Goal: Task Accomplishment & Management: Use online tool/utility

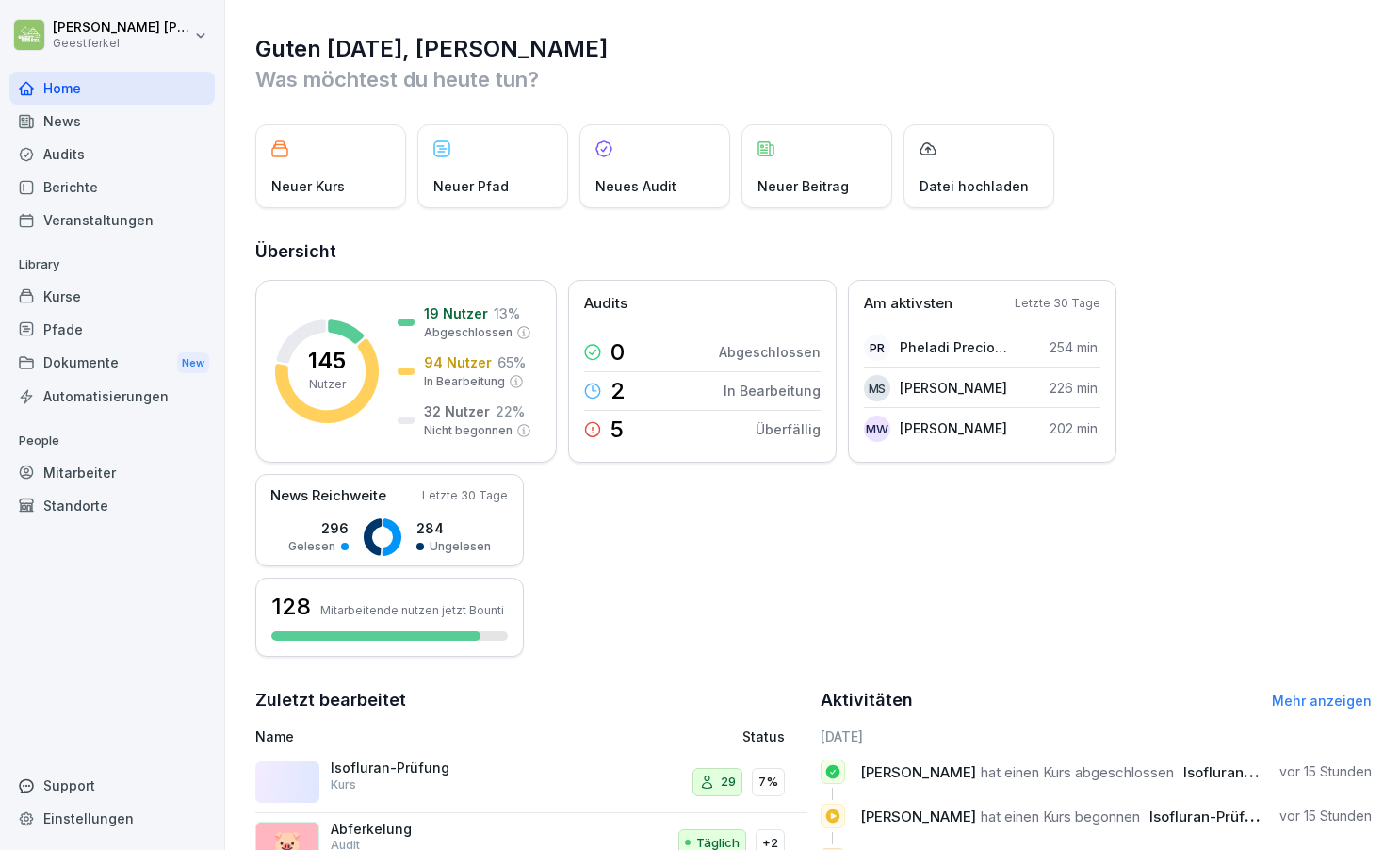
click at [67, 294] on div "Kurse" at bounding box center [112, 296] width 205 height 33
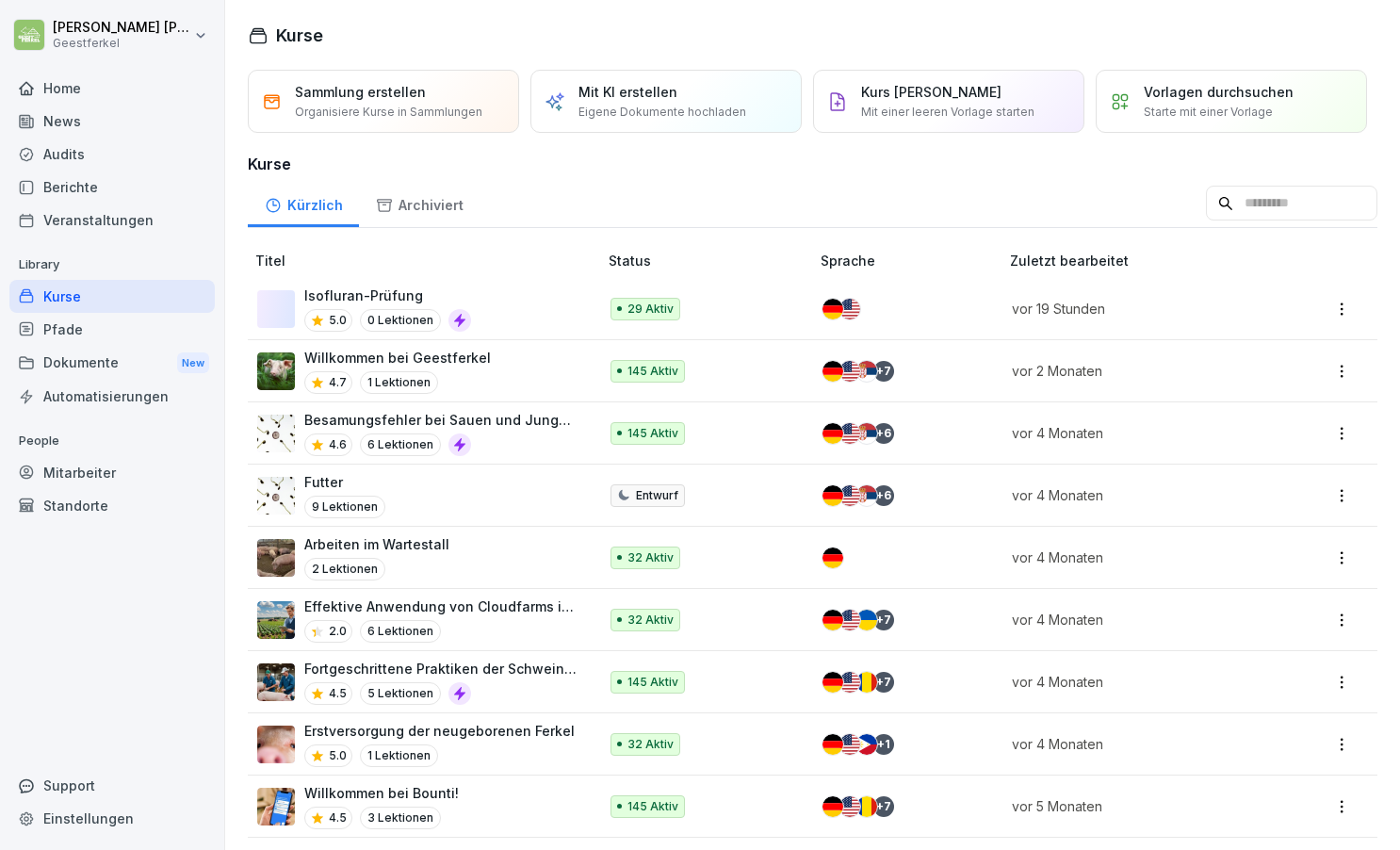
click at [61, 89] on div "Home" at bounding box center [112, 88] width 205 height 33
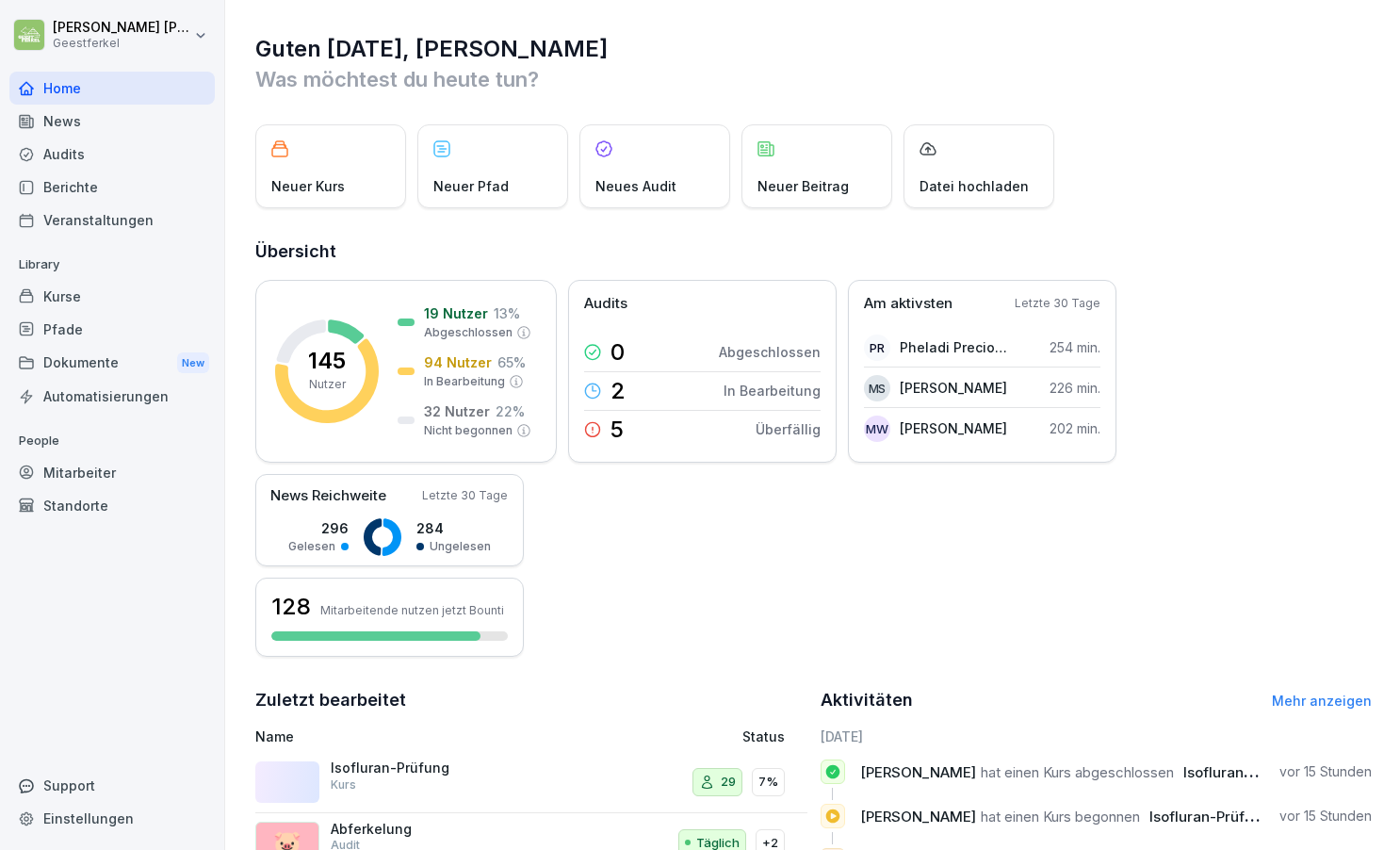
click at [459, 783] on div "Isofluran-Prüfung Kurs" at bounding box center [424, 777] width 189 height 34
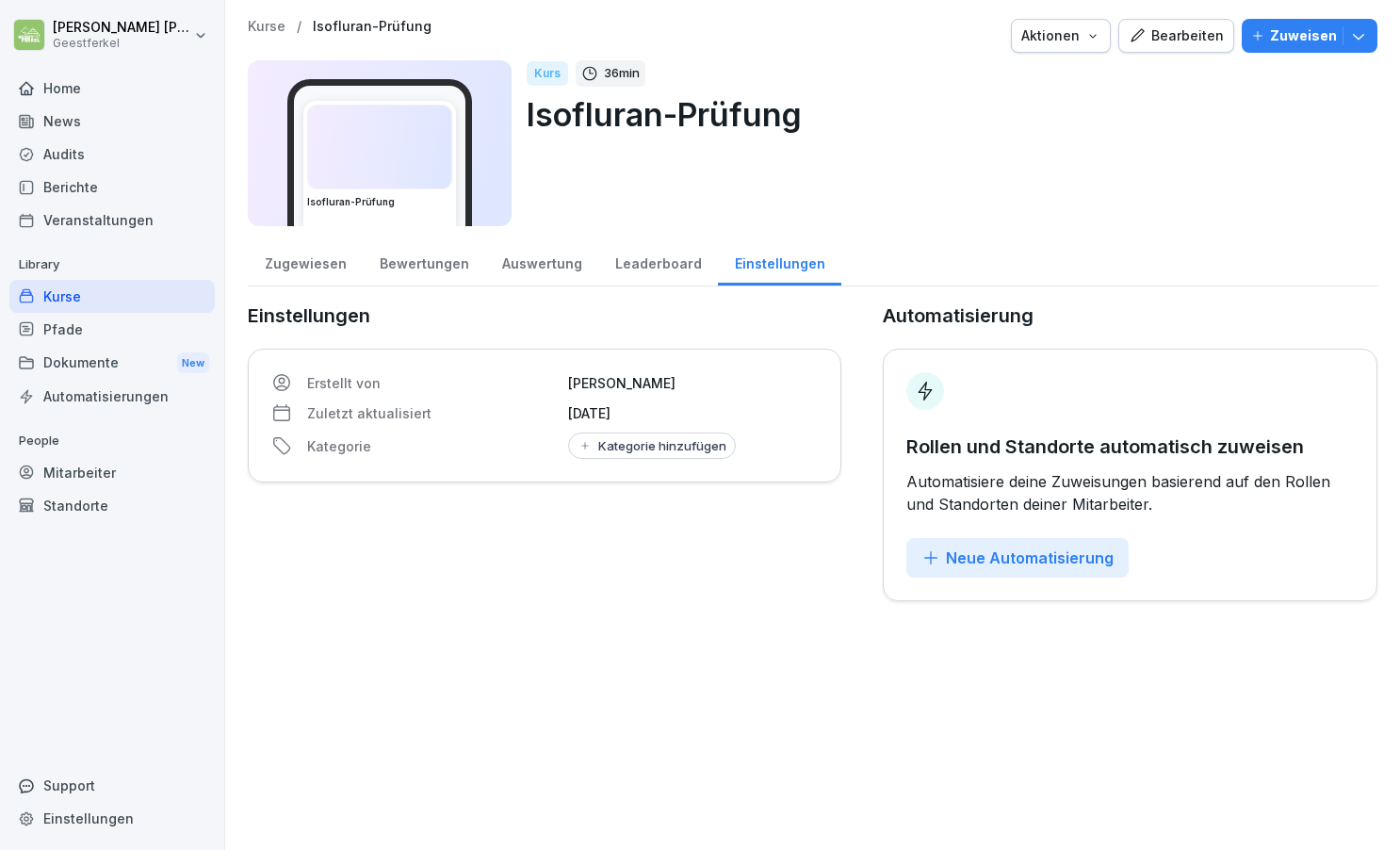
click at [527, 265] on div "Auswertung" at bounding box center [542, 261] width 113 height 48
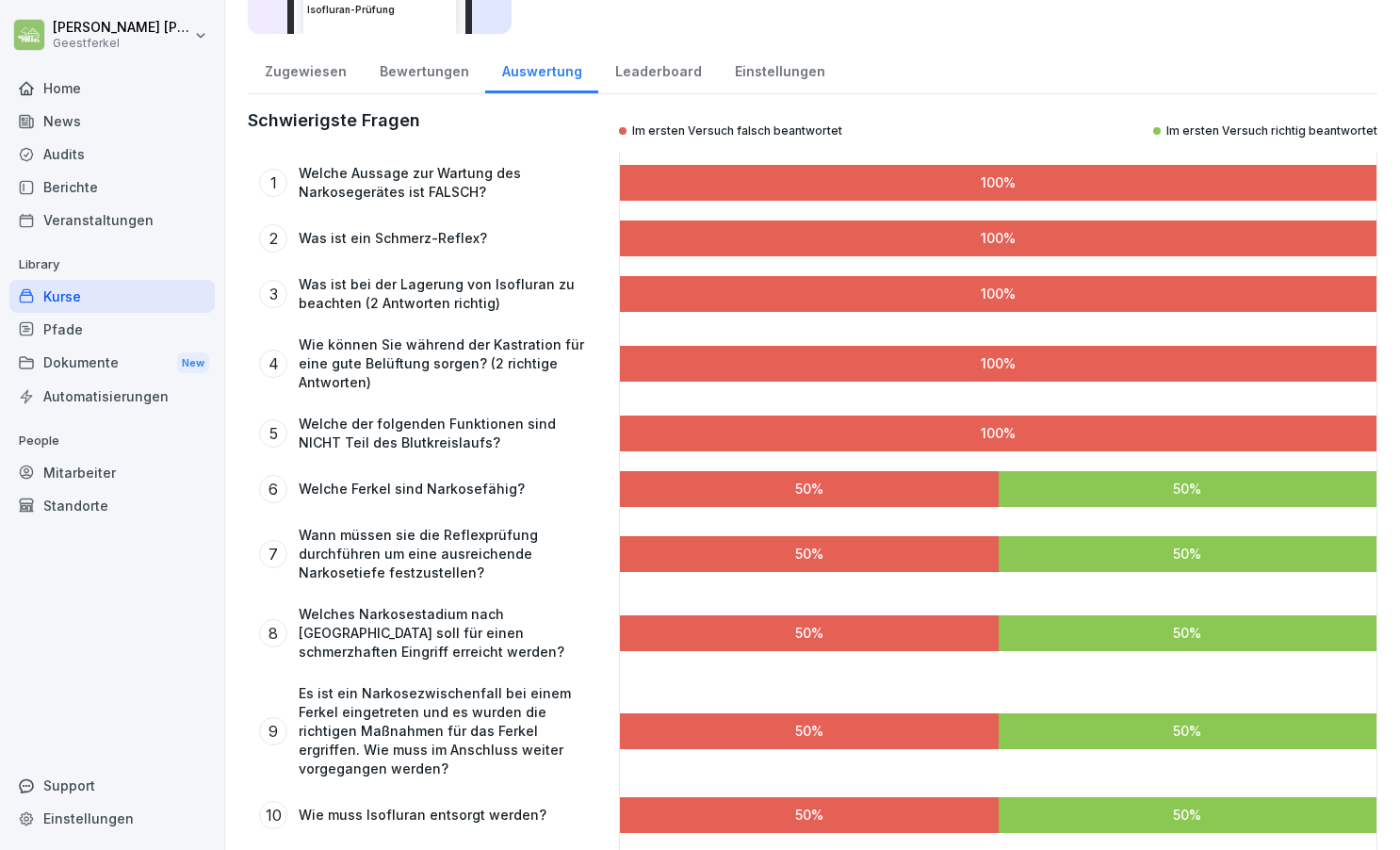
scroll to position [158, 0]
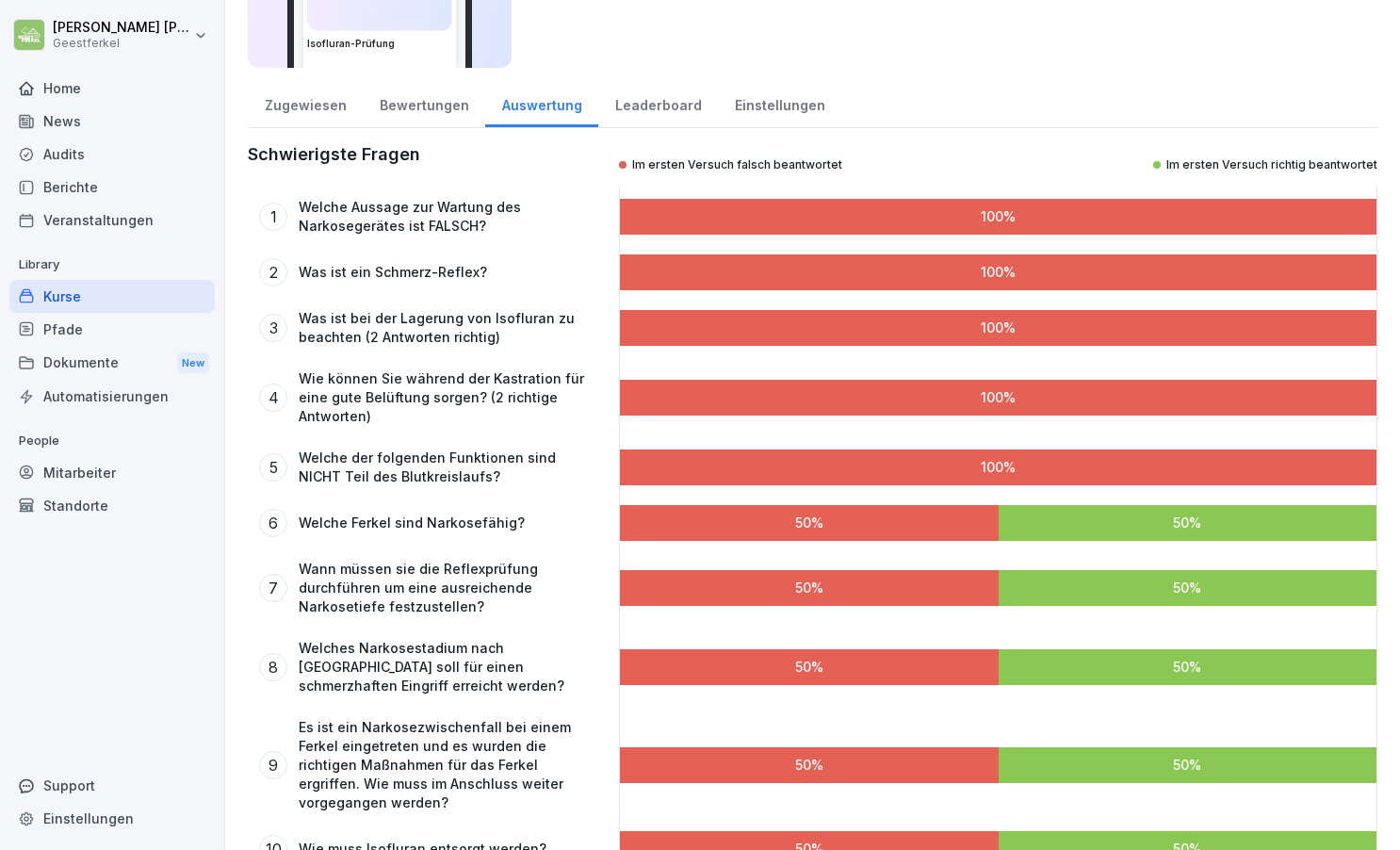
click at [311, 104] on div "Zugewiesen" at bounding box center [306, 103] width 115 height 48
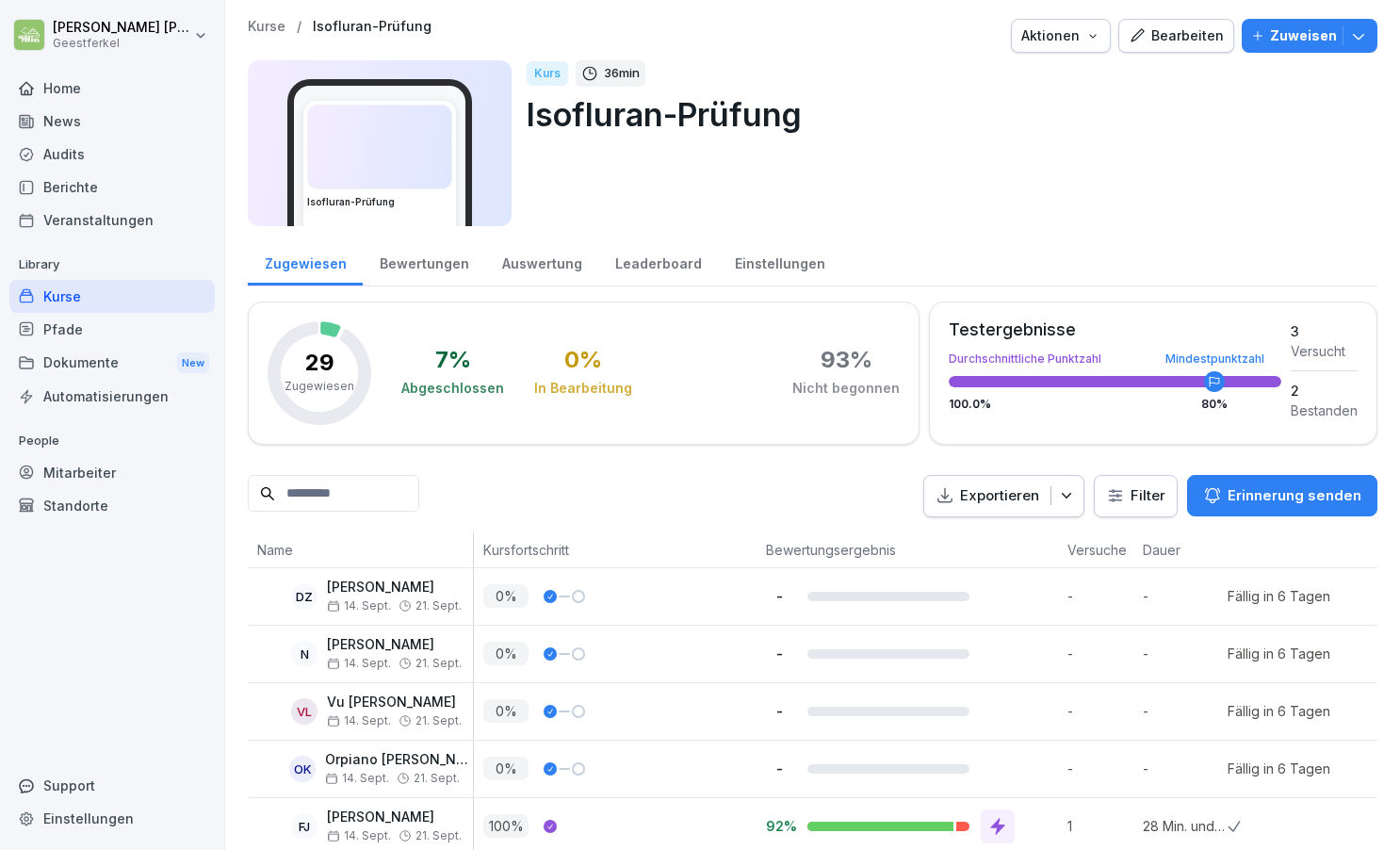
click at [1184, 33] on div "Bearbeiten" at bounding box center [1176, 35] width 95 height 21
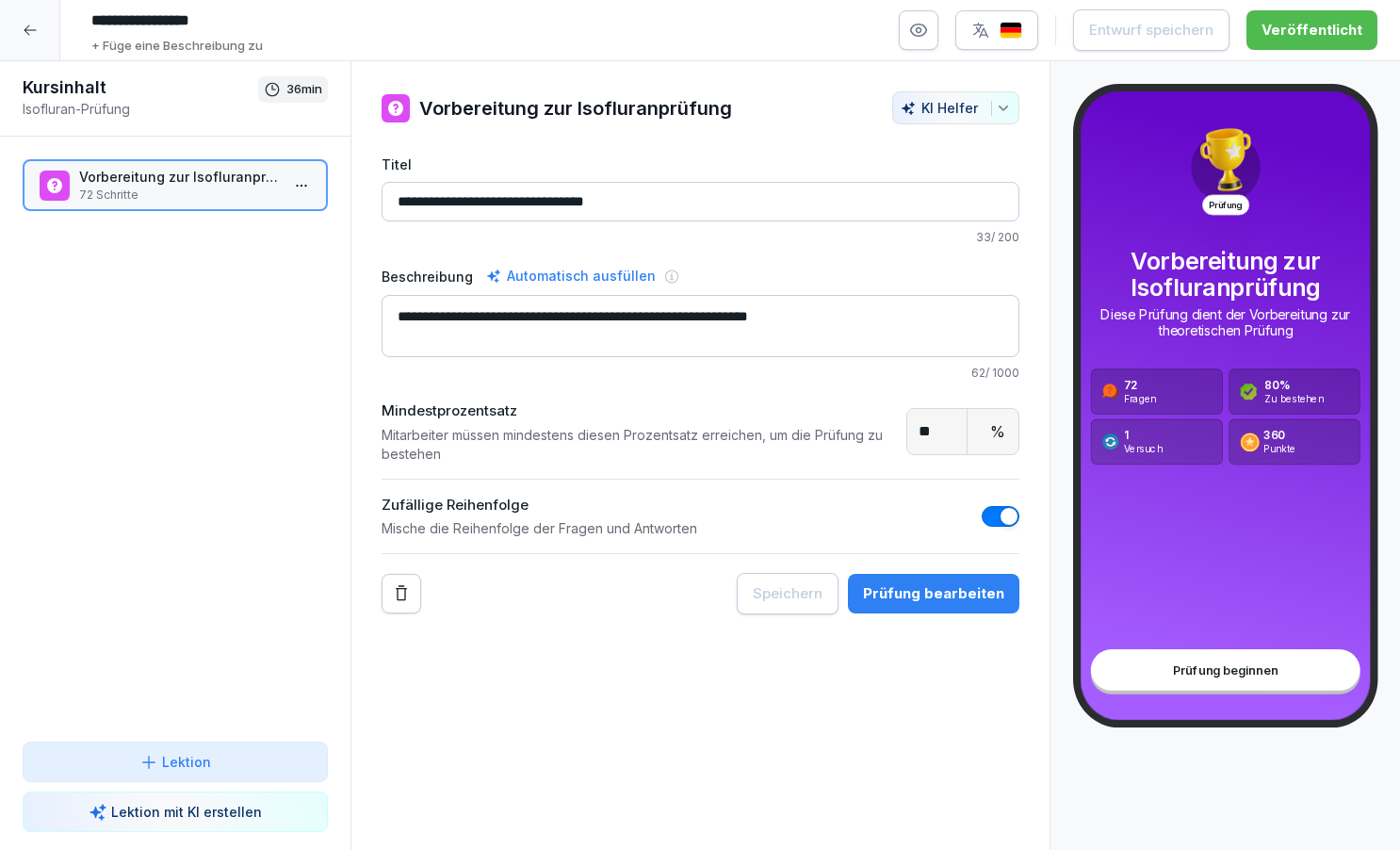
click at [188, 193] on p "72 Schritte" at bounding box center [179, 195] width 199 height 17
click at [971, 593] on div "Prüfung bearbeiten" at bounding box center [934, 594] width 142 height 21
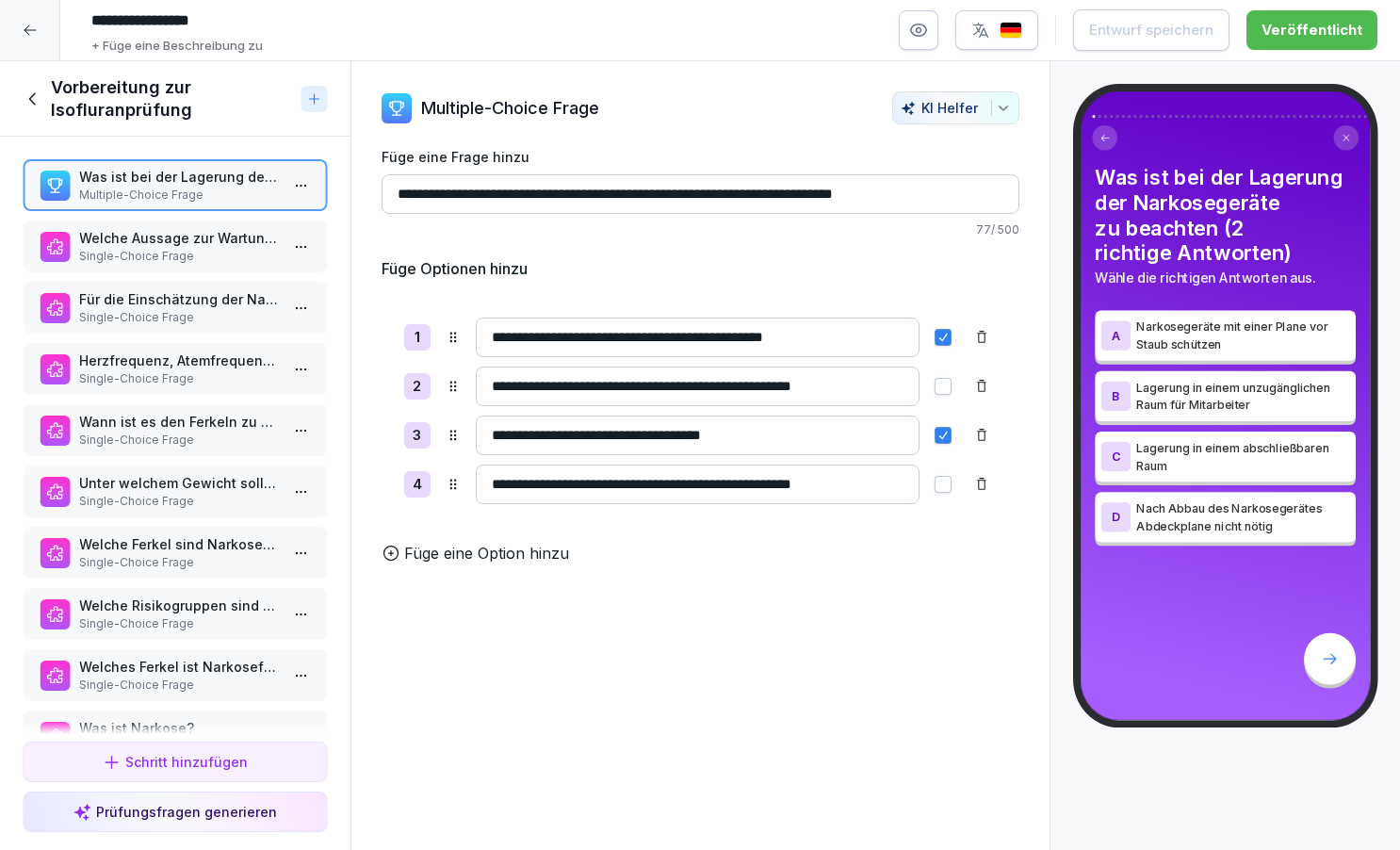
click at [205, 244] on p "Welche Aussage zur Wartung des Narkosegerätes ist FALSCH?" at bounding box center [179, 238] width 199 height 20
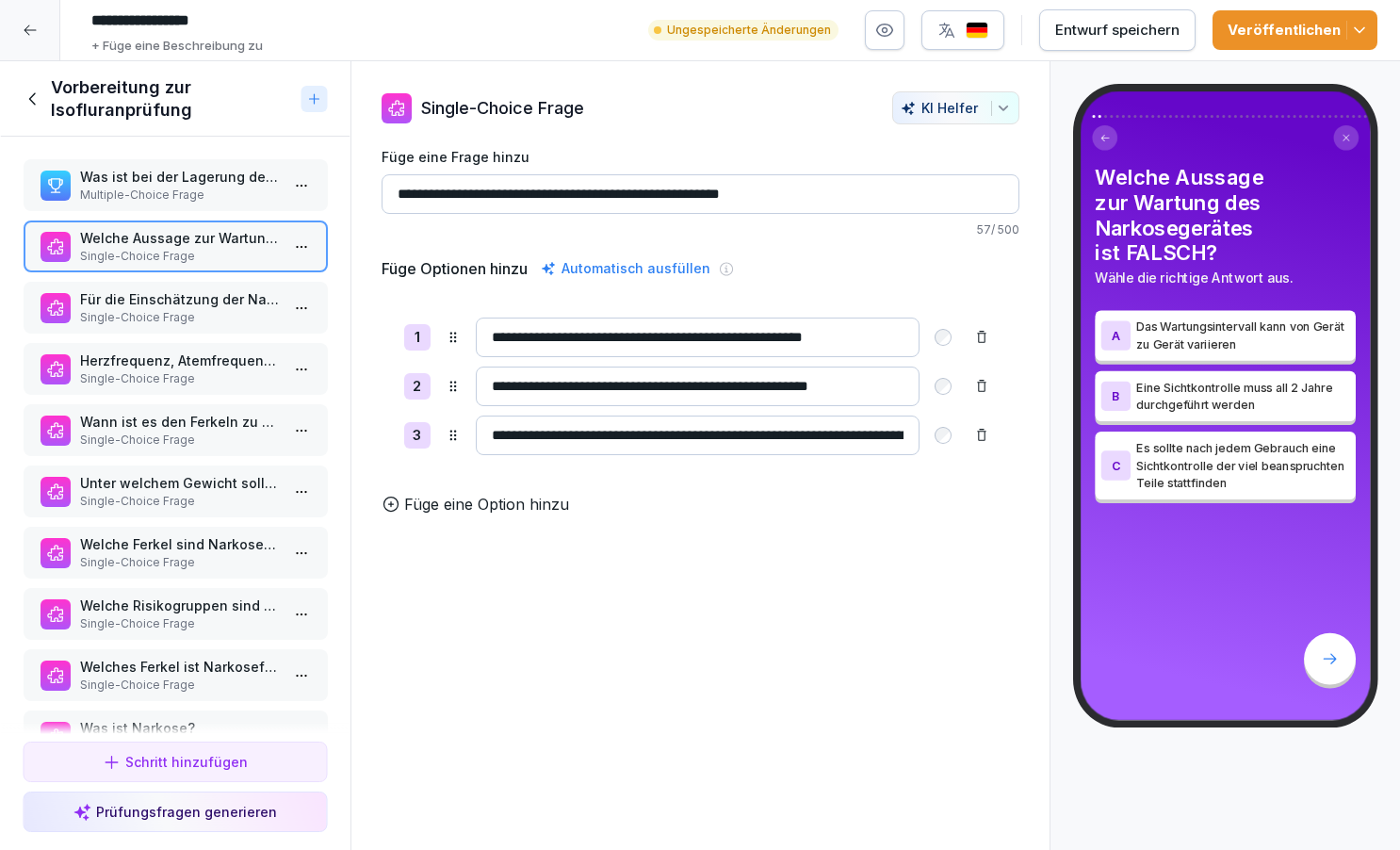
click at [224, 303] on p "Für die Einschätzung der Narkosefähigkeit muss eine Voruntersuchung der Ferkel …" at bounding box center [179, 299] width 199 height 20
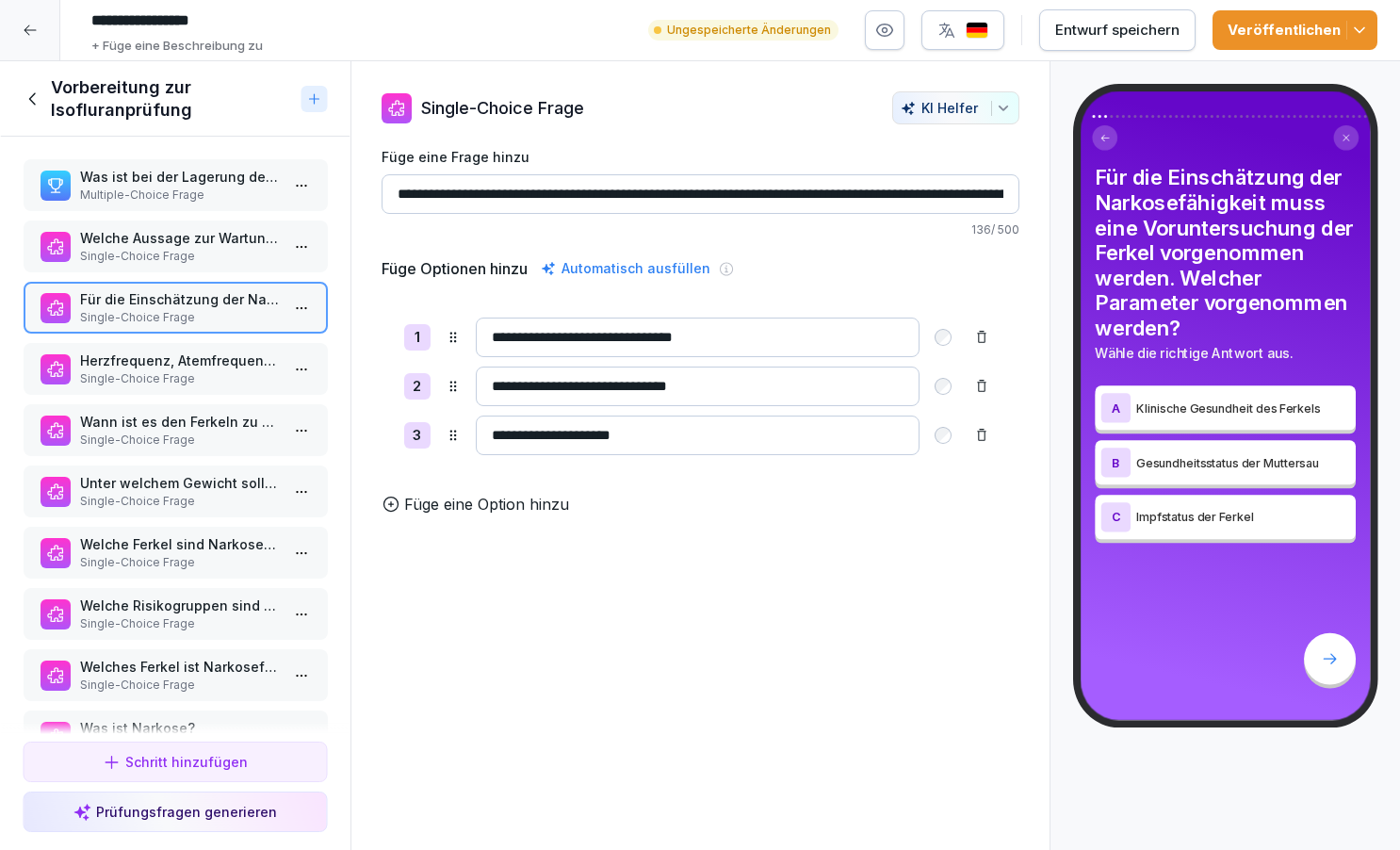
click at [199, 365] on p "Herzfrequenz, Atemfrequenz und Körpertemperatur können für die Narkosefähigkeit…" at bounding box center [179, 361] width 199 height 20
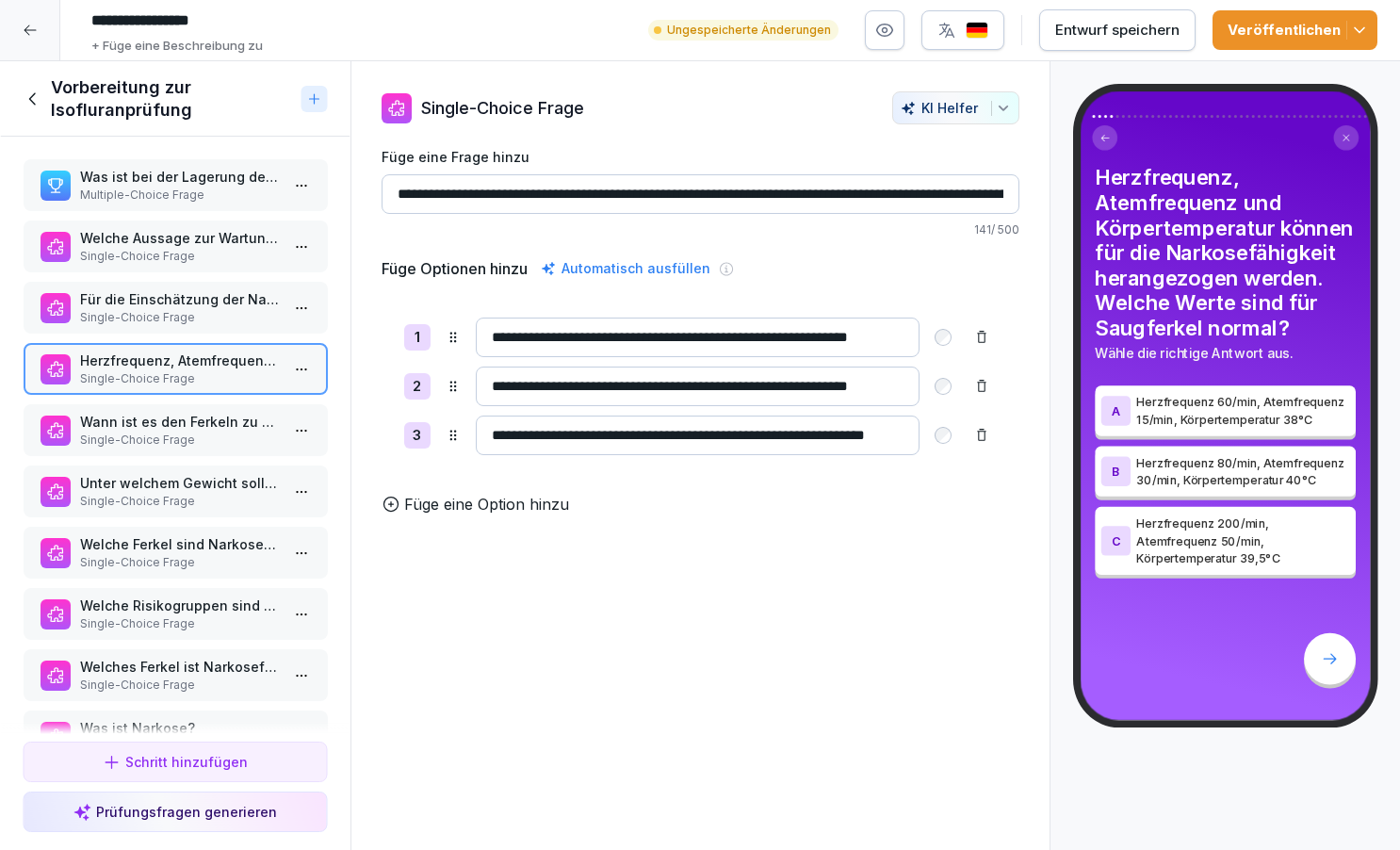
click at [188, 425] on p "Wann ist es den Ferkeln zu kalt?" at bounding box center [179, 422] width 199 height 20
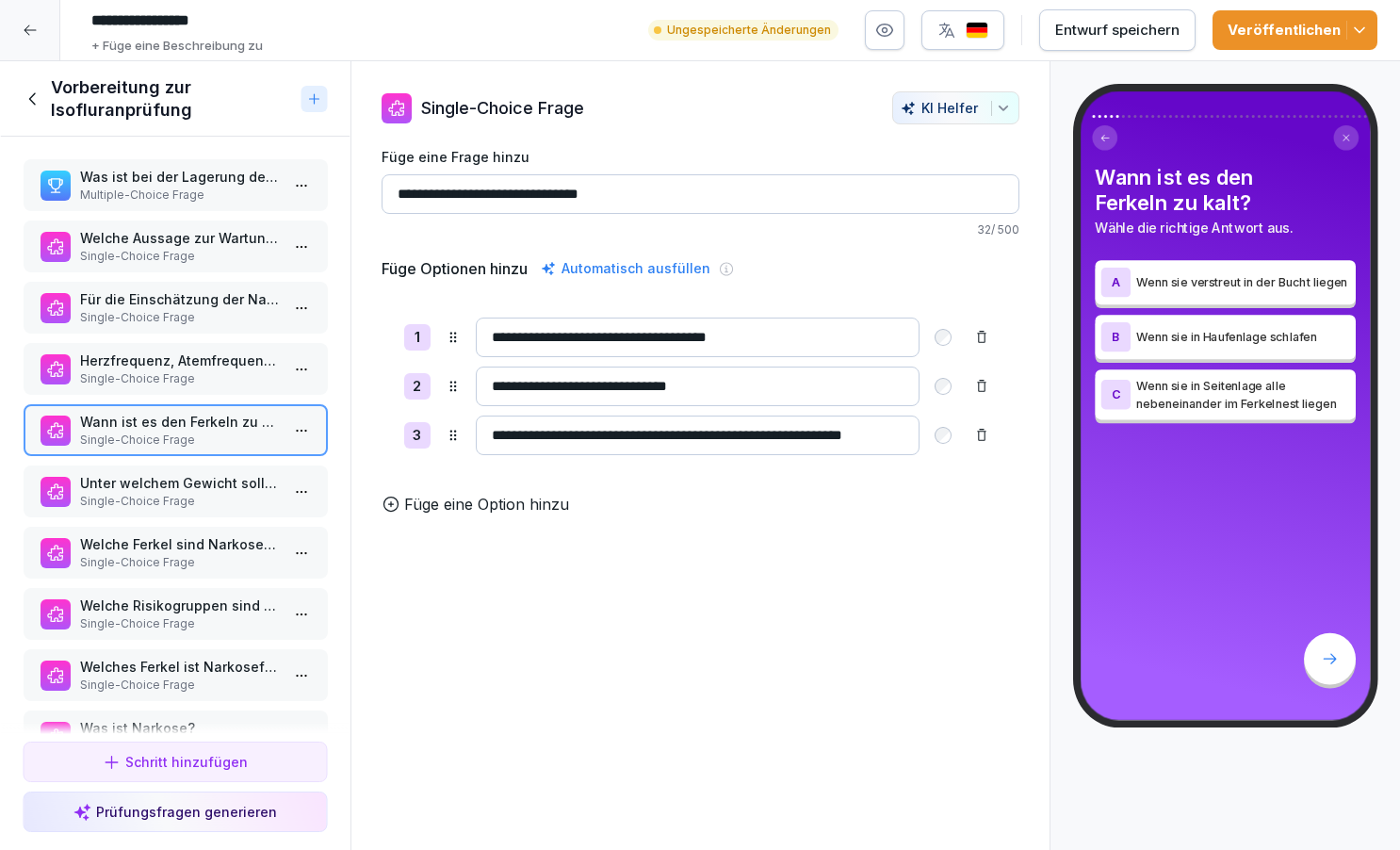
click at [232, 487] on p "Unter welchem Gewicht sollen Ferkel nicht kastriert werden" at bounding box center [179, 483] width 199 height 20
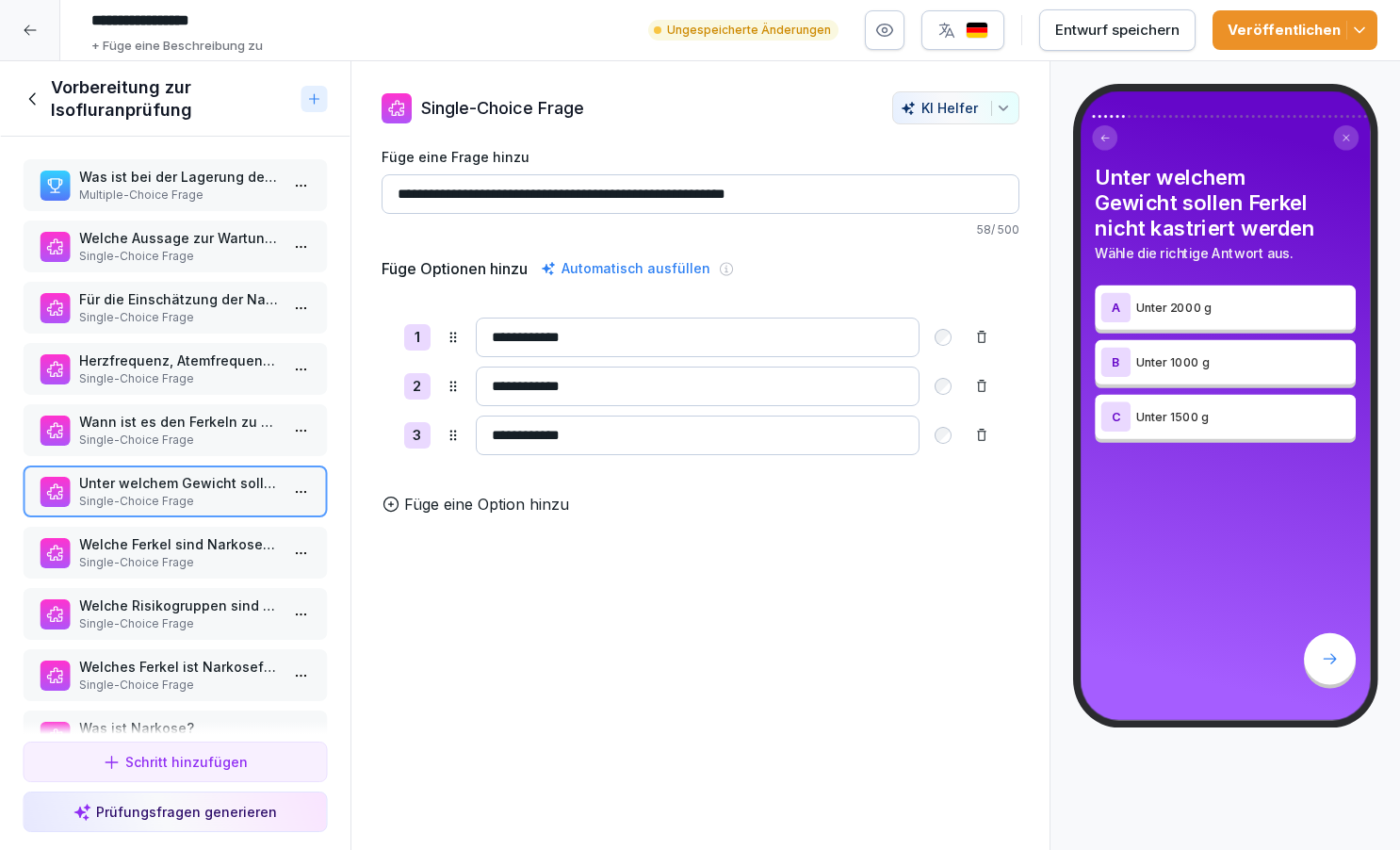
click at [233, 548] on p "Welche Ferkel sind Narkosefähig?" at bounding box center [179, 545] width 199 height 20
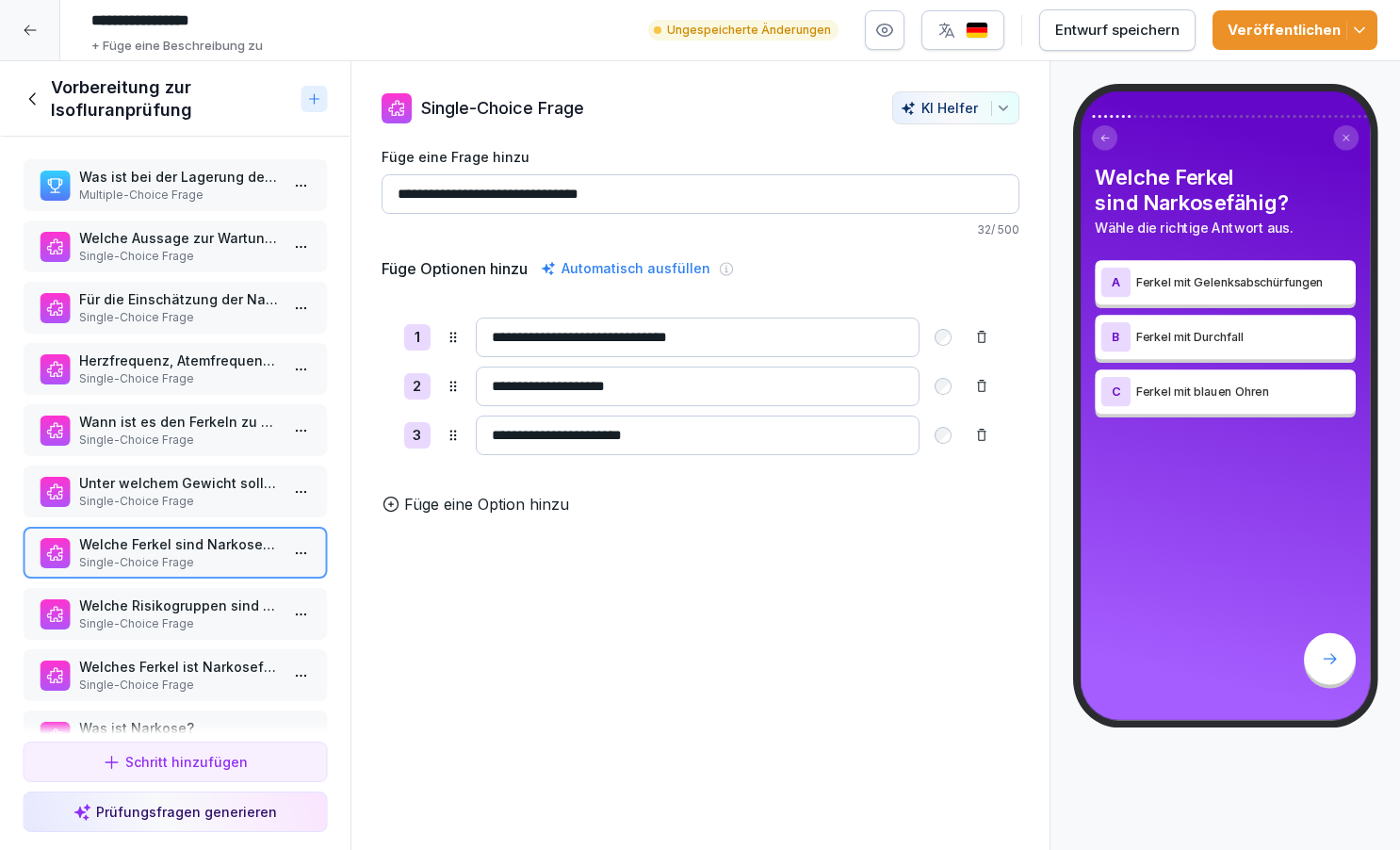
click at [199, 625] on p "Single-Choice Frage" at bounding box center [179, 623] width 199 height 17
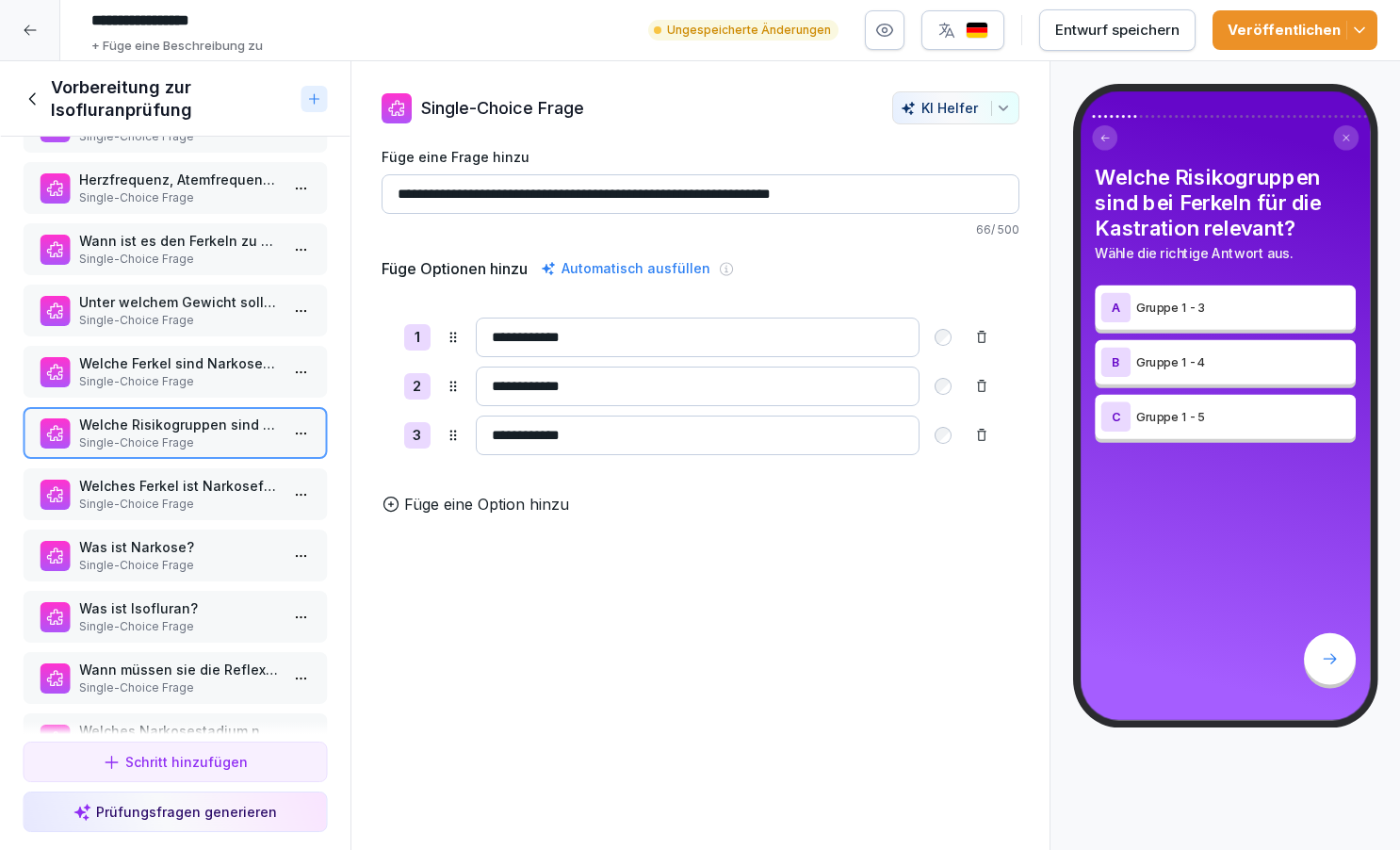
scroll to position [182, 0]
click at [196, 500] on p "Single-Choice Frage" at bounding box center [179, 503] width 199 height 17
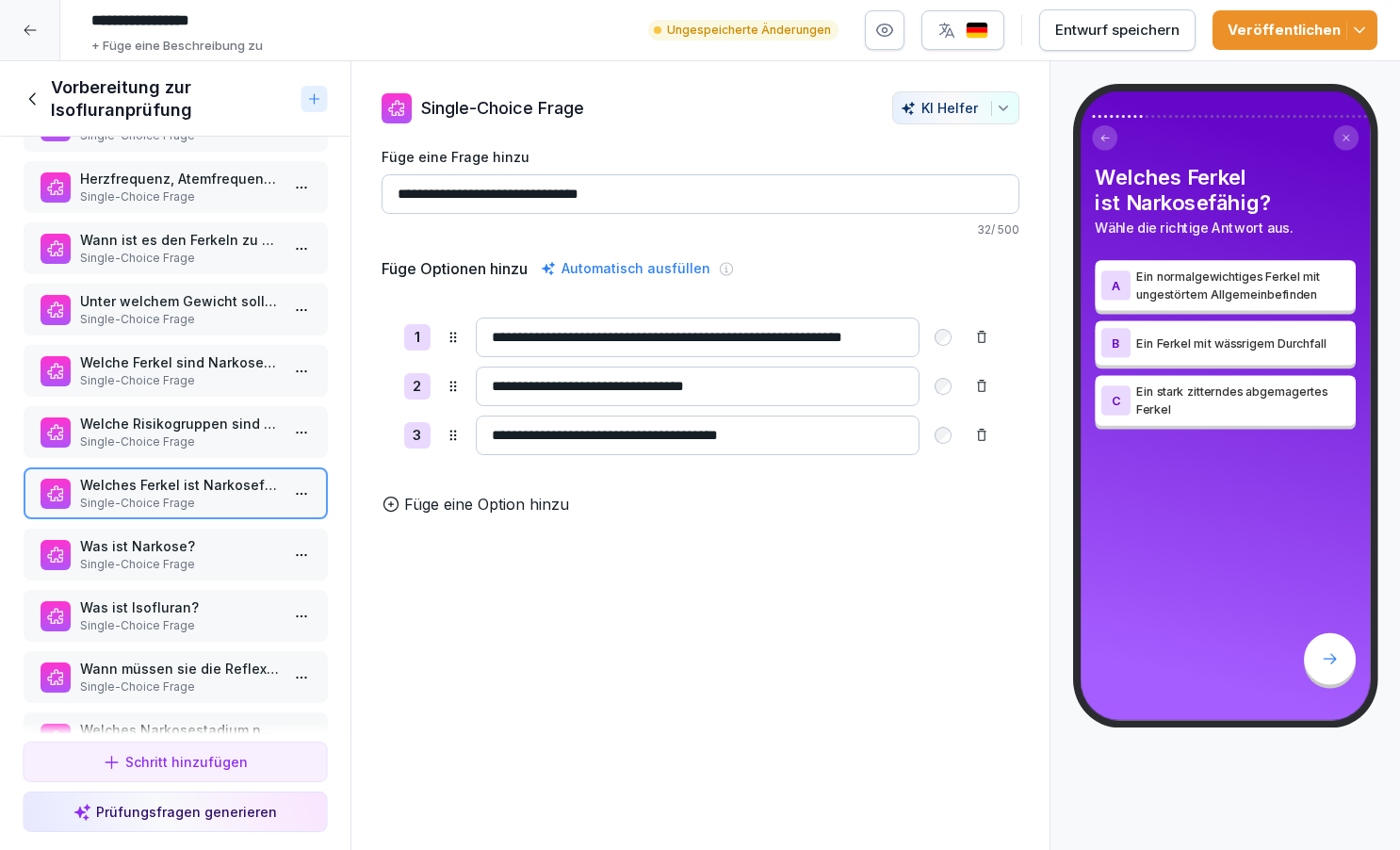
click at [205, 546] on p "Was ist Narkose?" at bounding box center [179, 546] width 199 height 20
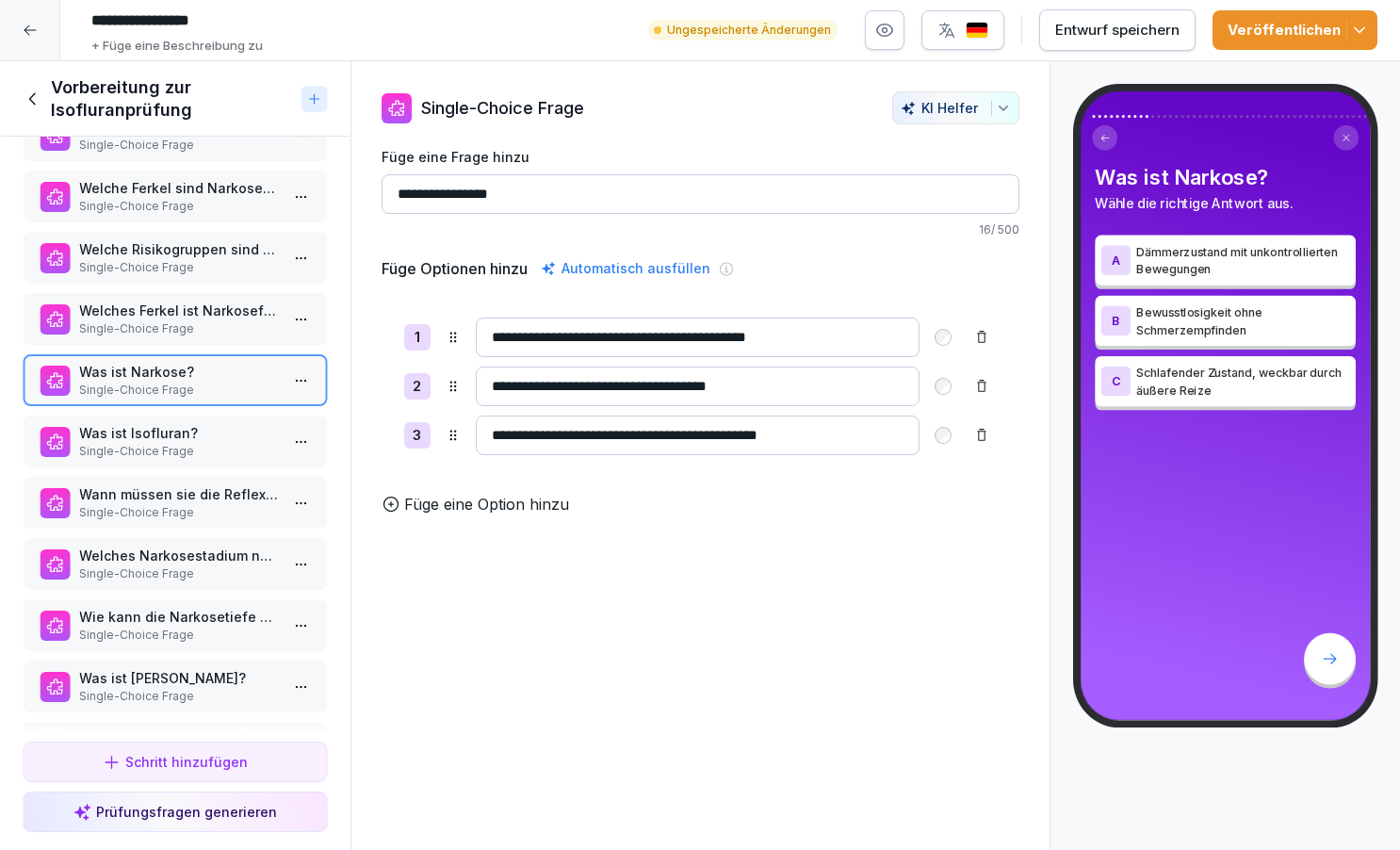
scroll to position [364, 0]
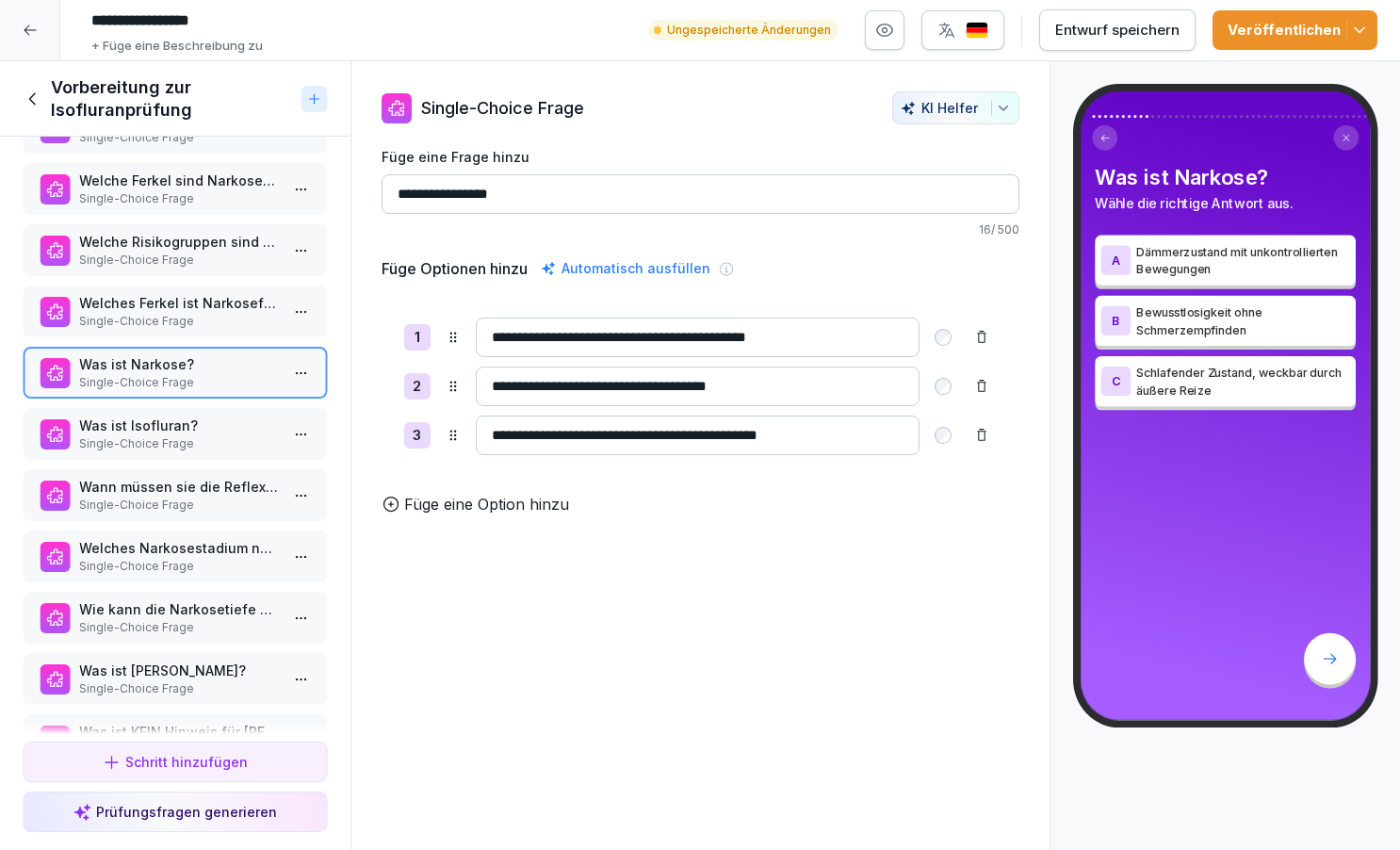
click at [163, 458] on div "Was ist Isofluran? Single-Choice Frage" at bounding box center [175, 433] width 305 height 52
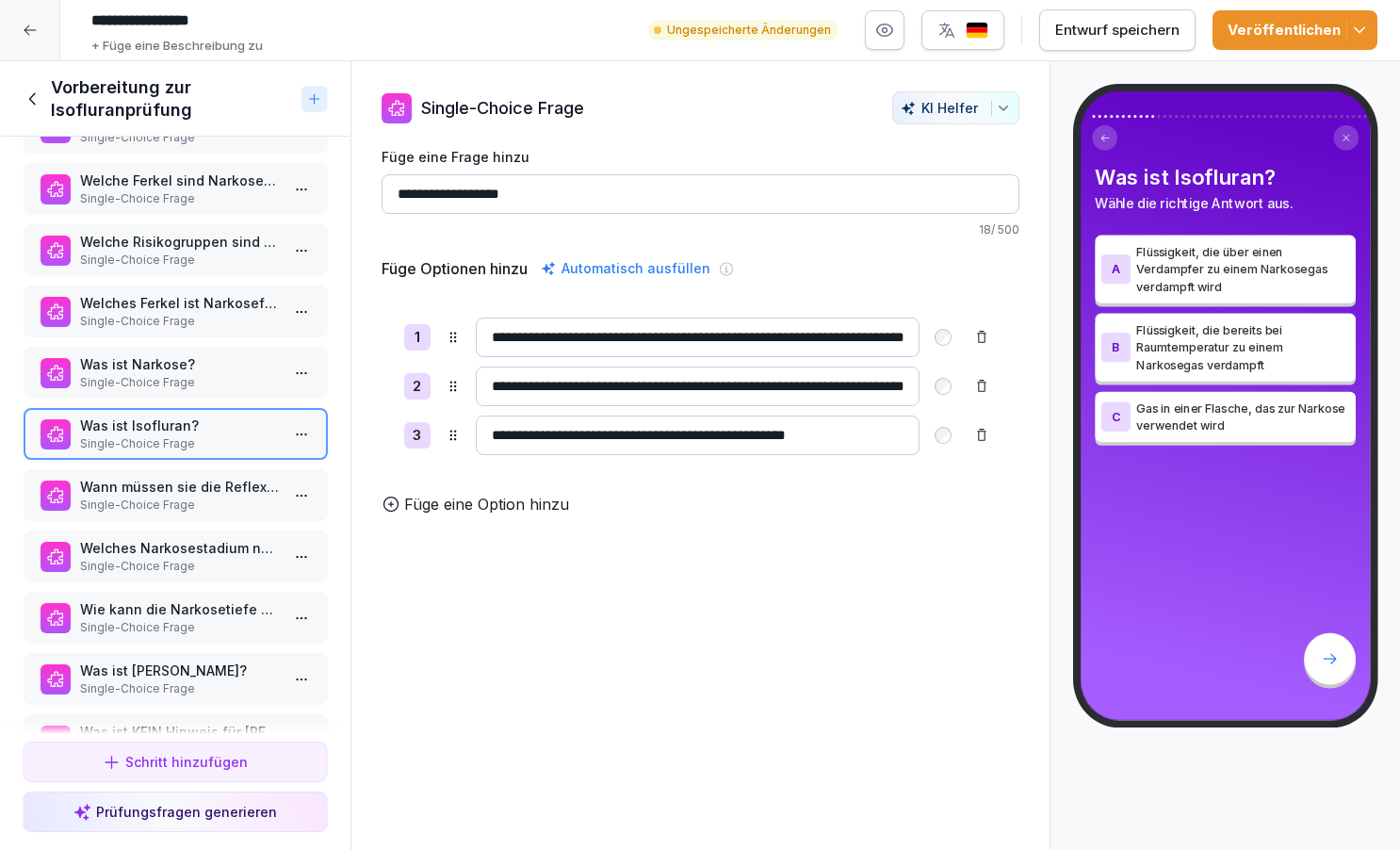
click at [230, 486] on p "Wann müssen sie die Reflexprüfung durchführen um eine ausreichende Narkosetiefe…" at bounding box center [179, 487] width 199 height 20
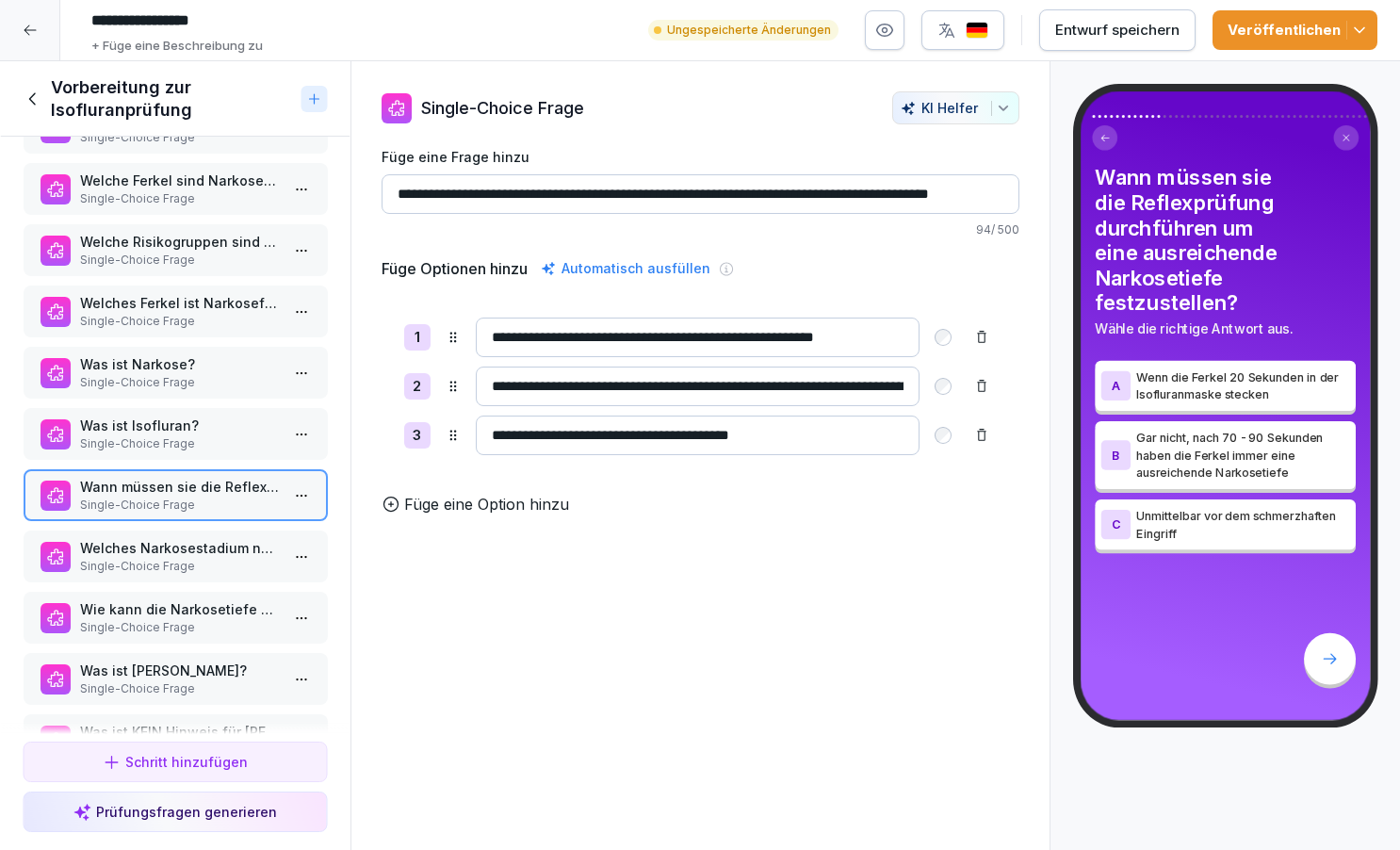
click at [180, 554] on p "Welches Narkosestadium nach [GEOGRAPHIC_DATA] soll für einen schmerzhaften Eing…" at bounding box center [179, 548] width 199 height 20
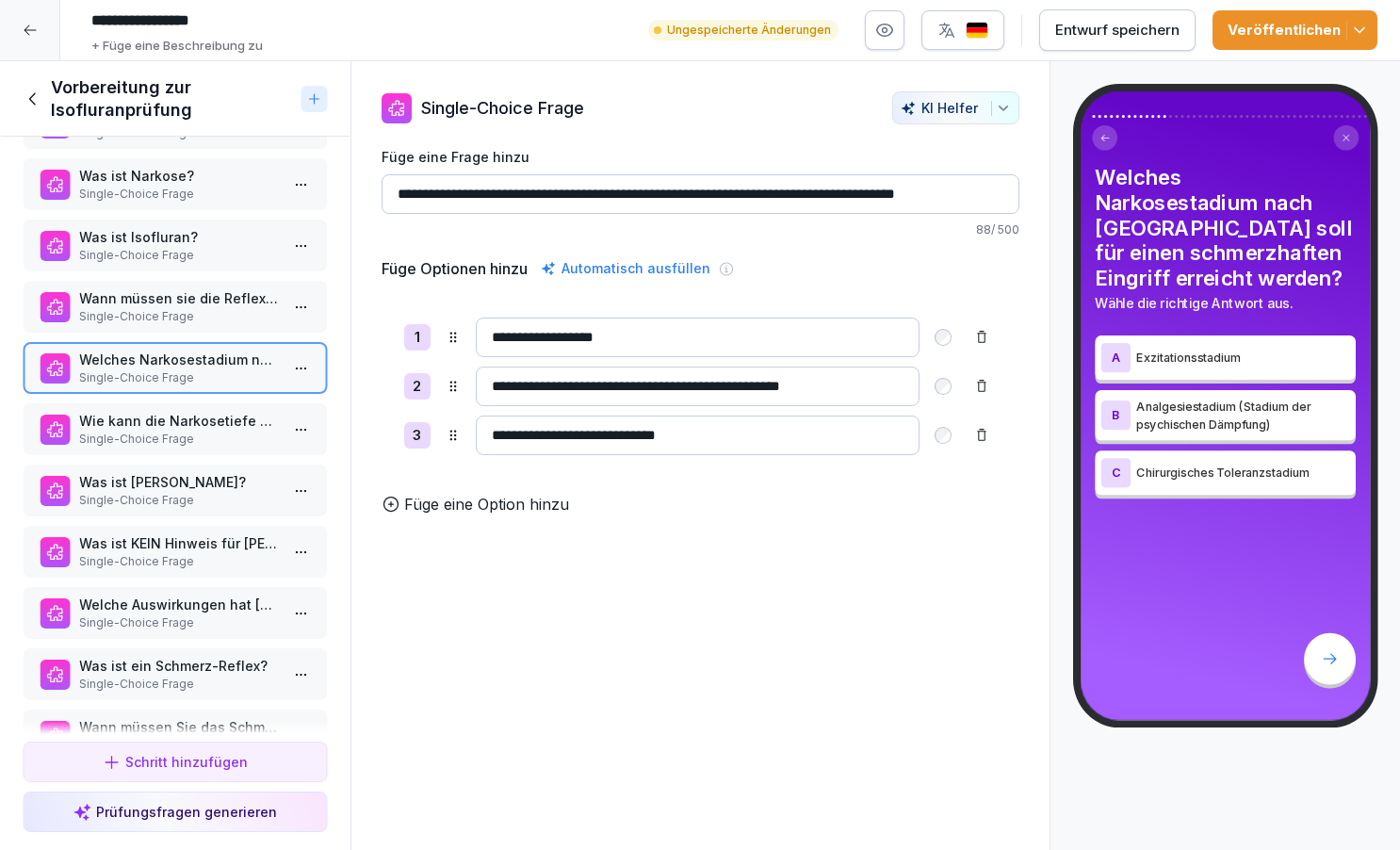
scroll to position [566, 0]
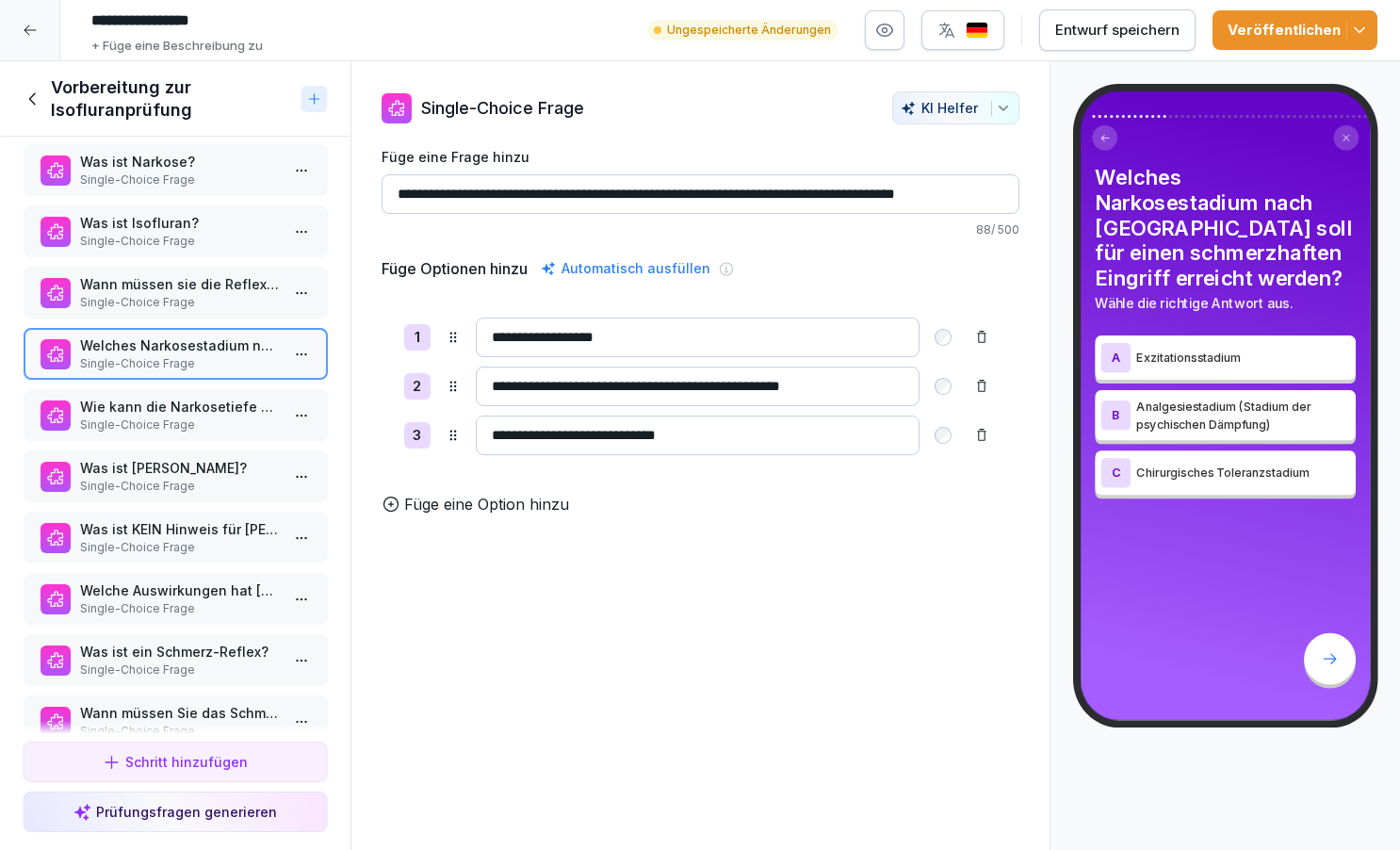
click at [175, 405] on p "Wie kann die Narkosetiefe bei Ferkel getestet werden?" at bounding box center [179, 407] width 199 height 20
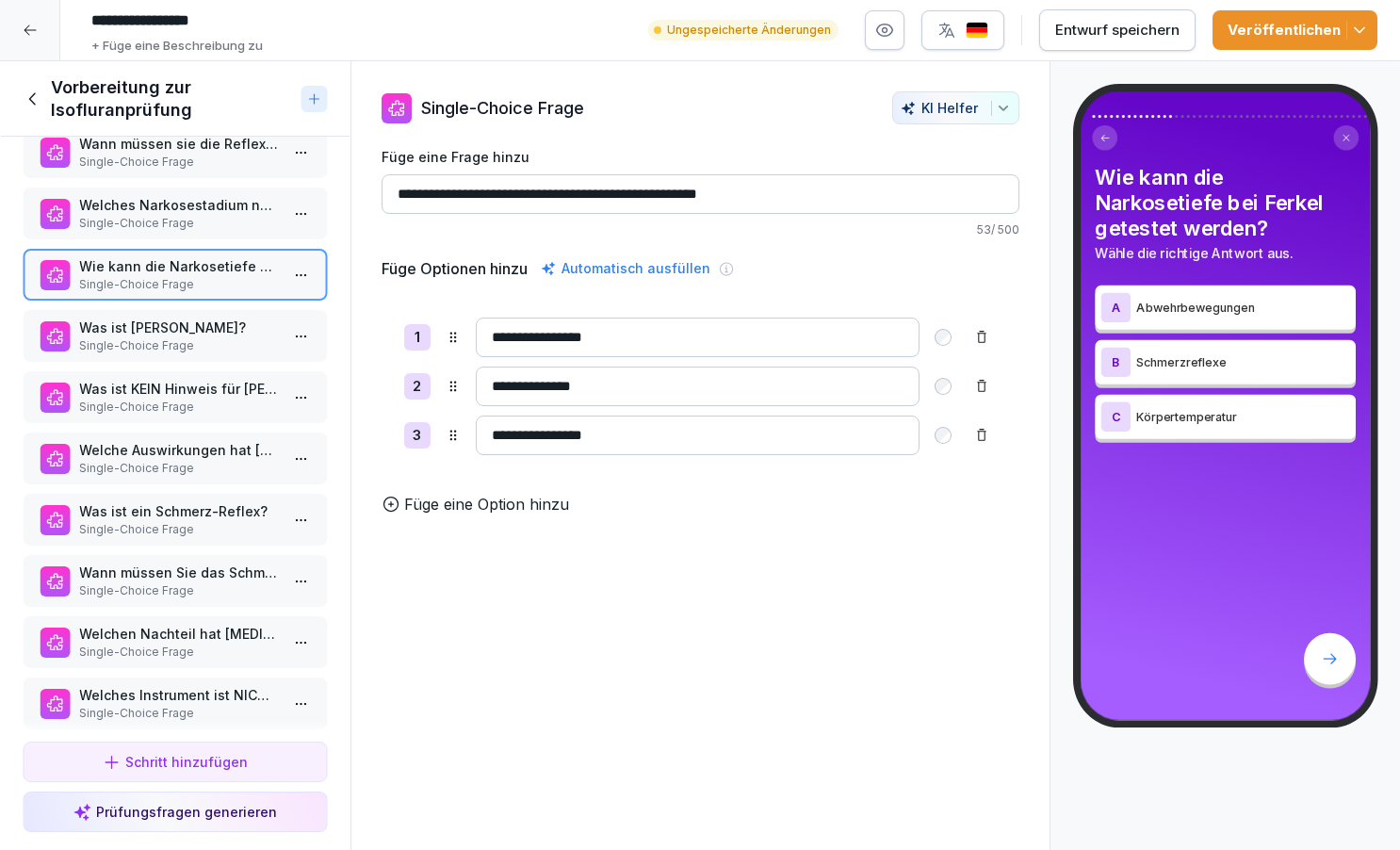
scroll to position [728, 0]
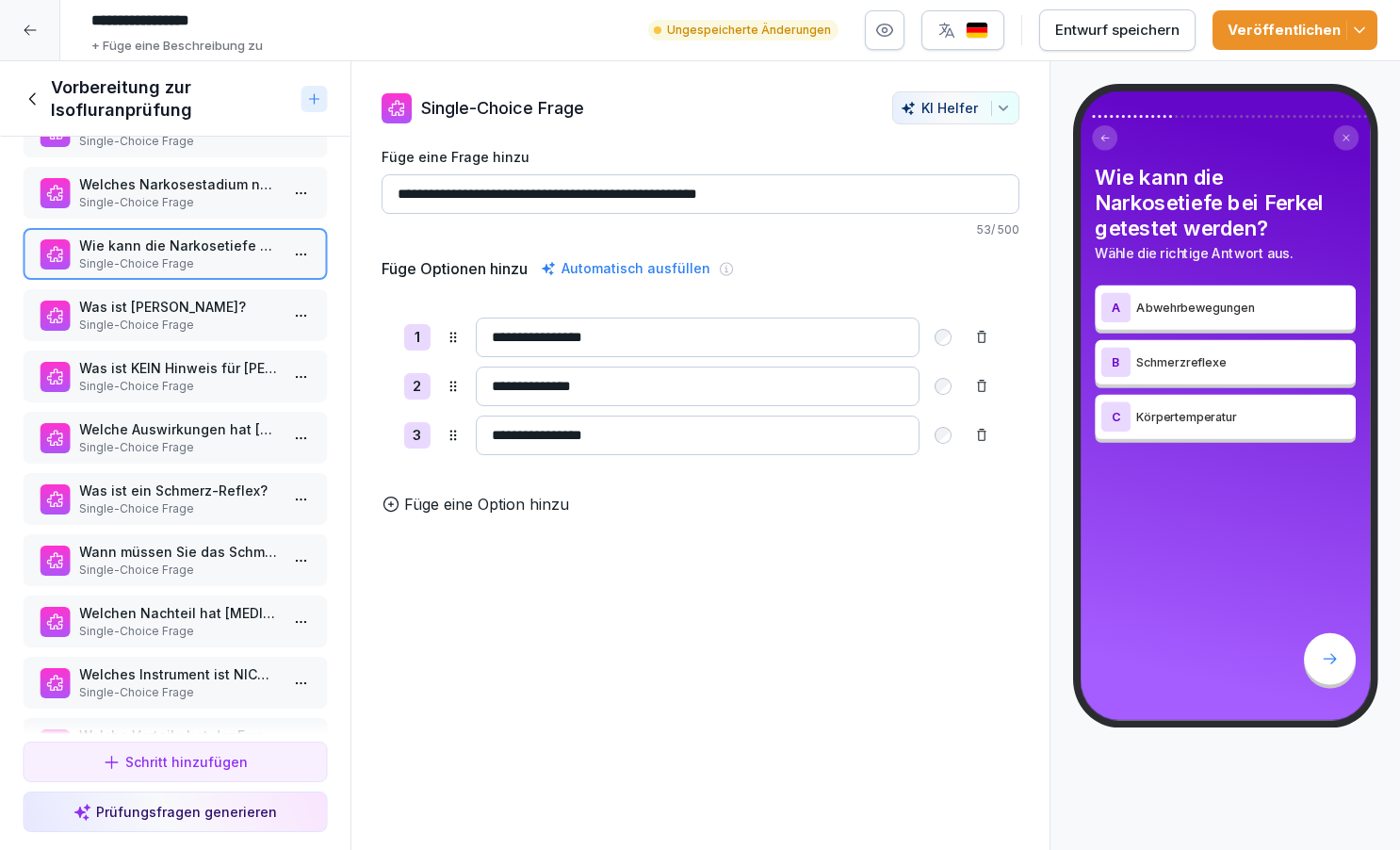
click at [175, 316] on p "Was ist [PERSON_NAME]?" at bounding box center [179, 307] width 199 height 20
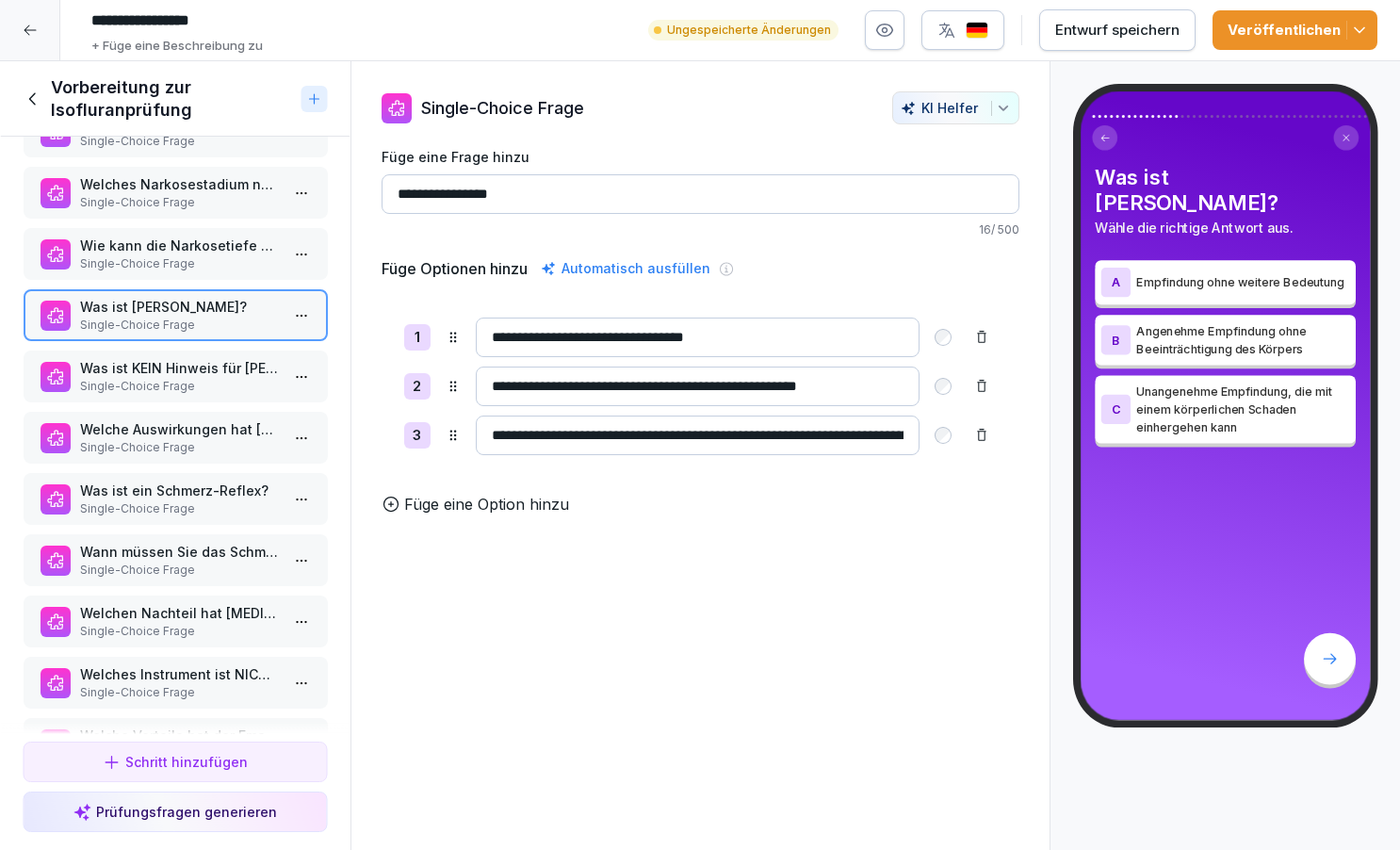
click at [164, 355] on div "Was ist KEIN Hinweis für [PERSON_NAME] beim Ferkel Single-Choice Frage" at bounding box center [175, 377] width 305 height 52
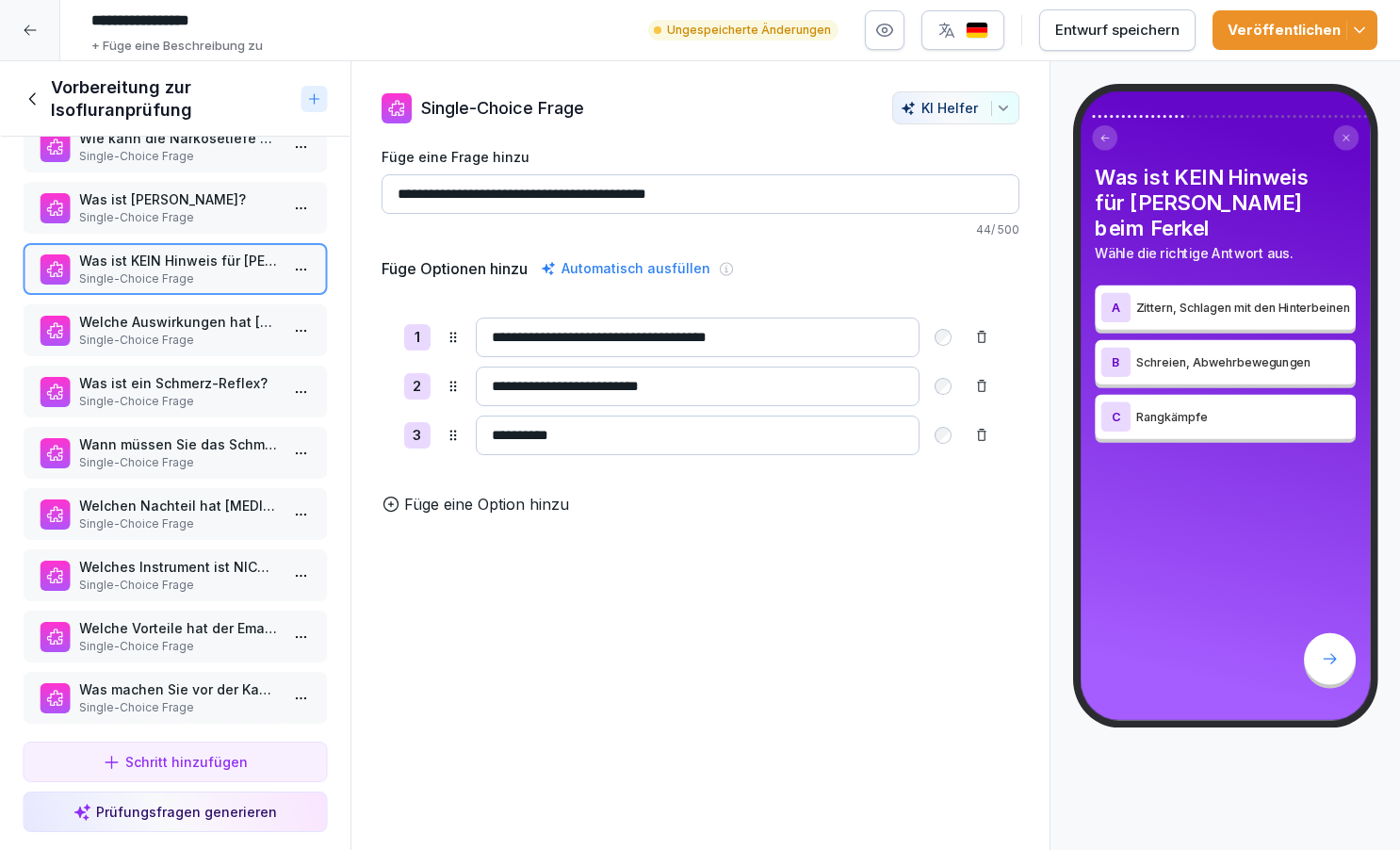
scroll to position [868, 0]
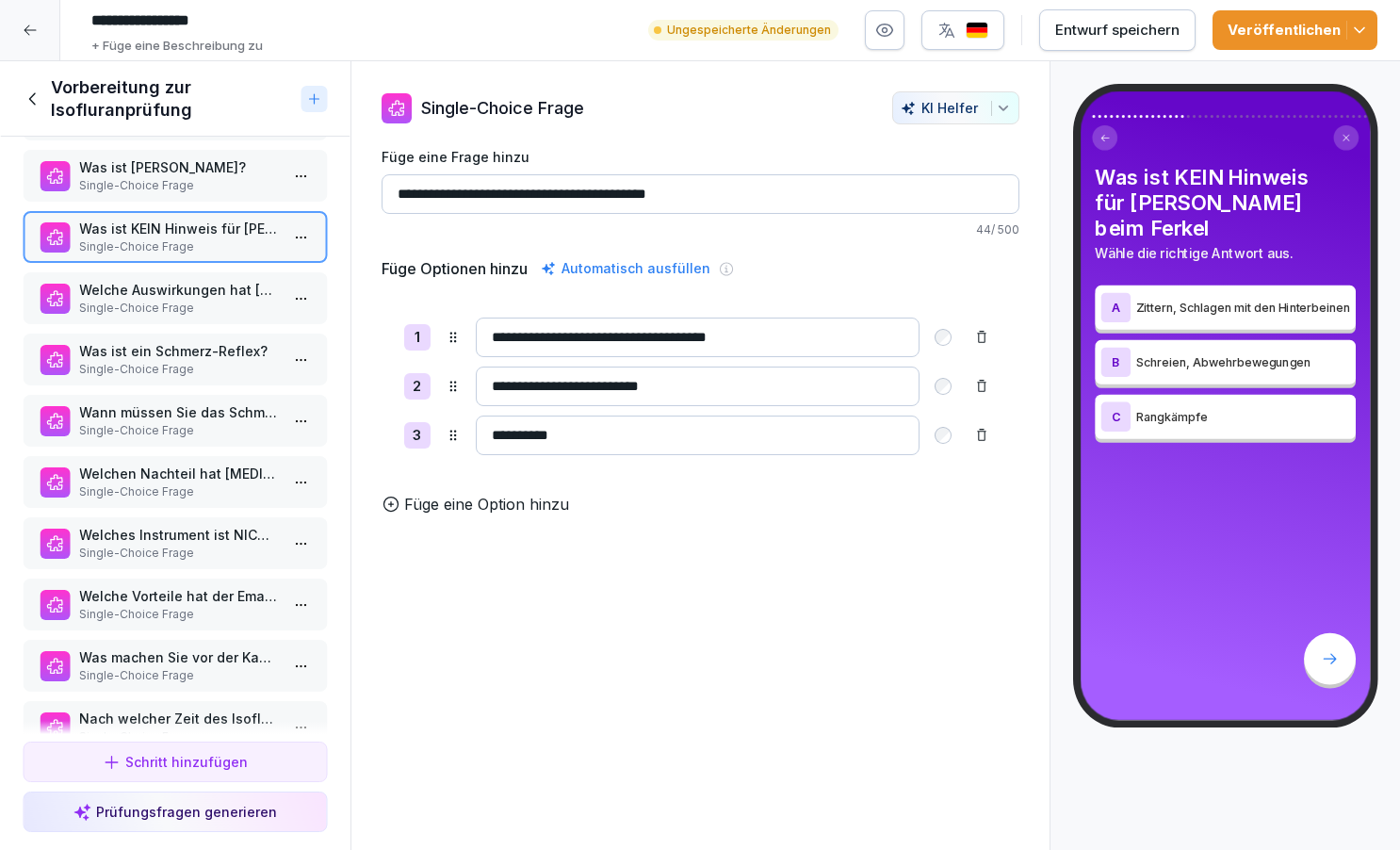
click at [157, 288] on p "Welche Auswirkungen hat [PERSON_NAME]?" at bounding box center [179, 290] width 199 height 20
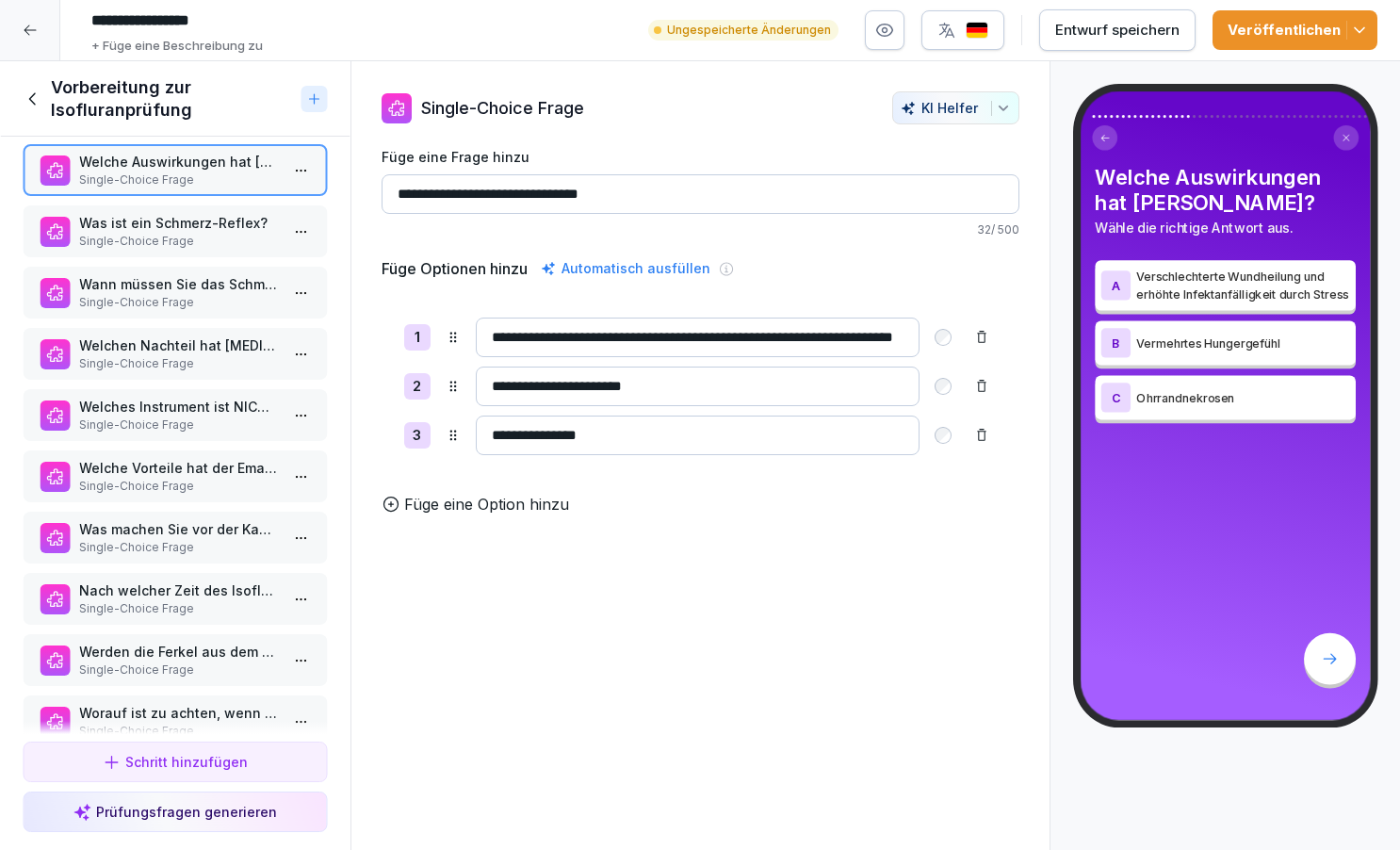
scroll to position [1013, 0]
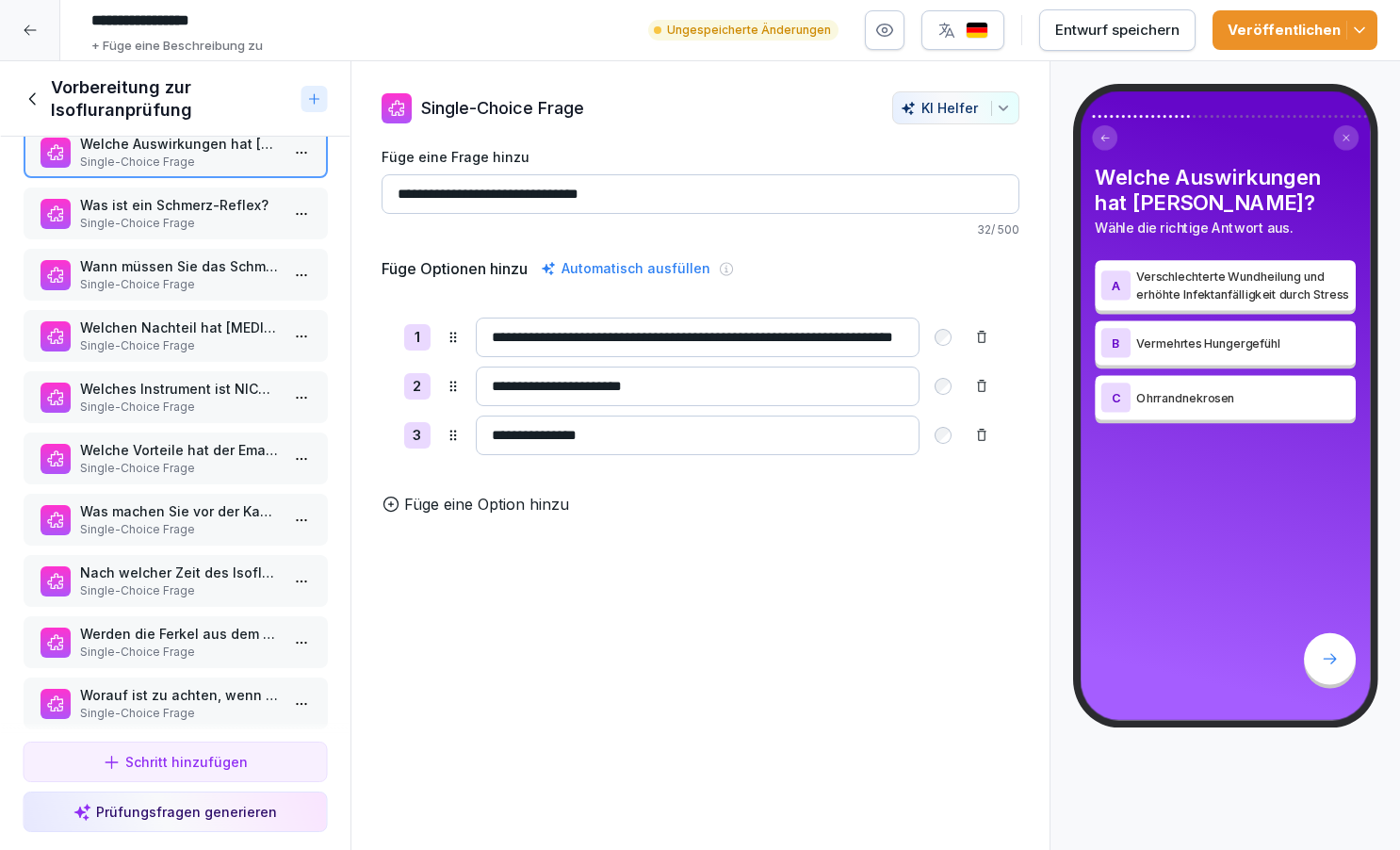
click at [162, 222] on p "Single-Choice Frage" at bounding box center [179, 223] width 199 height 17
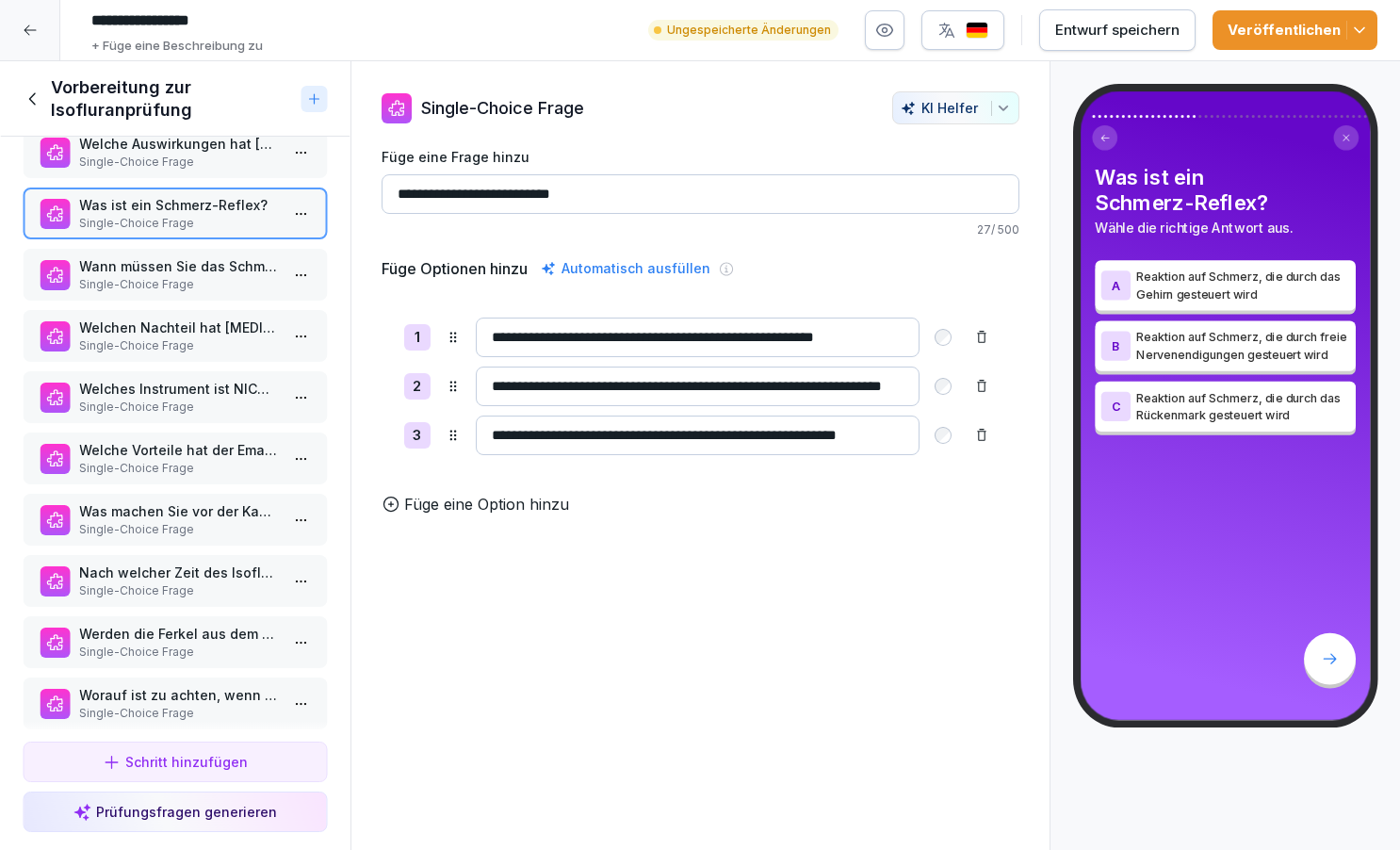
click at [188, 283] on p "Single-Choice Frage" at bounding box center [179, 284] width 199 height 17
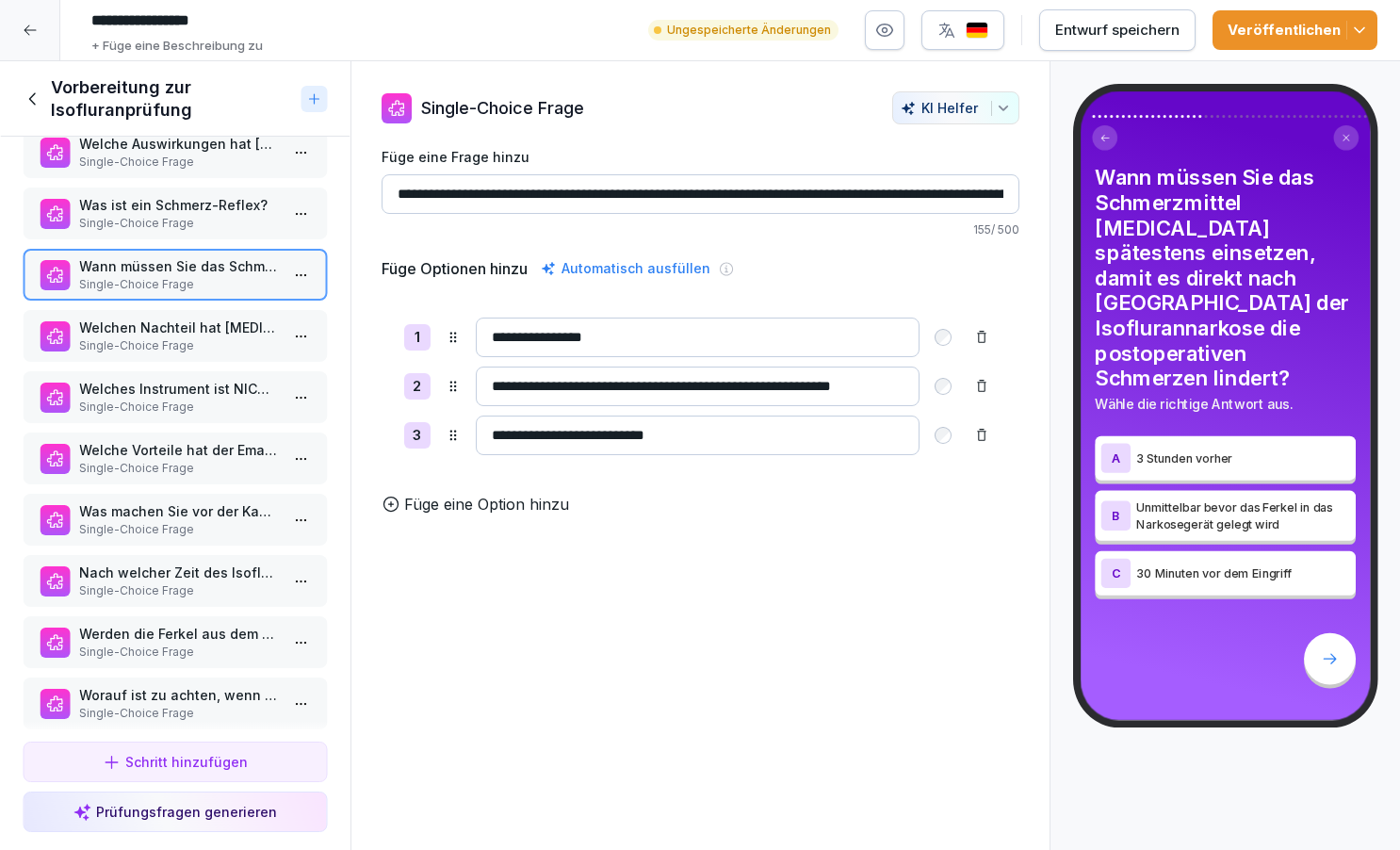
click at [194, 327] on p "Welchen Nachteil hat [MEDICAL_DATA] als Schmerzmittel gegenüber [MEDICAL_DATA]?" at bounding box center [179, 328] width 199 height 20
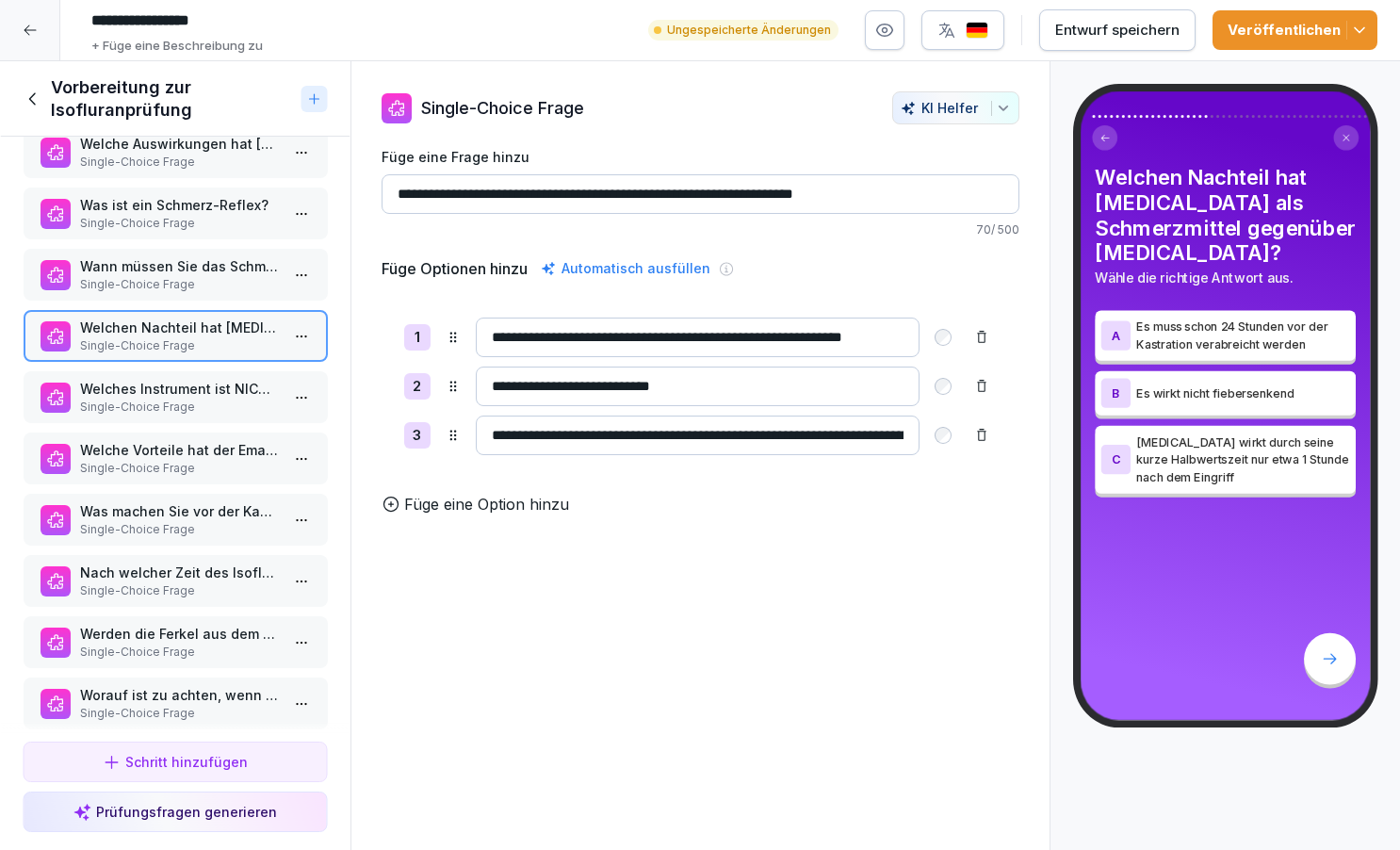
click at [191, 287] on p "Single-Choice Frage" at bounding box center [179, 284] width 199 height 17
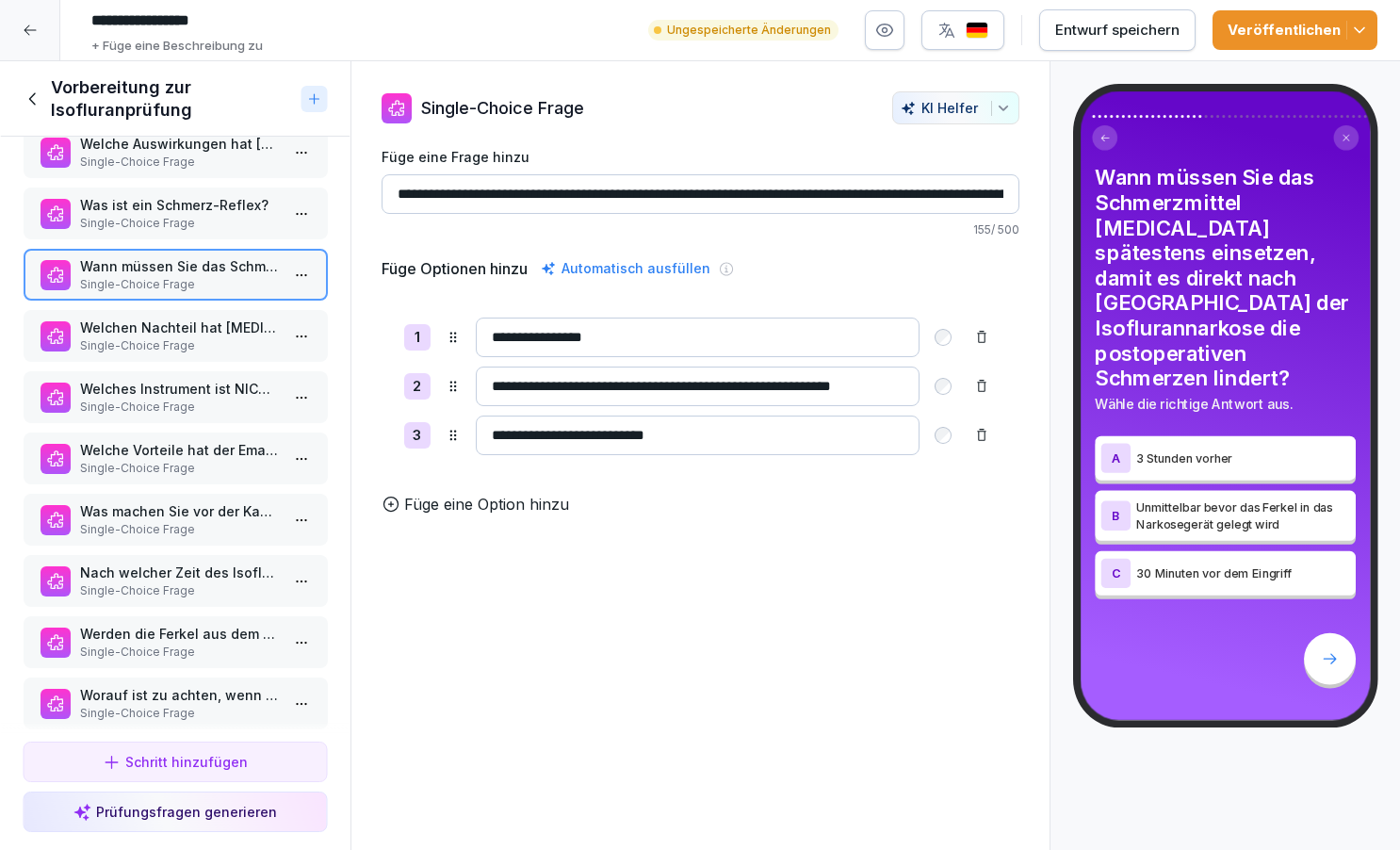
click at [197, 339] on p "Single-Choice Frage" at bounding box center [179, 345] width 199 height 17
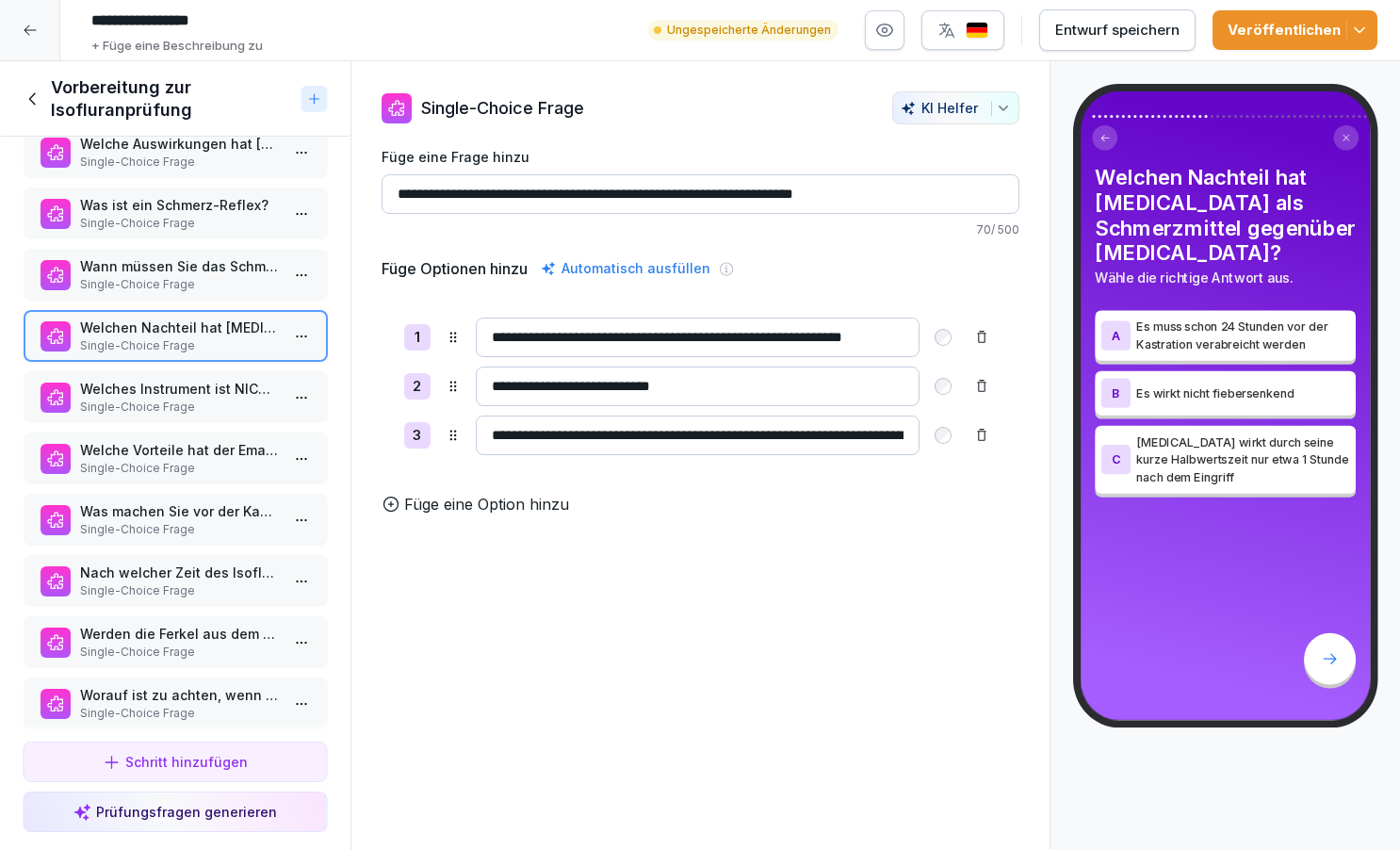
click at [215, 388] on p "Welches Instrument ist NICHT für die Kastration geeignet?" at bounding box center [179, 388] width 199 height 20
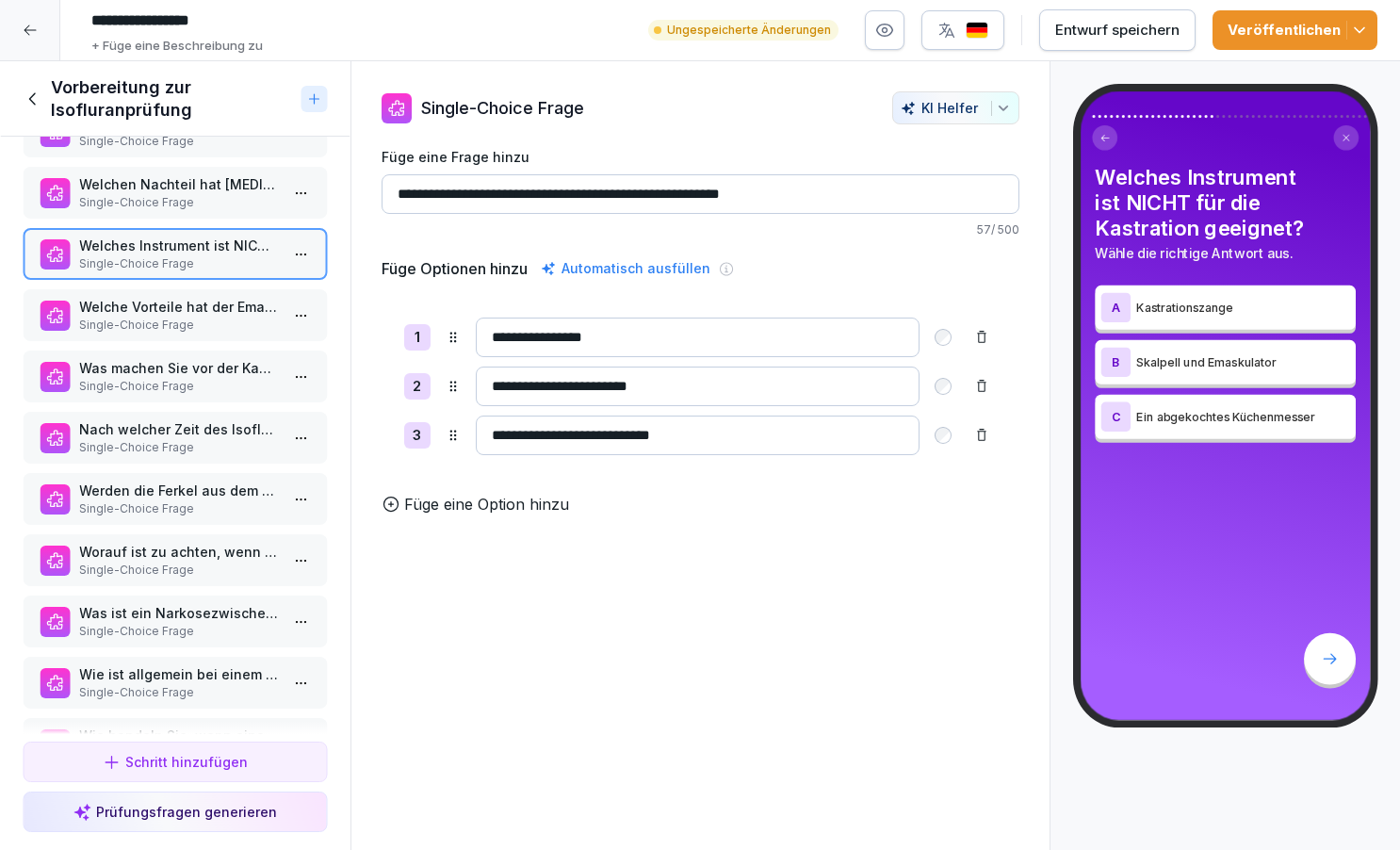
scroll to position [1180, 0]
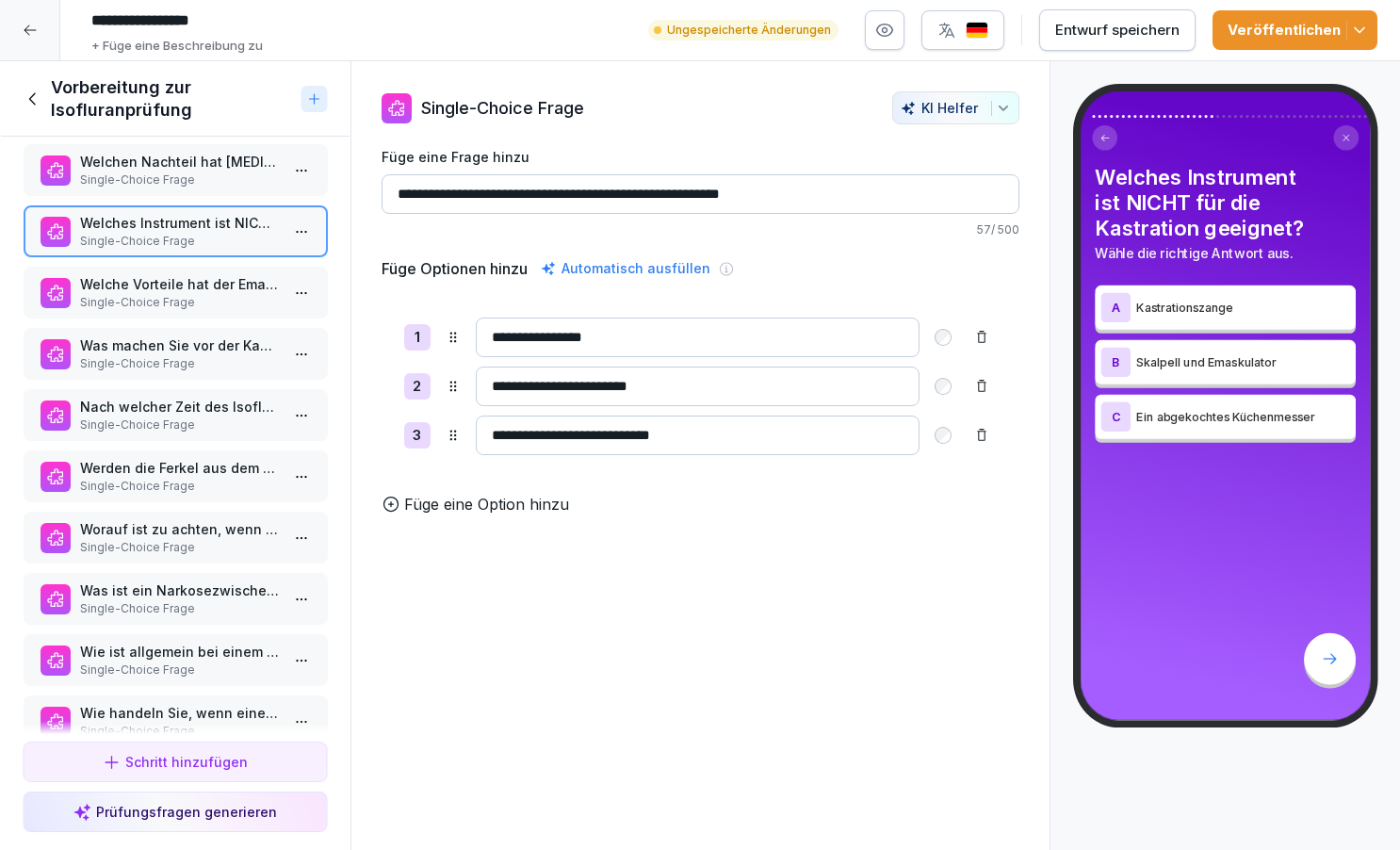
click at [222, 284] on p "Welche Vorteile hat der Emaskulator?" at bounding box center [179, 285] width 199 height 20
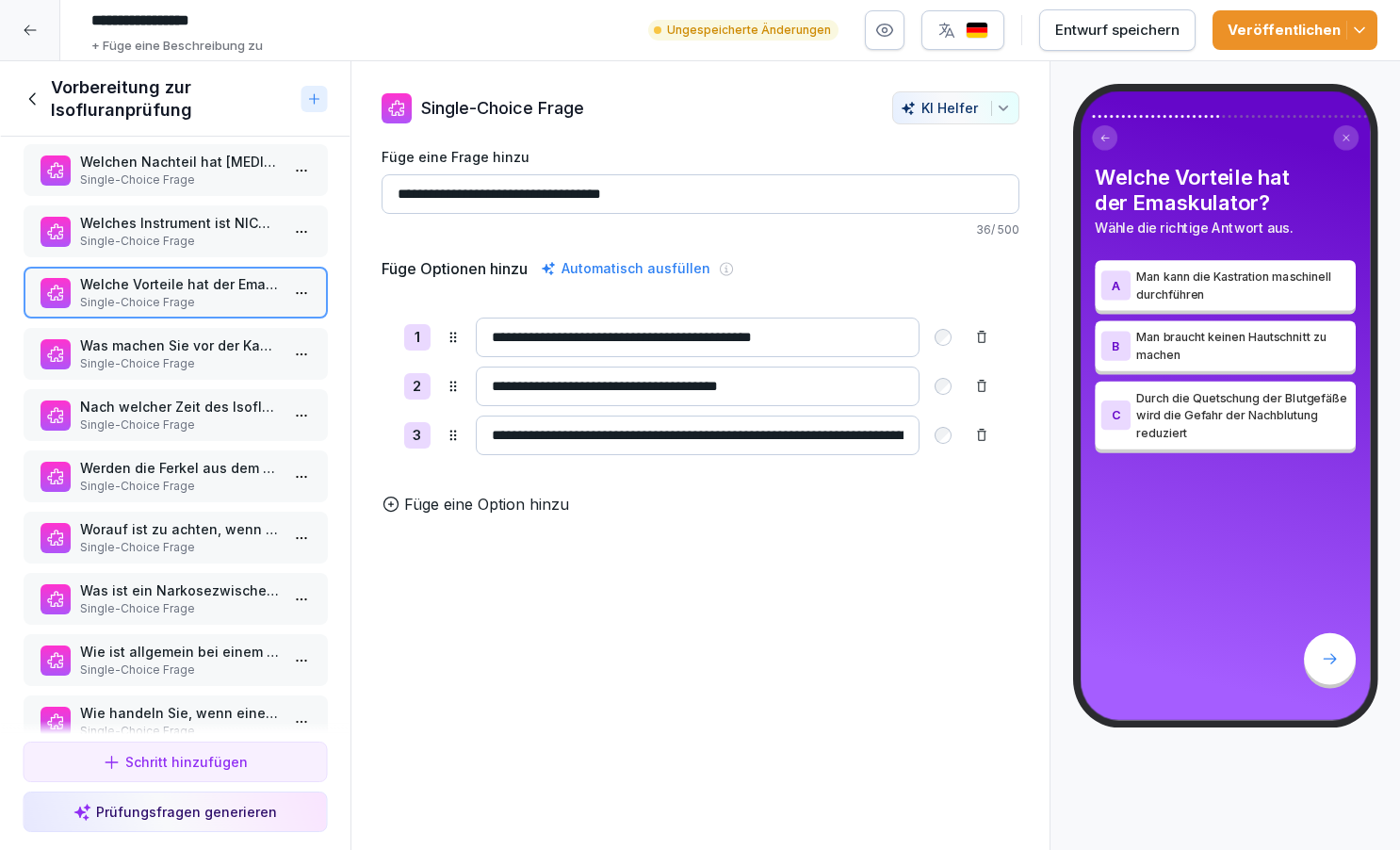
click at [205, 335] on div "Was machen Sie vor der Kastration? Single-Choice Frage" at bounding box center [175, 353] width 305 height 52
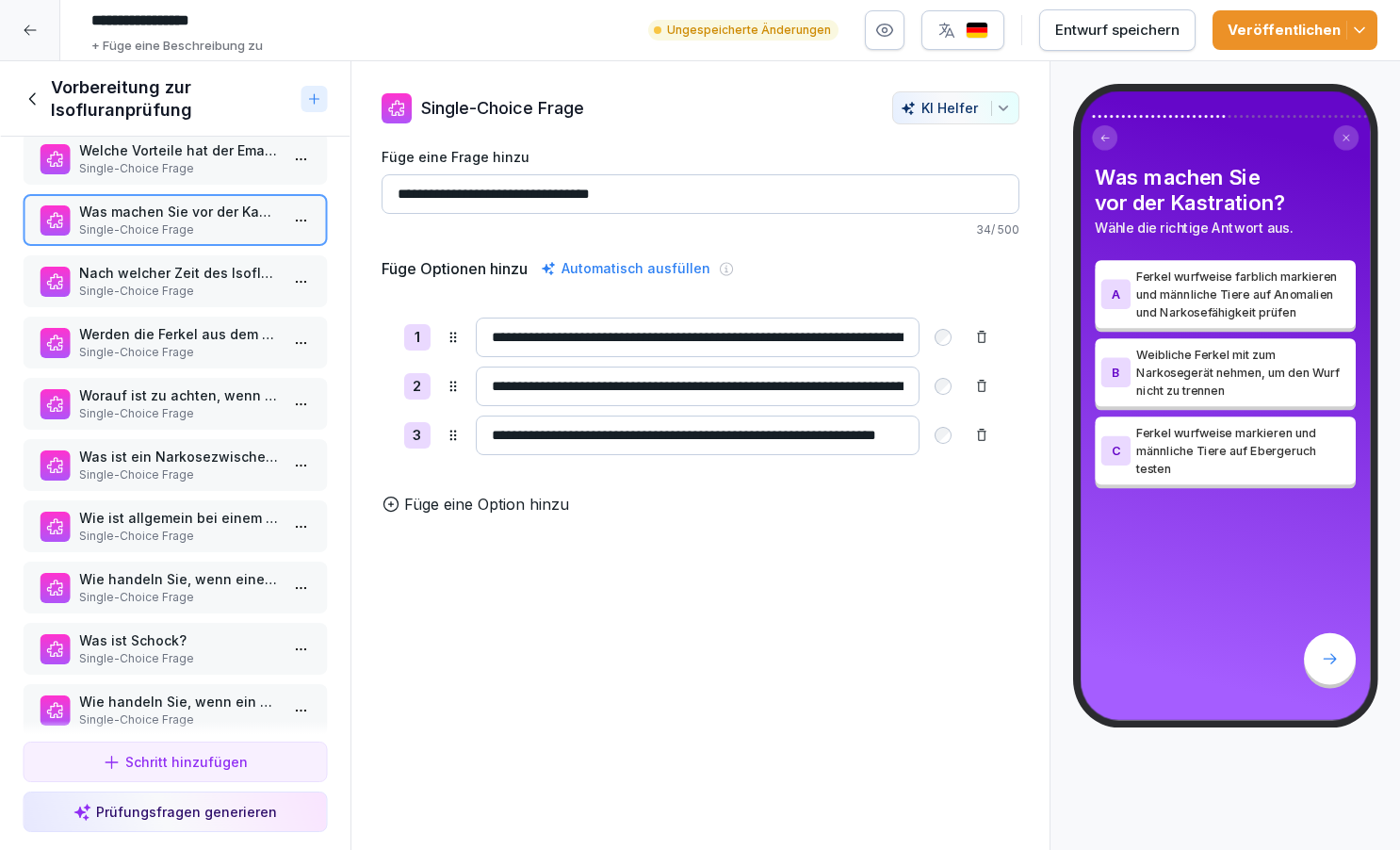
scroll to position [1315, 0]
click at [197, 275] on p "Nach welcher Zeit des Isofluran-Gasflusses ist die richtige Narkosetiefe für di…" at bounding box center [179, 272] width 199 height 20
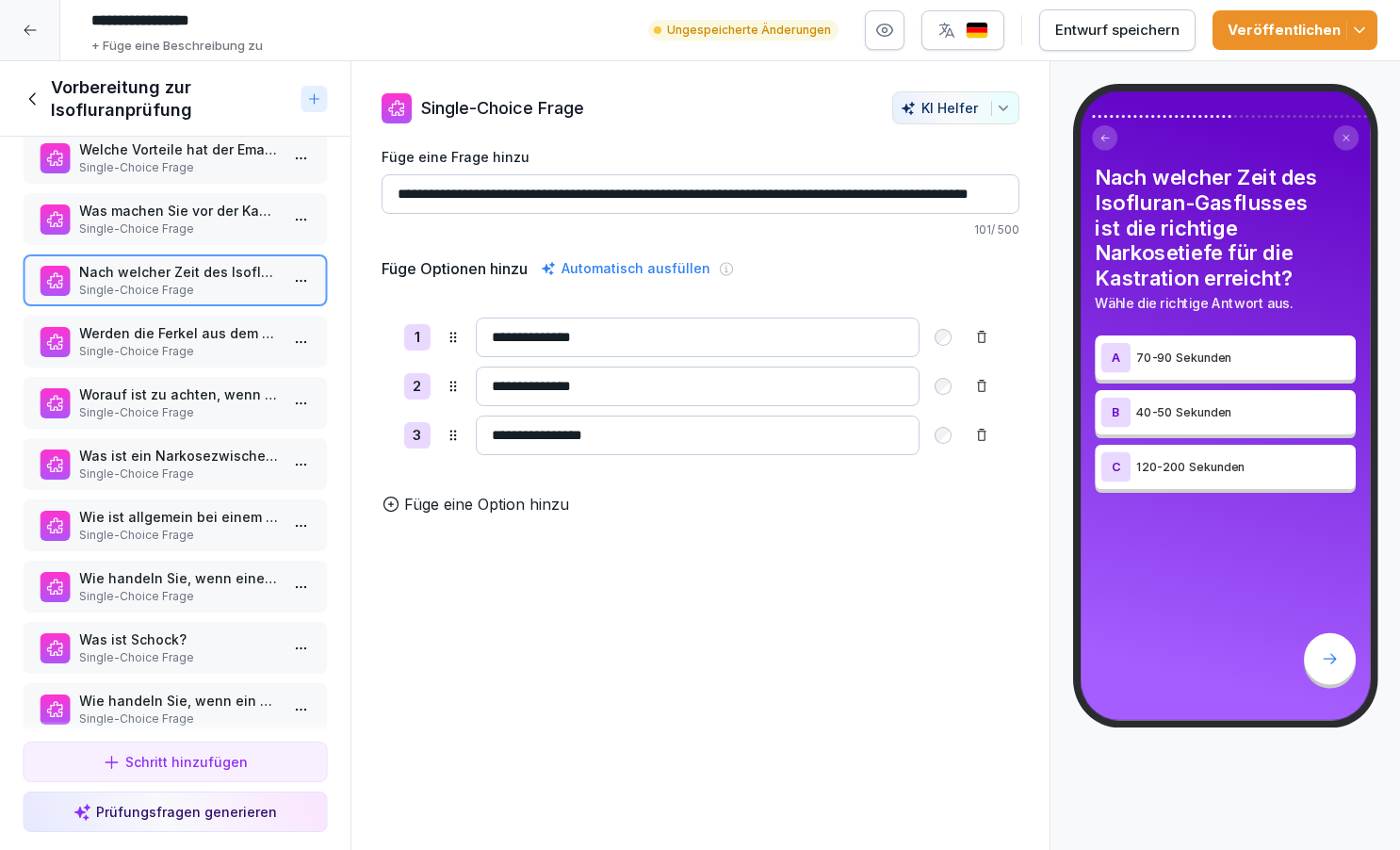
click at [198, 328] on p "Werden die Ferkel aus dem Narkosegerät entfernt wird wie folgt vorgegangen:" at bounding box center [179, 334] width 199 height 20
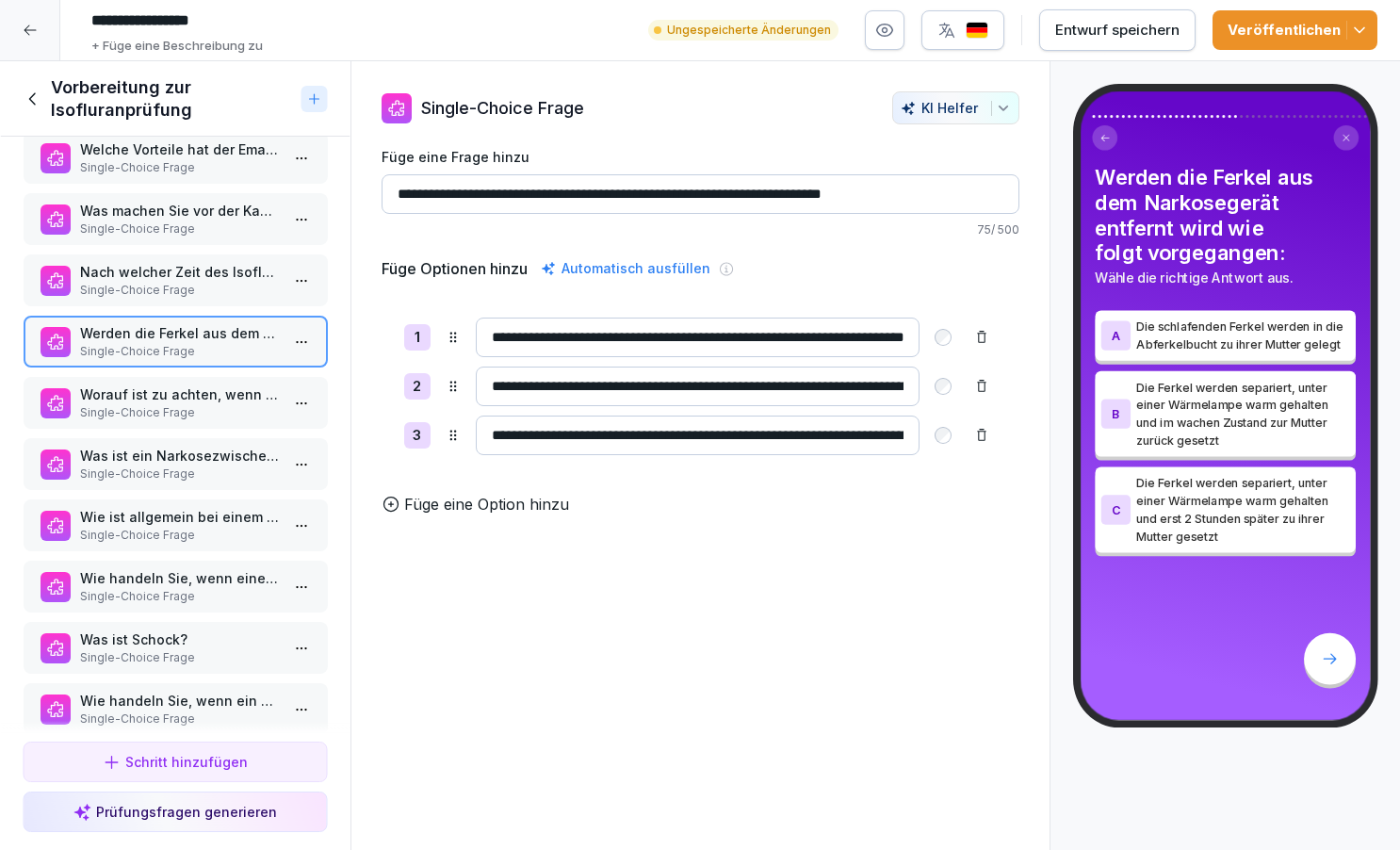
click at [196, 412] on p "Single-Choice Frage" at bounding box center [179, 413] width 199 height 17
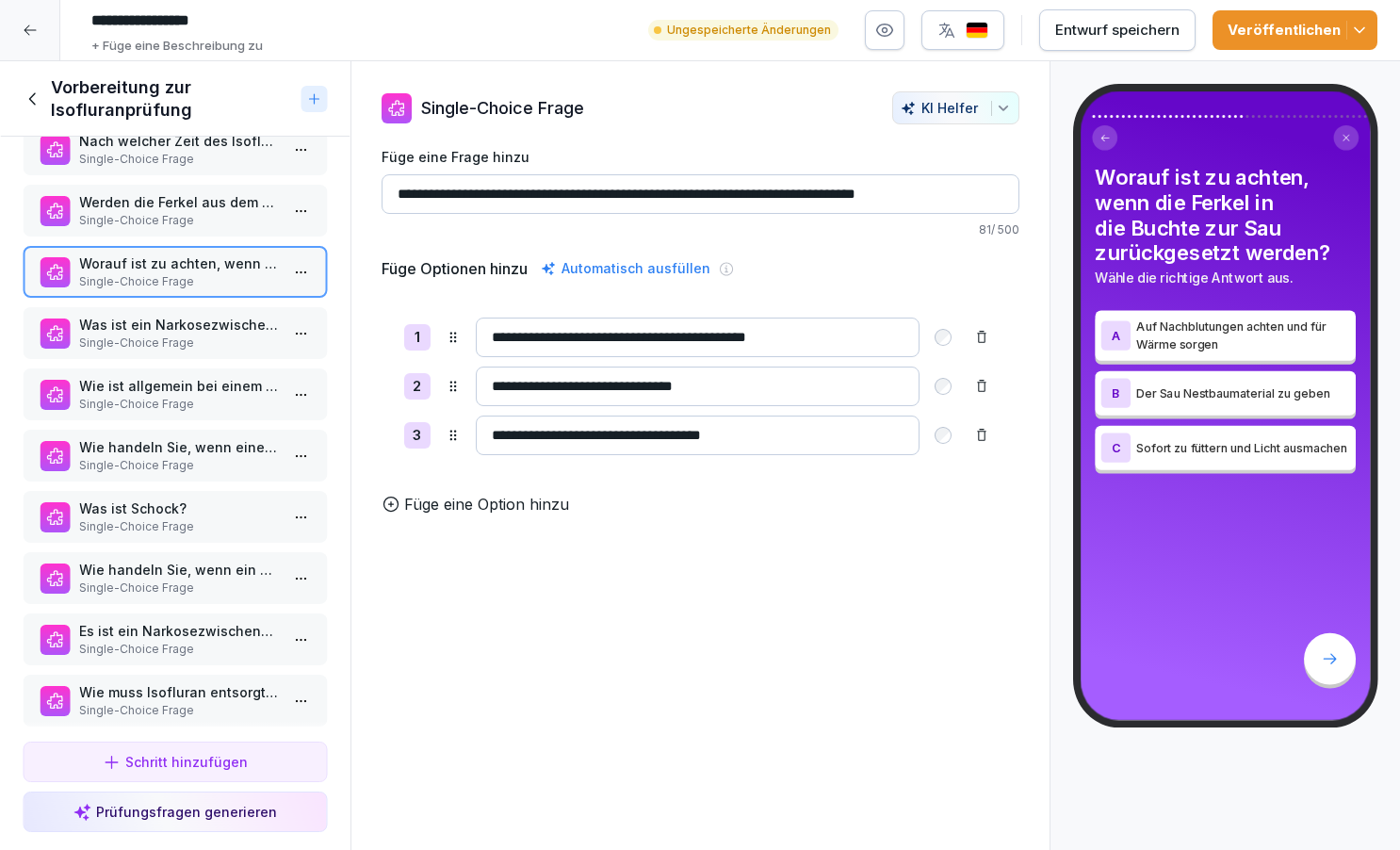
scroll to position [1484, 0]
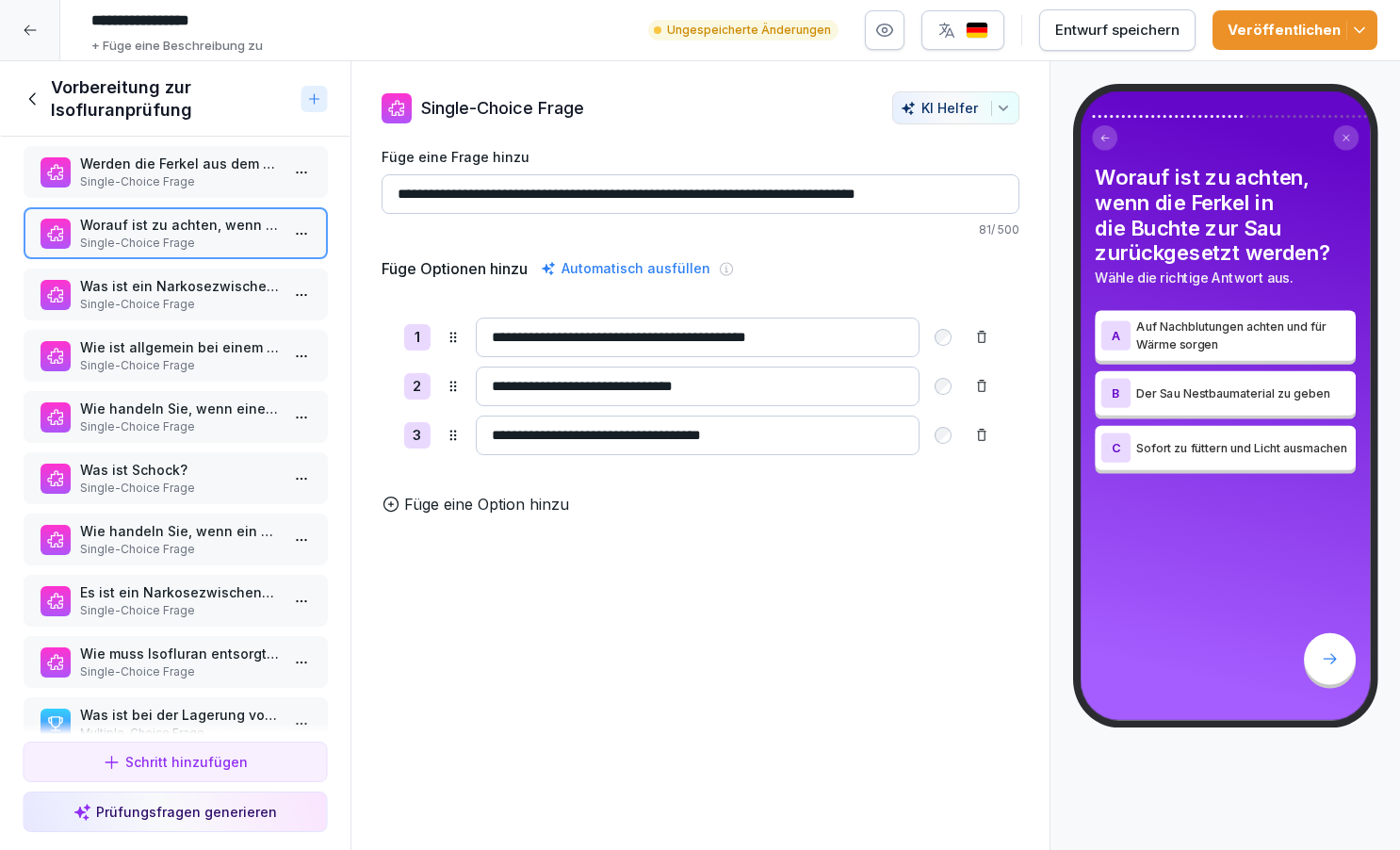
click at [196, 302] on p "Single-Choice Frage" at bounding box center [179, 304] width 199 height 17
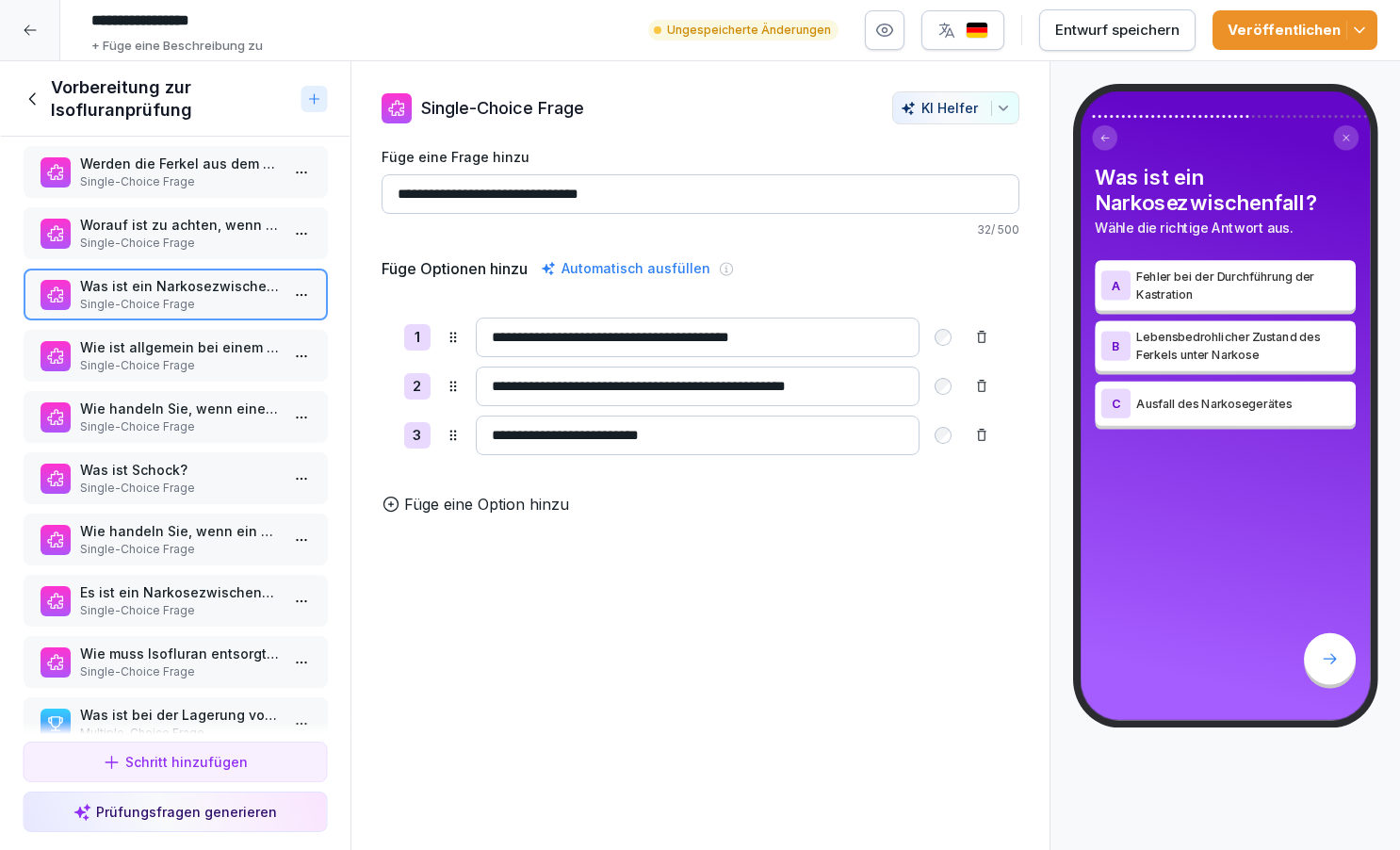
click at [194, 340] on p "Wie ist allgemein bei einem Narkosezwischenfall zu reagieren?" at bounding box center [179, 347] width 199 height 20
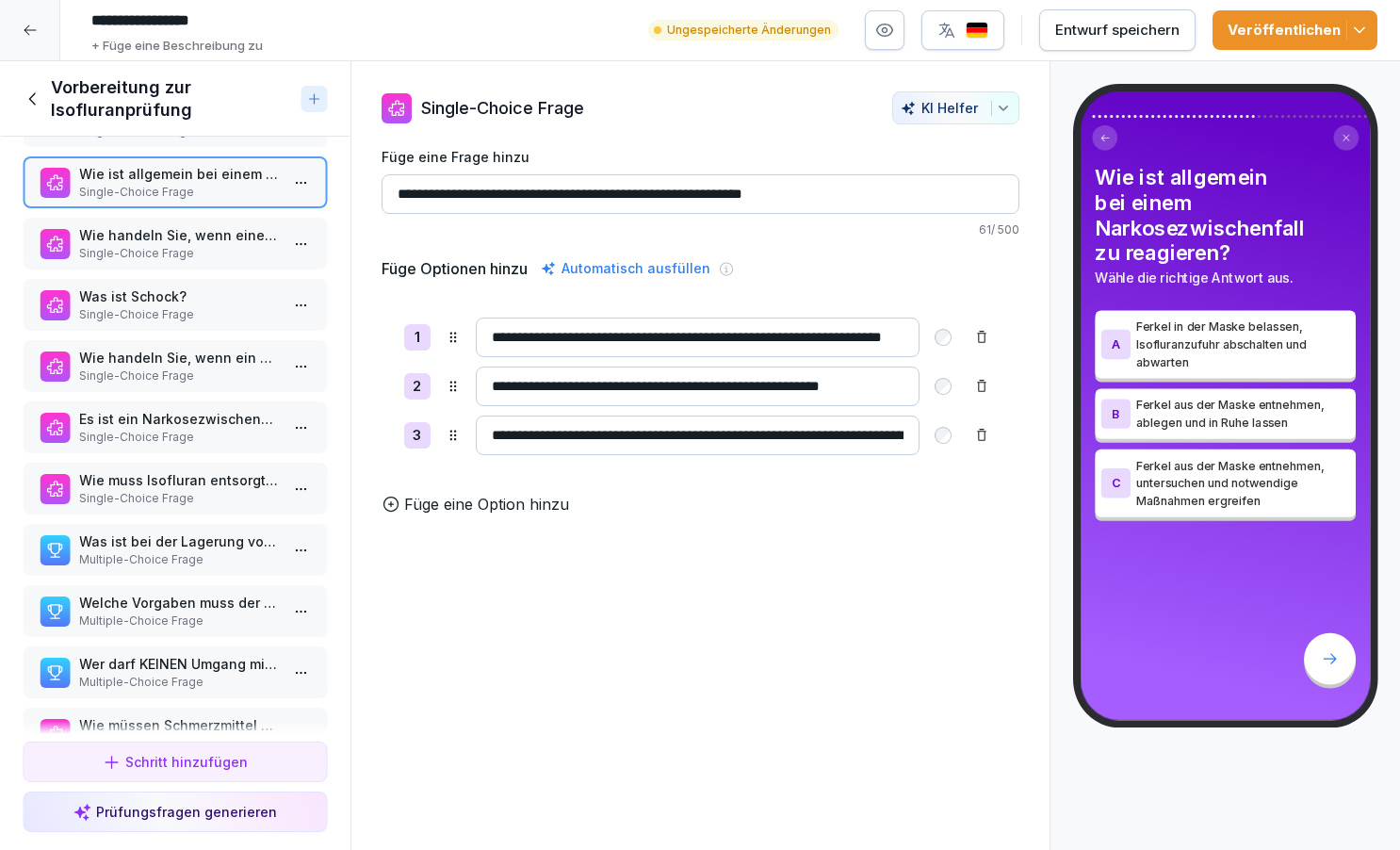
scroll to position [1665, 0]
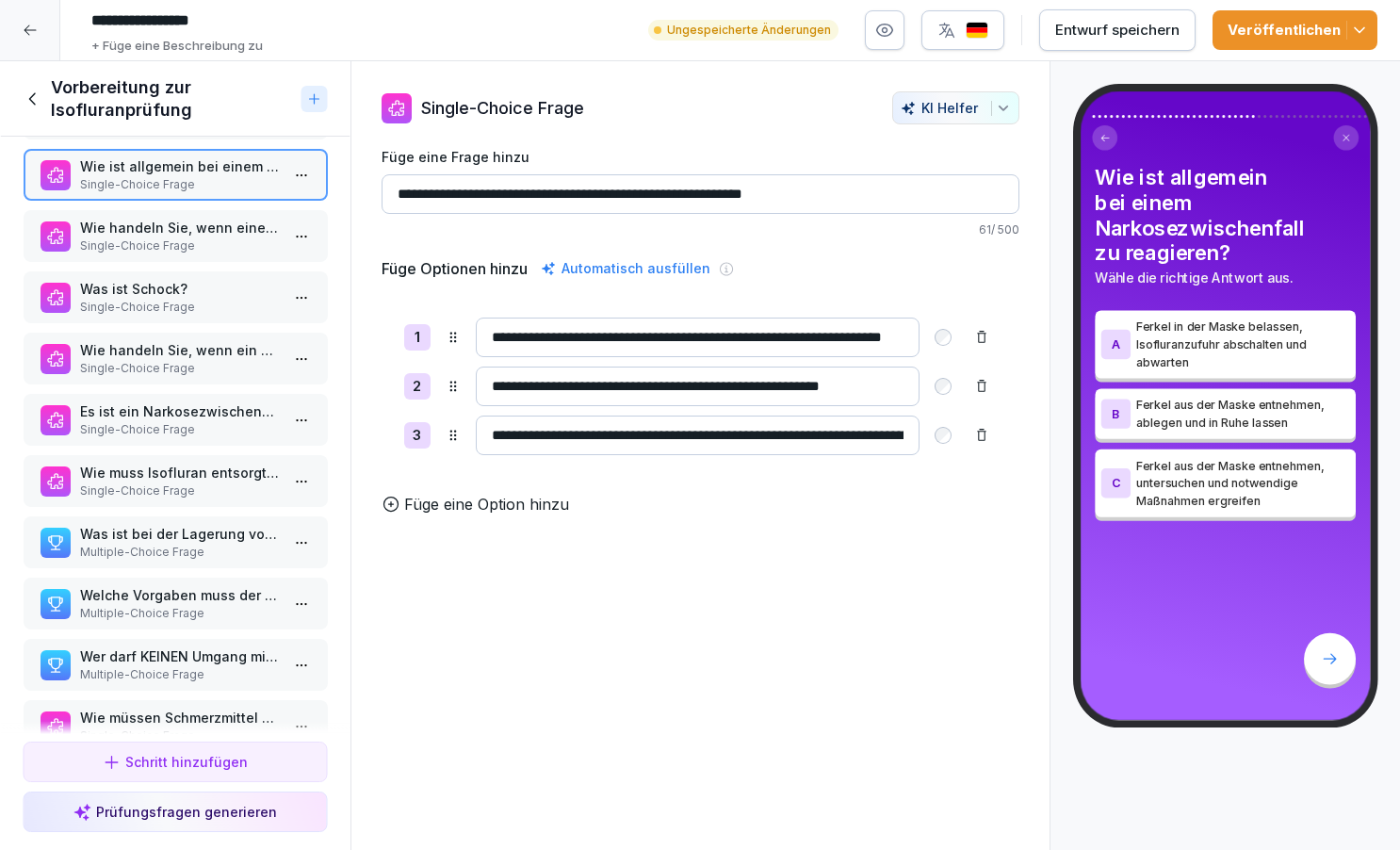
click at [160, 247] on p "Single-Choice Frage" at bounding box center [179, 246] width 199 height 17
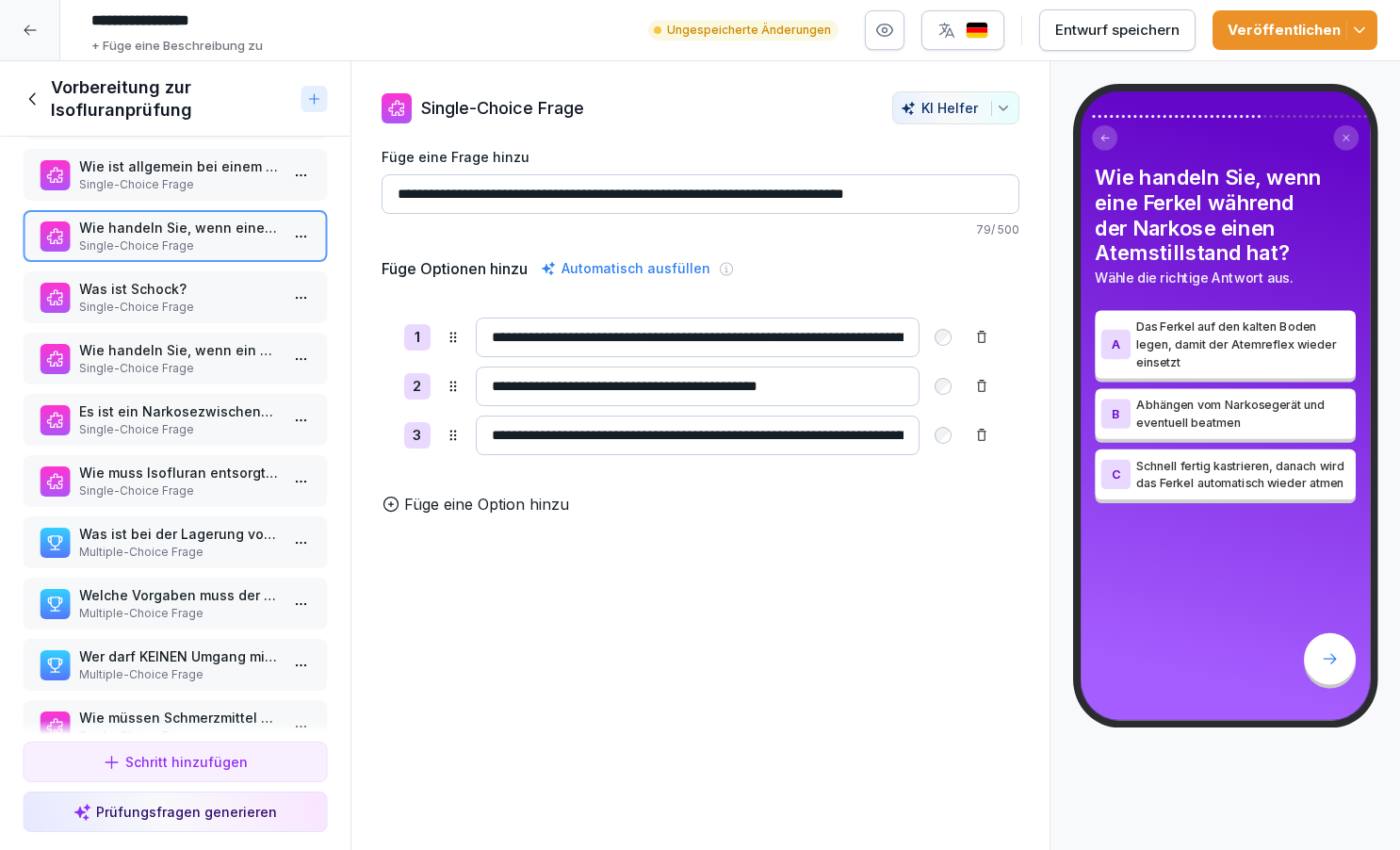
click at [206, 284] on p "Was ist Schock?" at bounding box center [179, 289] width 199 height 20
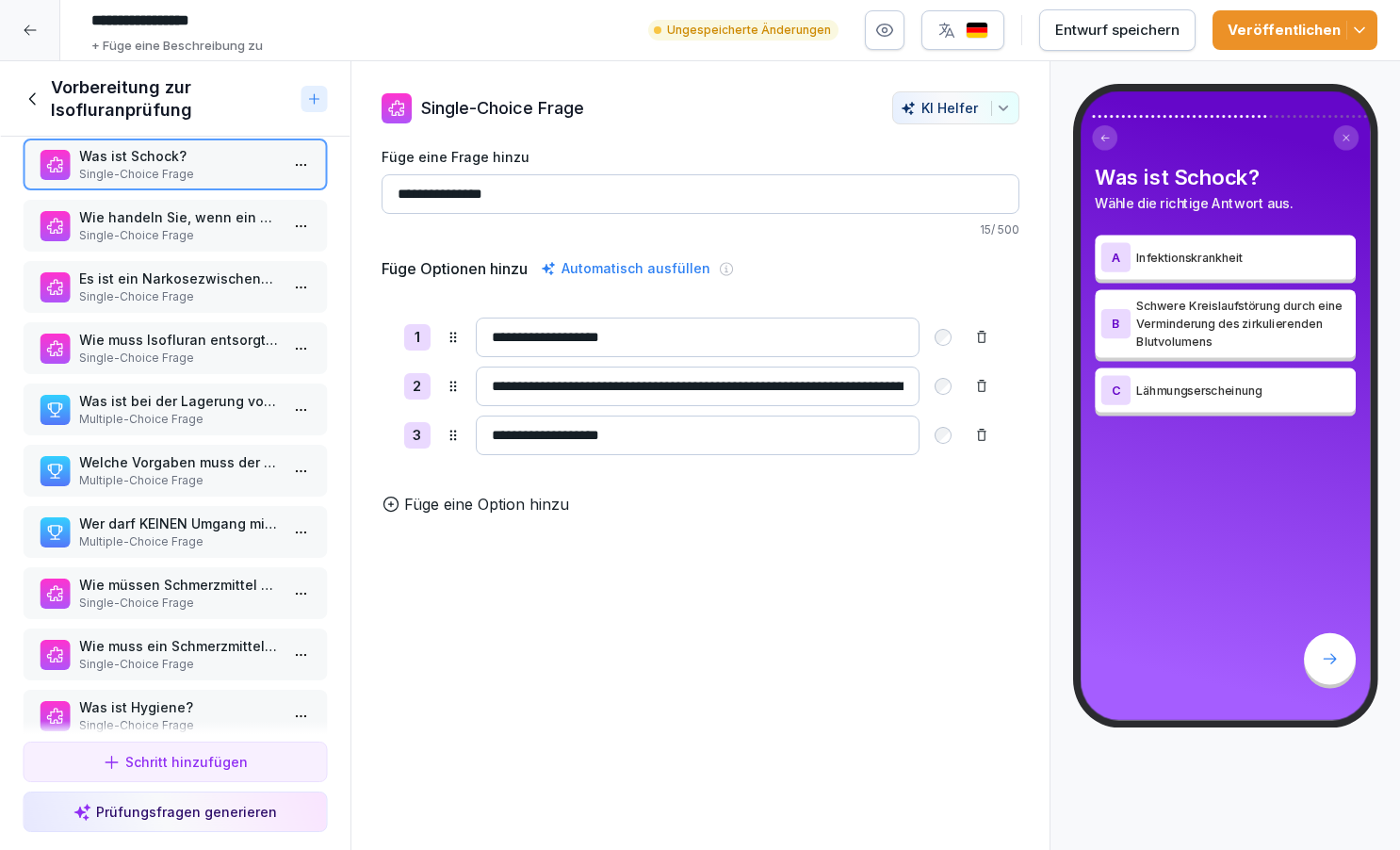
scroll to position [1803, 0]
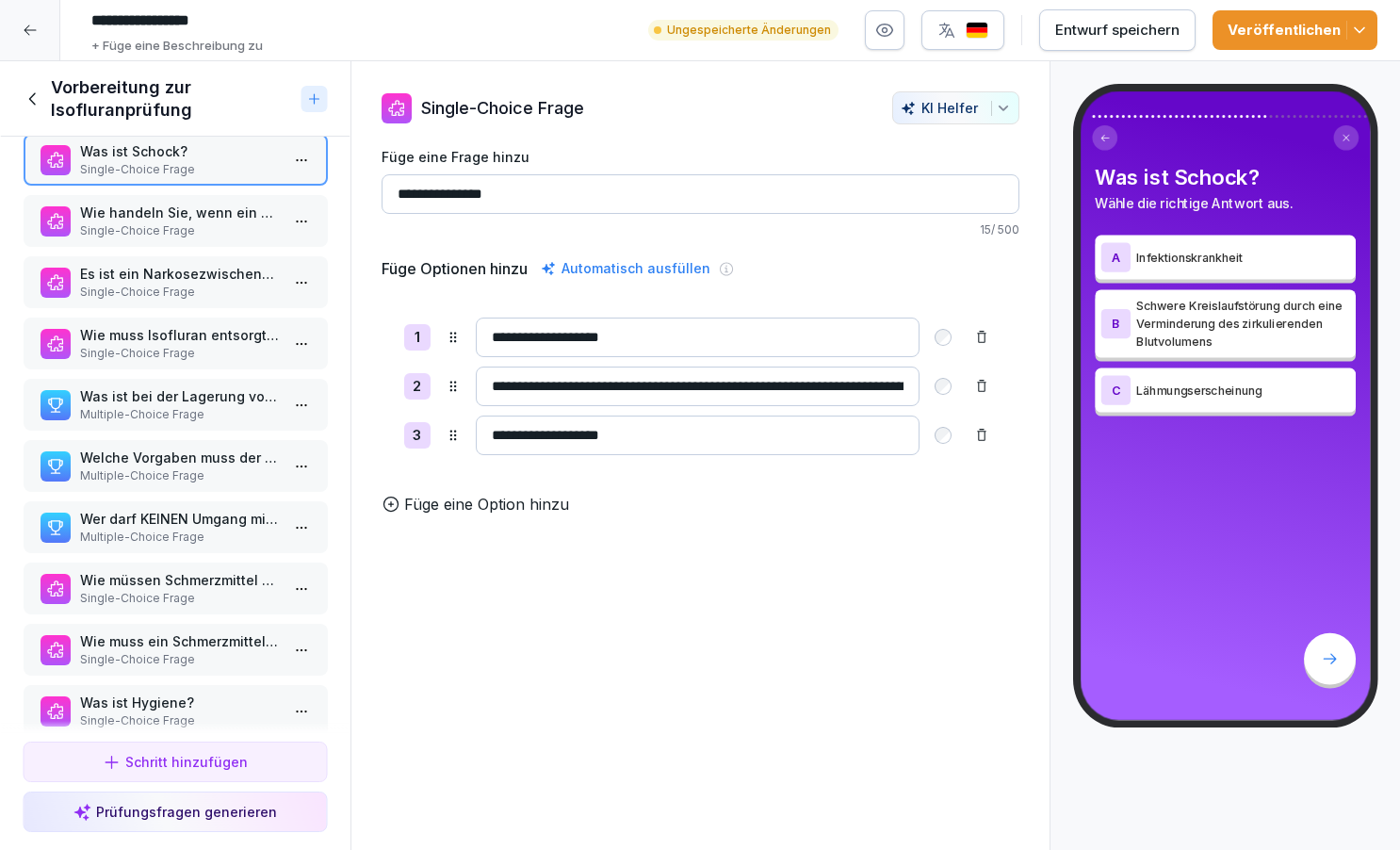
click at [195, 231] on p "Single-Choice Frage" at bounding box center [179, 230] width 199 height 17
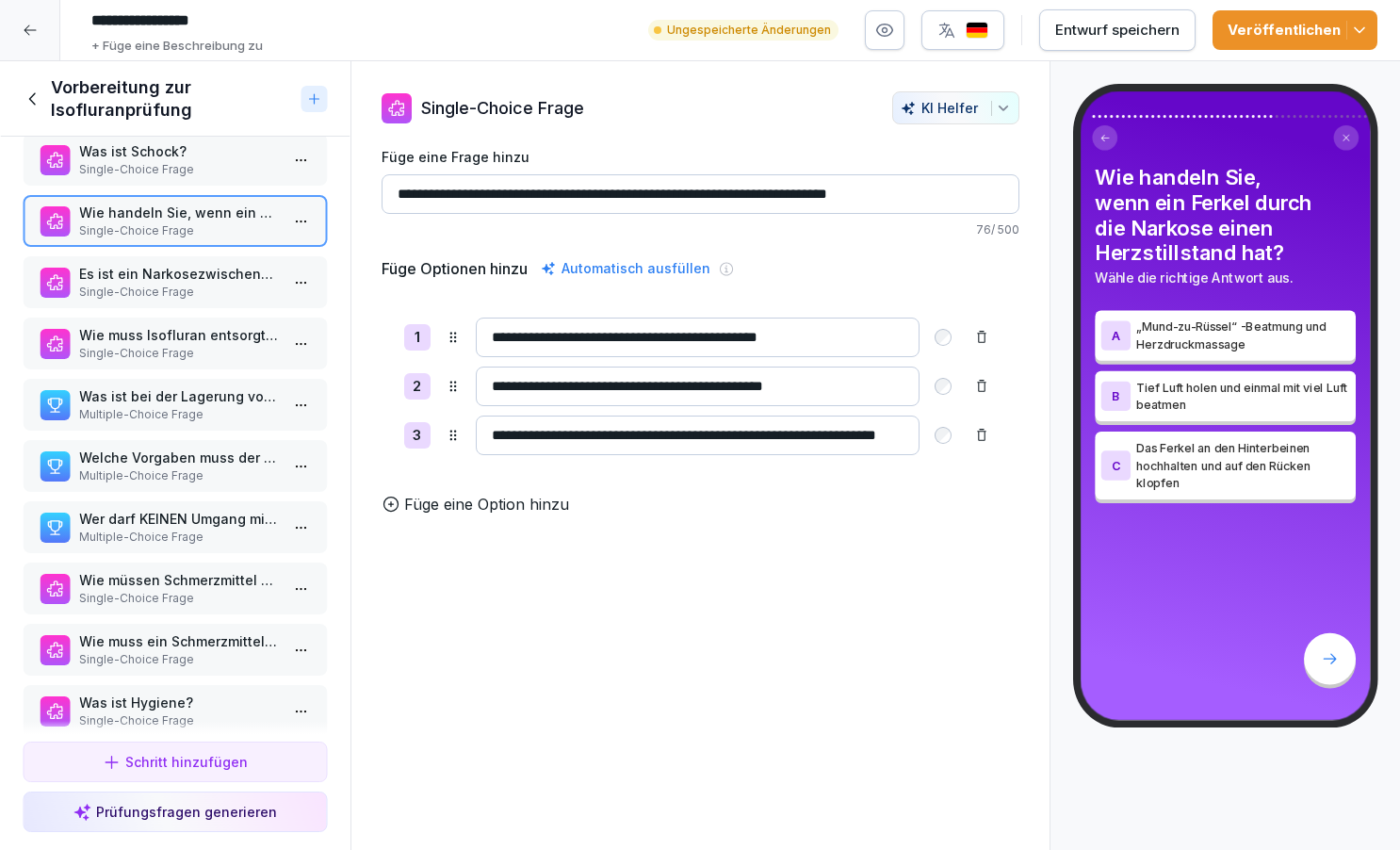
click at [191, 283] on p "Es ist ein Narkosezwischenfall bei einem Ferkel eingetreten und es wurden die r…" at bounding box center [179, 274] width 199 height 20
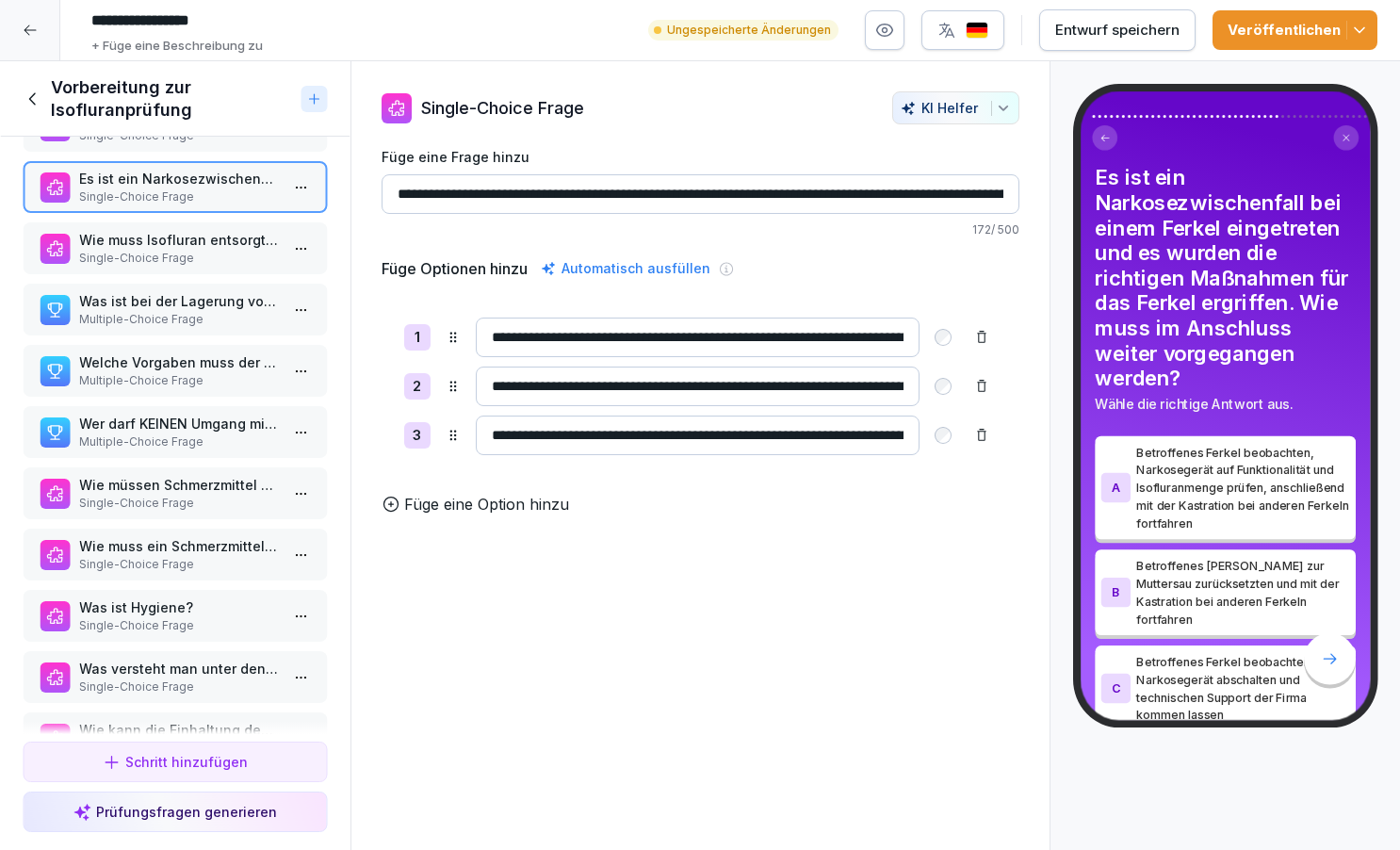
scroll to position [1921, 0]
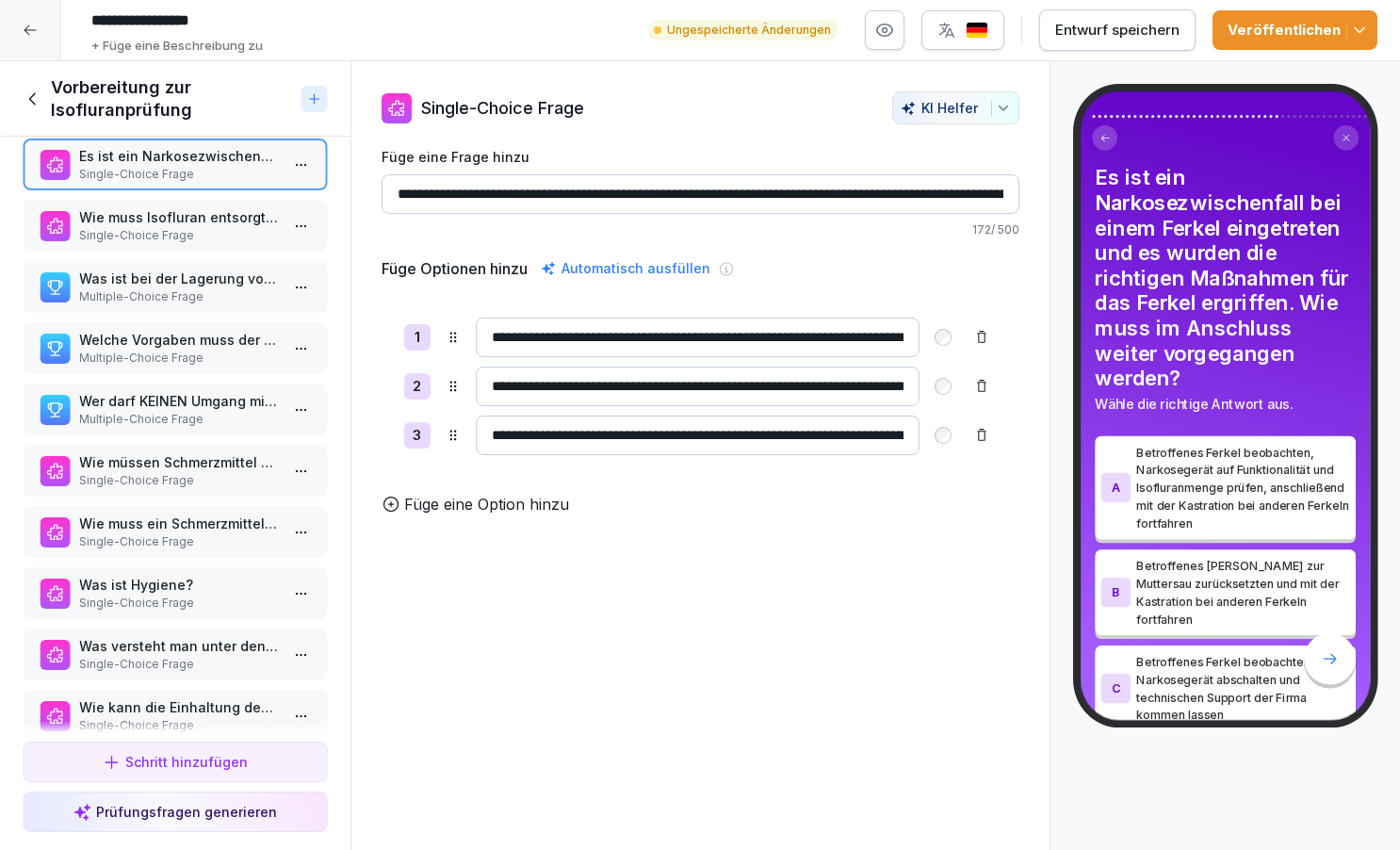
click at [187, 224] on p "Wie muss Isofluran entsorgt werden?" at bounding box center [179, 217] width 199 height 20
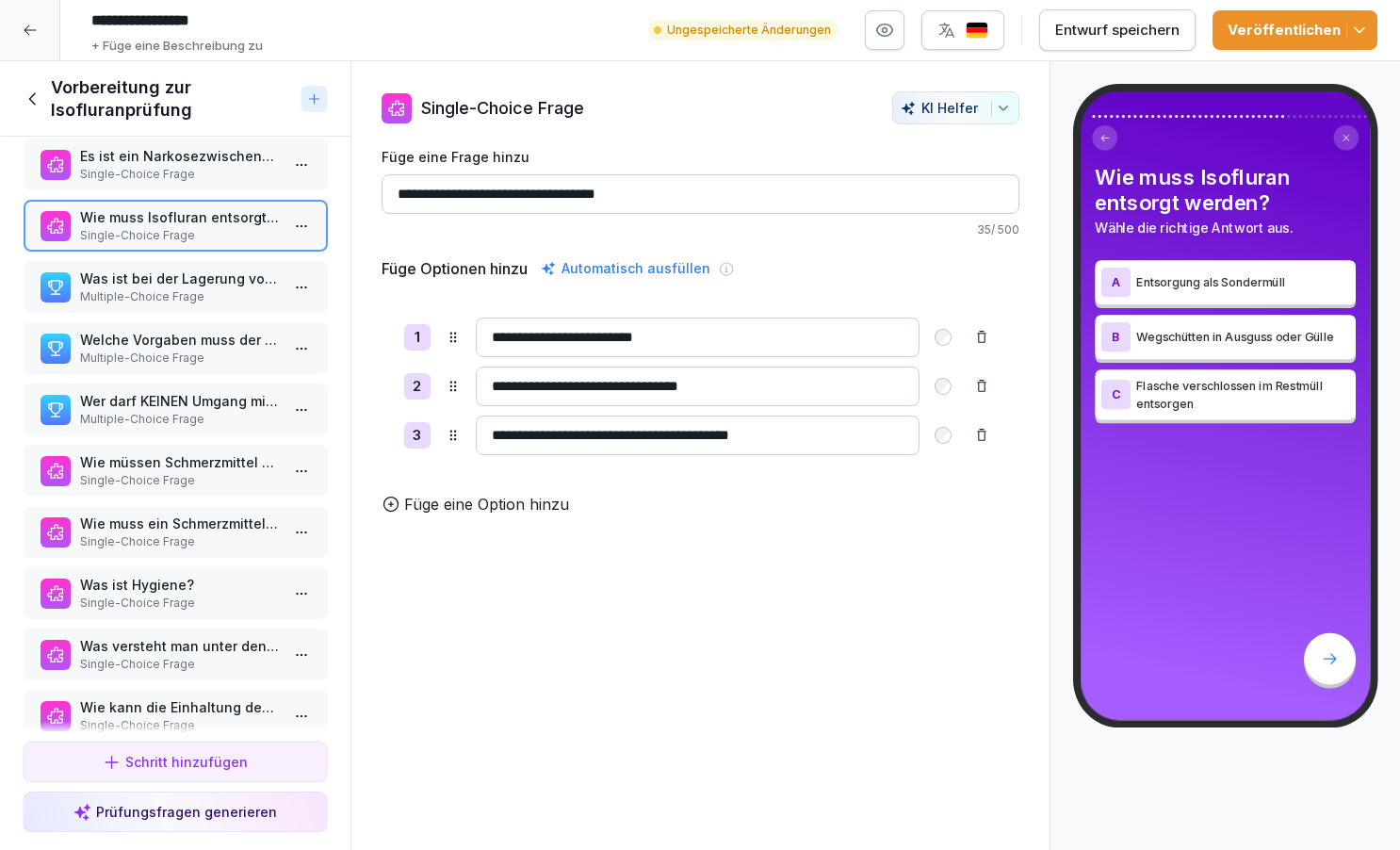
click at [184, 272] on p "Was ist bei der Lagerung von Isofluran zu beachten (2 Antworten richtig)" at bounding box center [179, 279] width 199 height 20
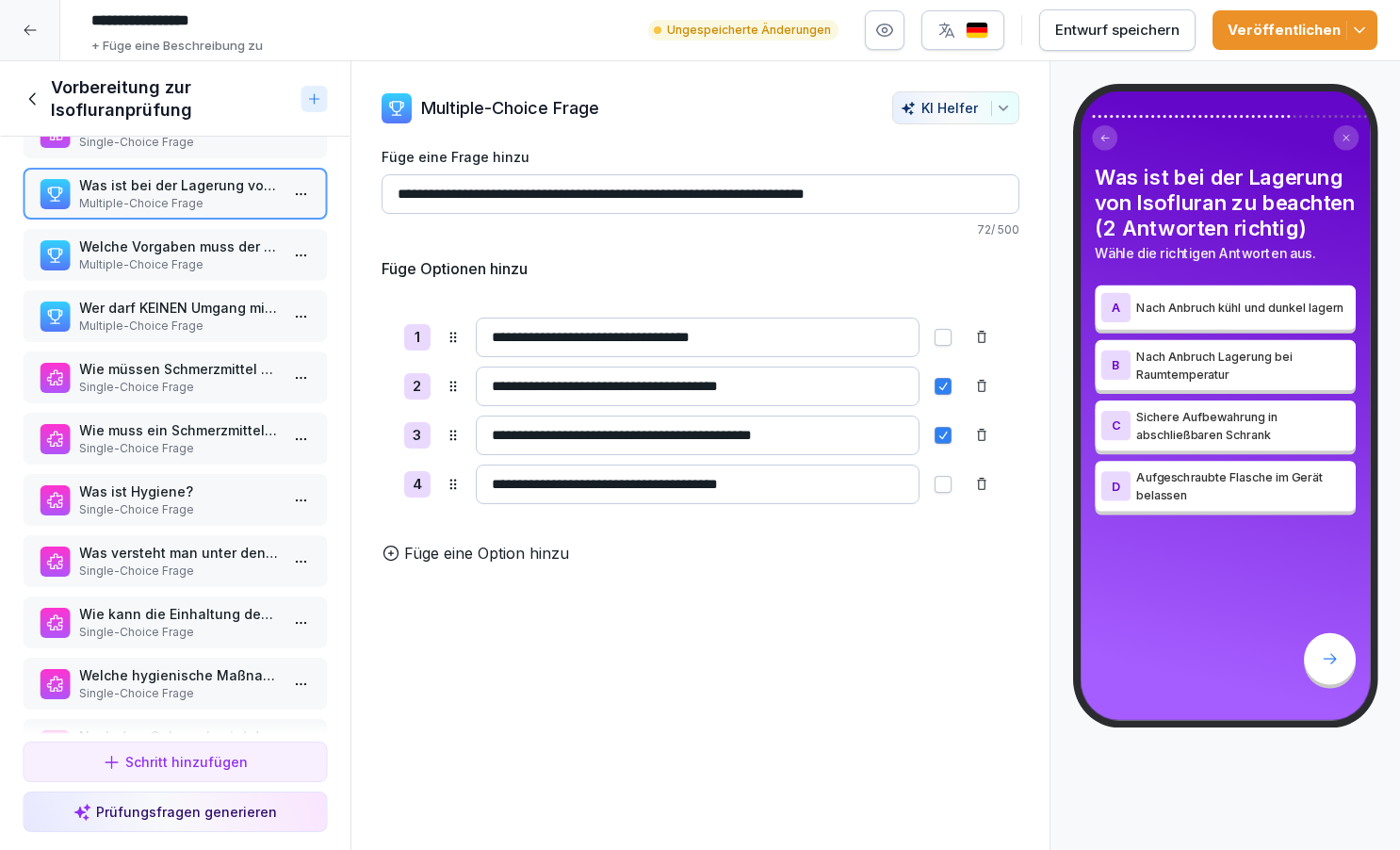
scroll to position [2031, 0]
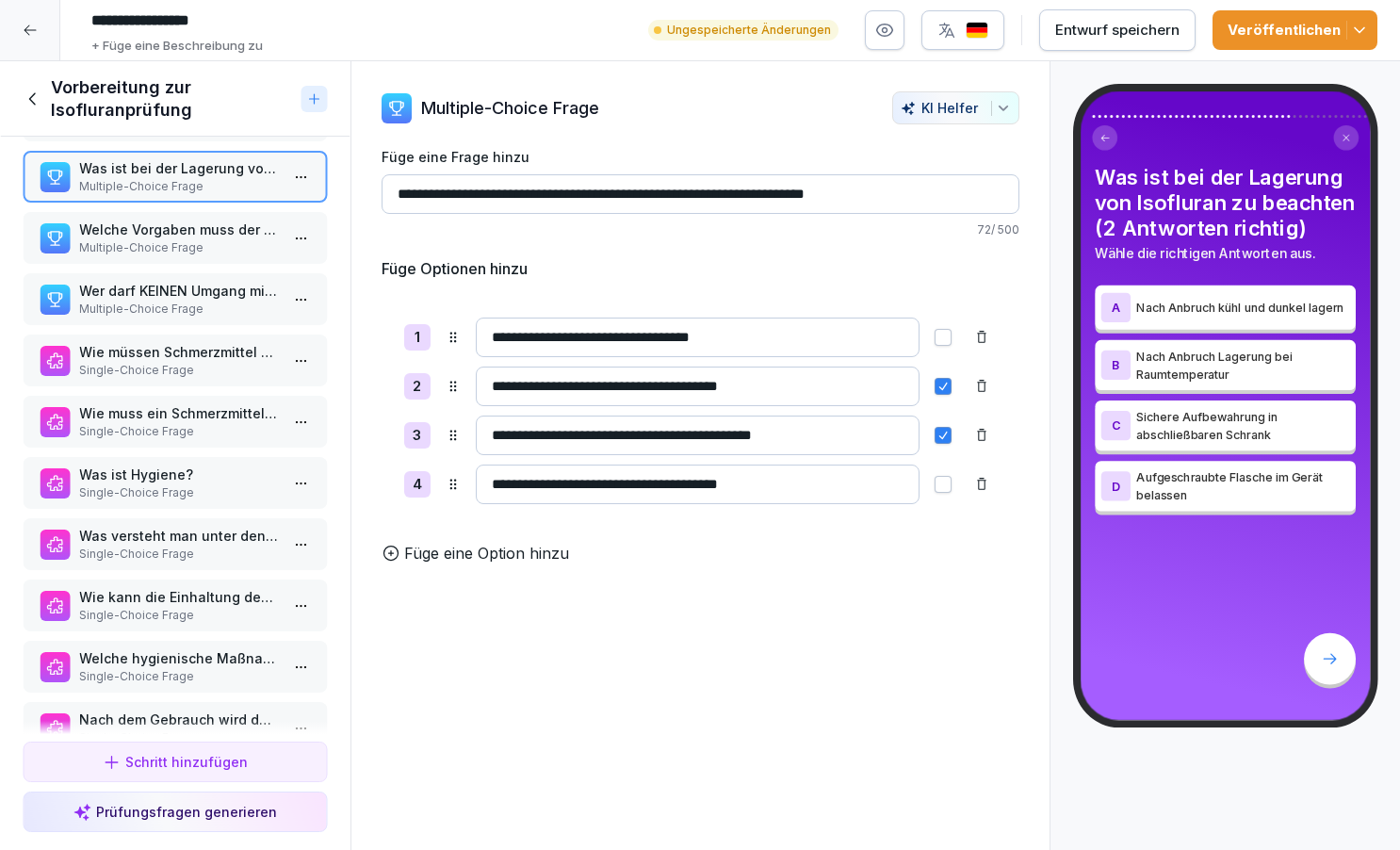
click at [942, 388] on span "button" at bounding box center [942, 385] width 15 height 15
click at [947, 333] on button "button" at bounding box center [942, 336] width 17 height 17
click at [942, 387] on button "button" at bounding box center [942, 386] width 17 height 17
click at [785, 184] on input "**********" at bounding box center [700, 194] width 638 height 39
click at [766, 194] on input "**********" at bounding box center [700, 194] width 638 height 39
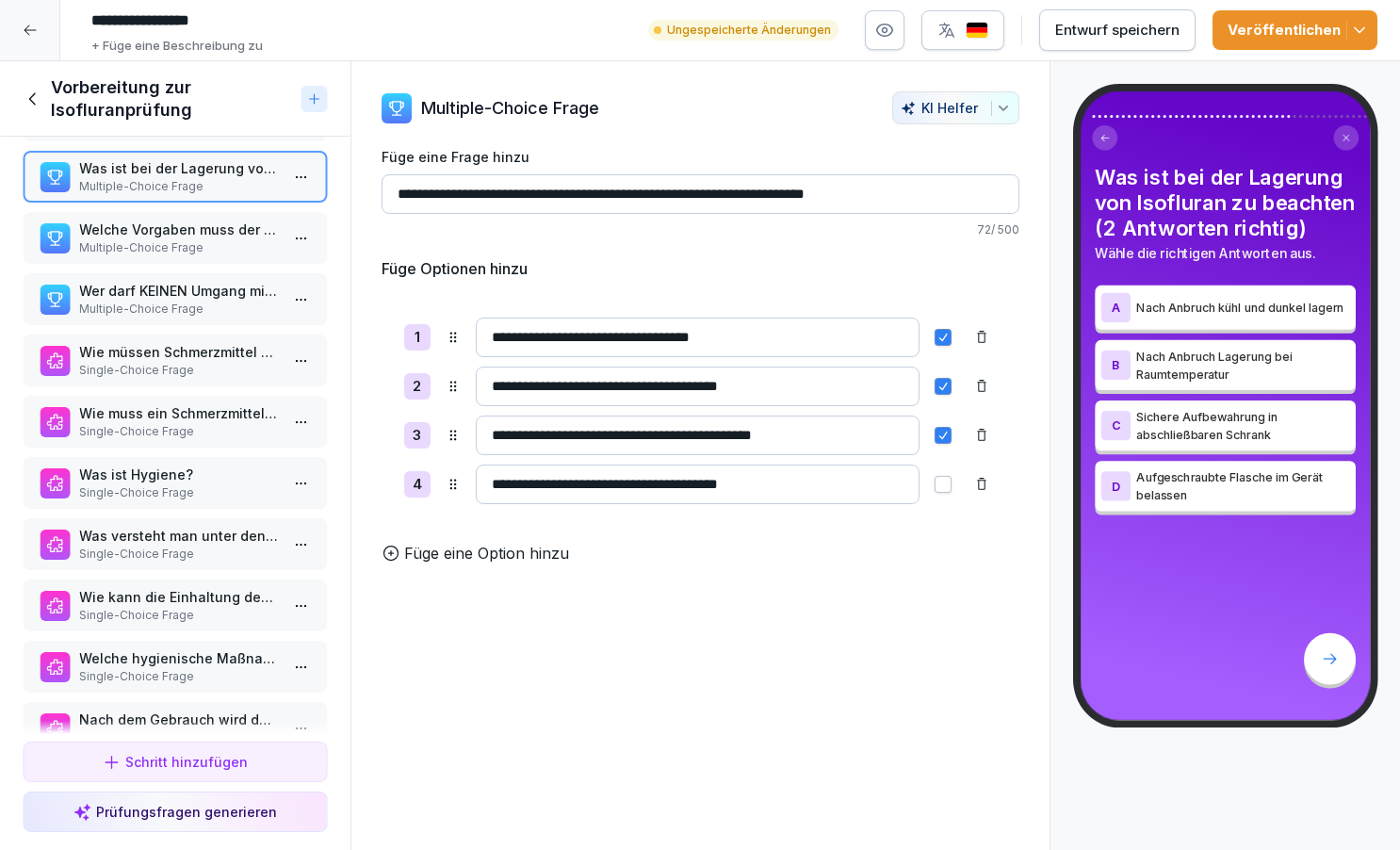
click at [761, 195] on input "**********" at bounding box center [700, 194] width 638 height 39
click at [592, 390] on input "**********" at bounding box center [698, 386] width 444 height 39
drag, startPoint x: 592, startPoint y: 390, endPoint x: 493, endPoint y: 385, distance: 99.1
click at [492, 385] on input "**********" at bounding box center [698, 386] width 444 height 39
click at [770, 376] on input "**********" at bounding box center [698, 386] width 444 height 39
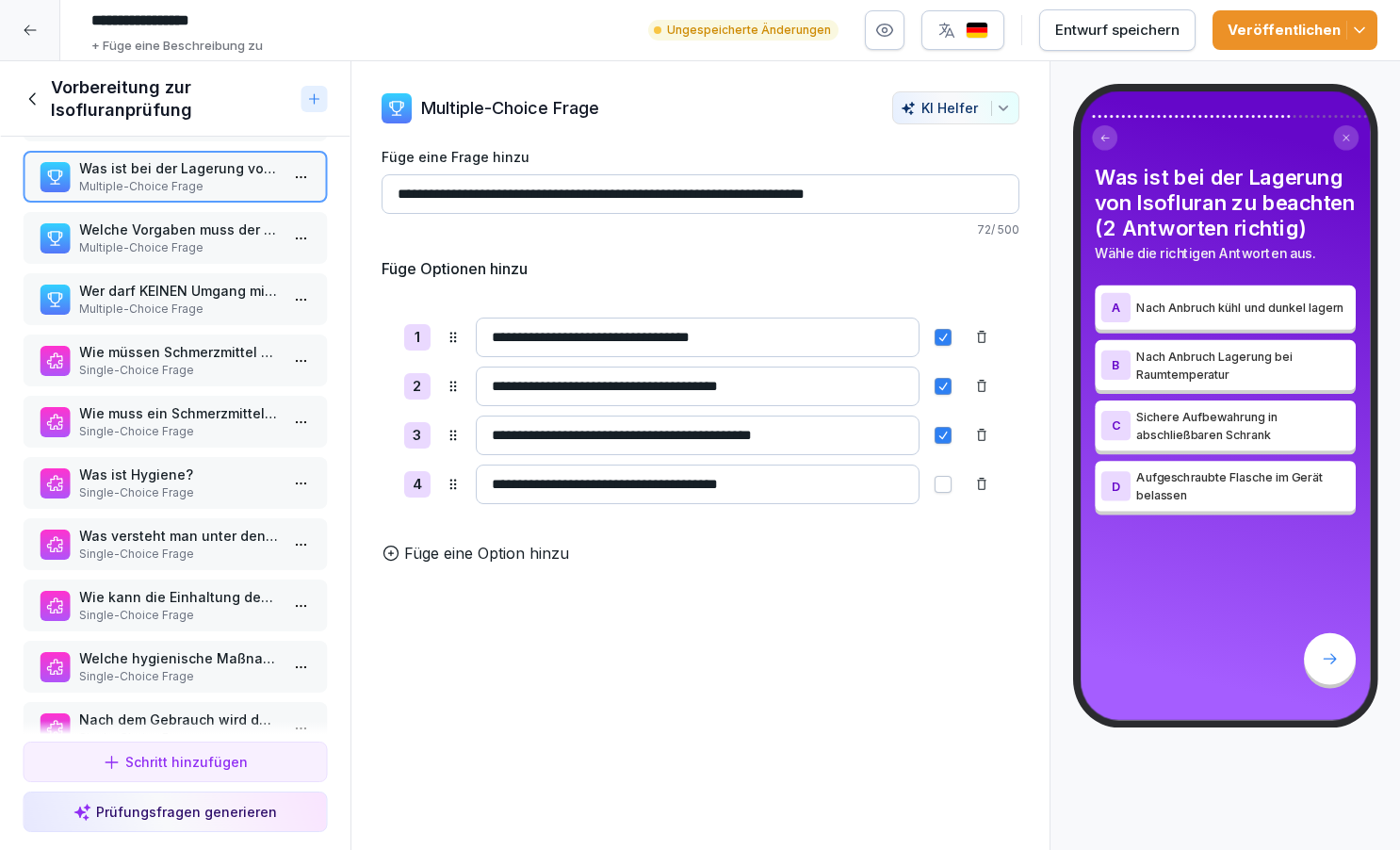
click at [941, 392] on span "button" at bounding box center [942, 385] width 15 height 15
click at [210, 243] on p "Multiple-Choice Frage" at bounding box center [179, 247] width 199 height 17
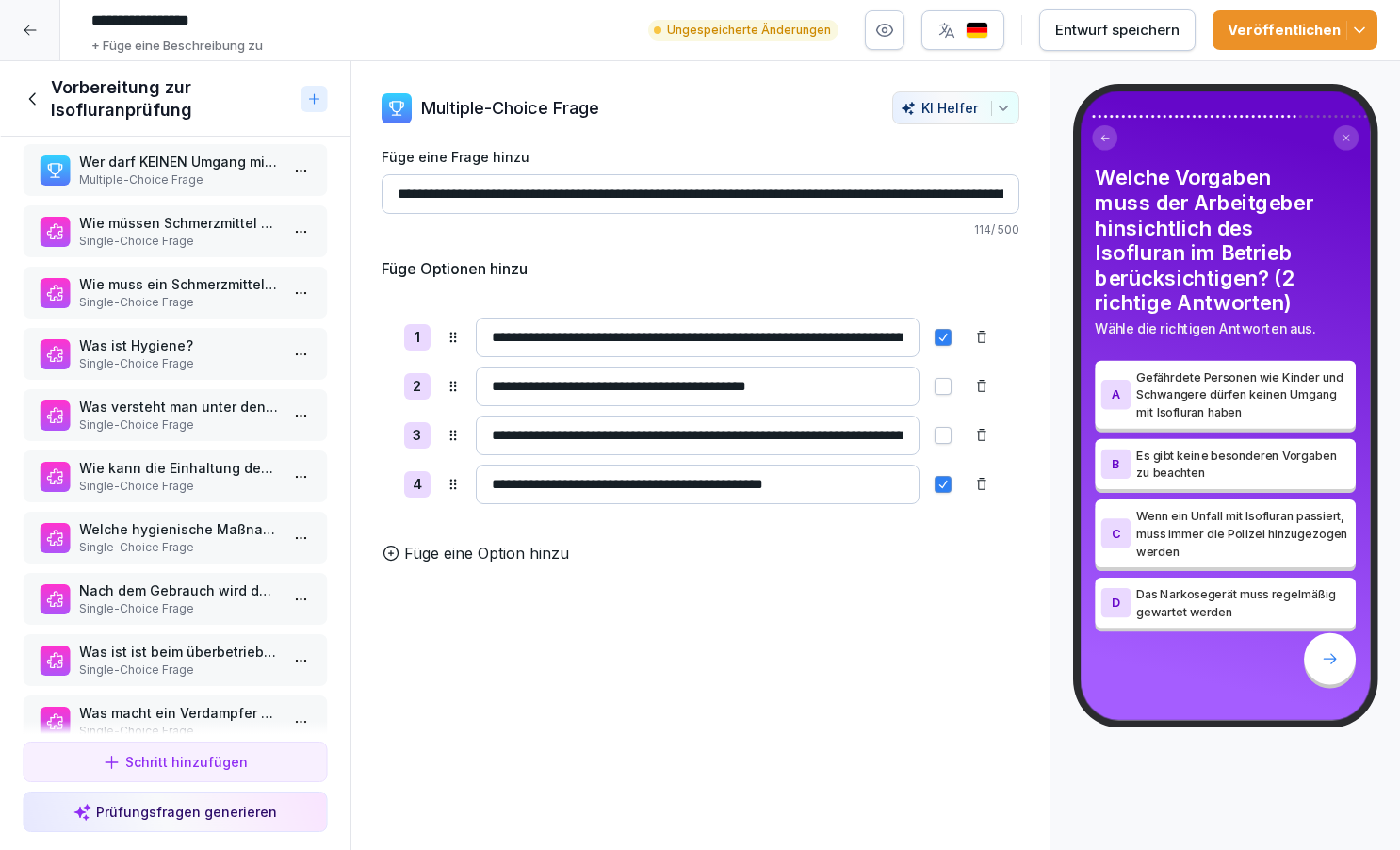
scroll to position [2119, 0]
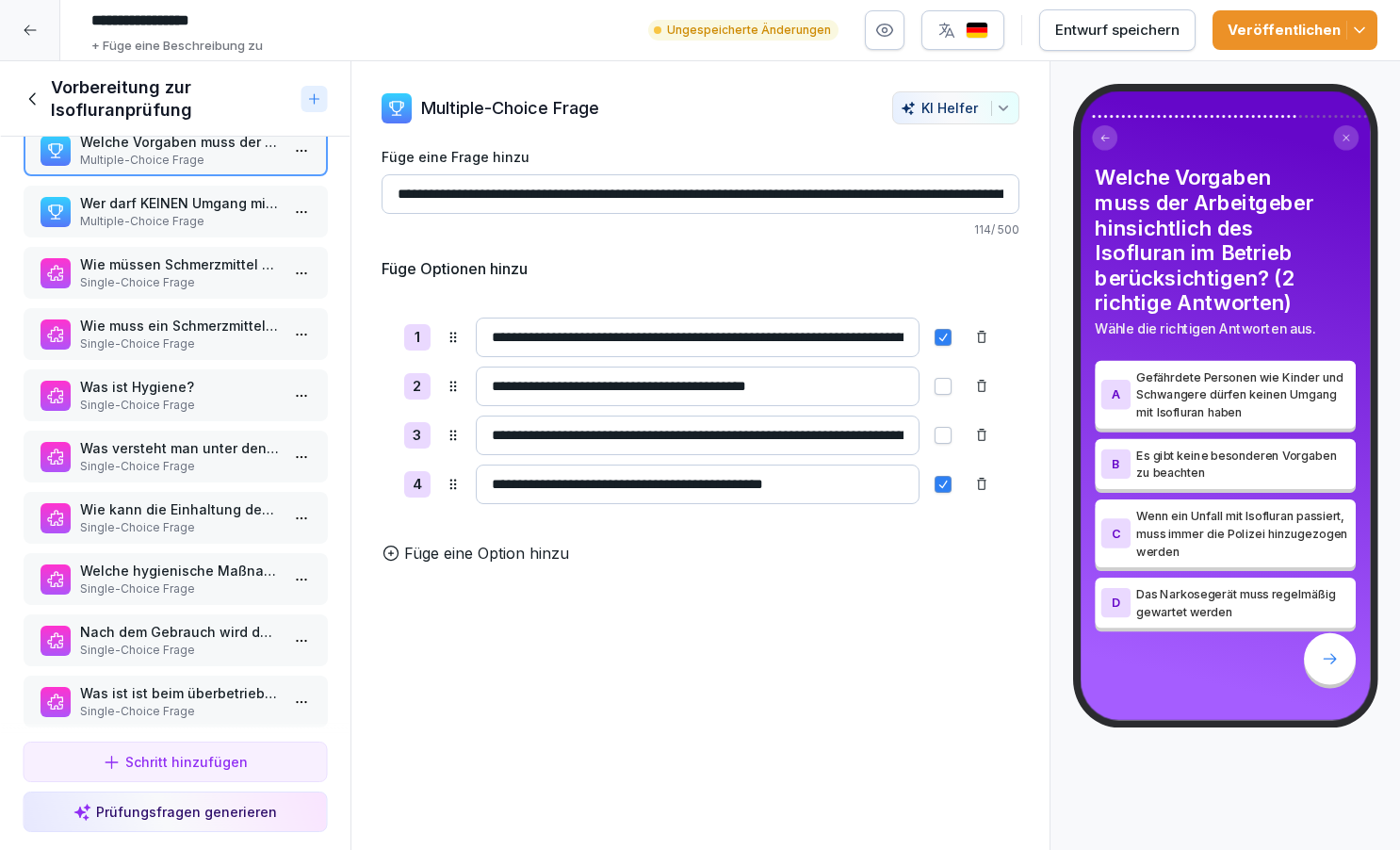
click at [188, 215] on p "Multiple-Choice Frage" at bounding box center [179, 221] width 199 height 17
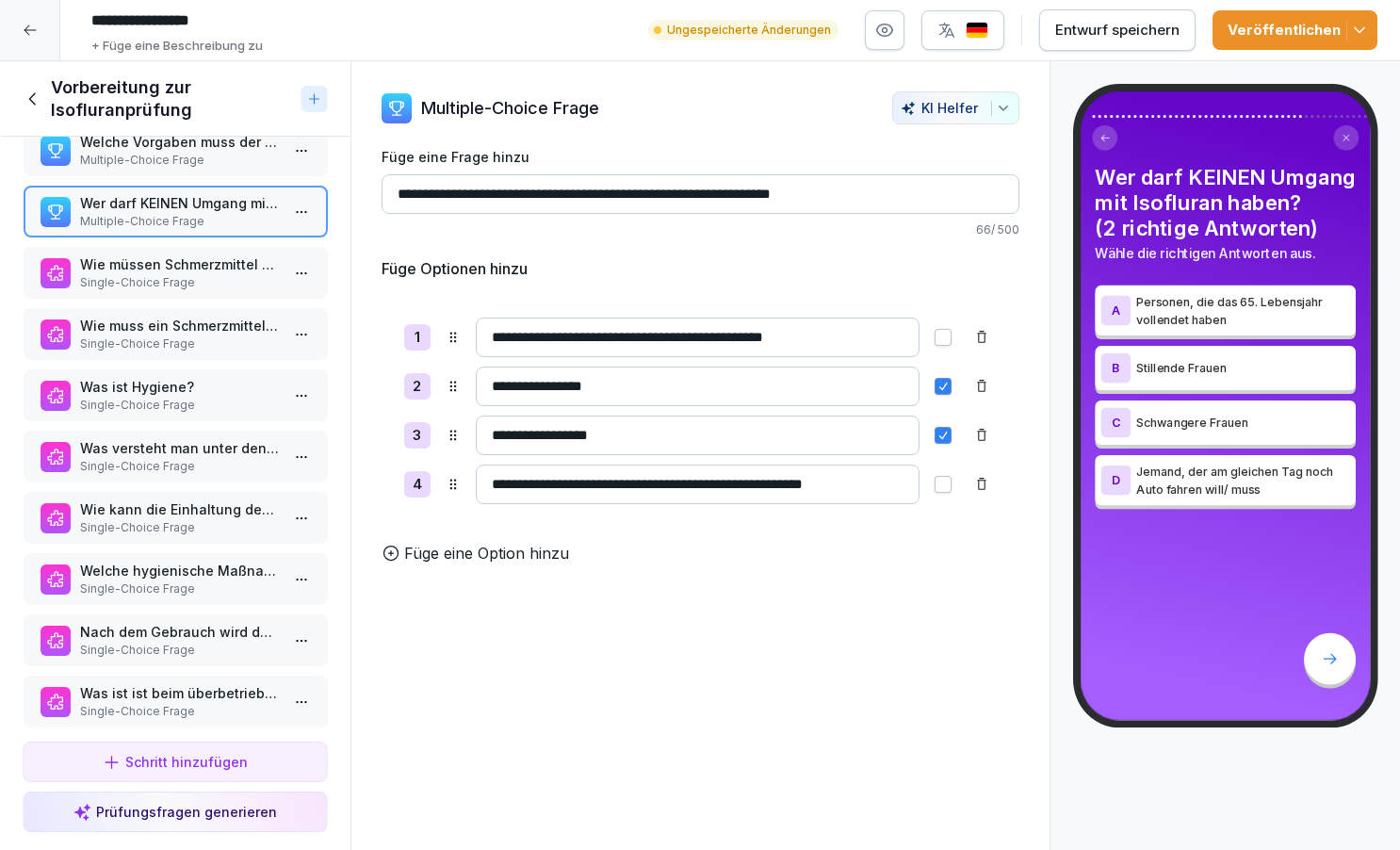
click at [184, 261] on p "Wie müssen Schmerzmittel nach Anbruch gelagert werden?" at bounding box center [179, 264] width 199 height 20
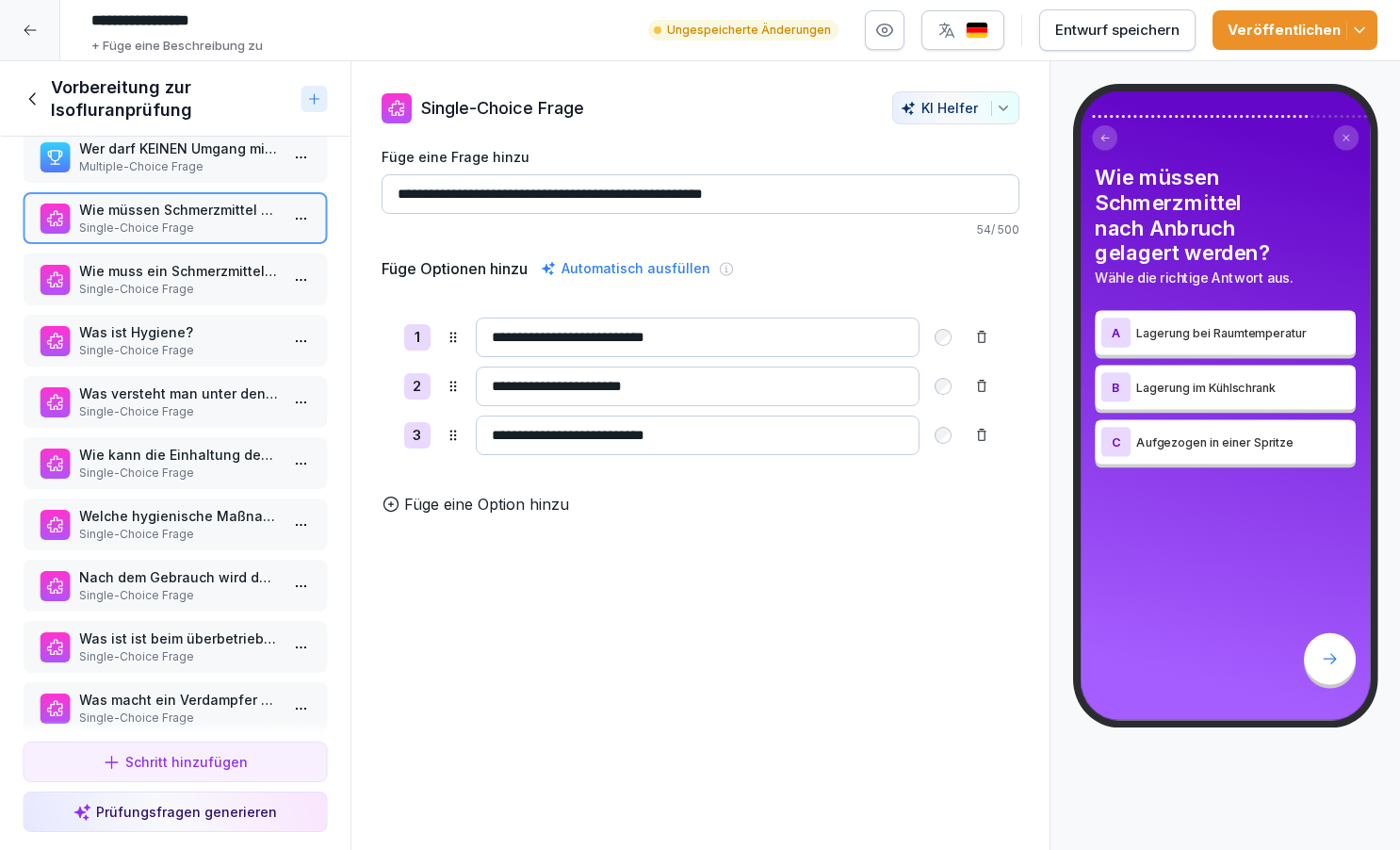
scroll to position [2197, 0]
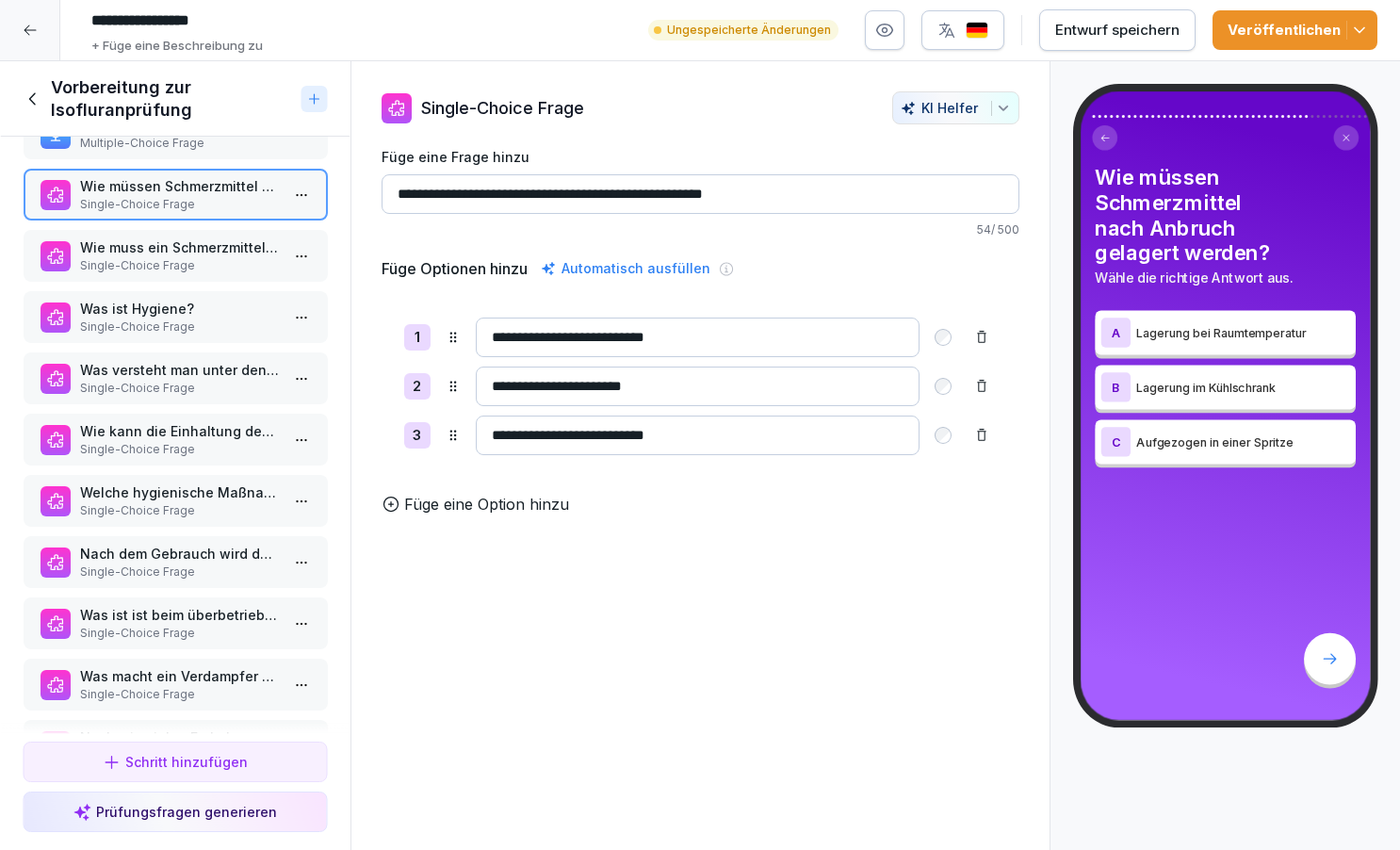
click at [171, 261] on p "Single-Choice Frage" at bounding box center [179, 265] width 199 height 17
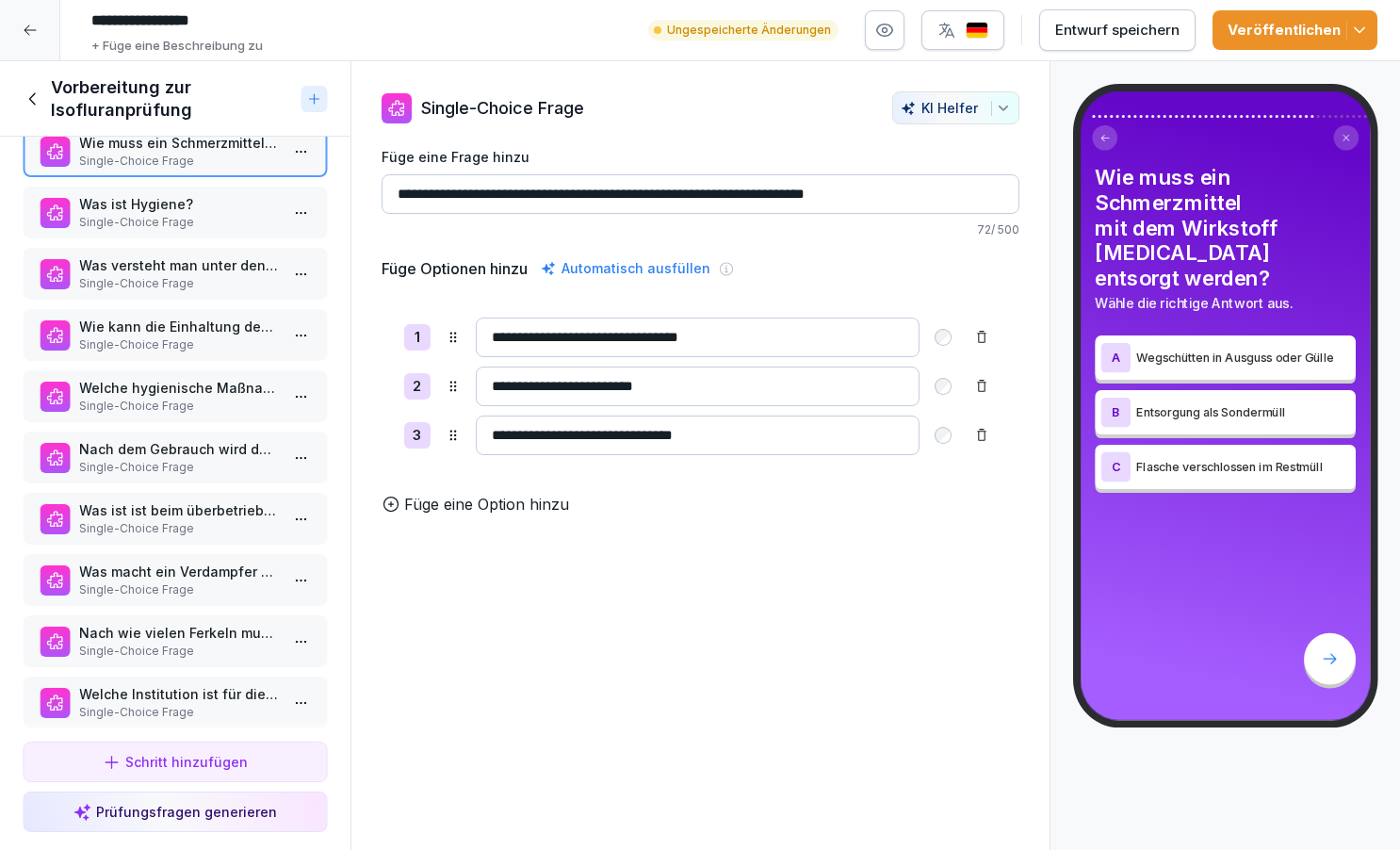
scroll to position [2308, 0]
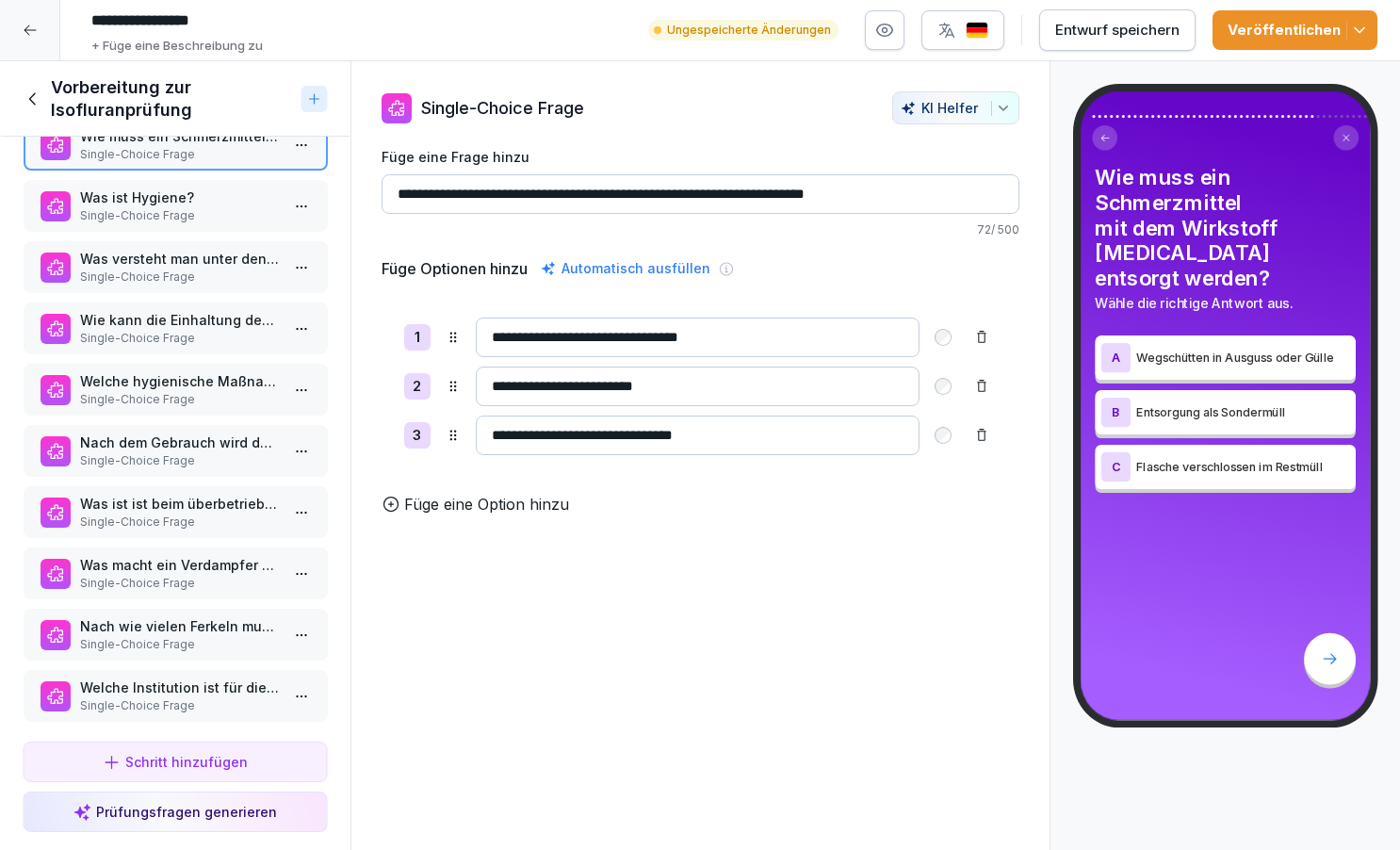
click at [183, 217] on p "Single-Choice Frage" at bounding box center [179, 215] width 199 height 17
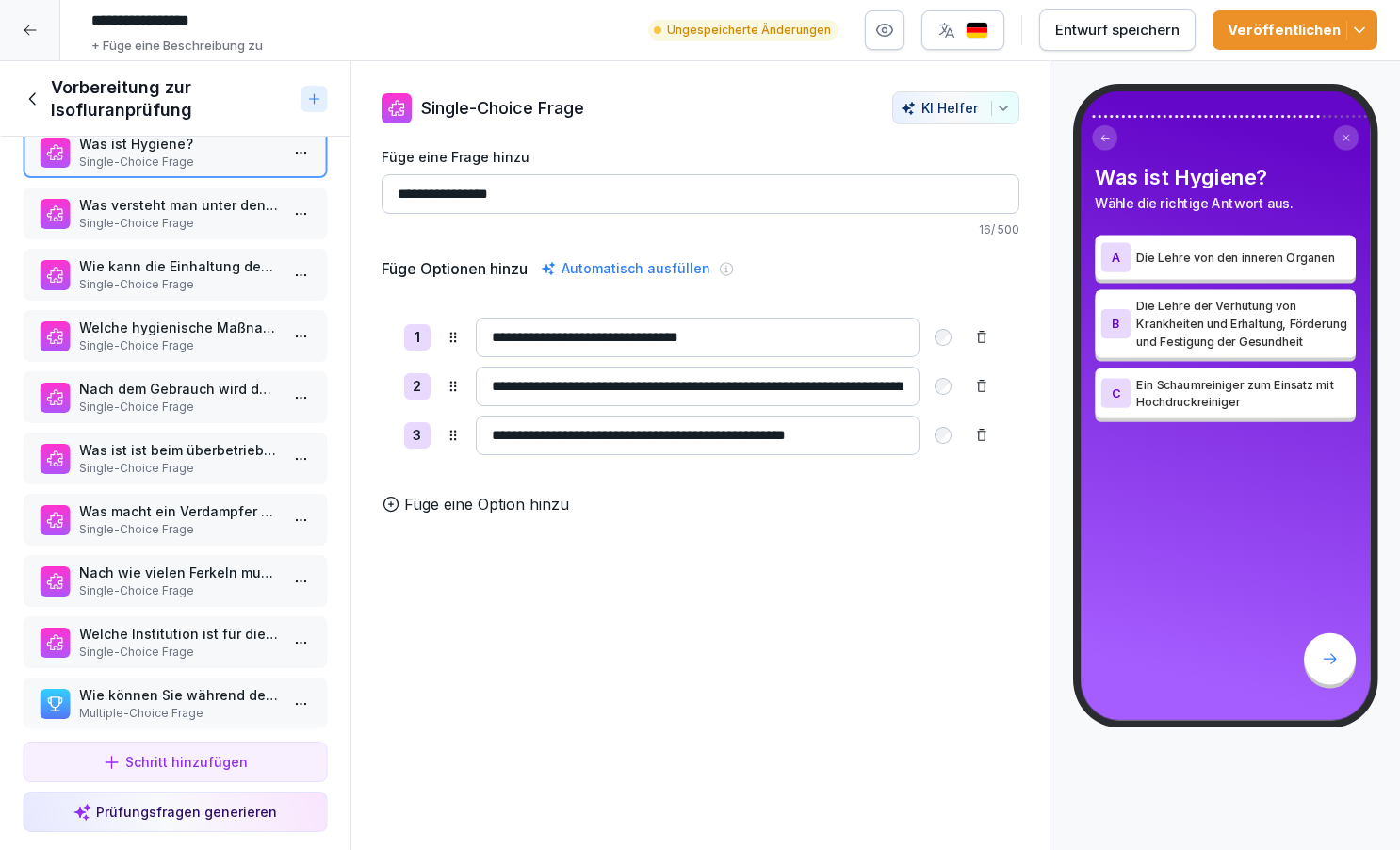
scroll to position [2353, 0]
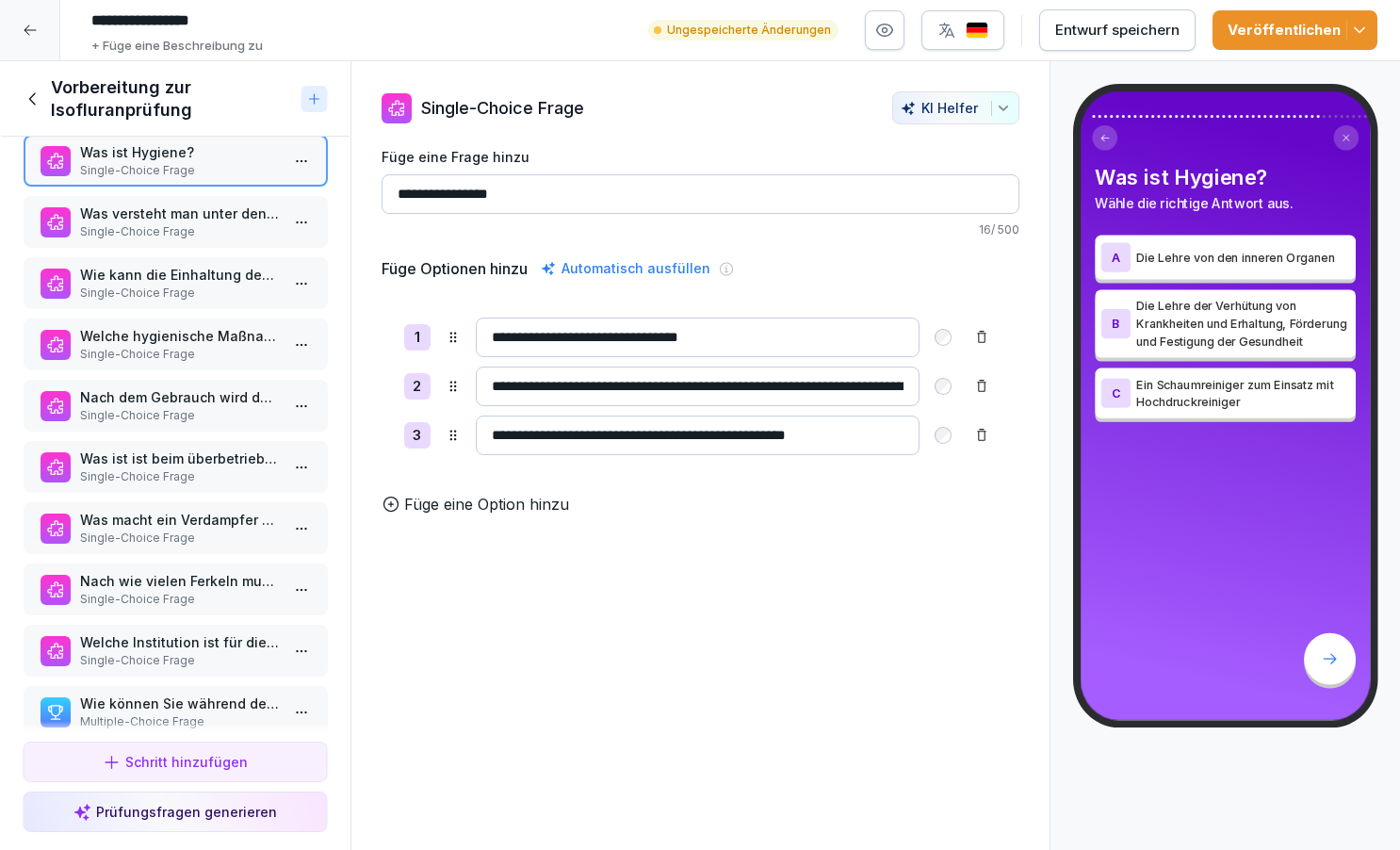
click at [179, 223] on p "Single-Choice Frage" at bounding box center [179, 231] width 199 height 17
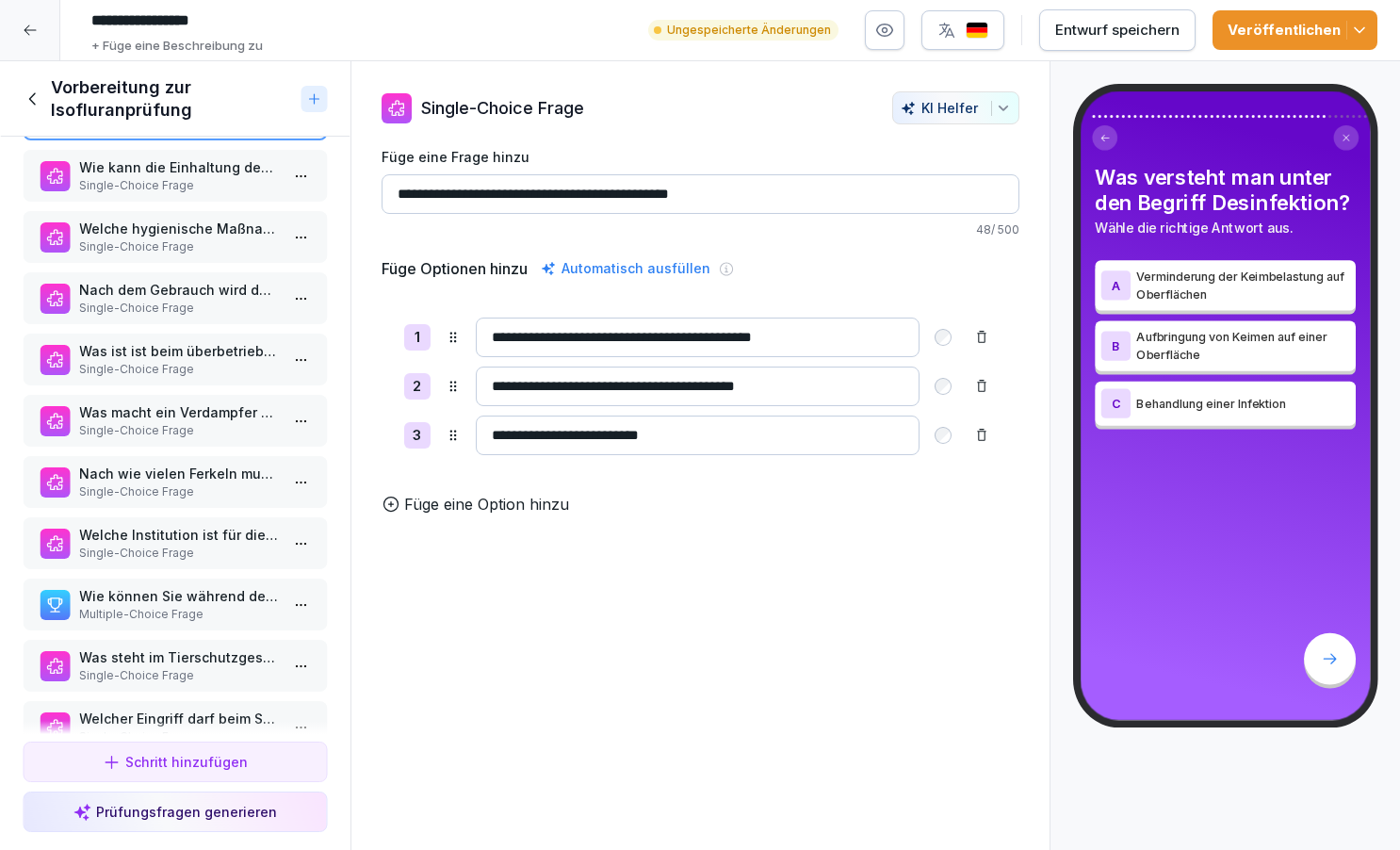
scroll to position [2478, 0]
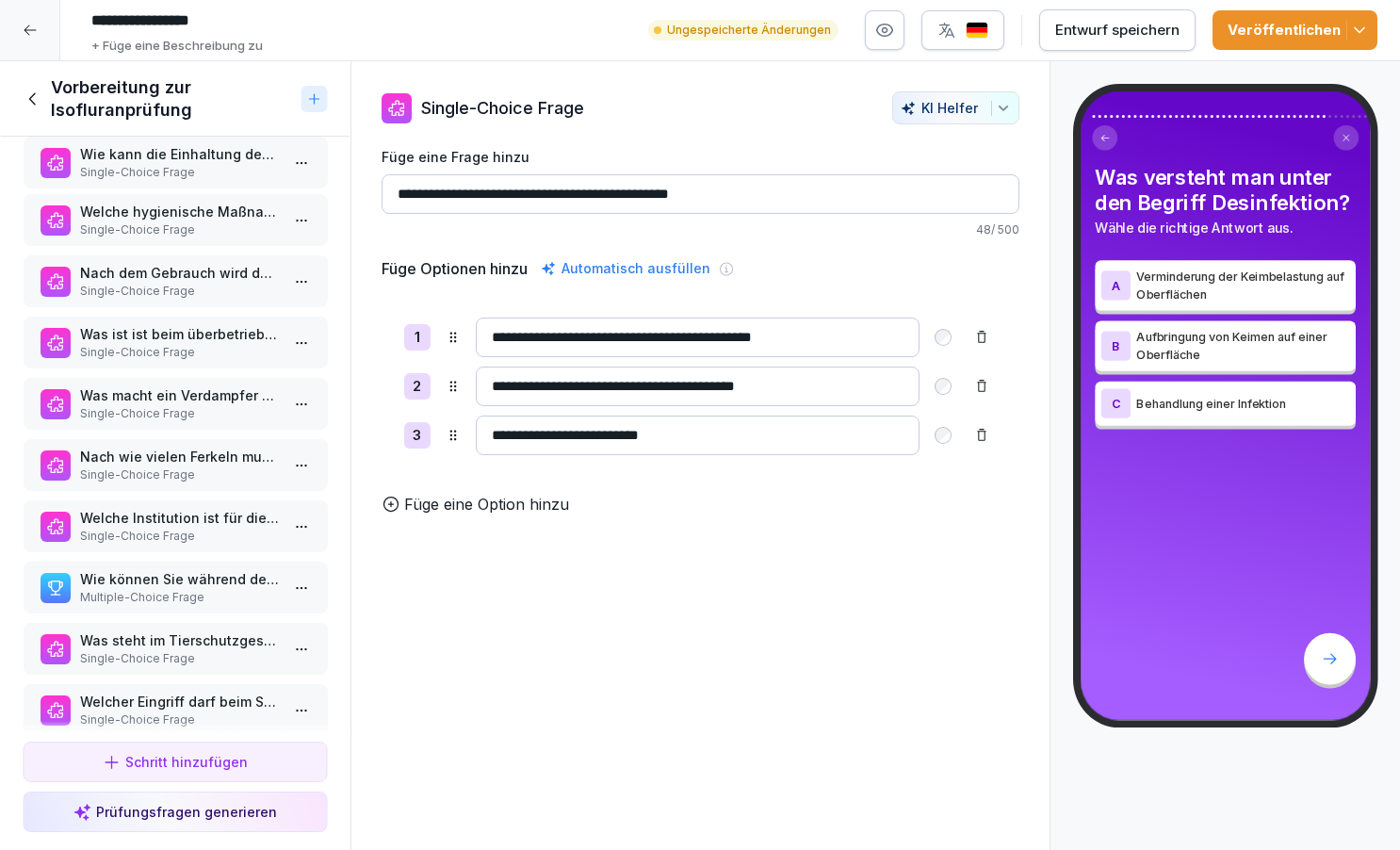
click at [171, 177] on div "Wie kann die Einhaltung des Hygienekonzeptes im Betrieb umgesetzt werden? Singl…" at bounding box center [175, 162] width 305 height 52
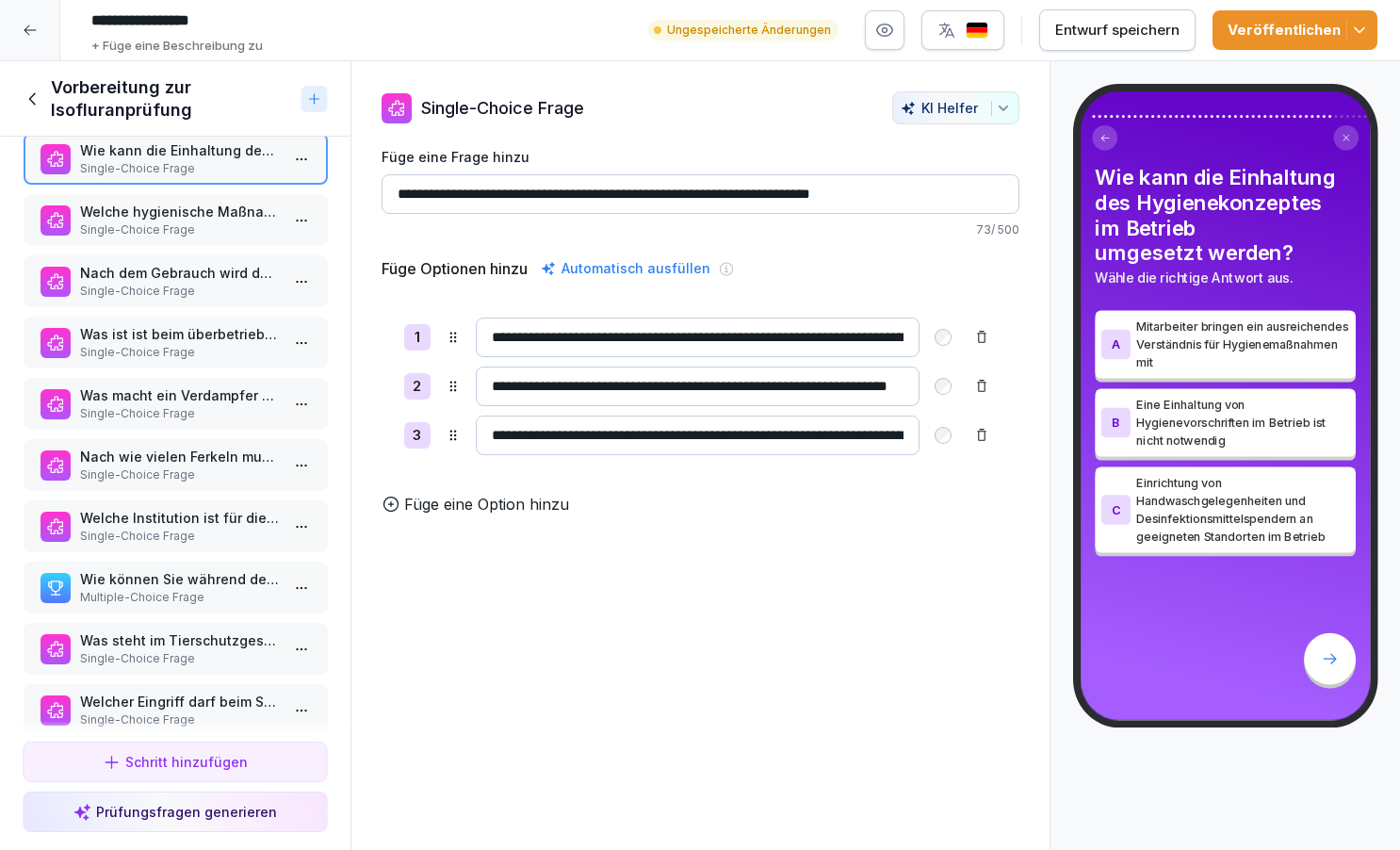
click at [171, 214] on p "Welche hygienische Maßnahme kann während der Kastration von [PERSON_NAME] ergri…" at bounding box center [179, 211] width 199 height 20
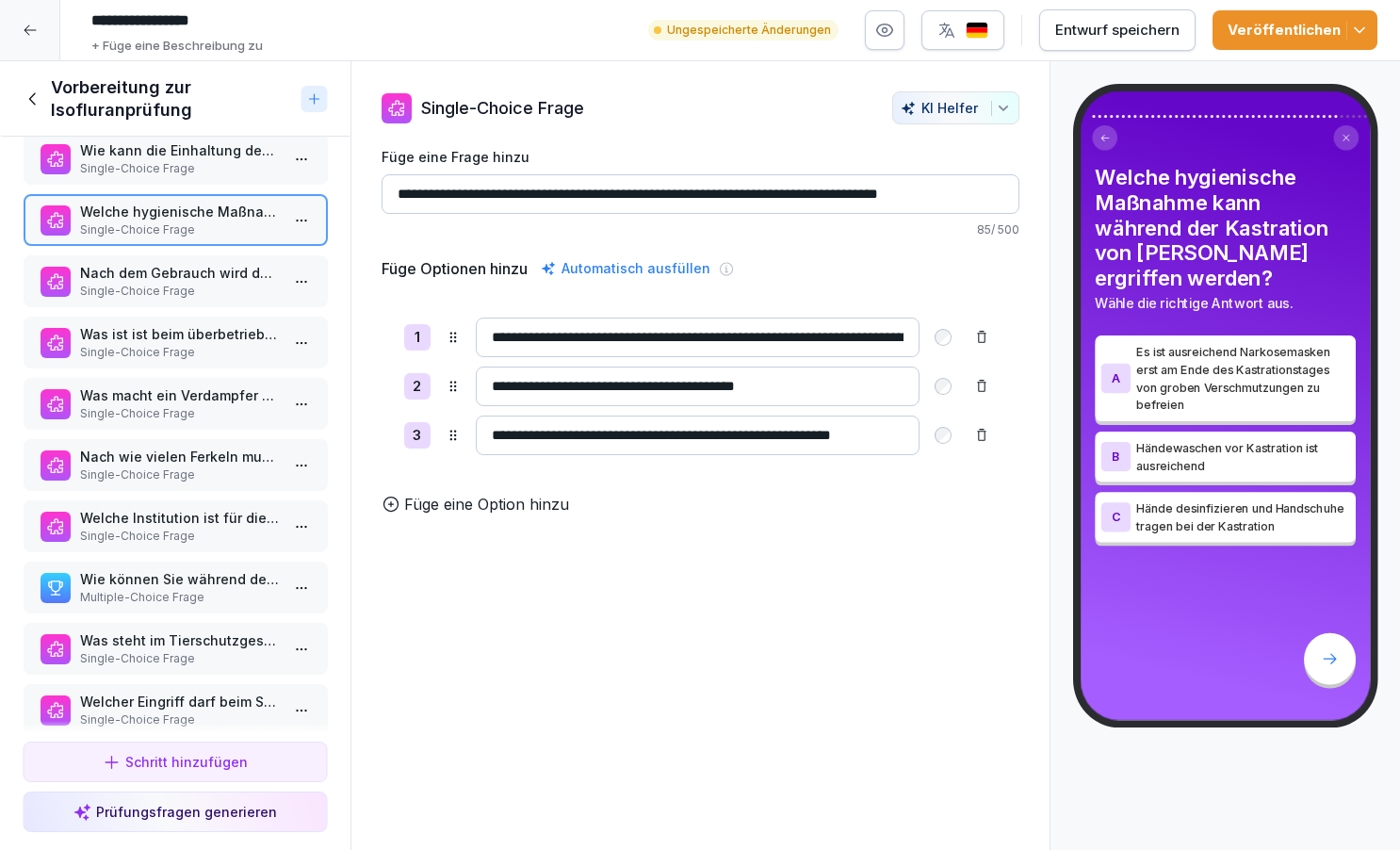
click at [168, 286] on p "Single-Choice Frage" at bounding box center [179, 291] width 199 height 17
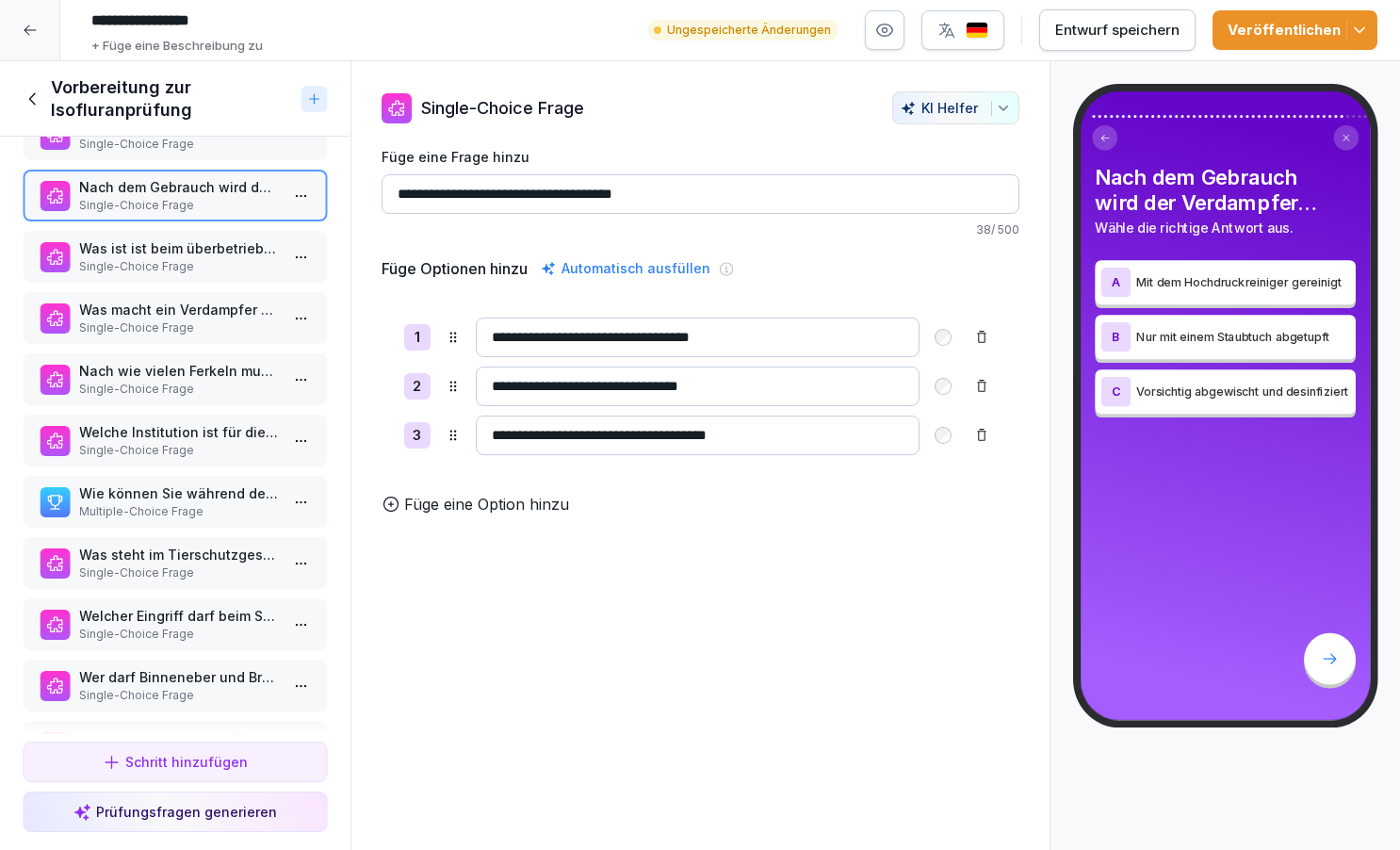
scroll to position [2575, 0]
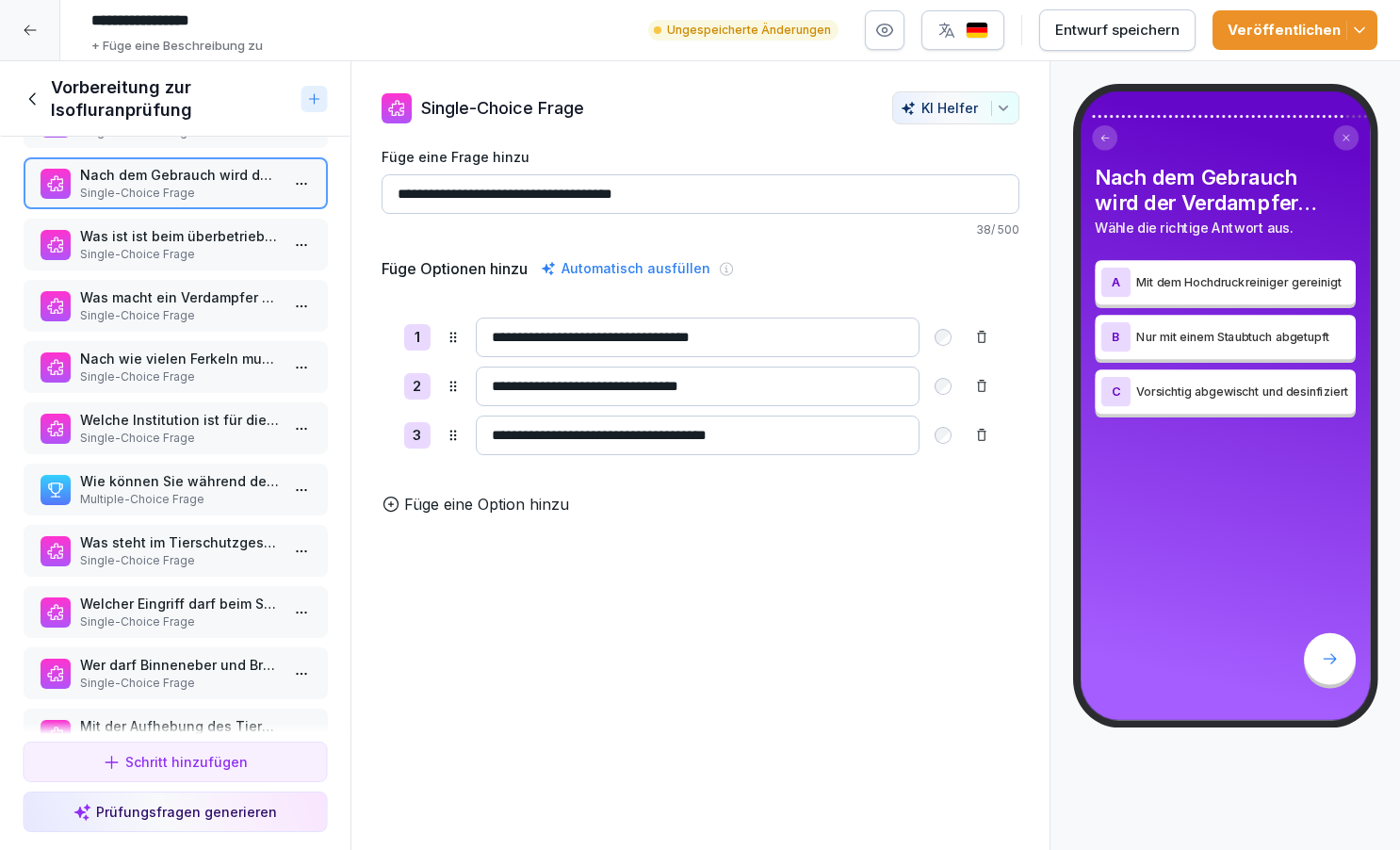
click at [170, 239] on p "Was ist ist beim überbetrieblichen Einsatz von Inhalationsgeräten zu beachten?" at bounding box center [179, 236] width 199 height 20
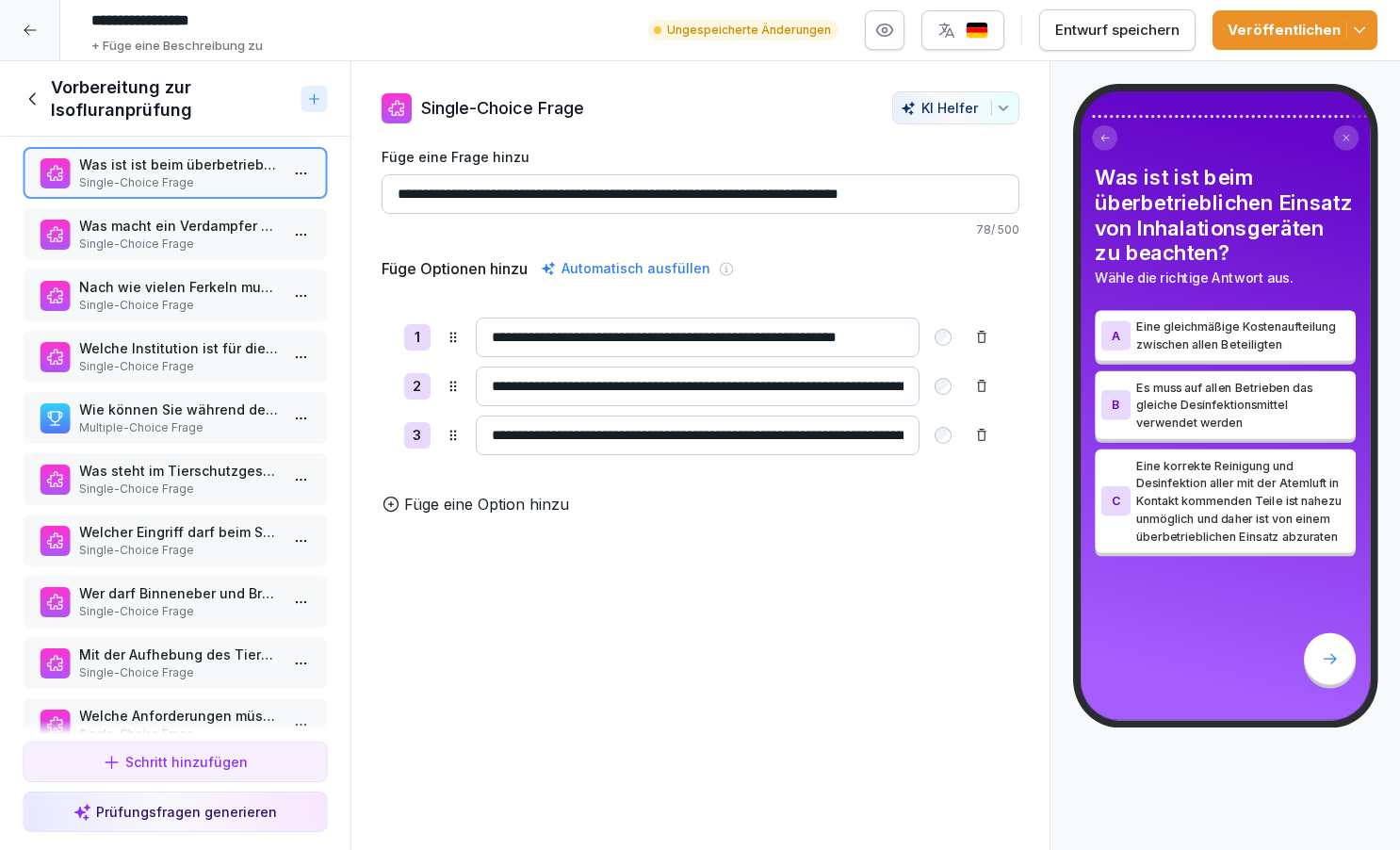
scroll to position [2665, 0]
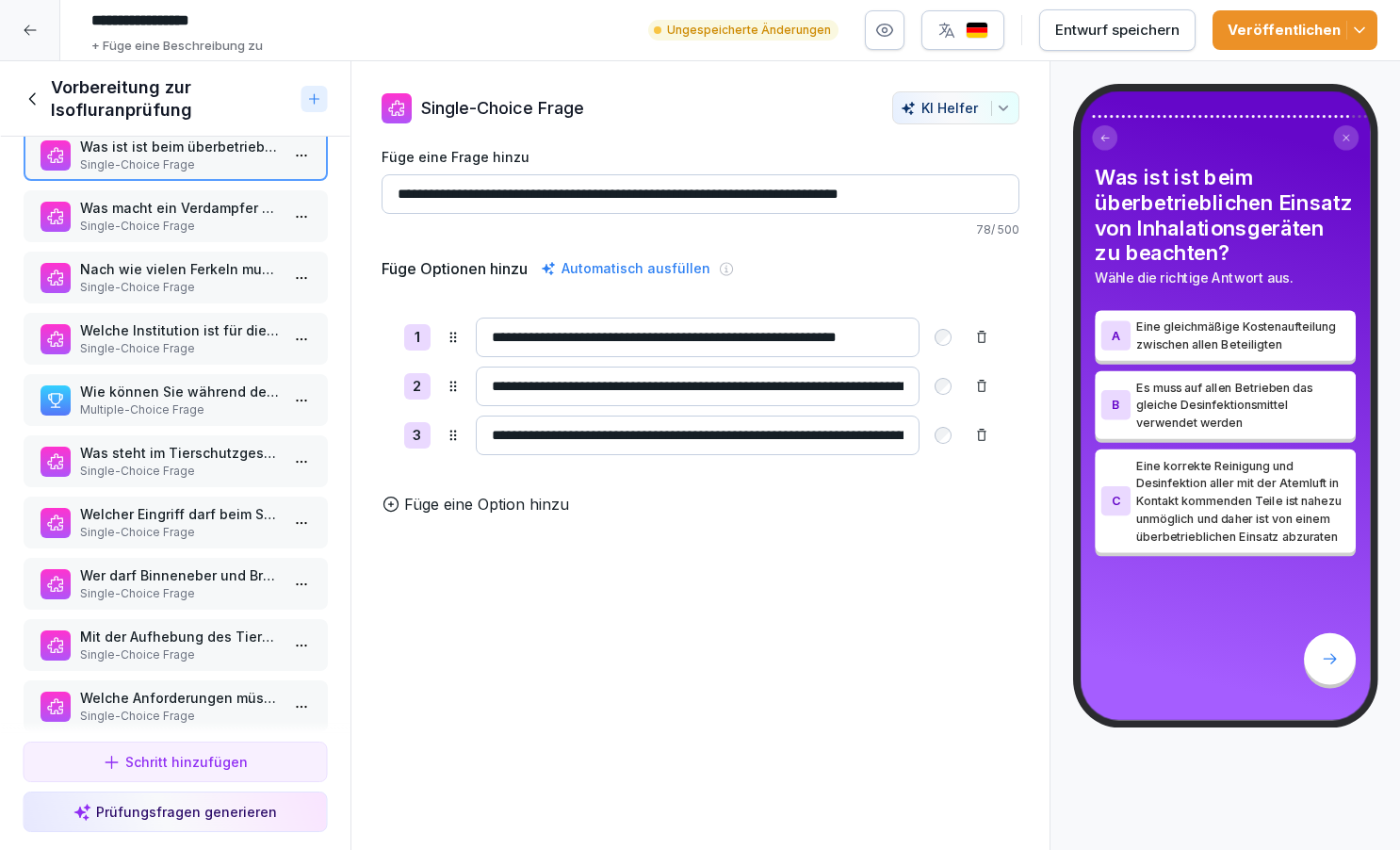
click at [167, 227] on p "Single-Choice Frage" at bounding box center [179, 226] width 199 height 17
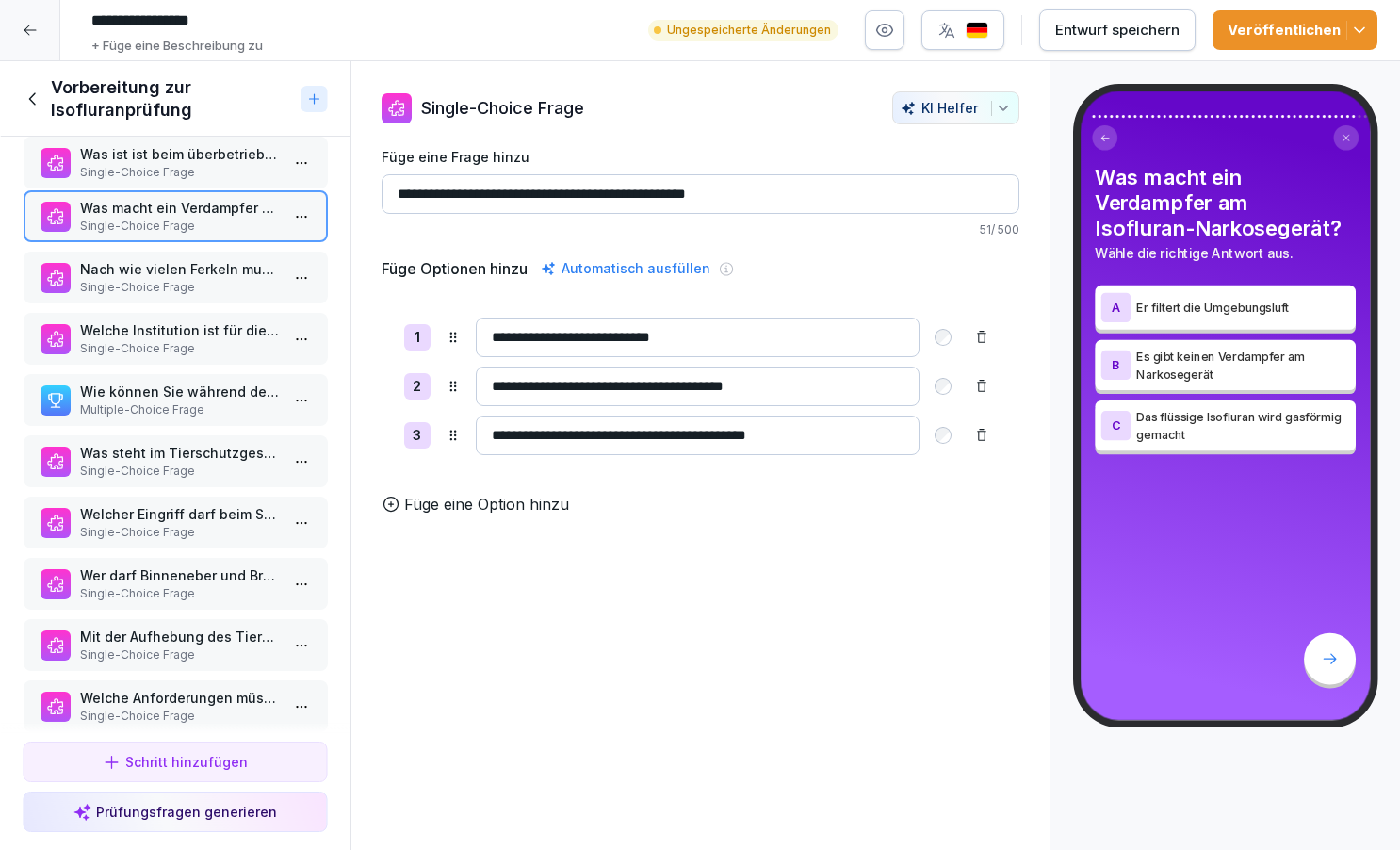
click at [164, 164] on p "Single-Choice Frage" at bounding box center [179, 172] width 199 height 17
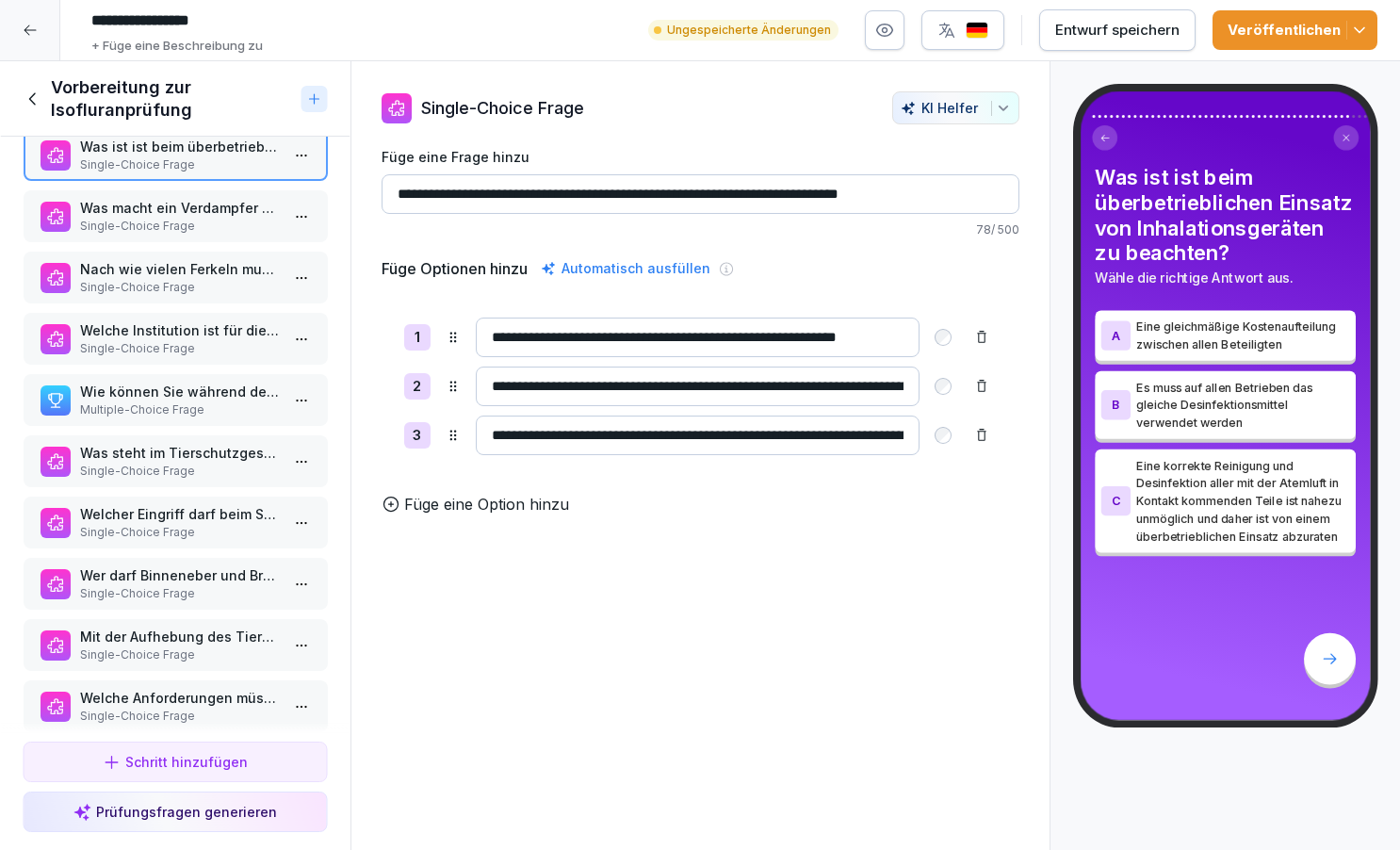
click at [170, 211] on p "Was macht ein Verdampfer am Isofluran-Narkosegerät?" at bounding box center [179, 207] width 199 height 20
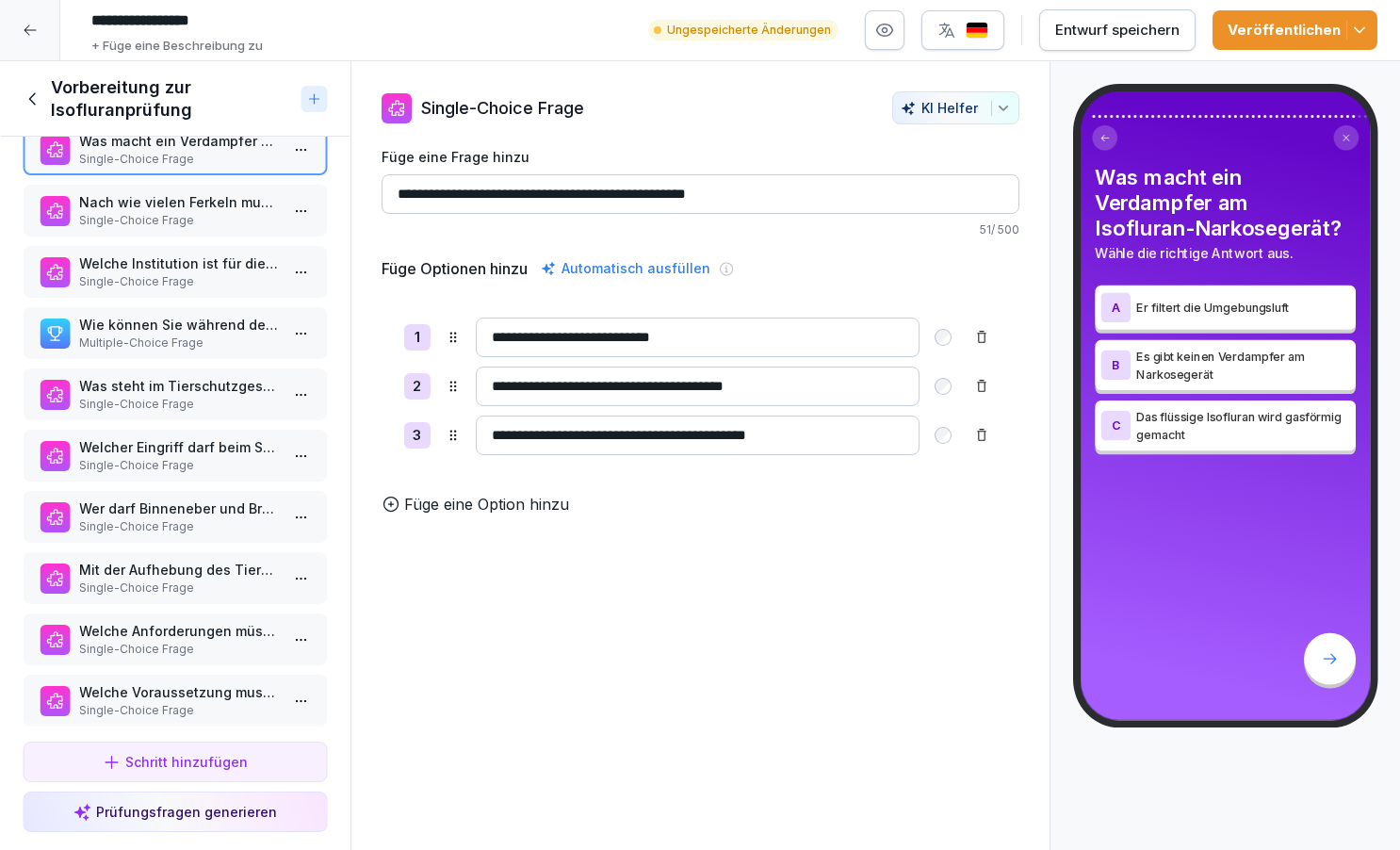
scroll to position [2752, 0]
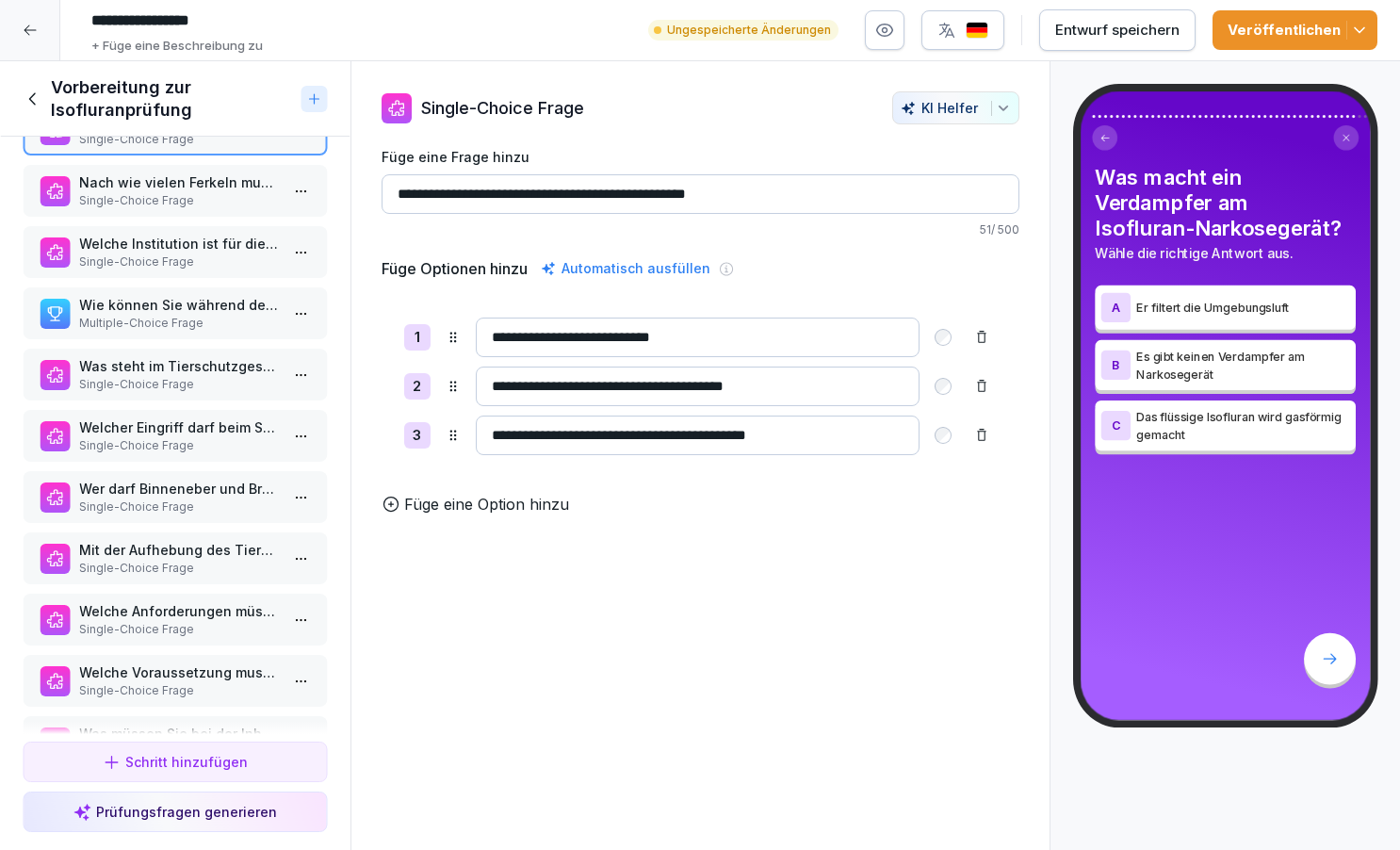
click at [168, 195] on p "Single-Choice Frage" at bounding box center [179, 201] width 199 height 17
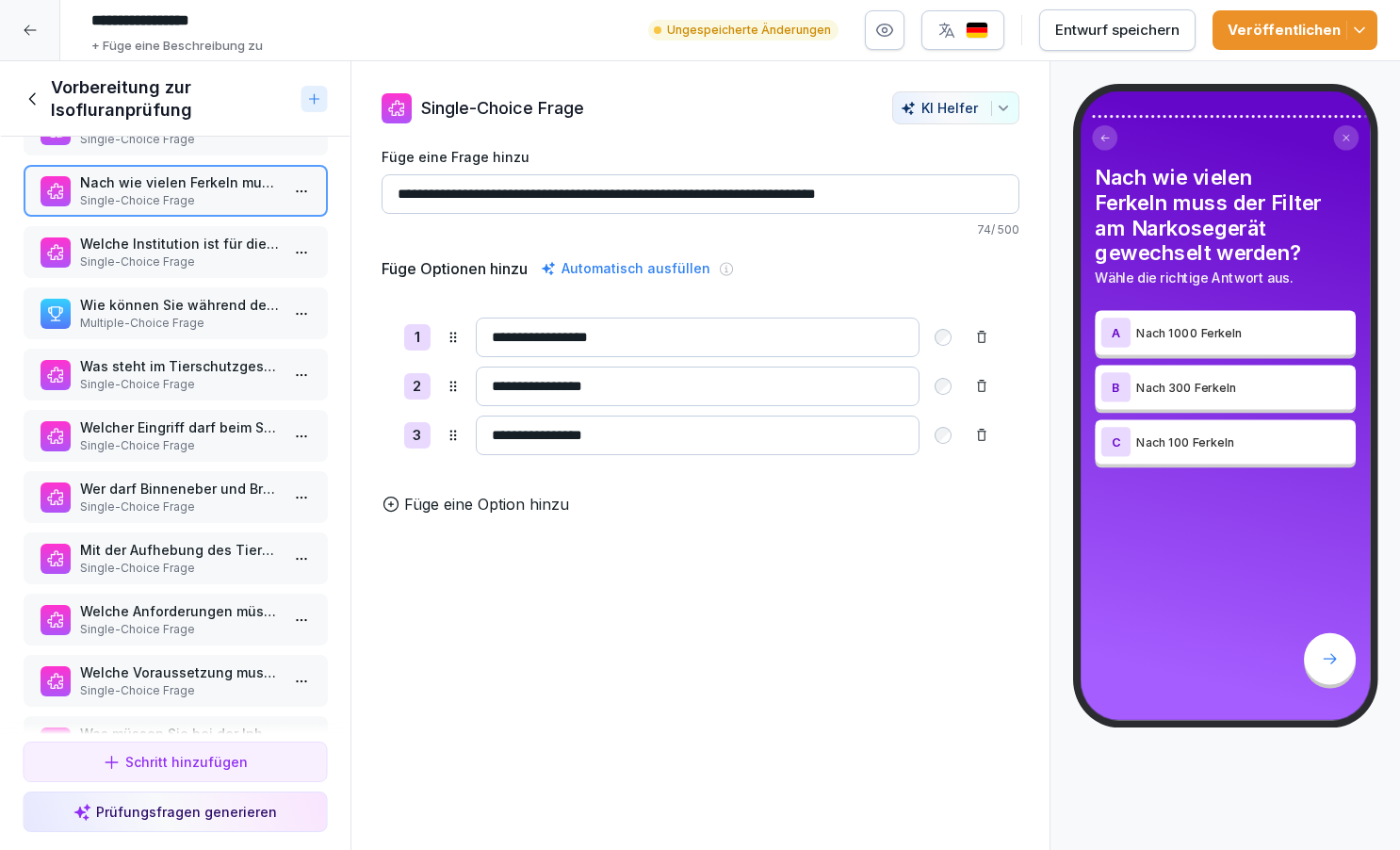
click at [164, 249] on p "Welche Institution ist für die Zertifizierung der Narkosegeräte in [GEOGRAPHIC_…" at bounding box center [179, 244] width 199 height 20
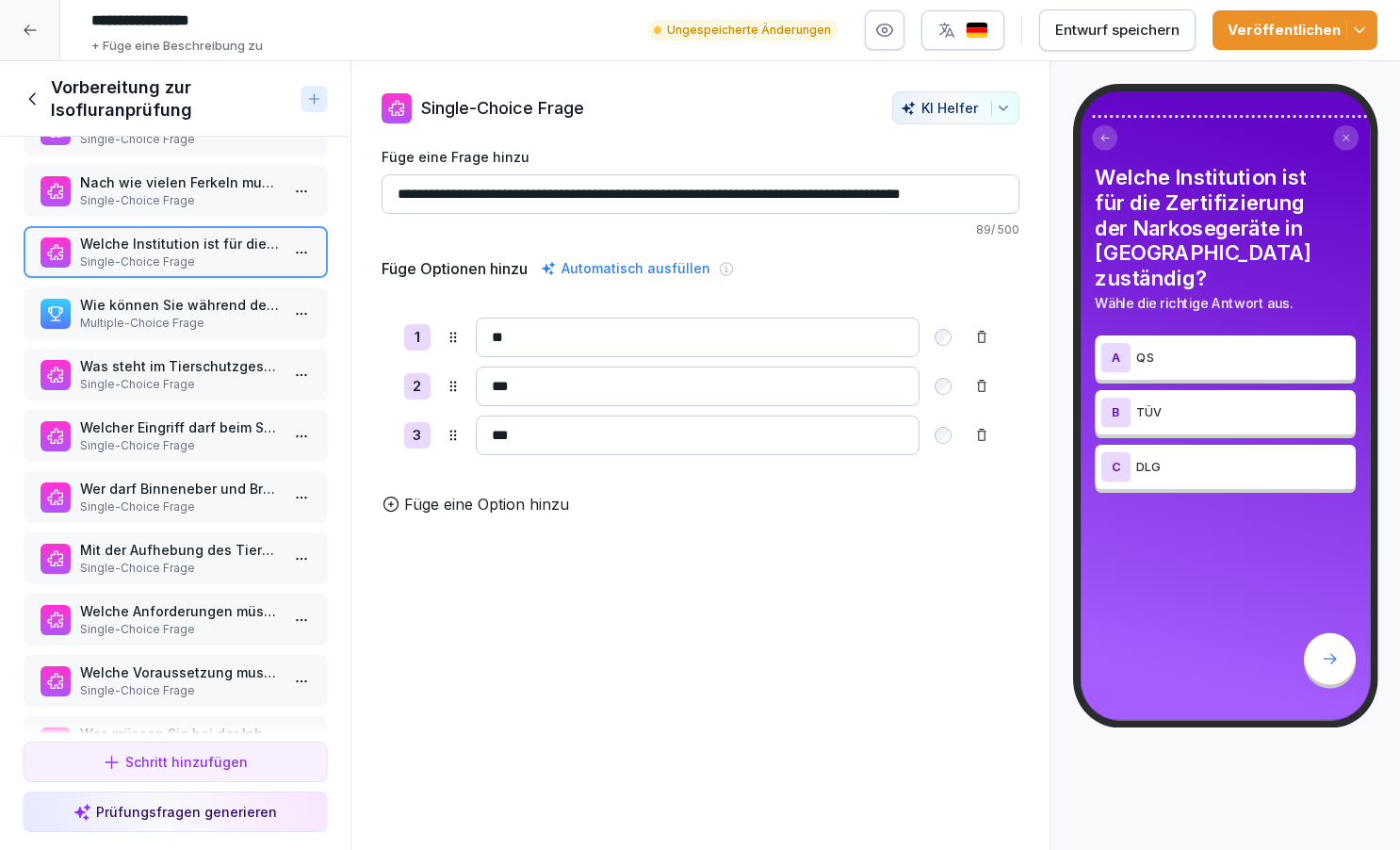
click at [147, 308] on p "Wie können Sie während der Kastration für eine gute Belüftung sorgen? (2 richti…" at bounding box center [179, 305] width 199 height 20
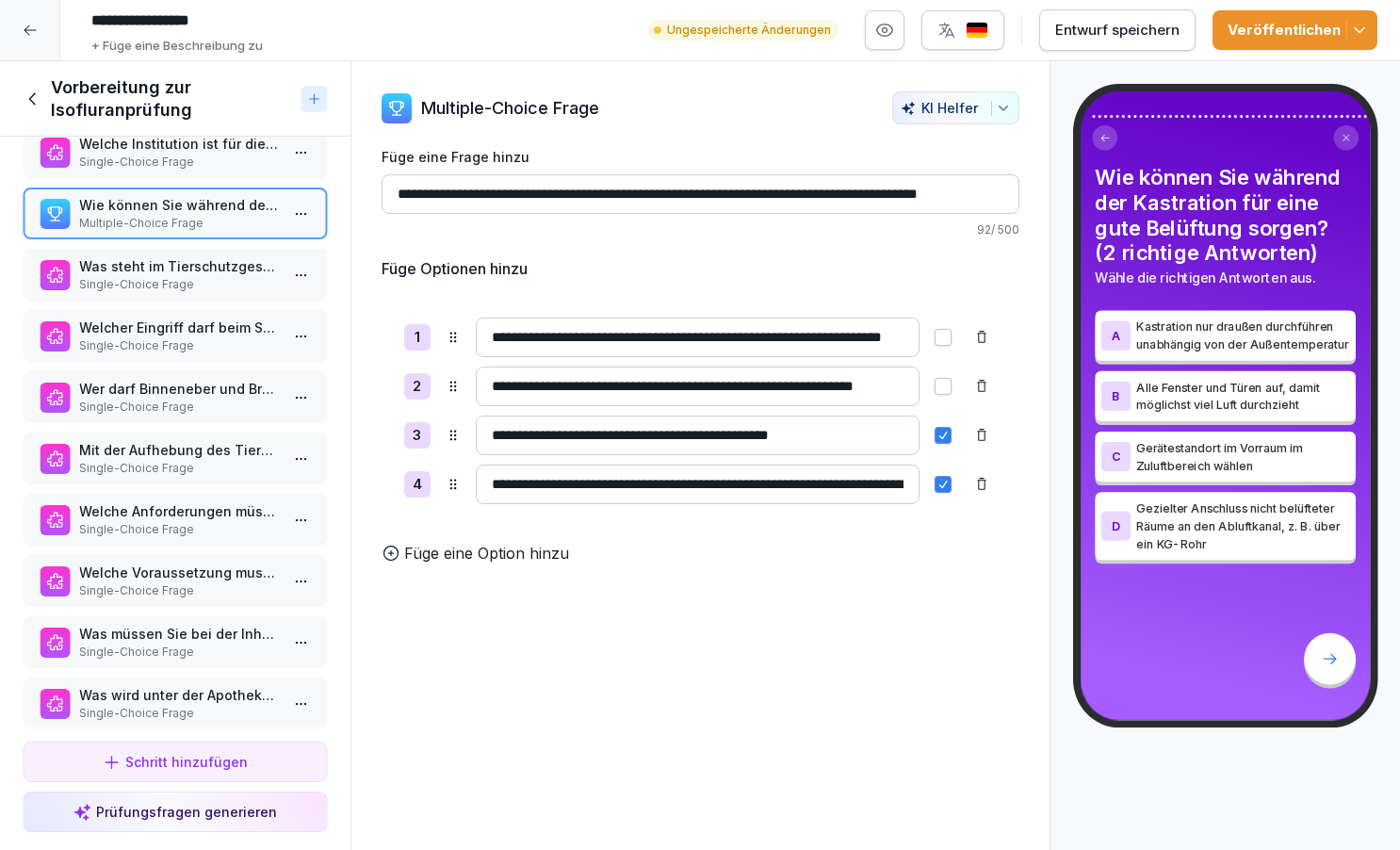
scroll to position [2876, 0]
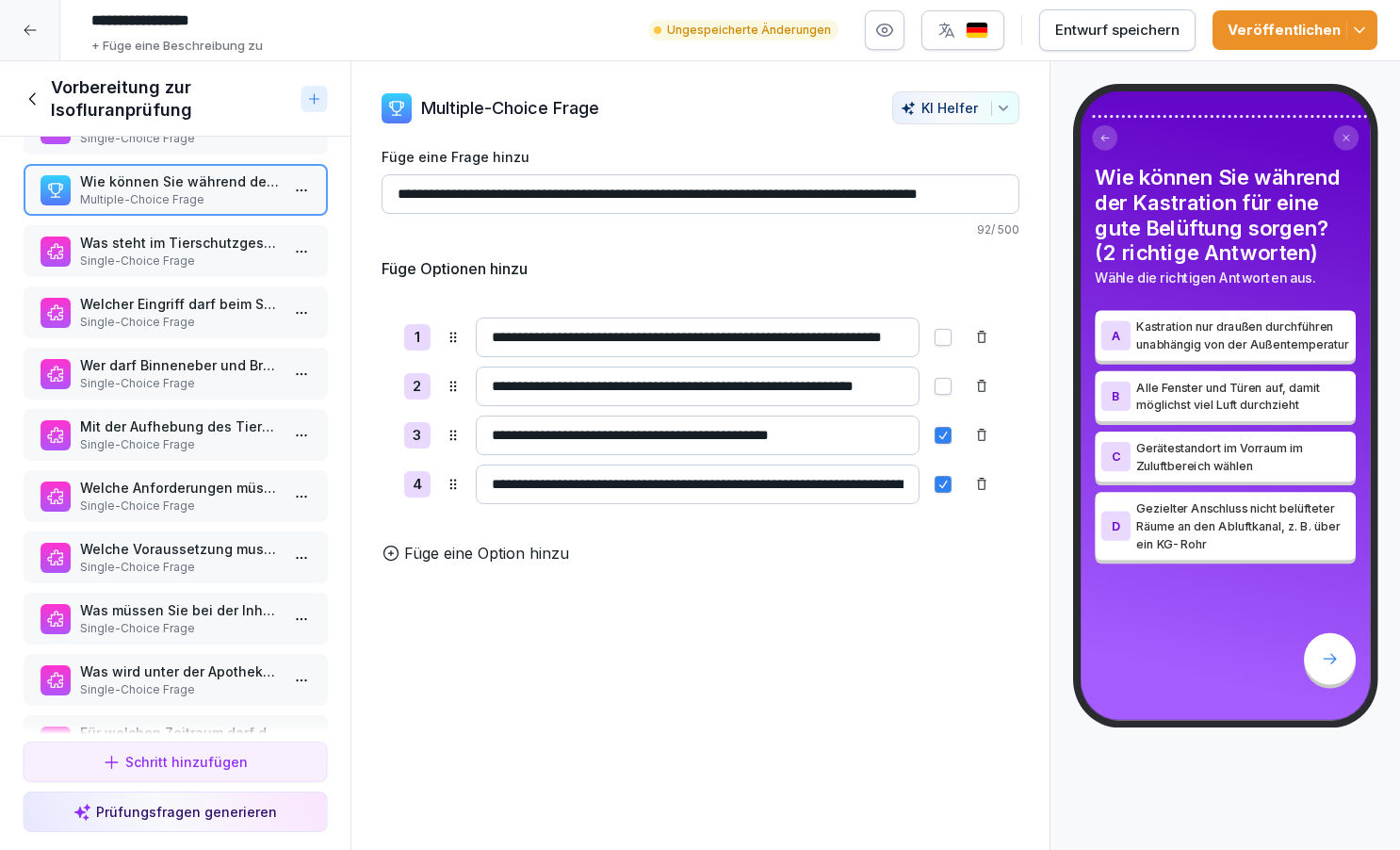
click at [116, 254] on p "Single-Choice Frage" at bounding box center [179, 260] width 199 height 17
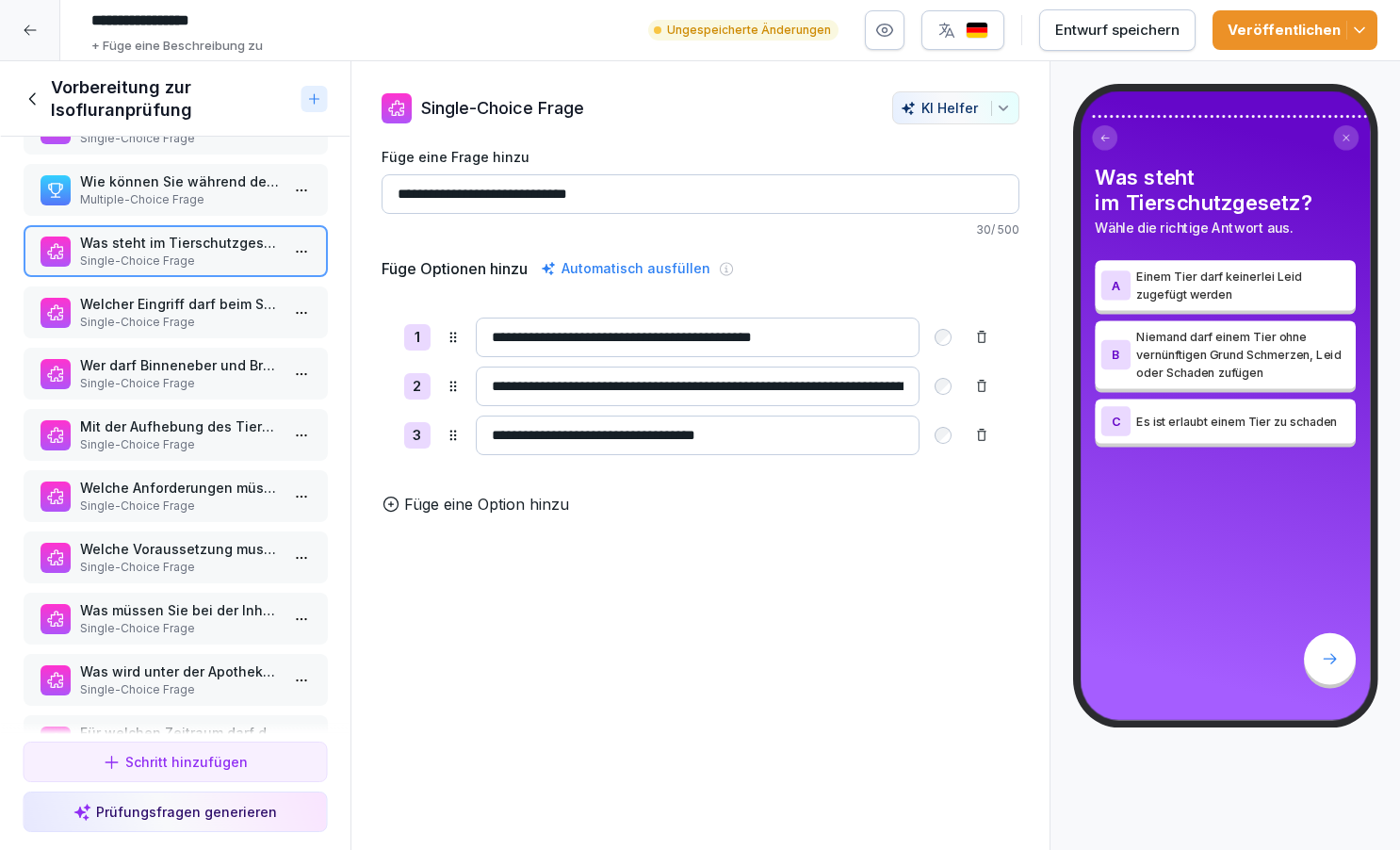
click at [153, 211] on div "Wie können Sie während der Kastration für eine gute Belüftung sorgen? (2 richti…" at bounding box center [175, 190] width 305 height 52
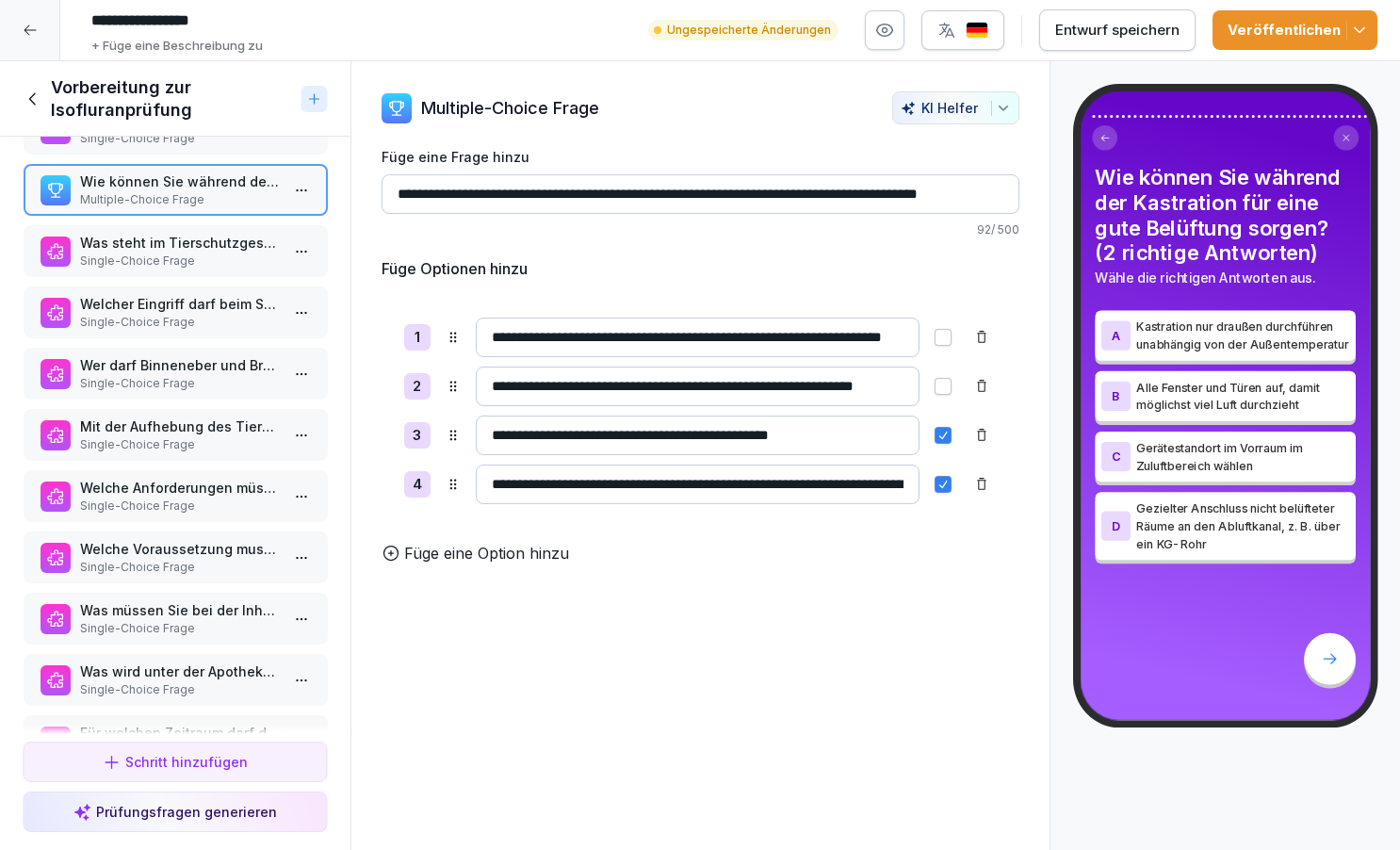
click at [167, 242] on p "Was steht im Tierschutzgesetz?" at bounding box center [179, 243] width 199 height 20
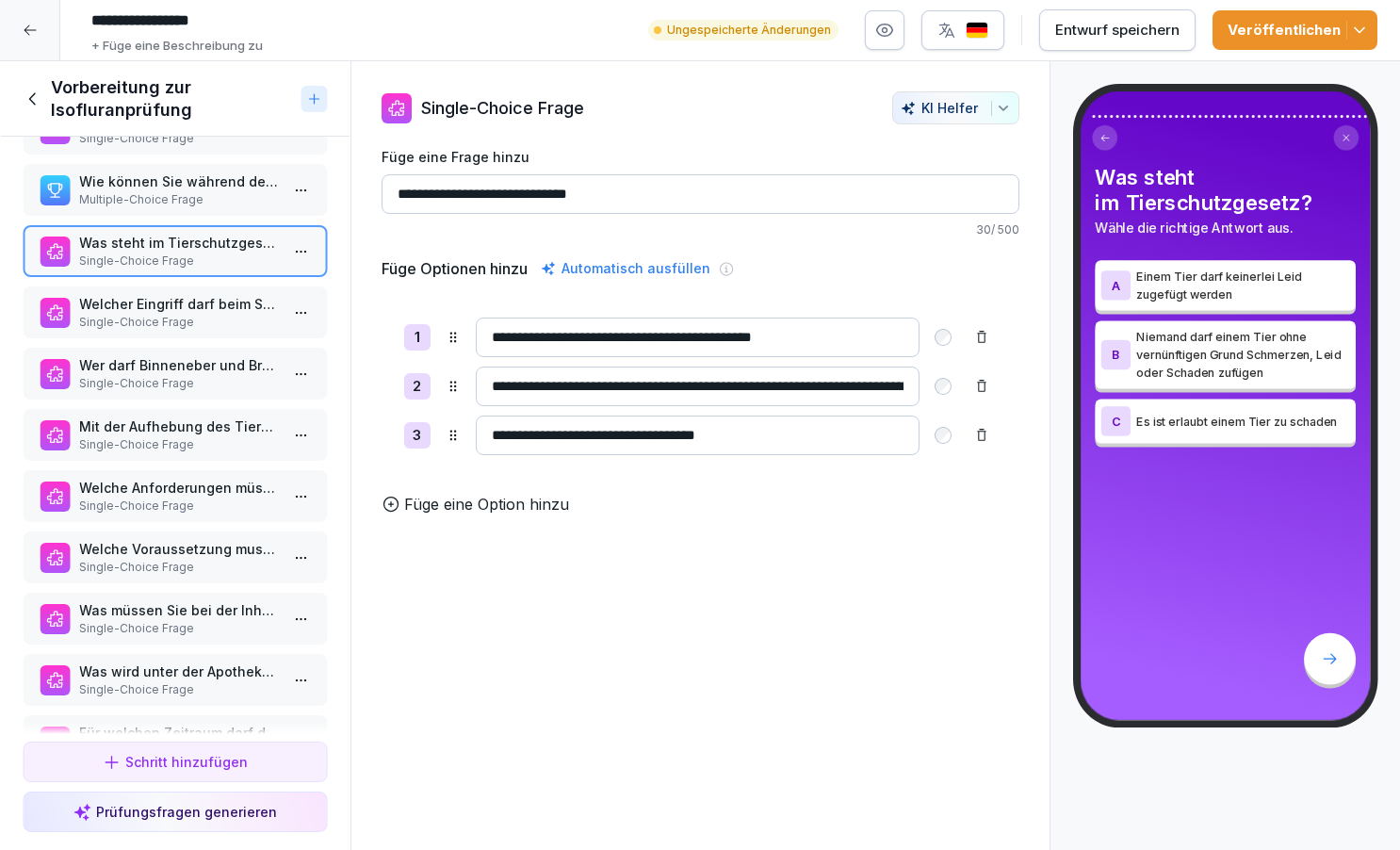
click at [167, 302] on p "Welcher Eingriff darf beim Schwein gemäß Tierschutzgesetz auch nach dem [DATE] …" at bounding box center [179, 304] width 199 height 20
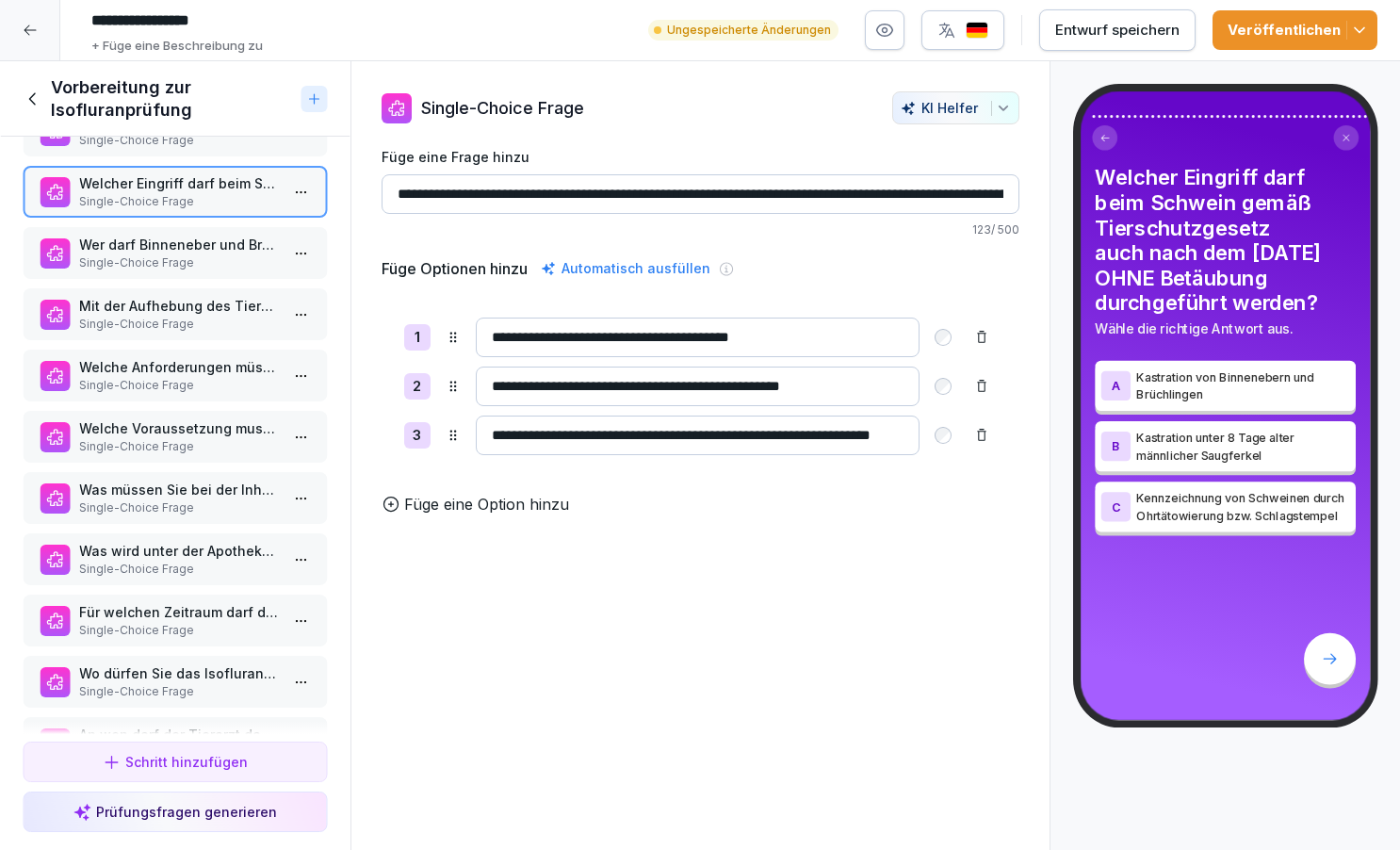
scroll to position [3012, 0]
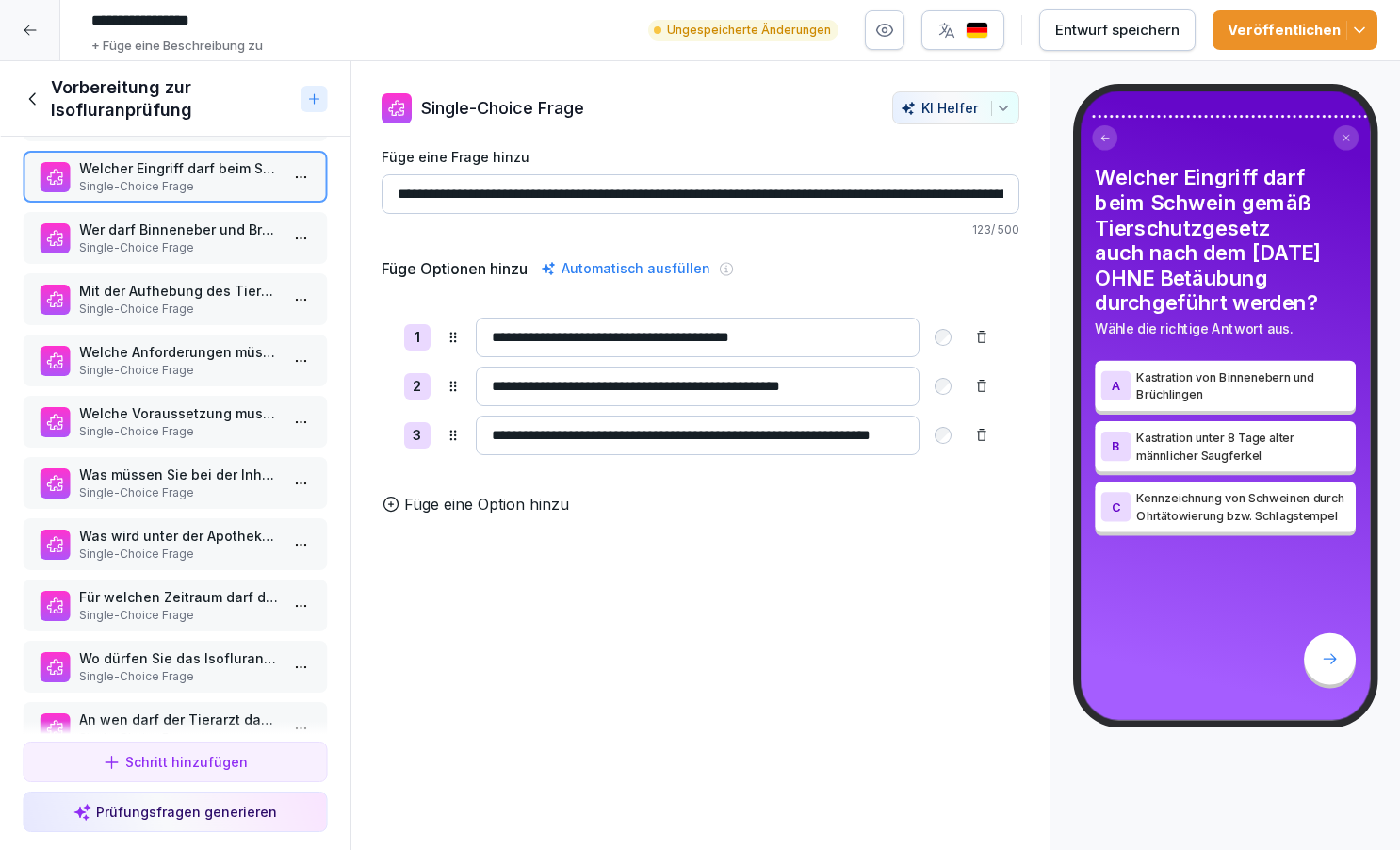
click at [170, 248] on p "Single-Choice Frage" at bounding box center [179, 247] width 199 height 17
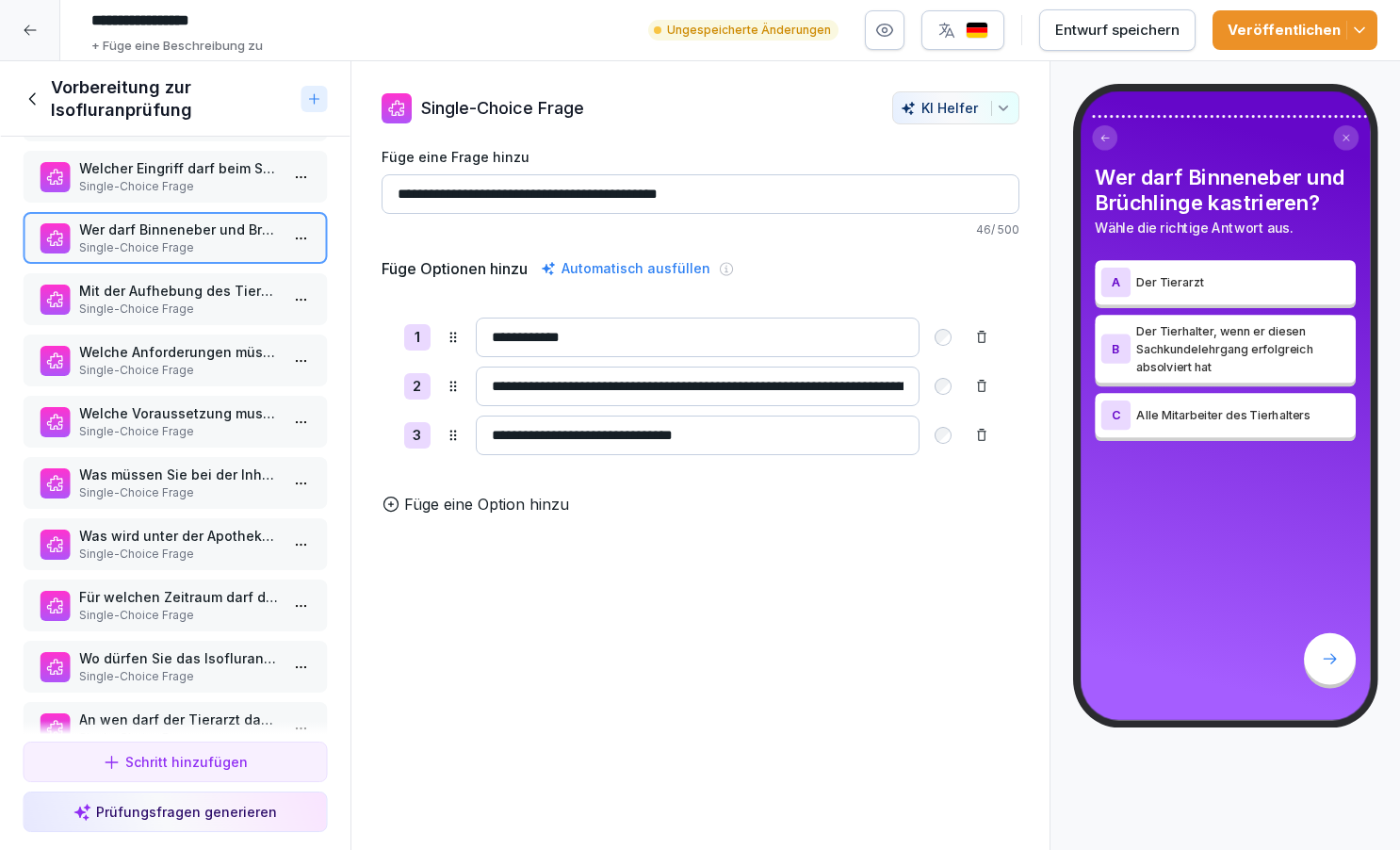
click at [166, 292] on p "Mit der Aufhebung des Tierarztvorbehaltes durch die Ferkelbetäubungssachkundeve…" at bounding box center [179, 291] width 199 height 20
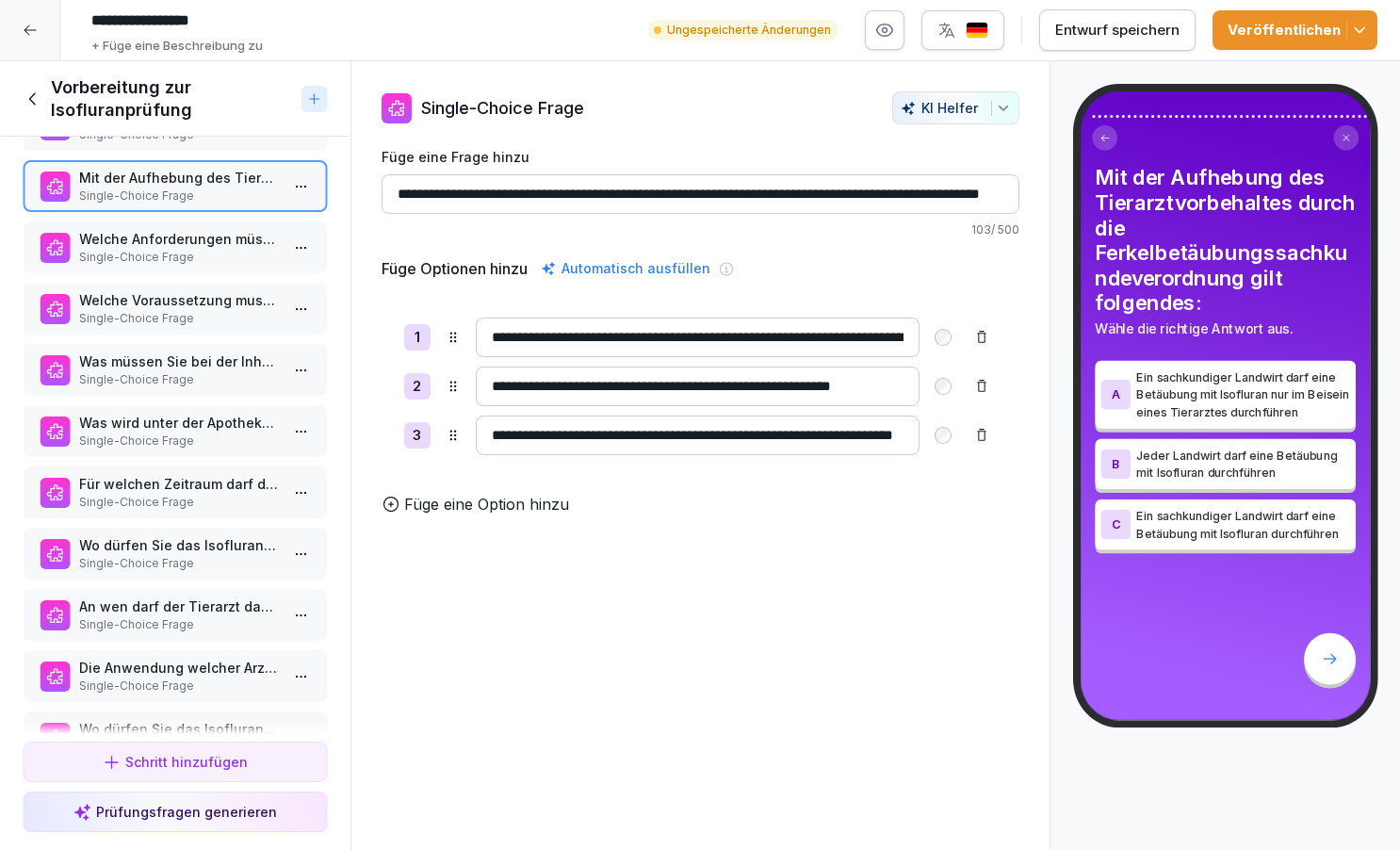
scroll to position [3125, 0]
click at [153, 255] on p "Single-Choice Frage" at bounding box center [179, 256] width 199 height 17
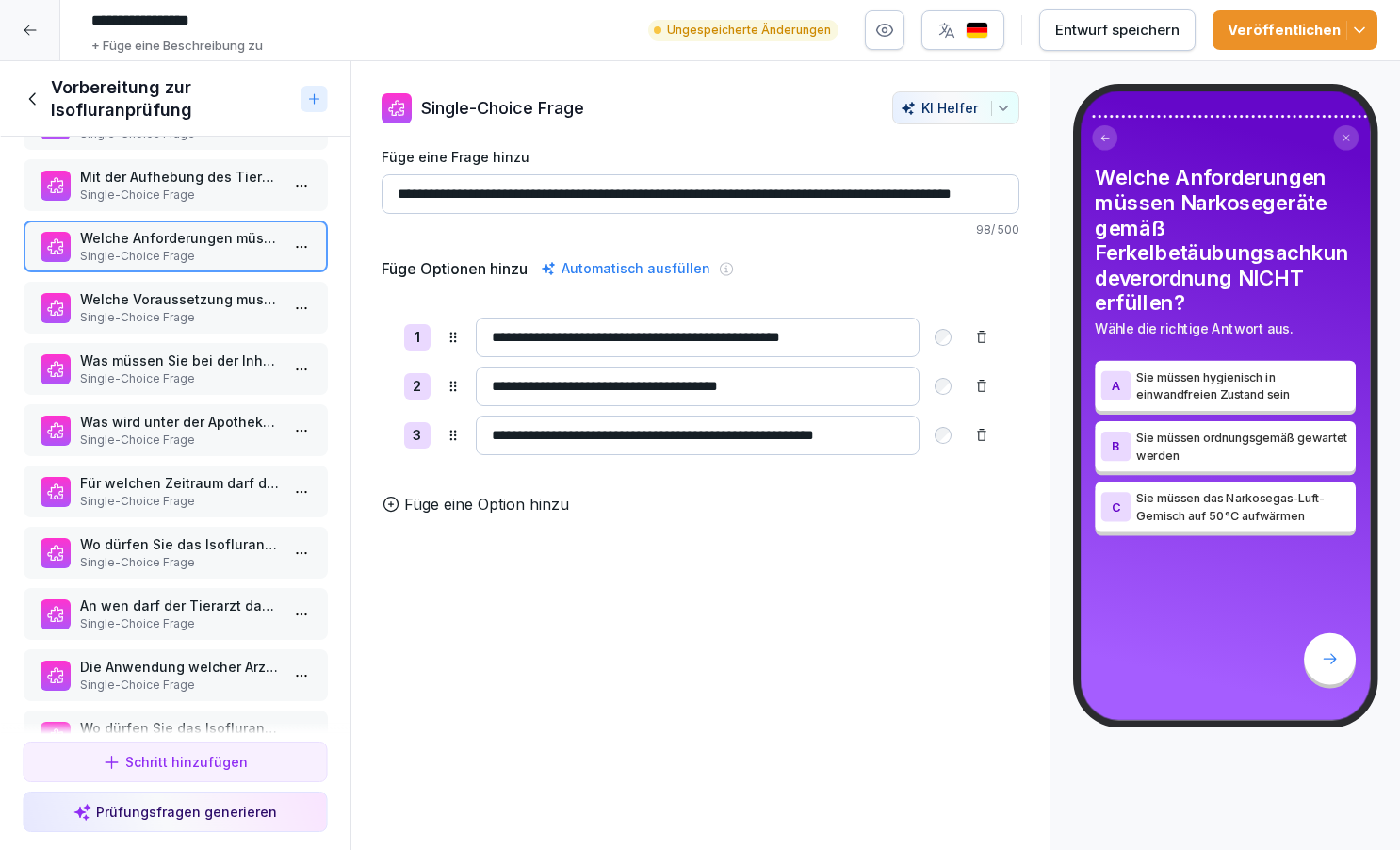
click at [153, 205] on div "Mit der Aufhebung des Tierarztvorbehaltes durch die Ferkelbetäubungssachkundeve…" at bounding box center [175, 185] width 305 height 52
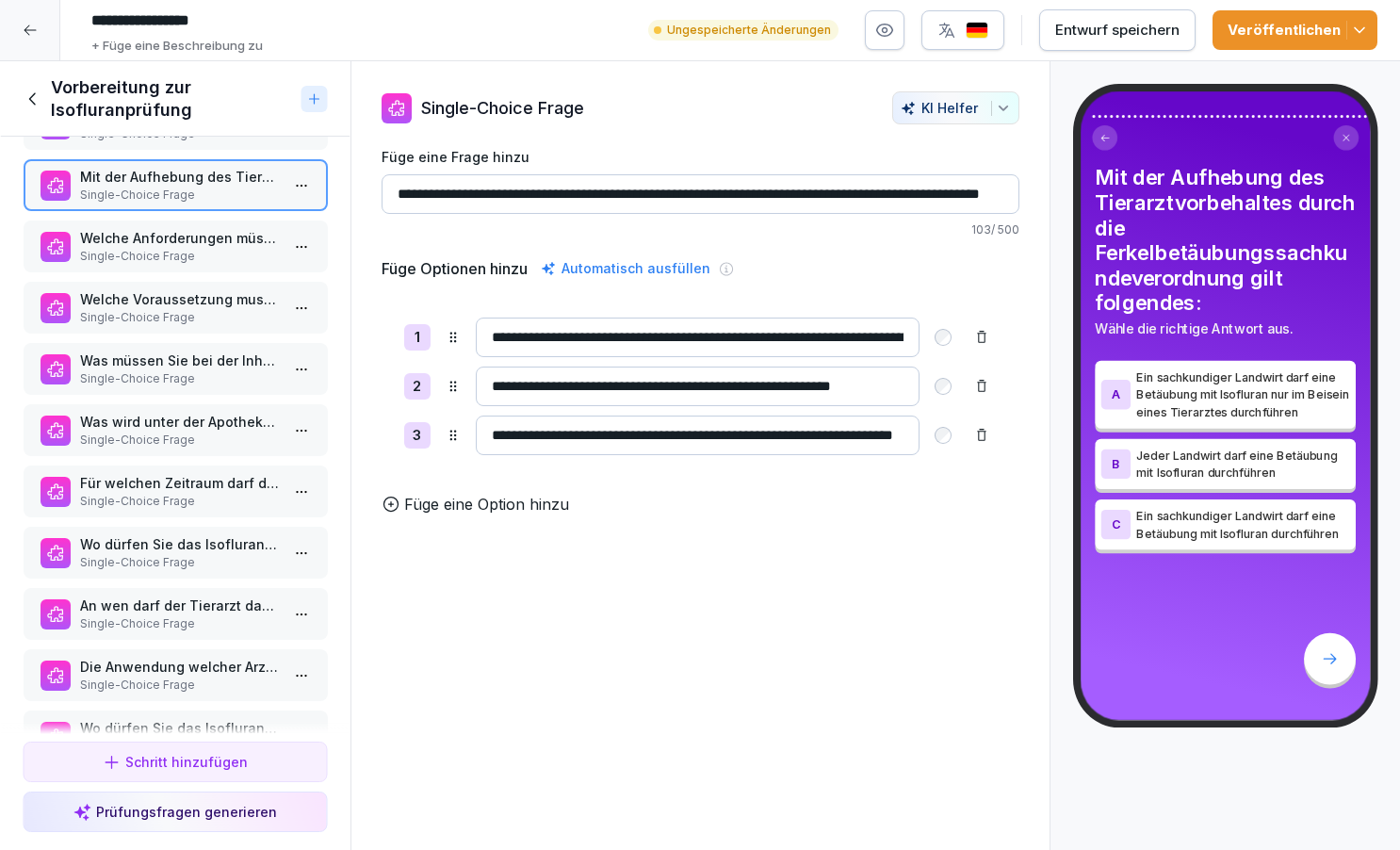
click at [154, 240] on p "Welche Anforderungen müssen Narkosegeräte gemäß Ferkelbetäubungsachkundeverordn…" at bounding box center [179, 238] width 199 height 20
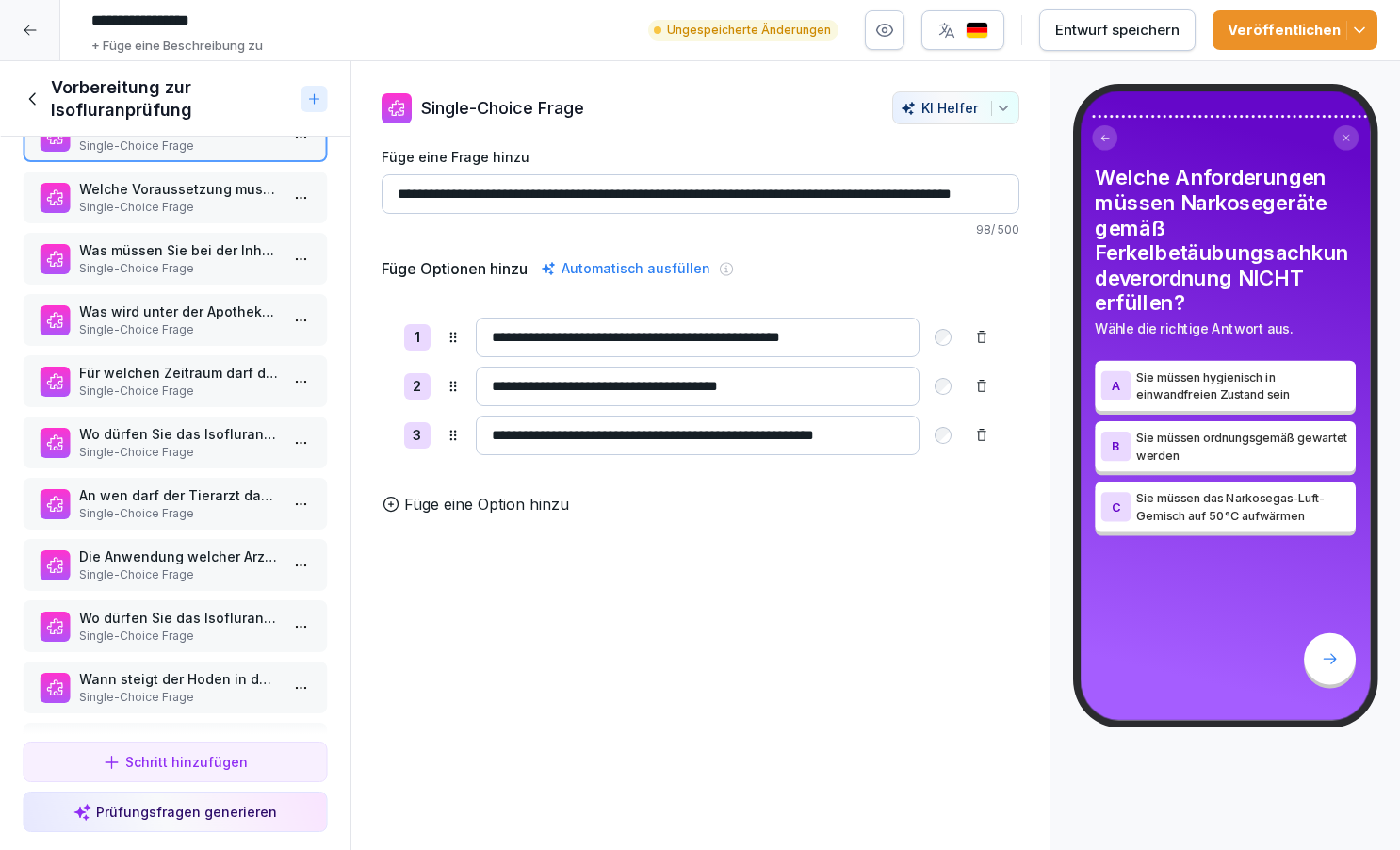
scroll to position [3238, 0]
click at [160, 196] on p "Welche Voraussetzung muss zum Erwerb der Sachkunde nach Ferkelbetäubungssachkun…" at bounding box center [179, 187] width 199 height 20
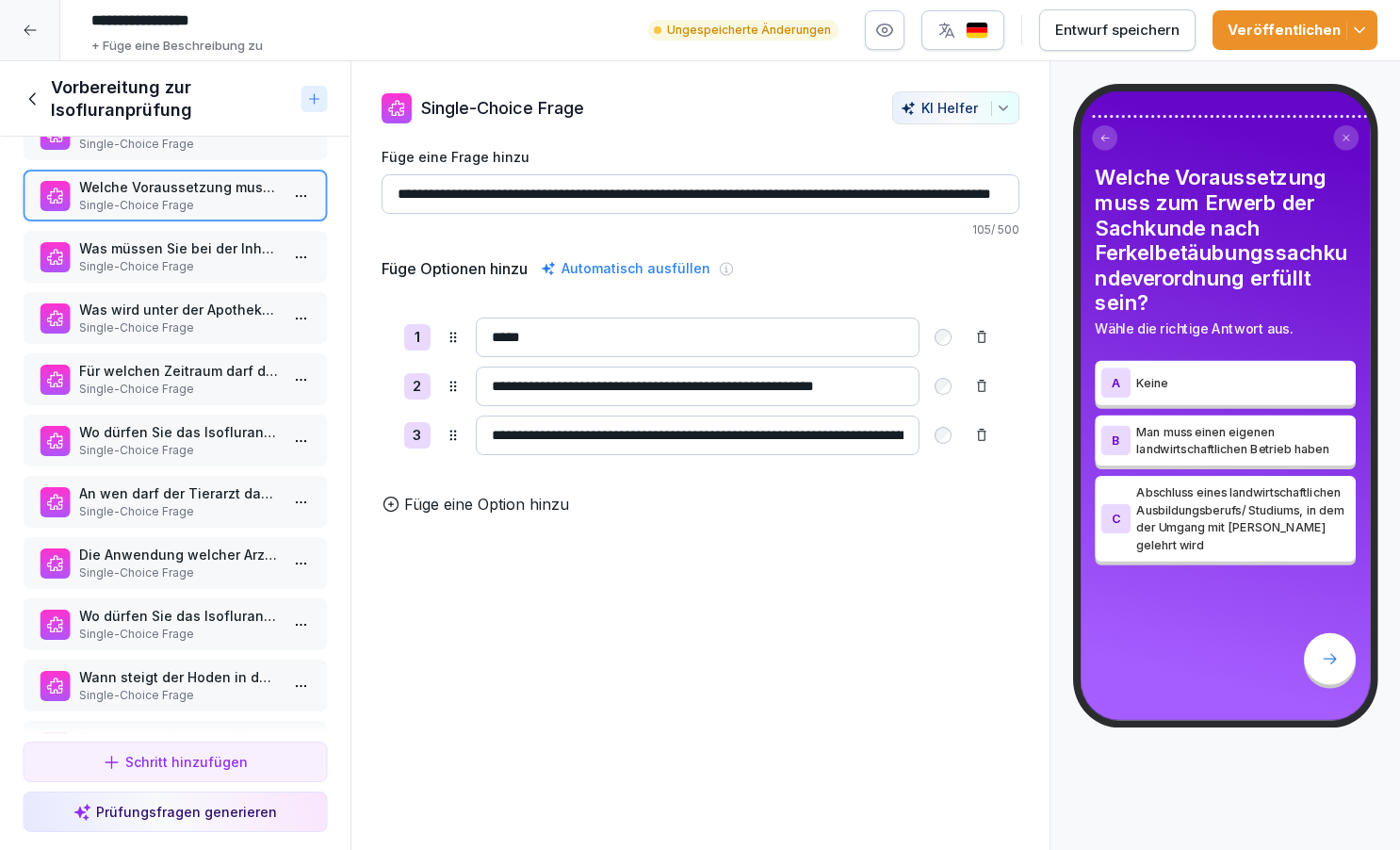
click at [156, 253] on p "Was müssen Sie bei der Inhalationsnarkose mittels Isofluran arbeitstäglich doku…" at bounding box center [179, 248] width 199 height 20
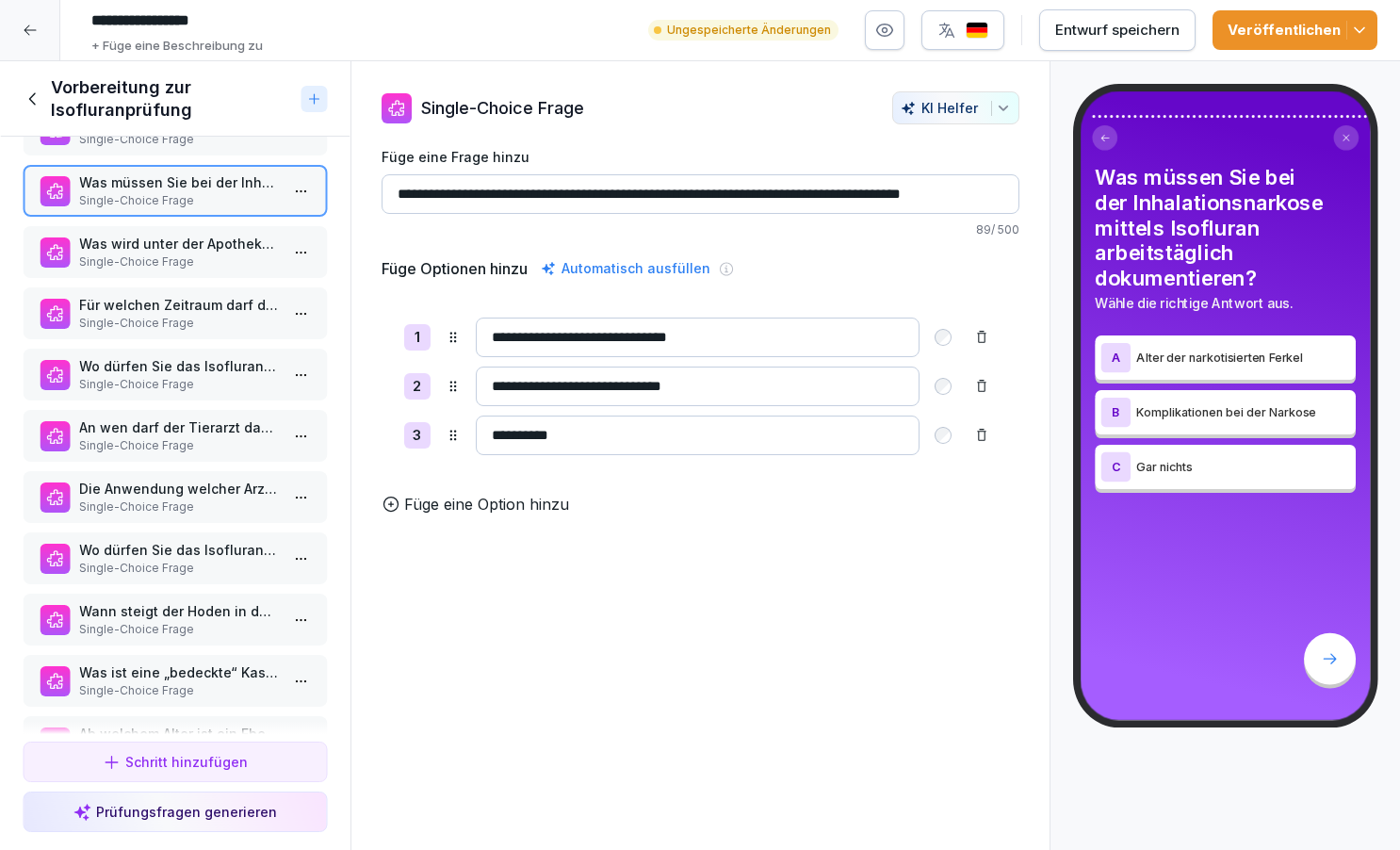
scroll to position [3330, 0]
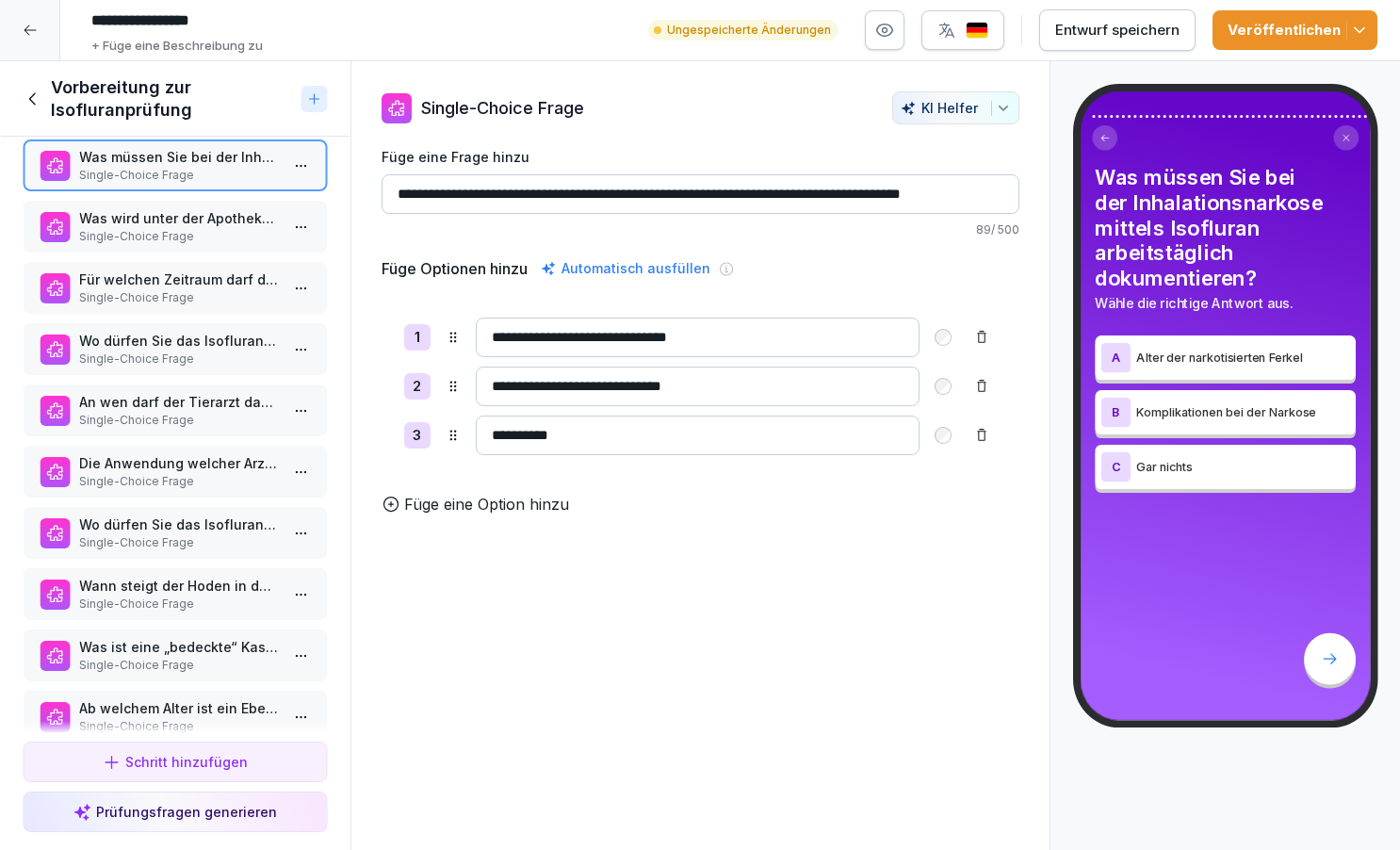
click at [158, 230] on p "Single-Choice Frage" at bounding box center [179, 236] width 199 height 17
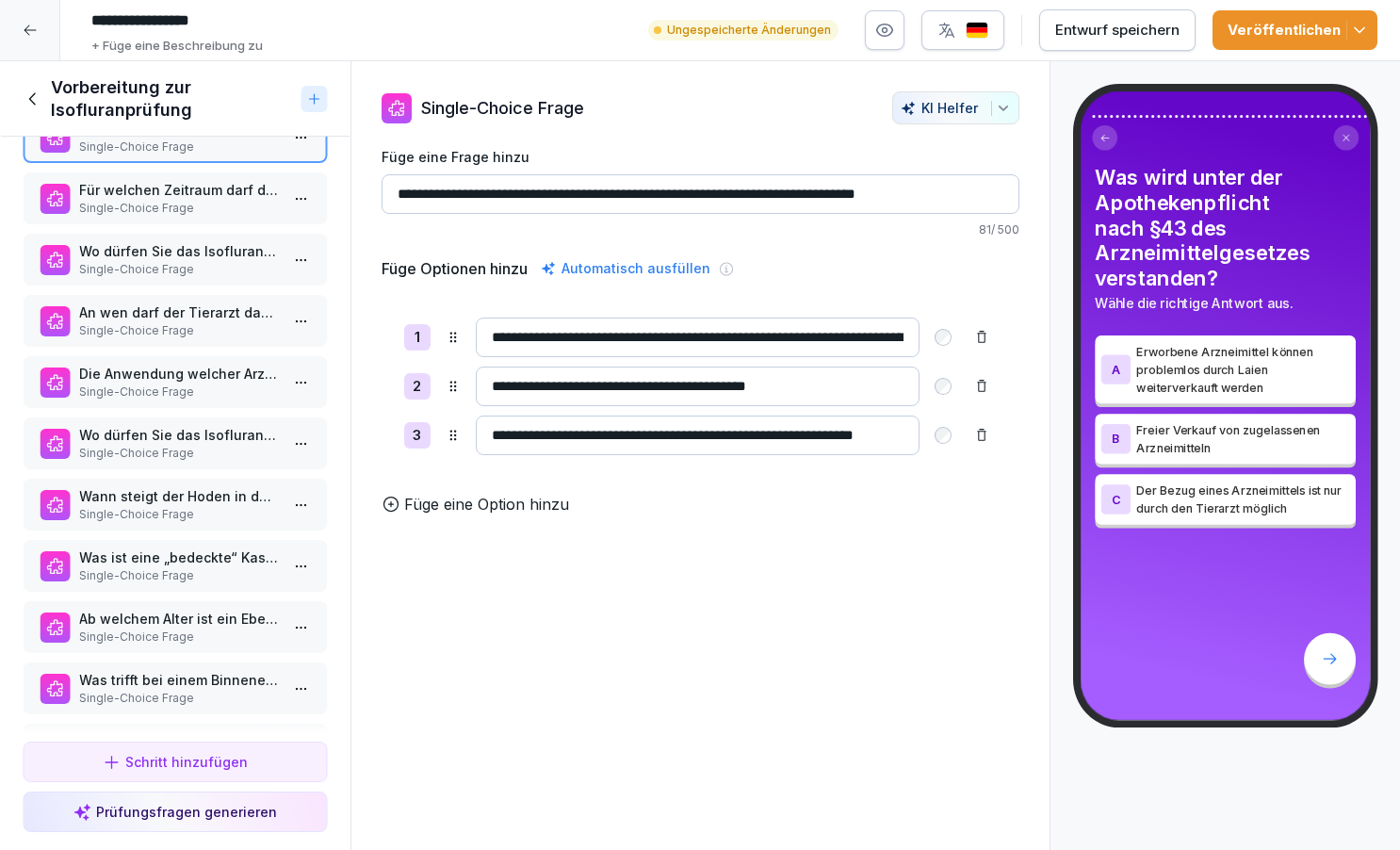
scroll to position [3430, 0]
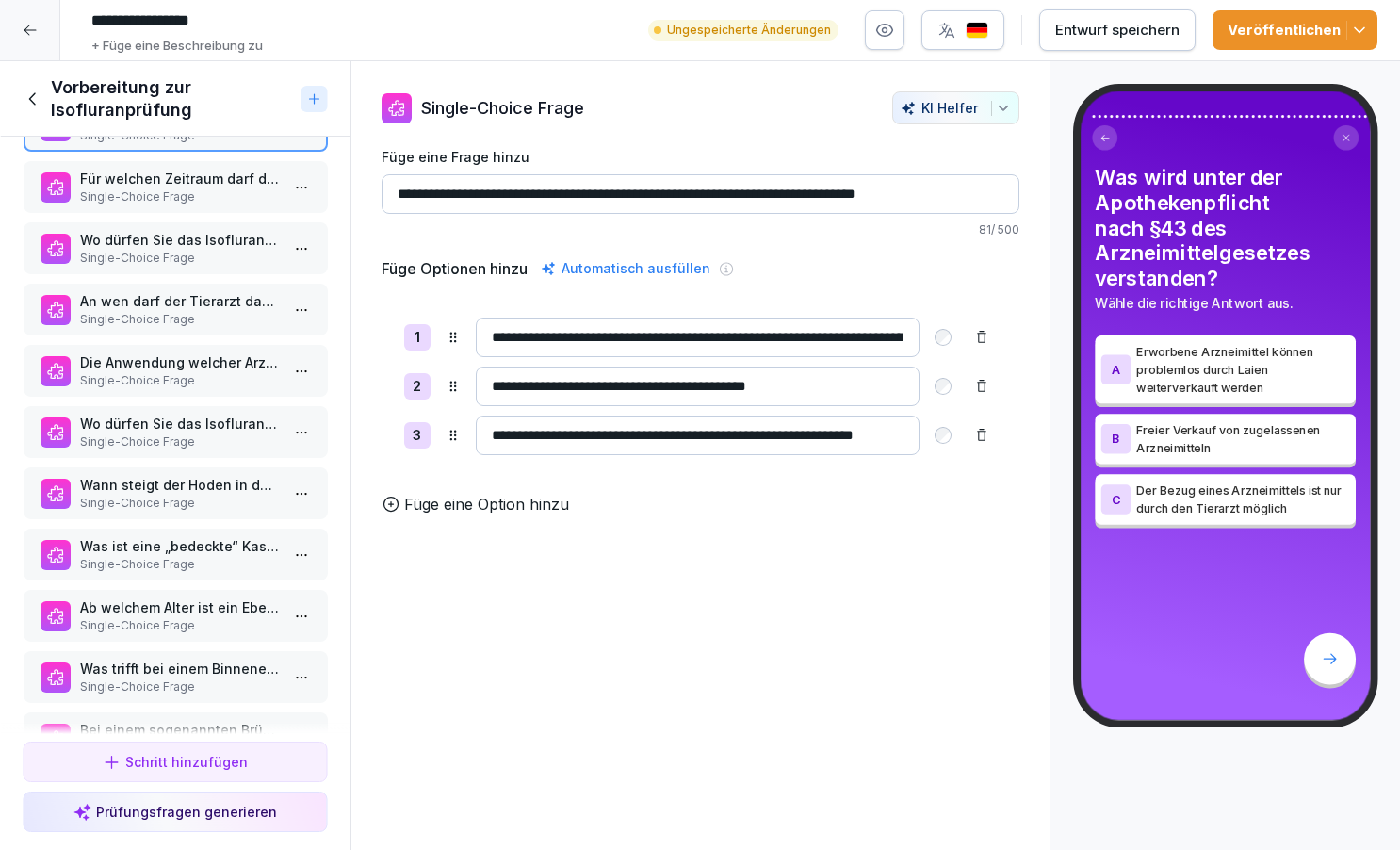
click at [159, 201] on p "Single-Choice Frage" at bounding box center [179, 197] width 199 height 17
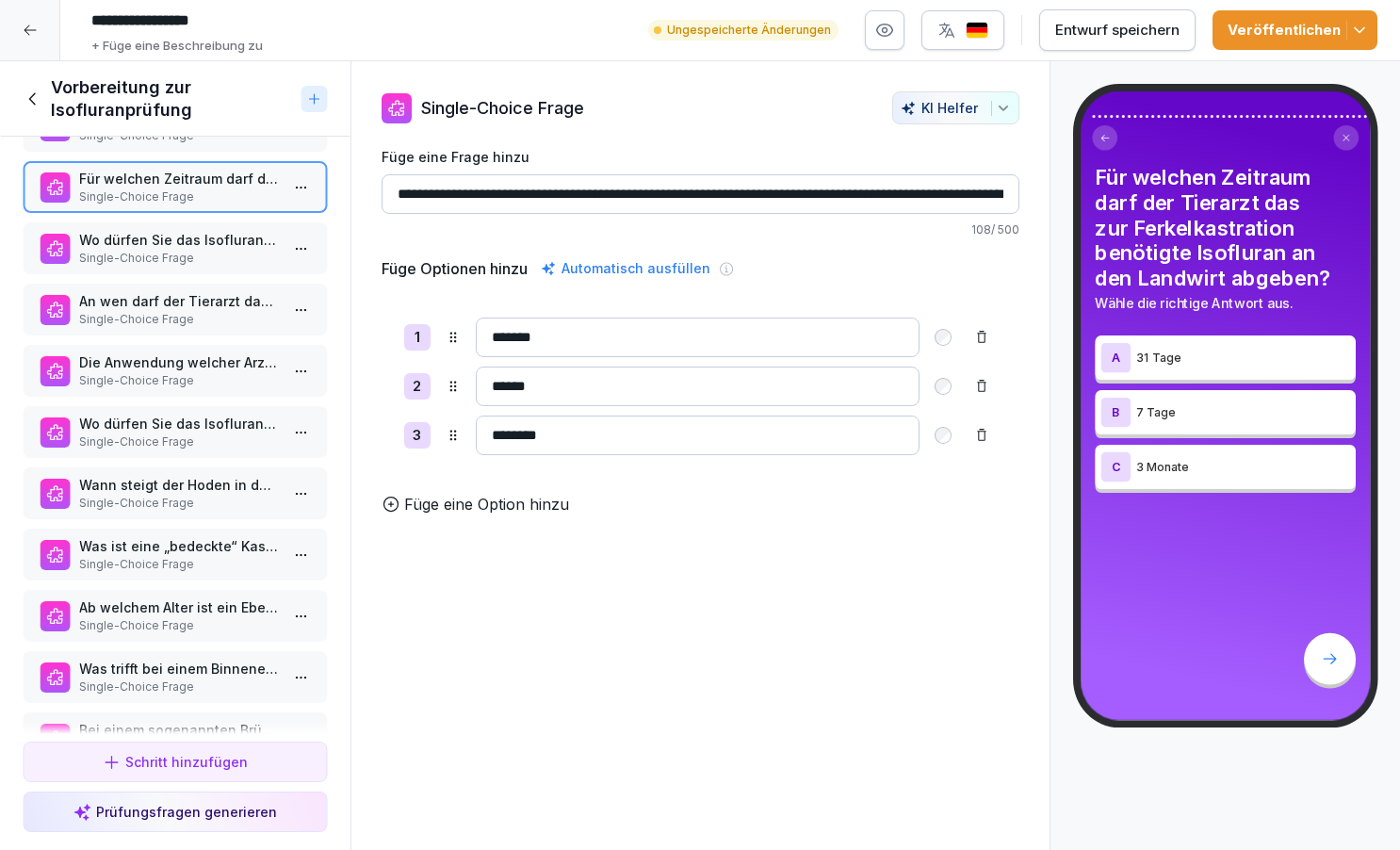
click at [177, 248] on p "Wo dürfen Sie das Isofluran für die Narkose beziehen?" at bounding box center [179, 240] width 199 height 20
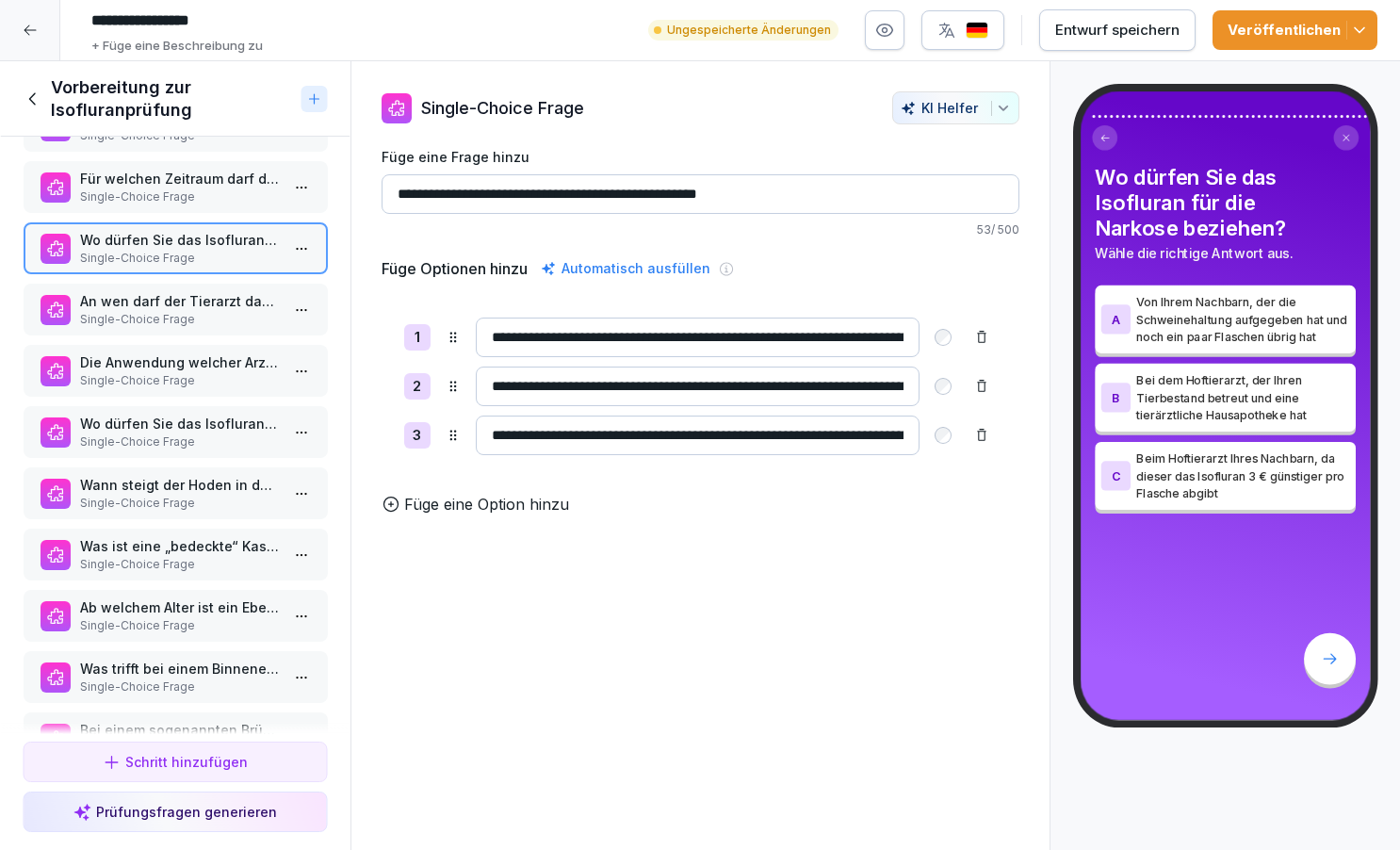
click at [187, 300] on p "An wen darf der Tierarzt das Isofluran aus der tierärztlichen Hausapotheke abge…" at bounding box center [179, 301] width 199 height 20
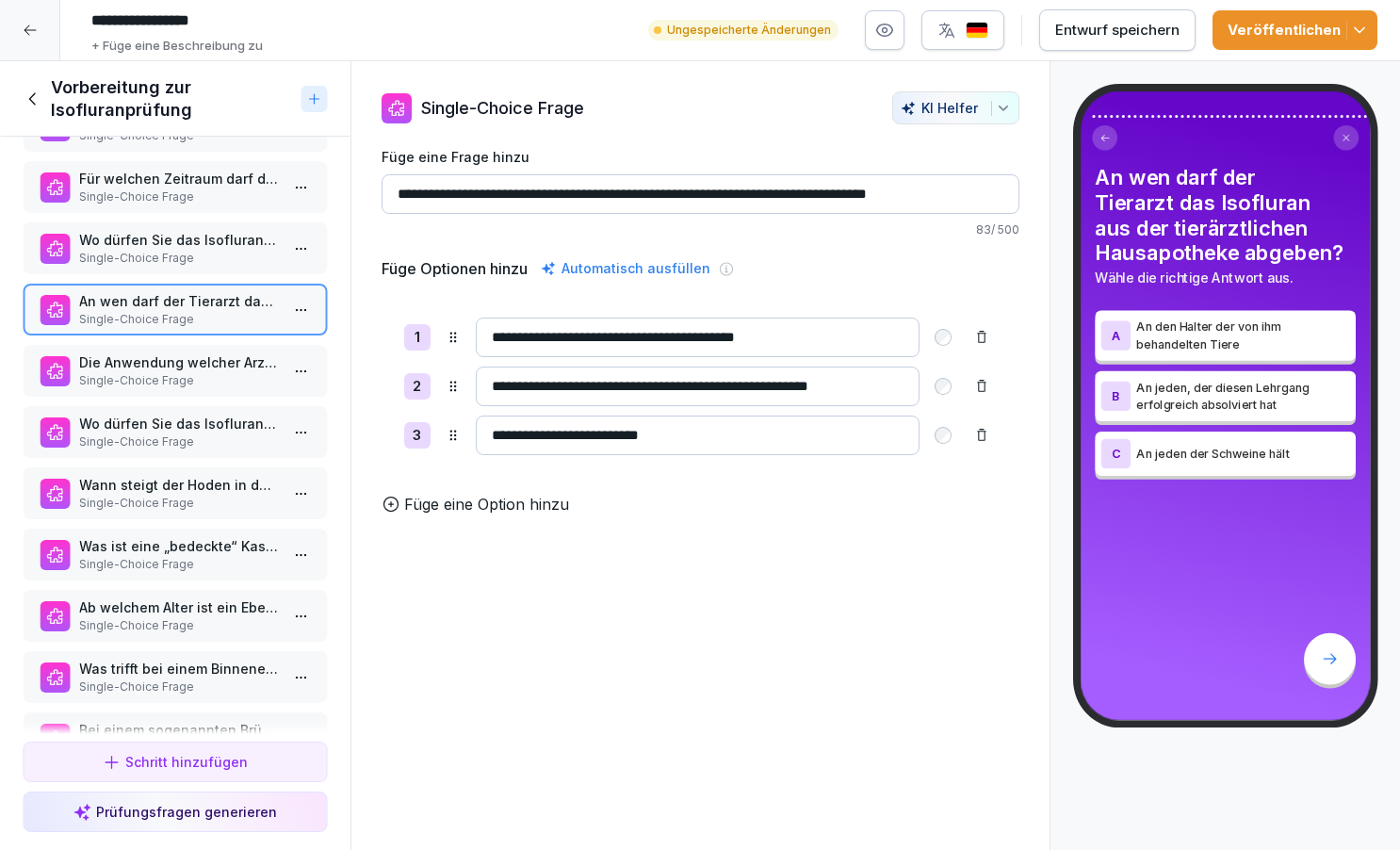
click at [170, 358] on p "Die Anwendung welcher Arzneimittel müssen Sie im Bestandsbehandlungsbuch dokume…" at bounding box center [179, 363] width 199 height 20
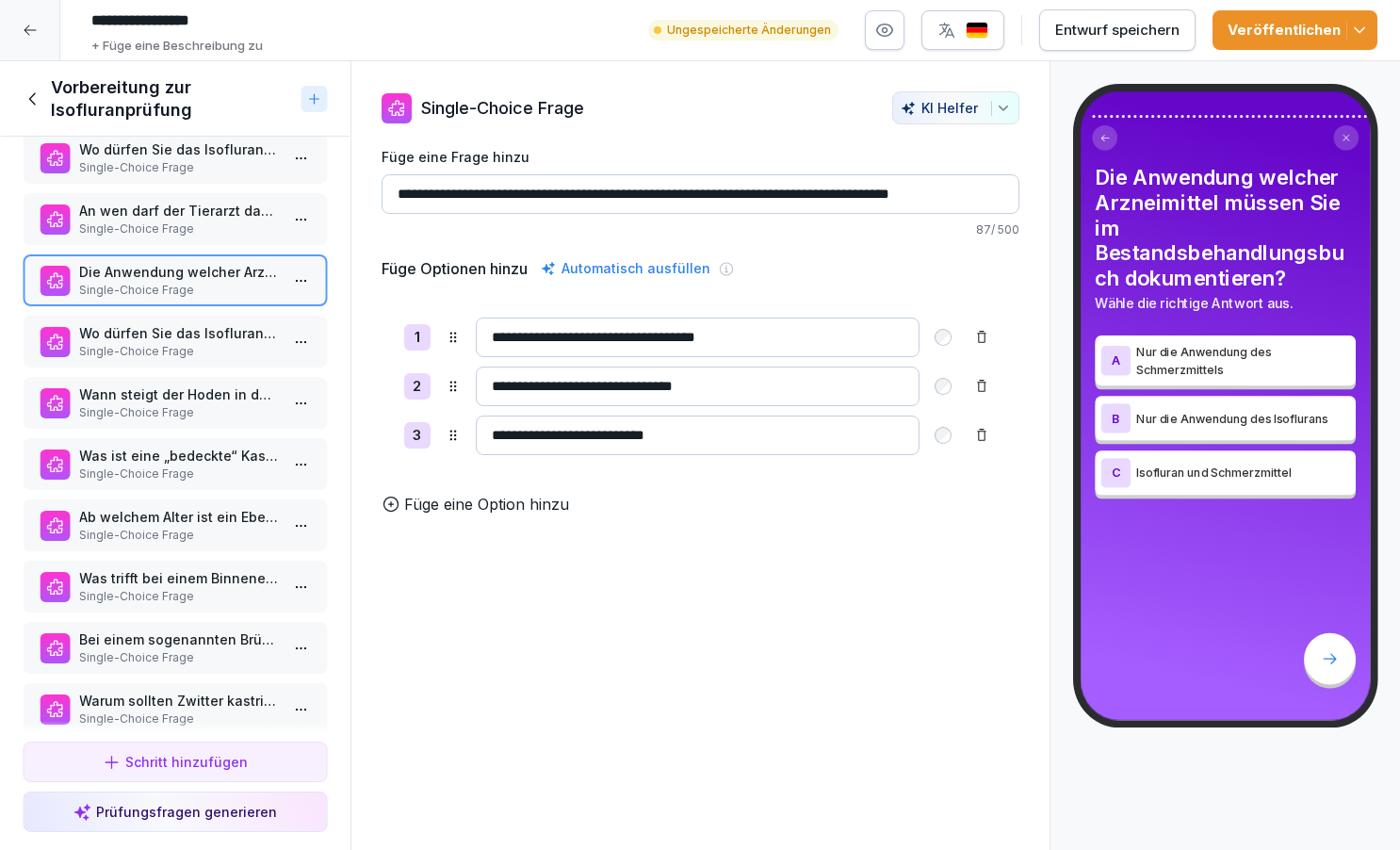
scroll to position [3536, 0]
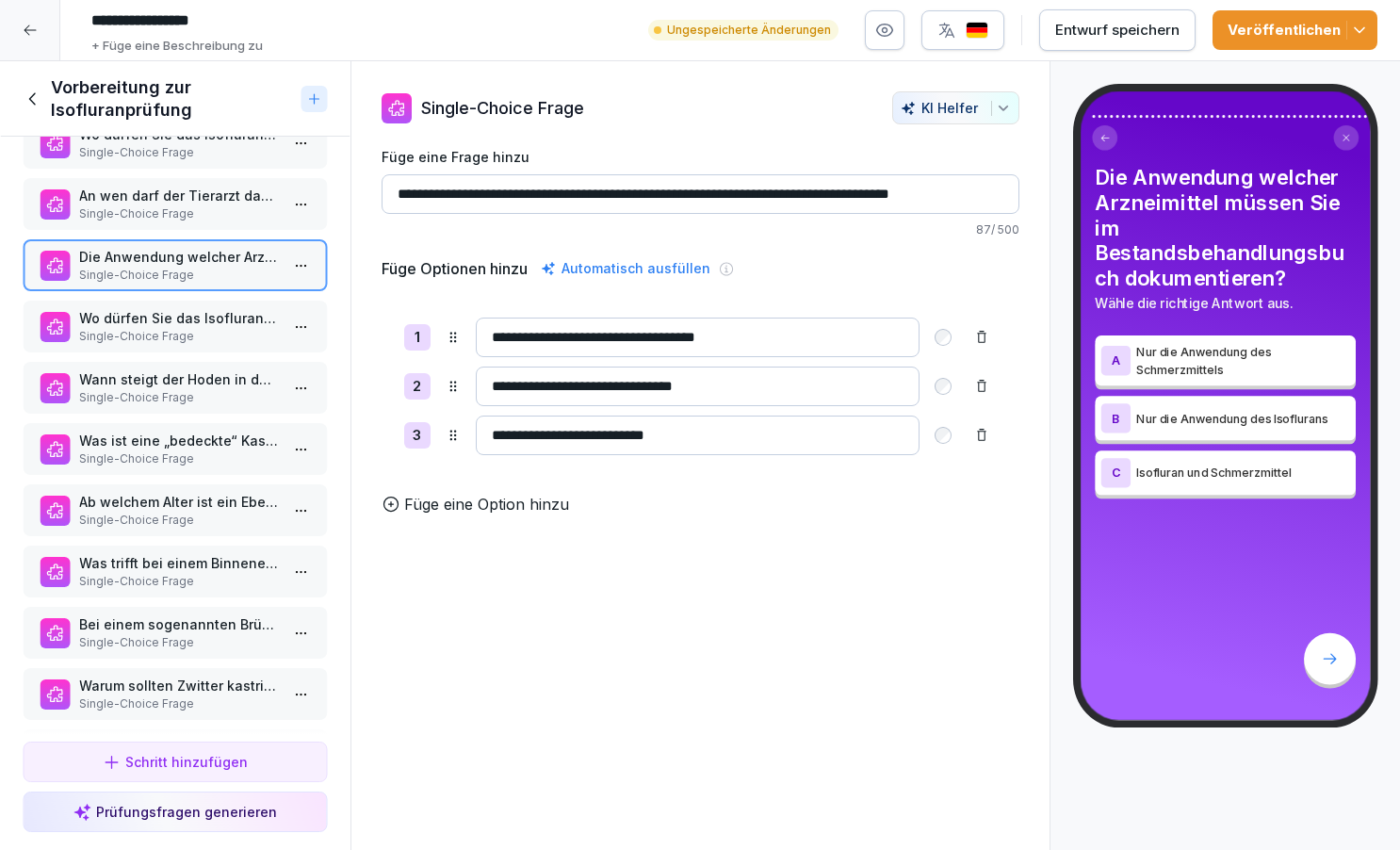
click at [172, 335] on p "Single-Choice Frage" at bounding box center [179, 336] width 199 height 17
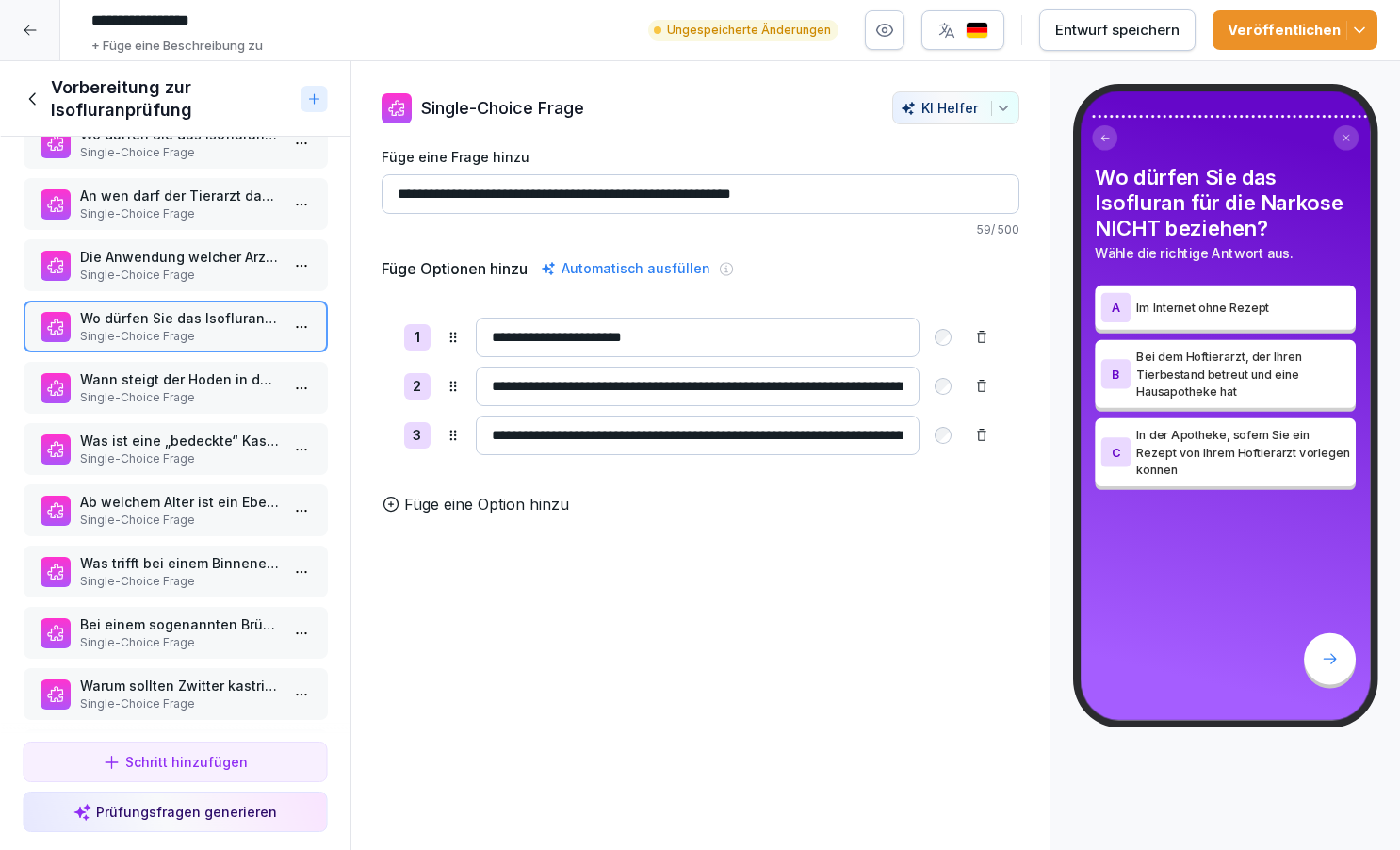
click at [171, 395] on p "Single-Choice Frage" at bounding box center [179, 397] width 199 height 17
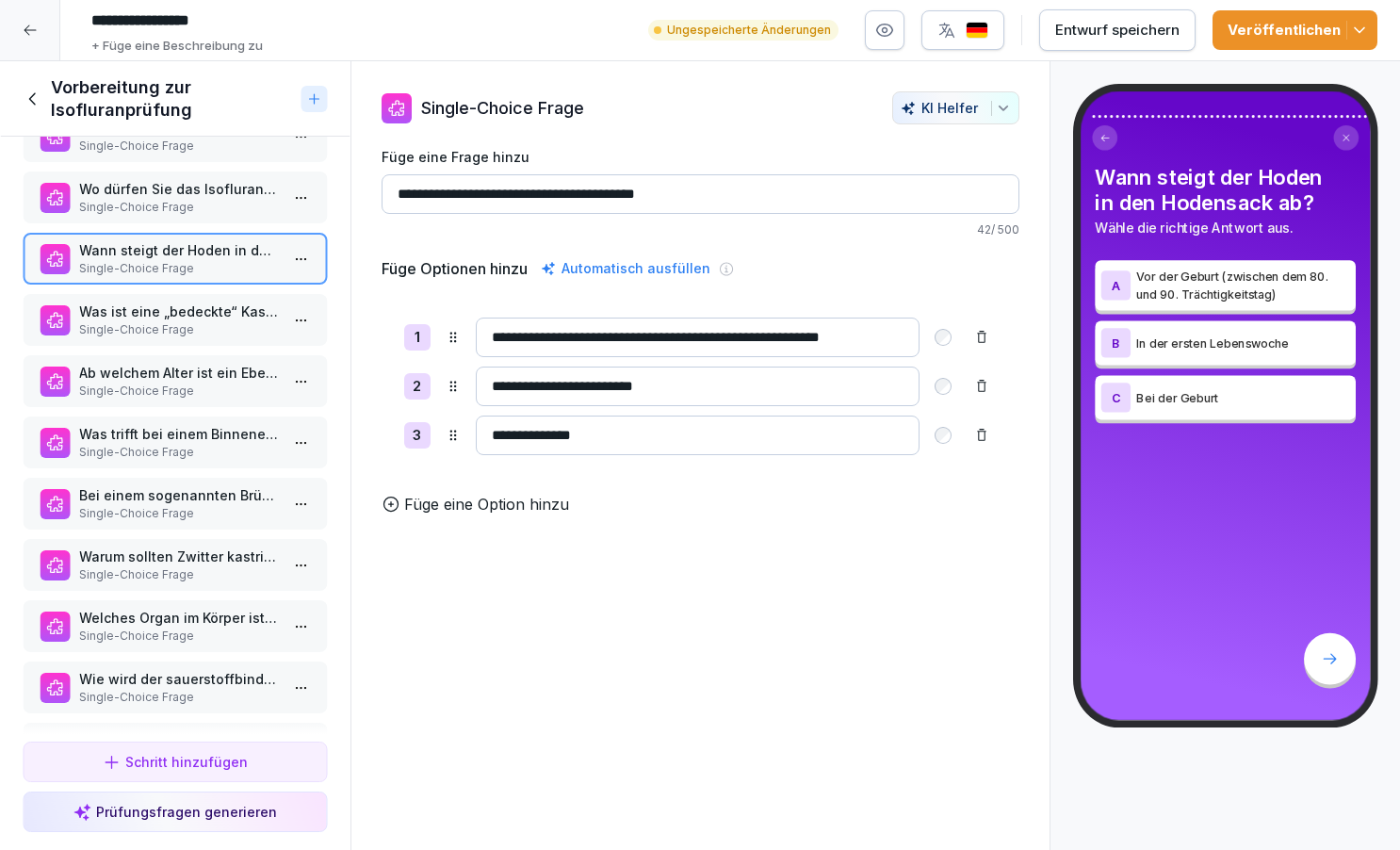
scroll to position [3687, 0]
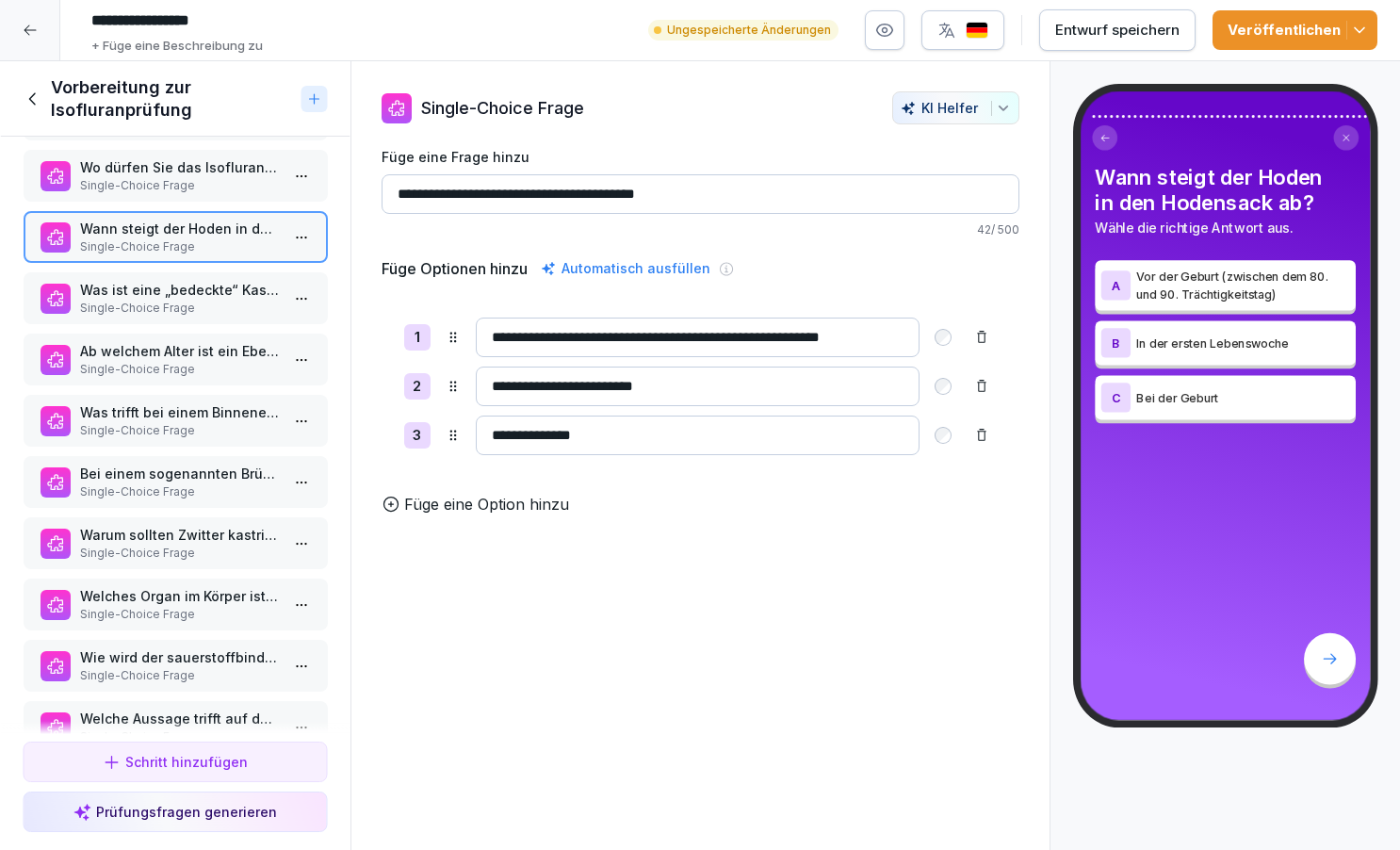
click at [179, 310] on p "Single-Choice Frage" at bounding box center [179, 308] width 199 height 17
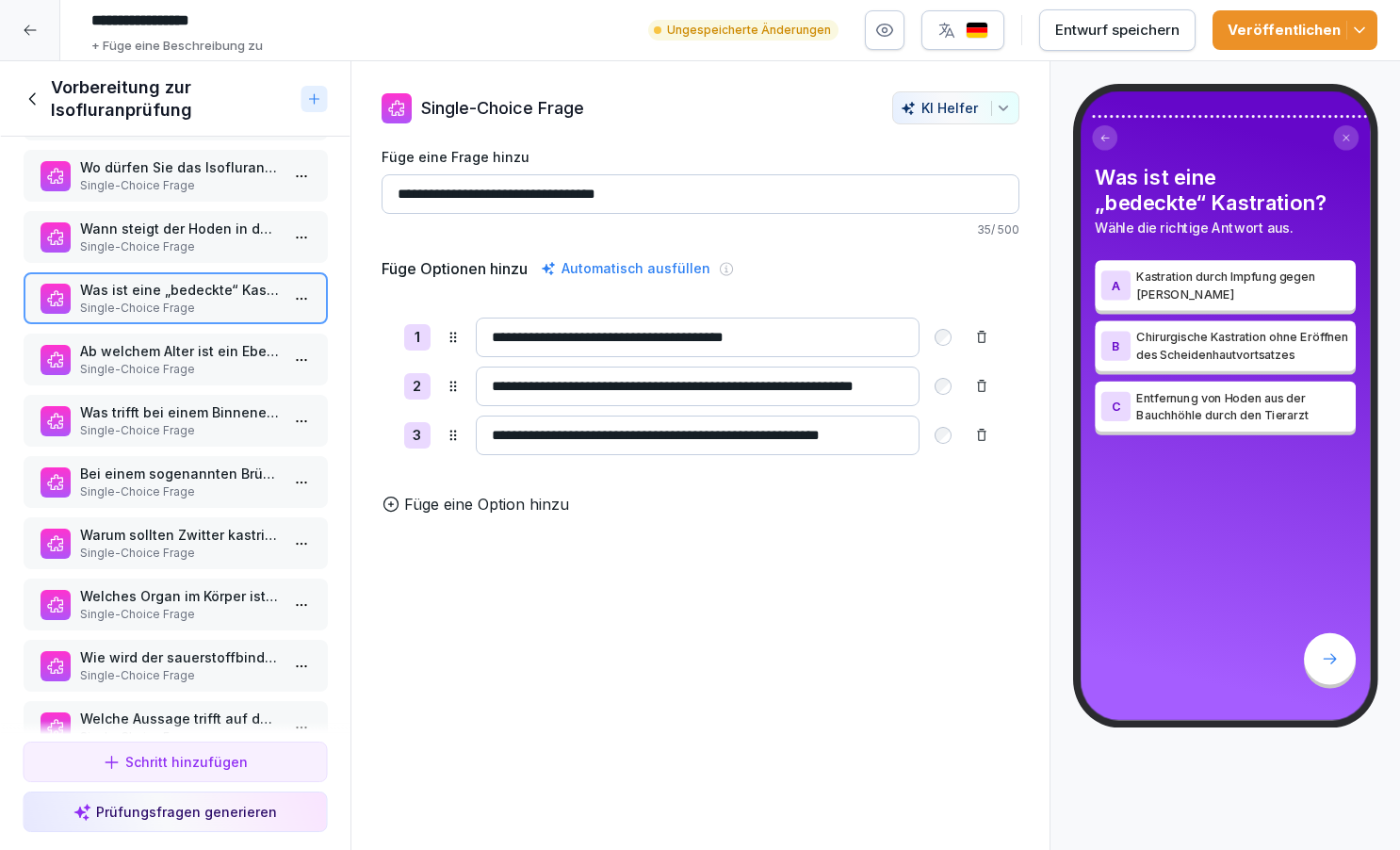
click at [185, 353] on p "Ab welchem Alter ist ein Eber geschlechtsreif?" at bounding box center [179, 351] width 199 height 20
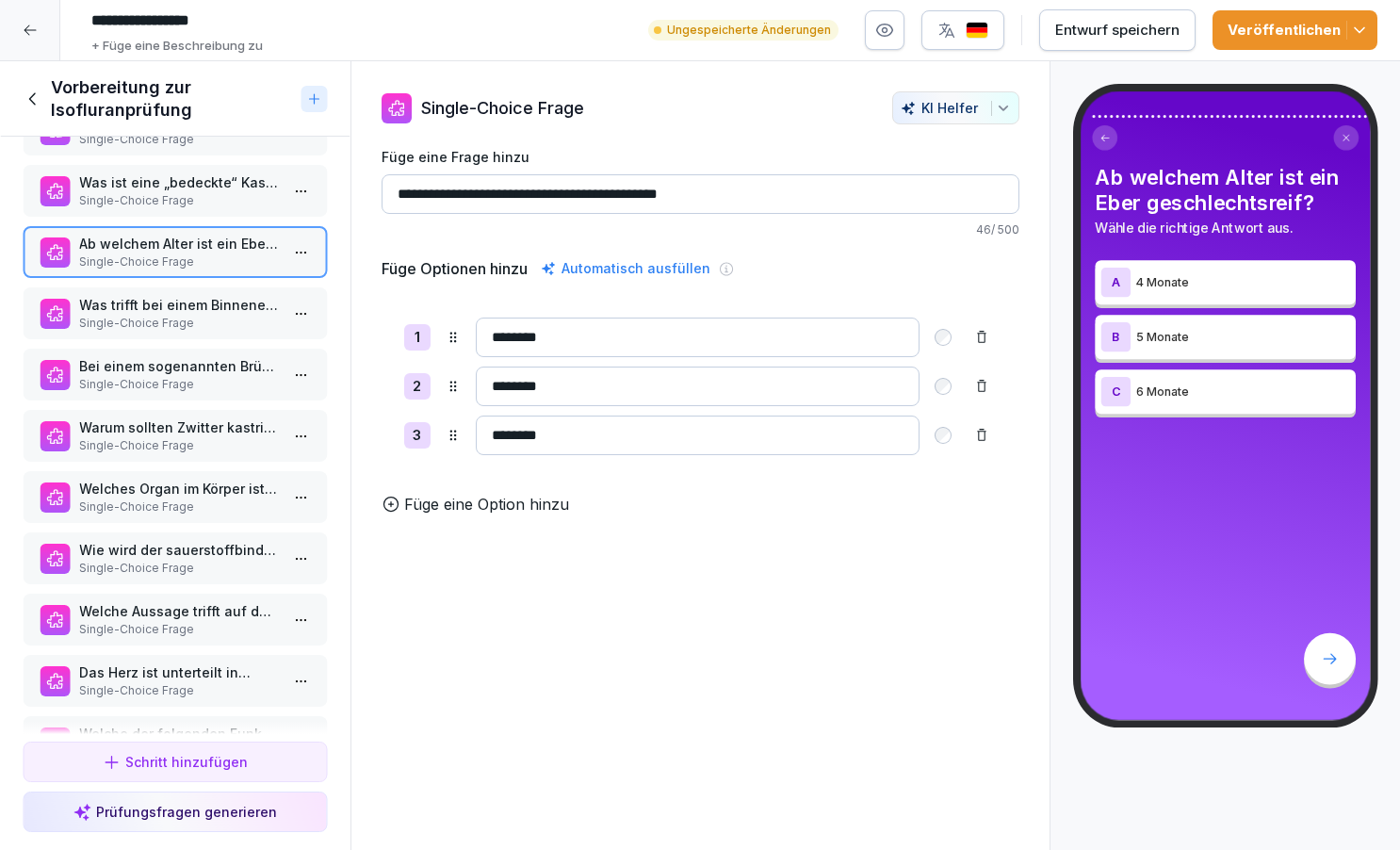
scroll to position [3805, 0]
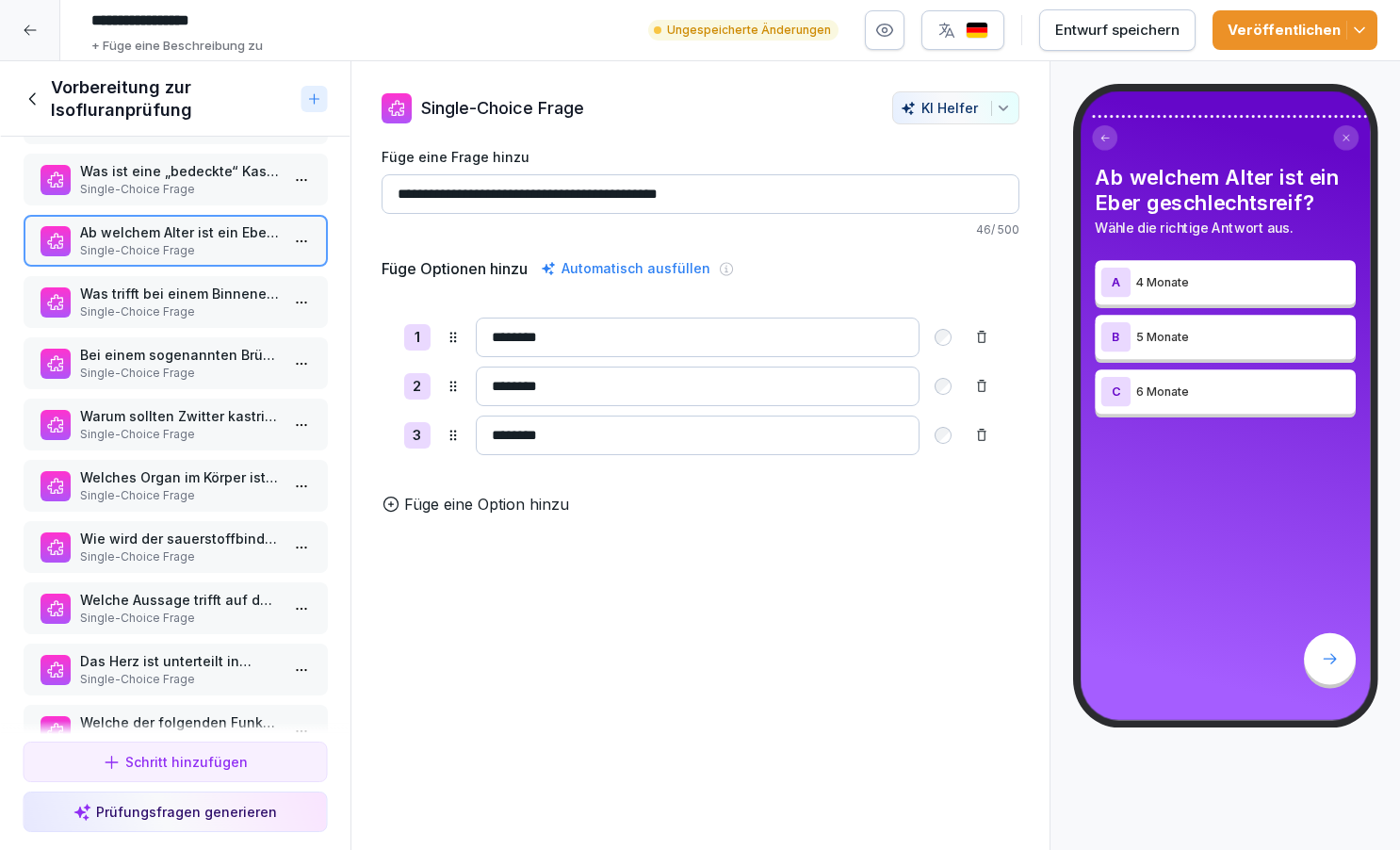
click at [184, 308] on p "Single-Choice Frage" at bounding box center [179, 311] width 199 height 17
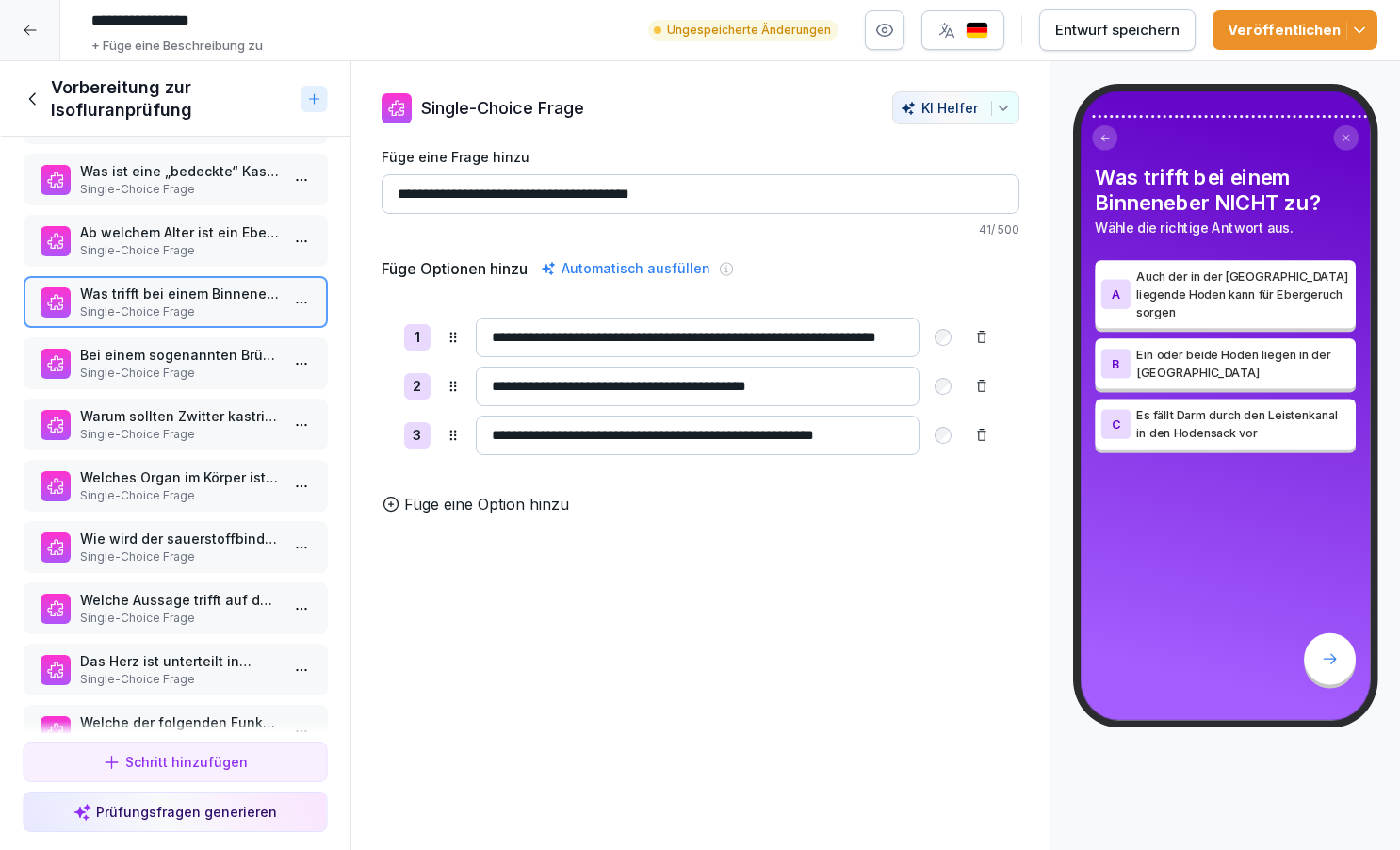
click at [203, 386] on div "Bei einem sogenannten Brüchling (Hodensackbruch)… Single-Choice Frage" at bounding box center [175, 363] width 305 height 52
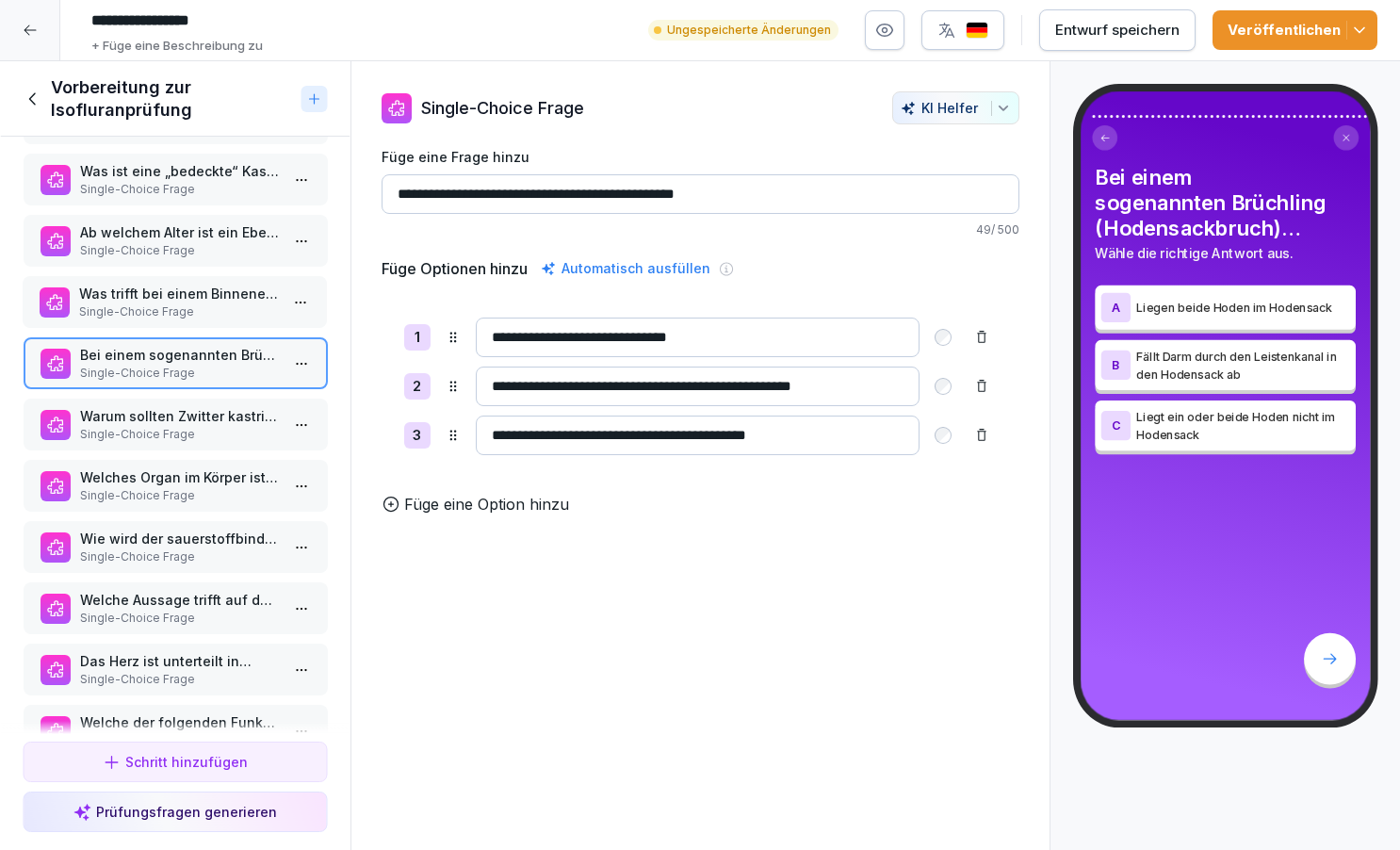
click at [172, 297] on p "Was trifft bei einem Binneneber NICHT zu?" at bounding box center [178, 293] width 199 height 20
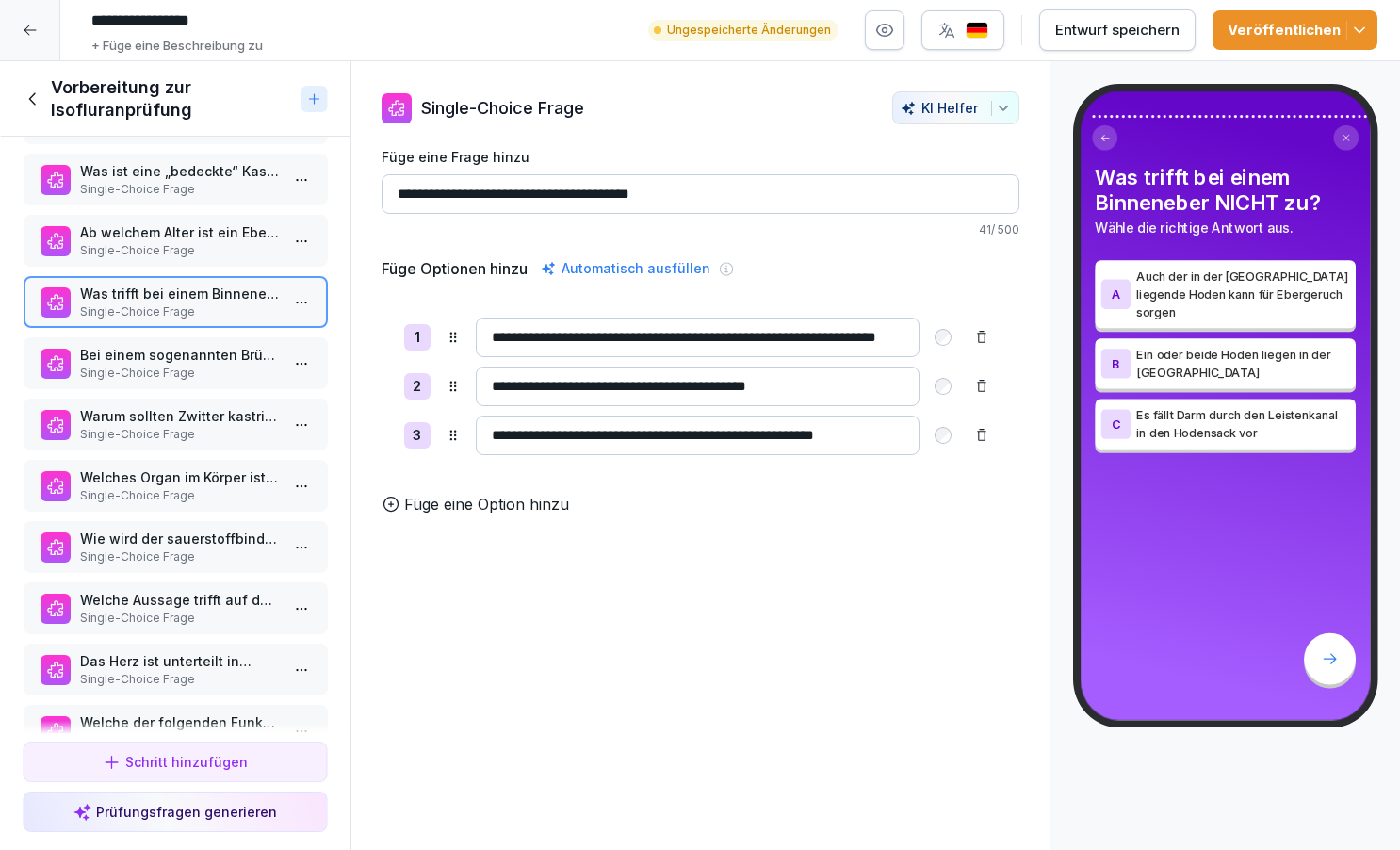
click at [196, 372] on p "Single-Choice Frage" at bounding box center [179, 373] width 199 height 17
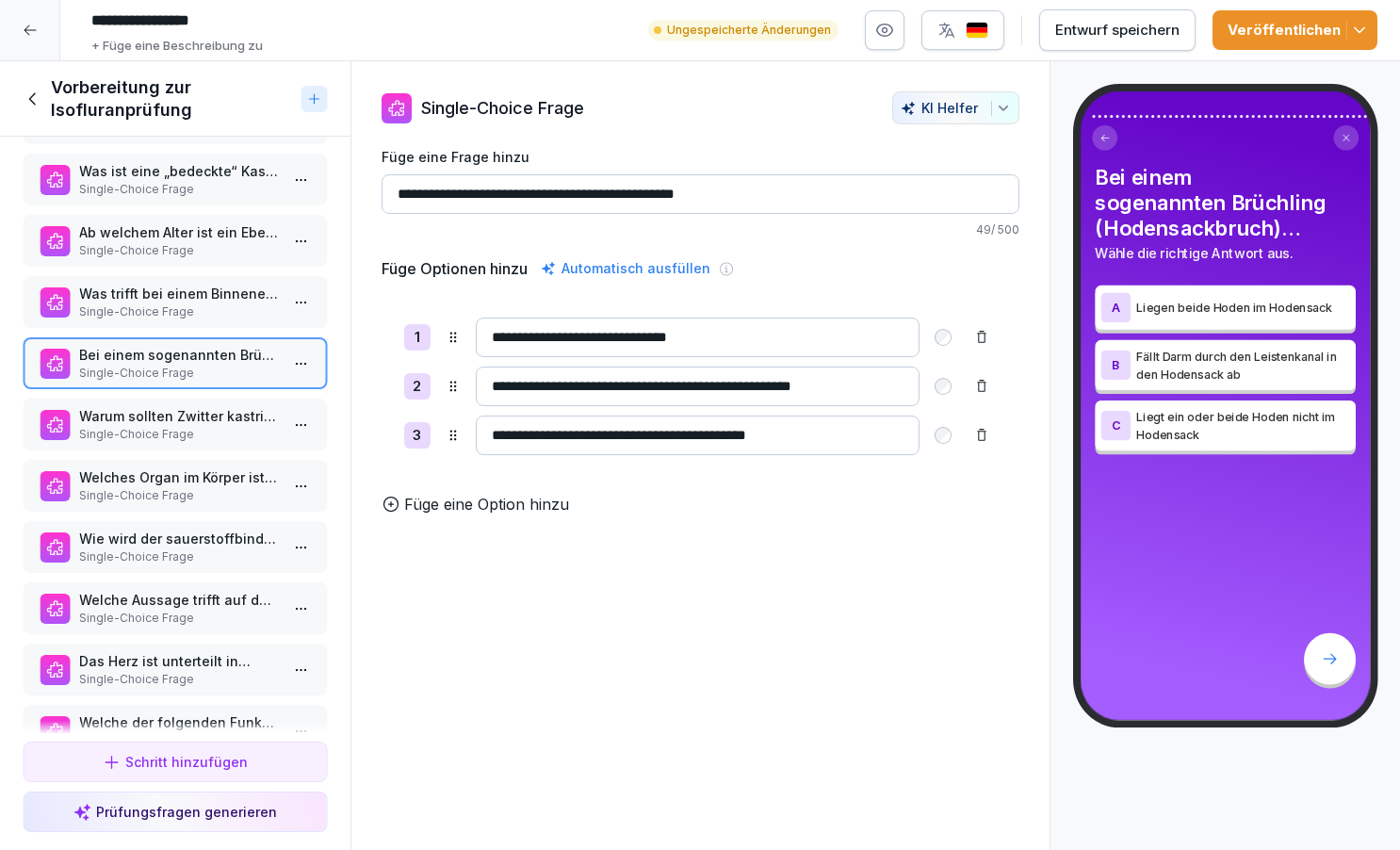
click at [248, 427] on p "Single-Choice Frage" at bounding box center [179, 434] width 199 height 17
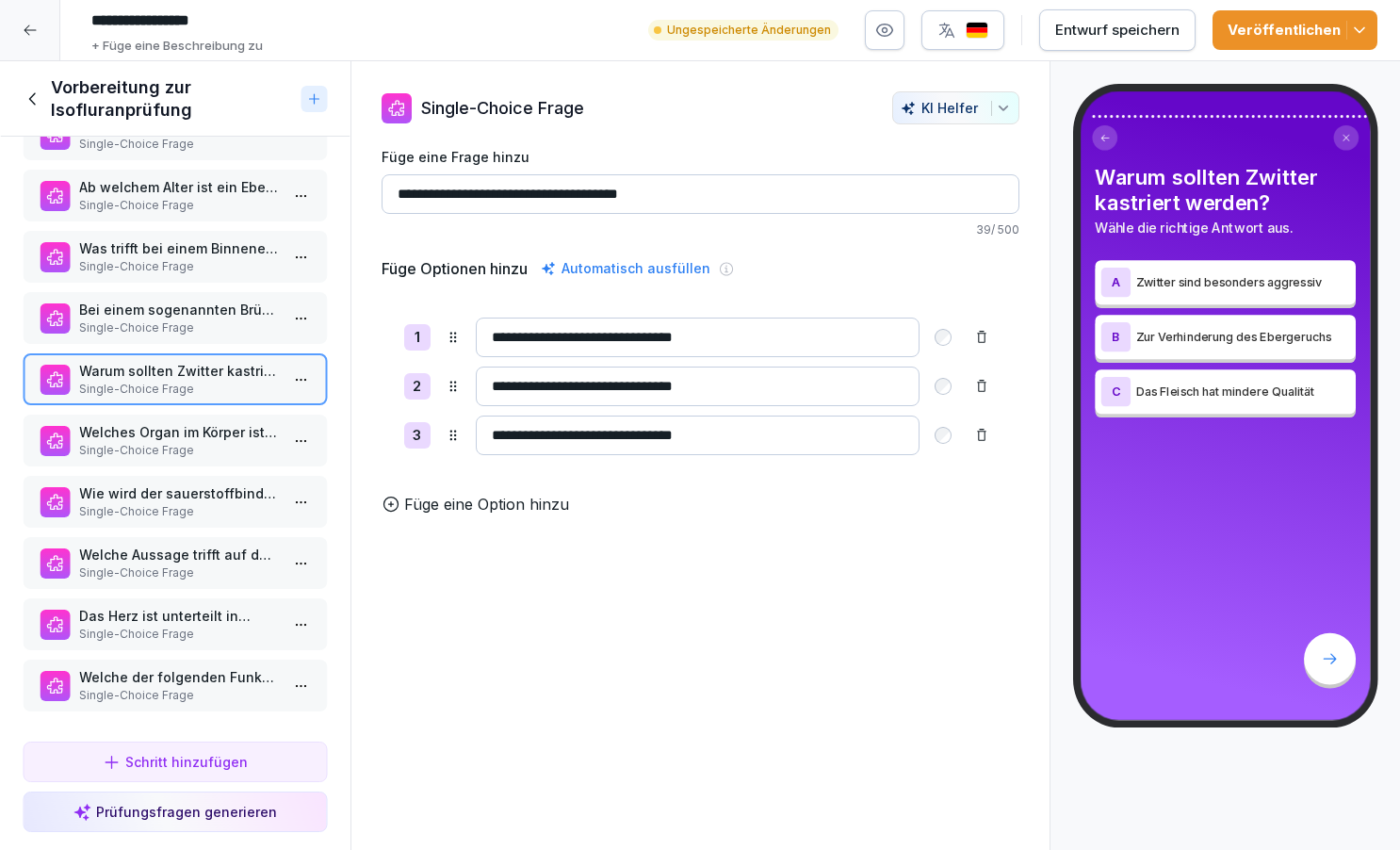
scroll to position [3851, 0]
click at [185, 431] on p "Welches Organ im Körper ist NICHT Teil des Blut-Kreislaufsystems?" at bounding box center [179, 432] width 199 height 20
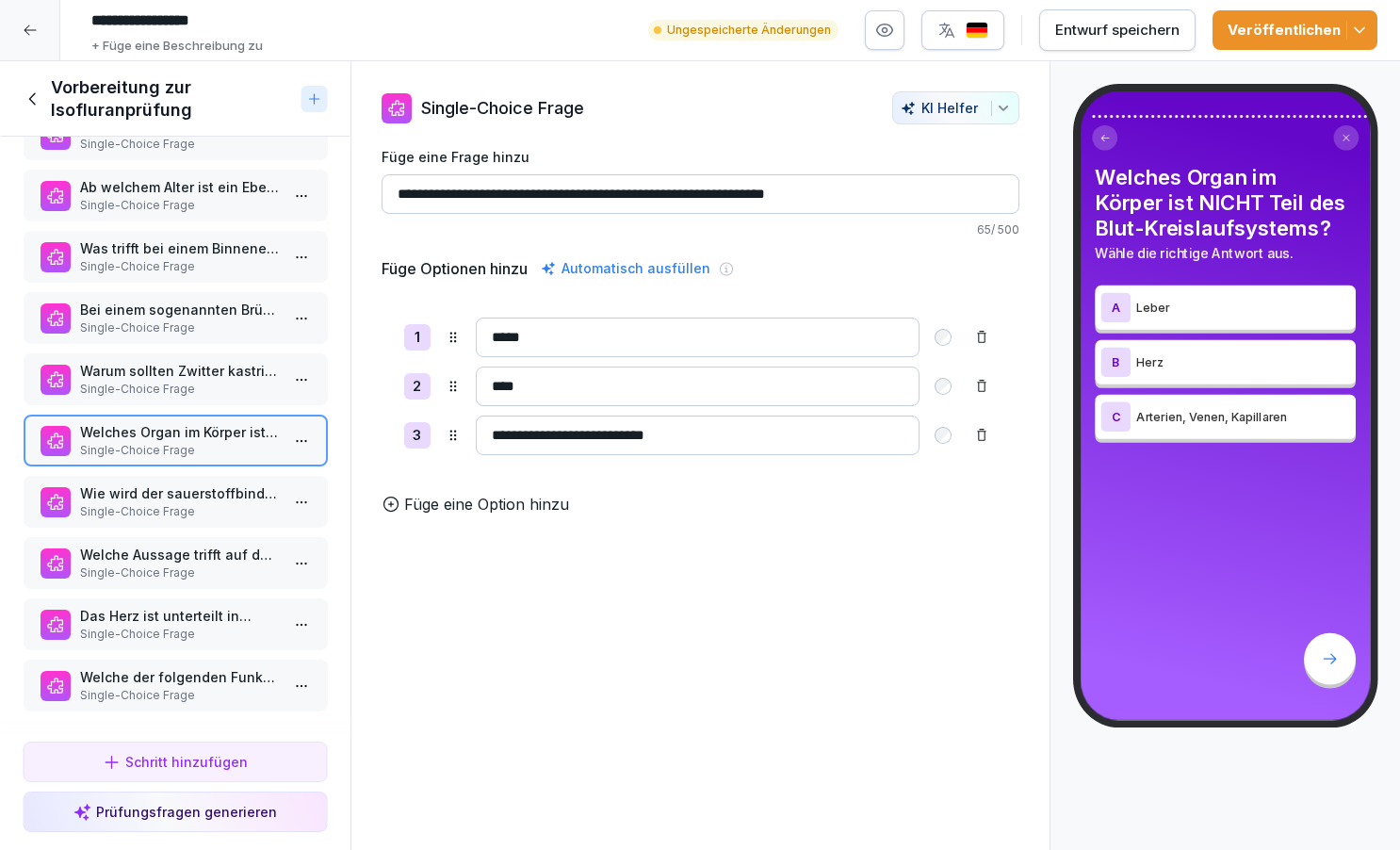
click at [181, 484] on p "Wie wird der sauerstoffbindende Blutfarbstoff der roten Blutkörperchen genannt?" at bounding box center [179, 493] width 199 height 20
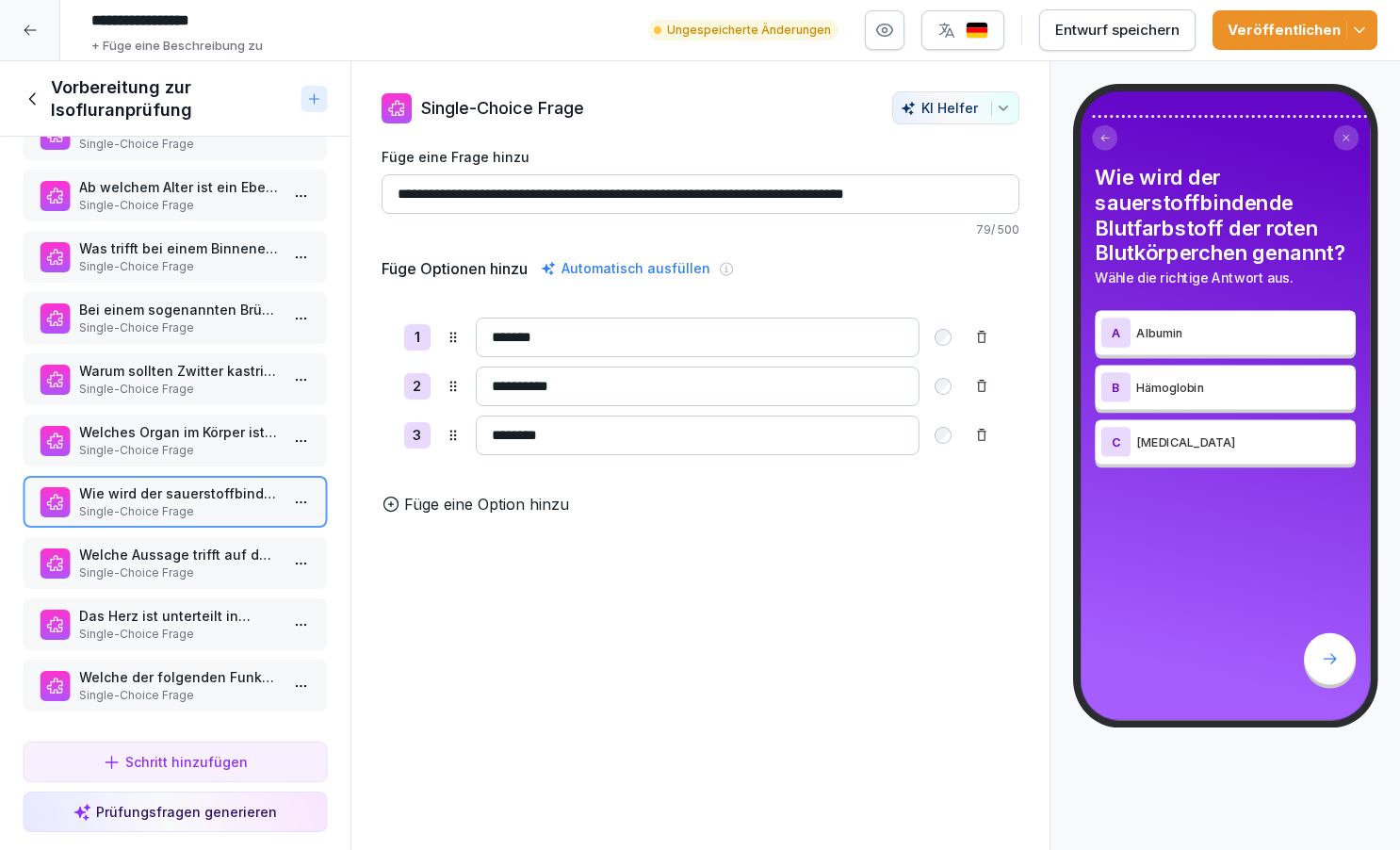
click at [175, 552] on p "Welche Aussage trifft auf den Körperkreislauf zu?" at bounding box center [179, 555] width 199 height 20
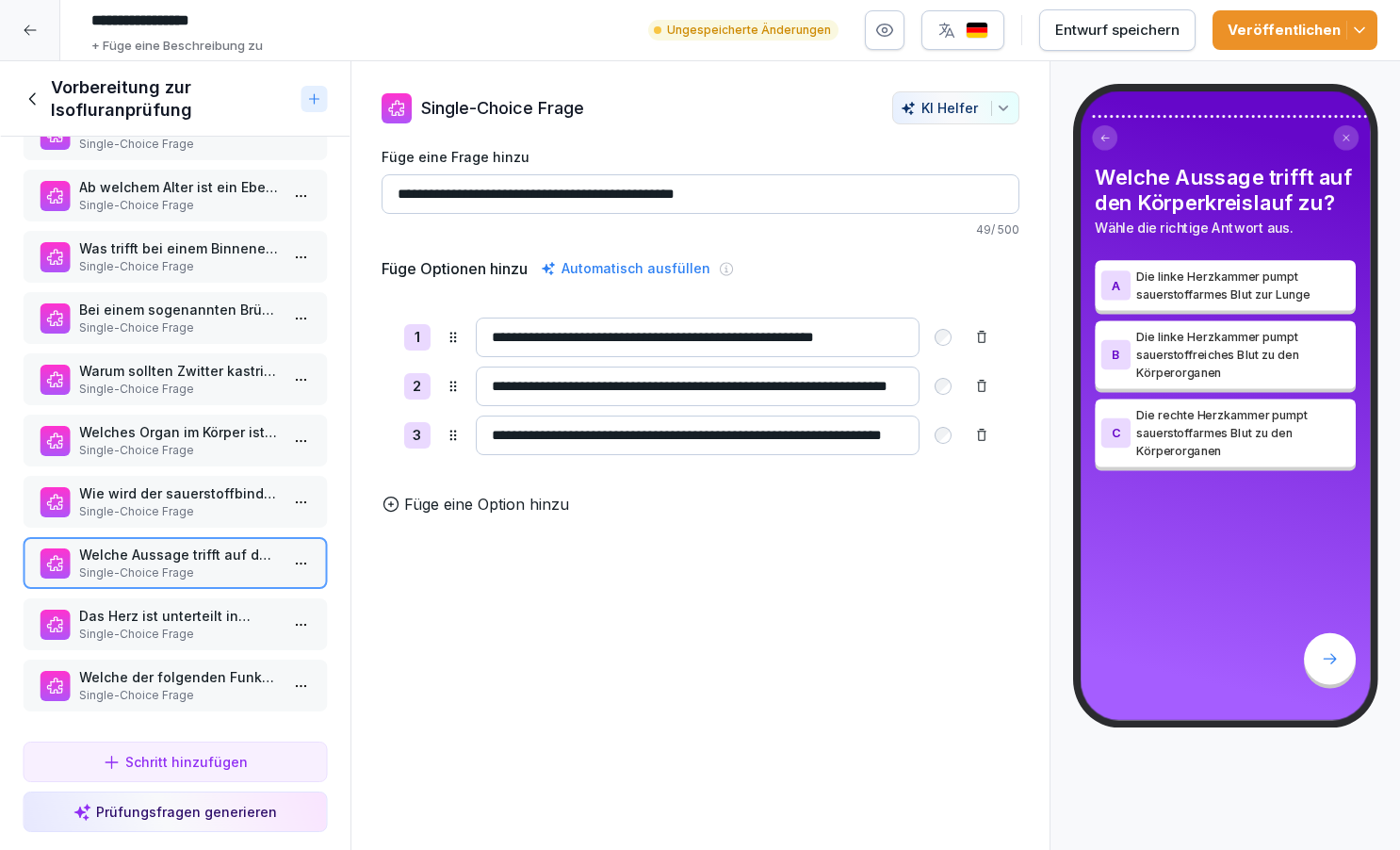
click at [173, 630] on p "Single-Choice Frage" at bounding box center [179, 634] width 199 height 17
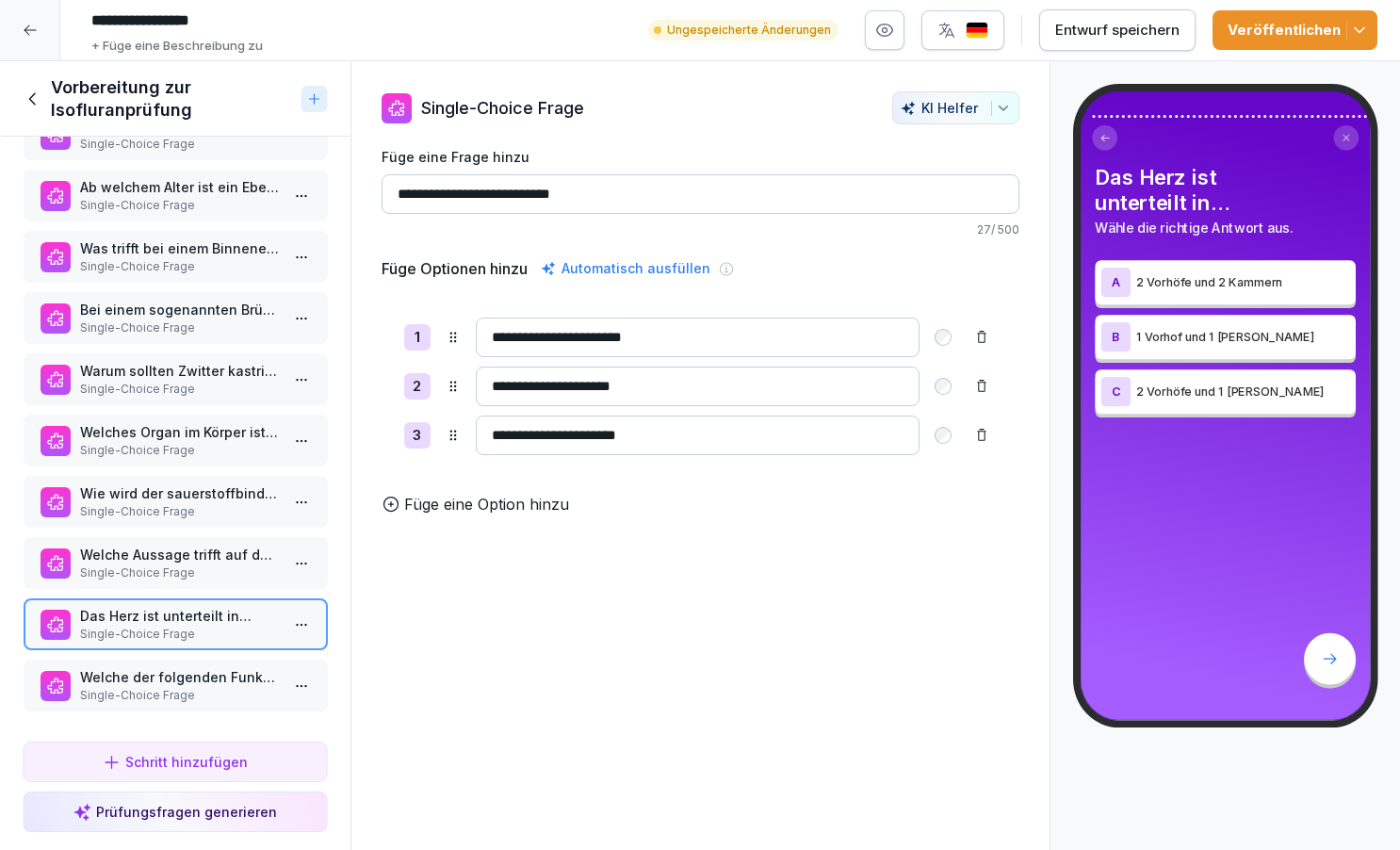
click at [166, 694] on p "Single-Choice Frage" at bounding box center [179, 695] width 199 height 17
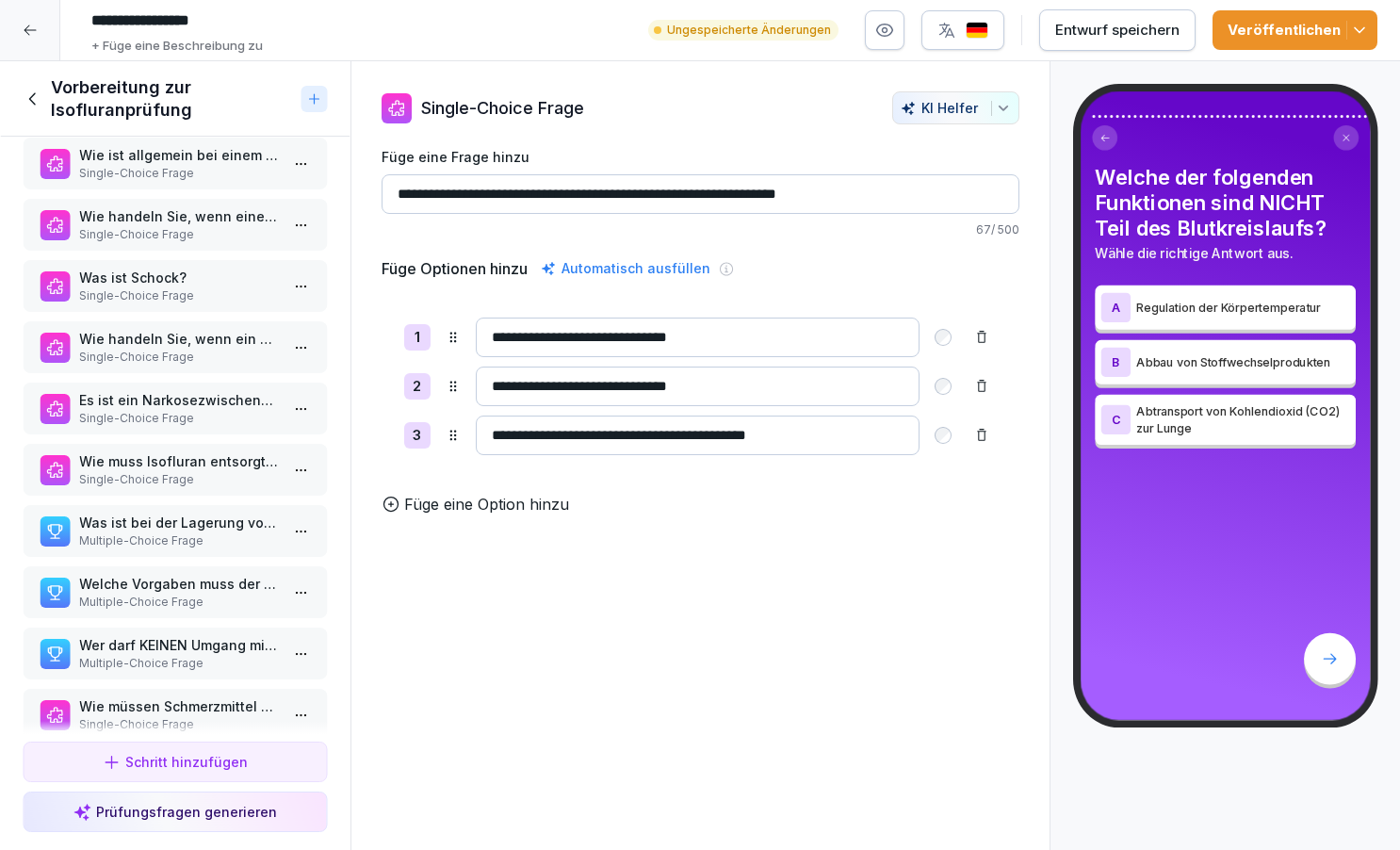
scroll to position [1676, 0]
click at [222, 529] on p "Was ist bei der Lagerung von Isofluran zu beachten (2 Antworten richtig)" at bounding box center [179, 523] width 199 height 20
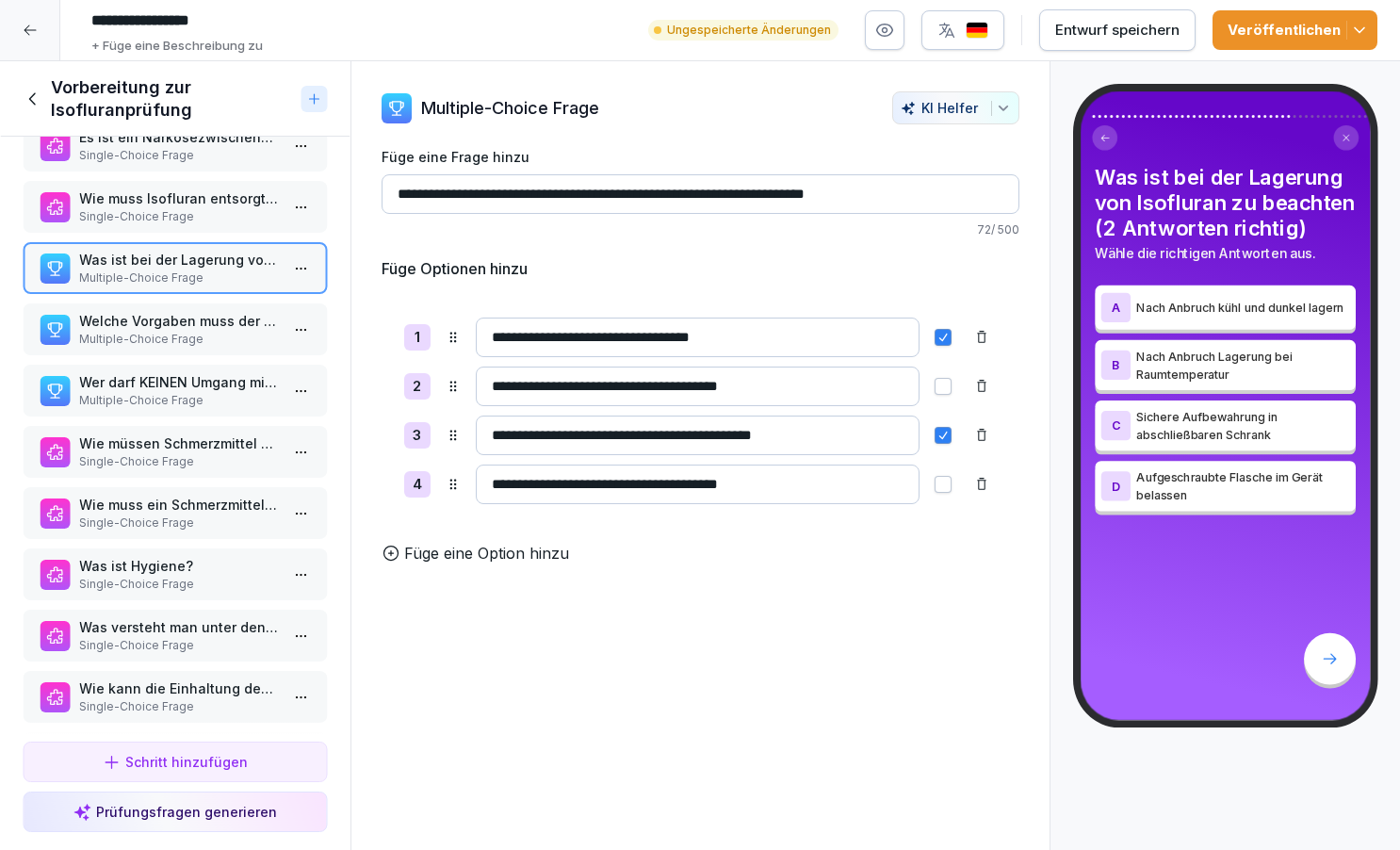
scroll to position [1956, 0]
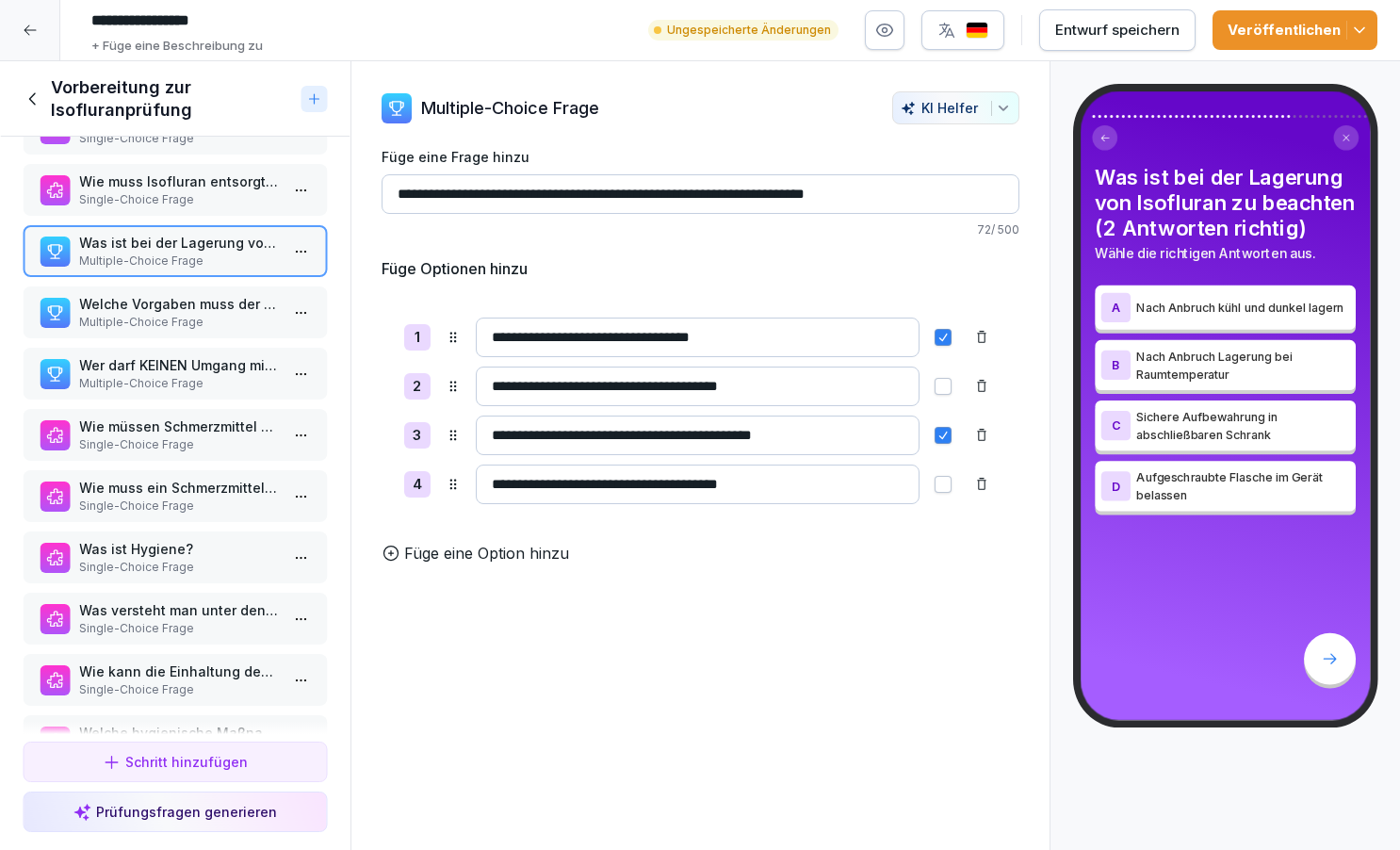
click at [222, 250] on p "Was ist bei der Lagerung von Isofluran zu beachten (2 Antworten richtig)" at bounding box center [179, 243] width 199 height 20
click at [245, 300] on p "Welche Vorgaben muss der Arbeitgeber hinsichtlich des Isofluran im Betrieb berü…" at bounding box center [179, 304] width 199 height 20
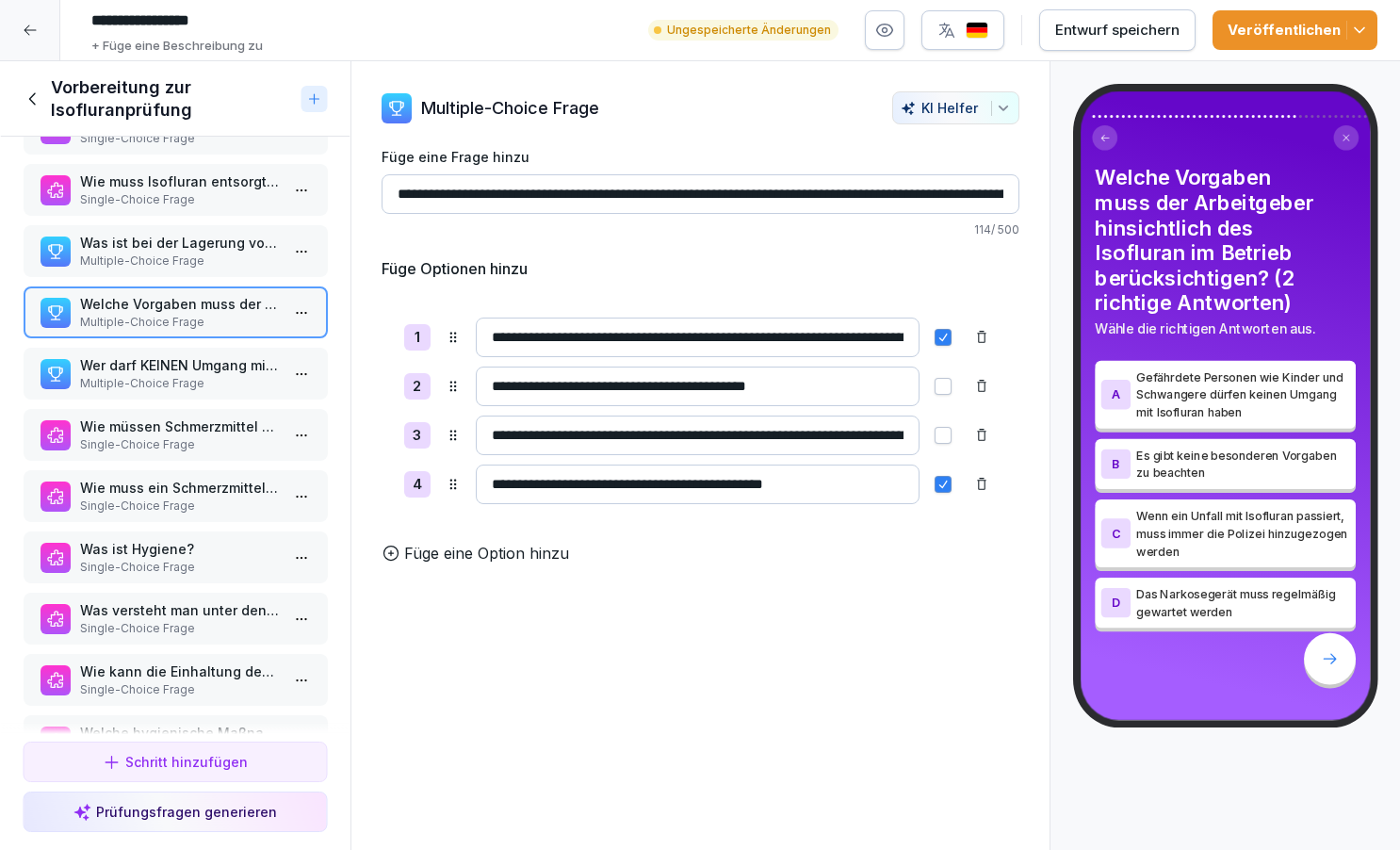
click at [224, 362] on p "Wer darf KEINEN Umgang mit Isofluran haben? (2 richtige Antworten)" at bounding box center [179, 365] width 199 height 20
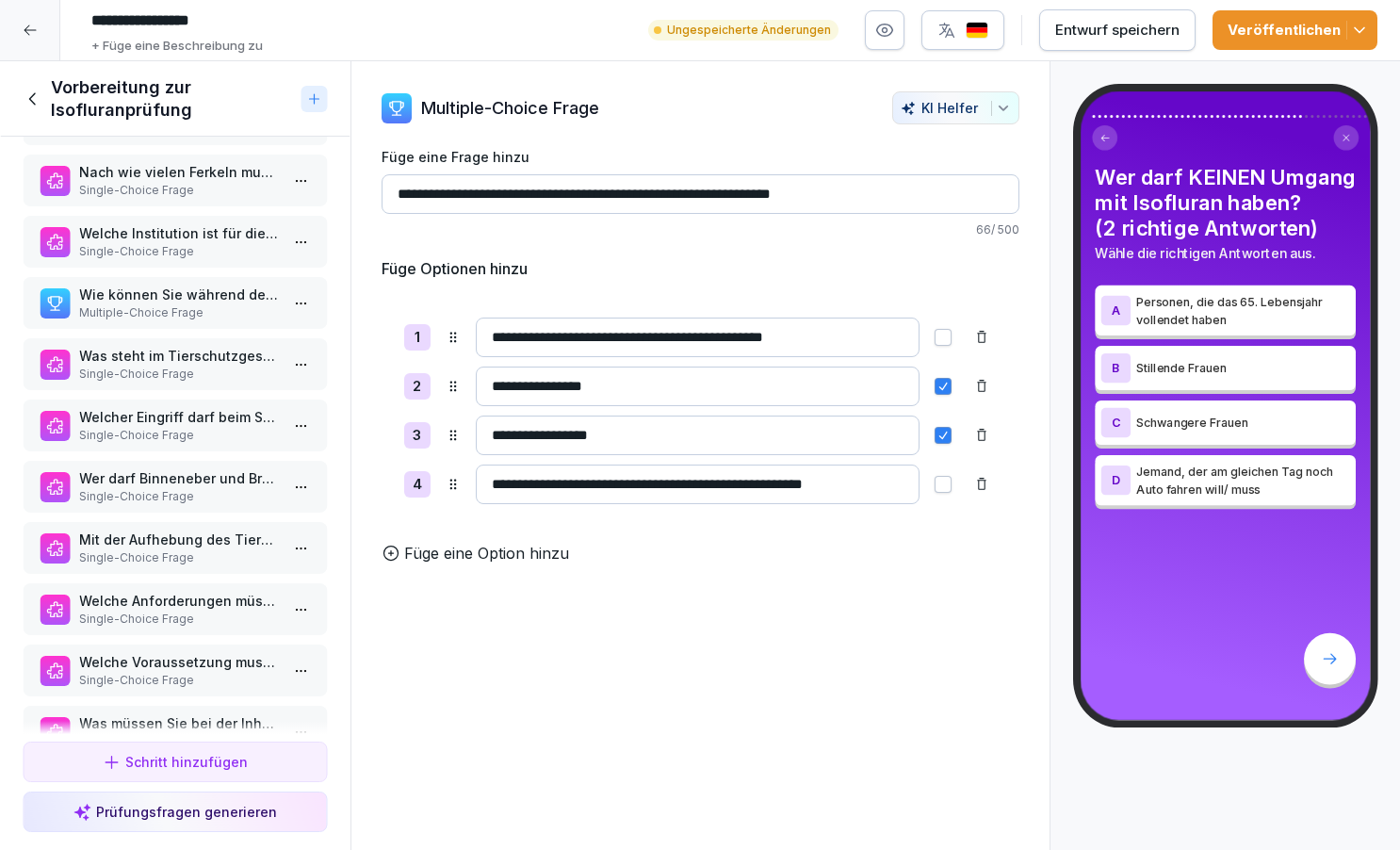
scroll to position [2755, 0]
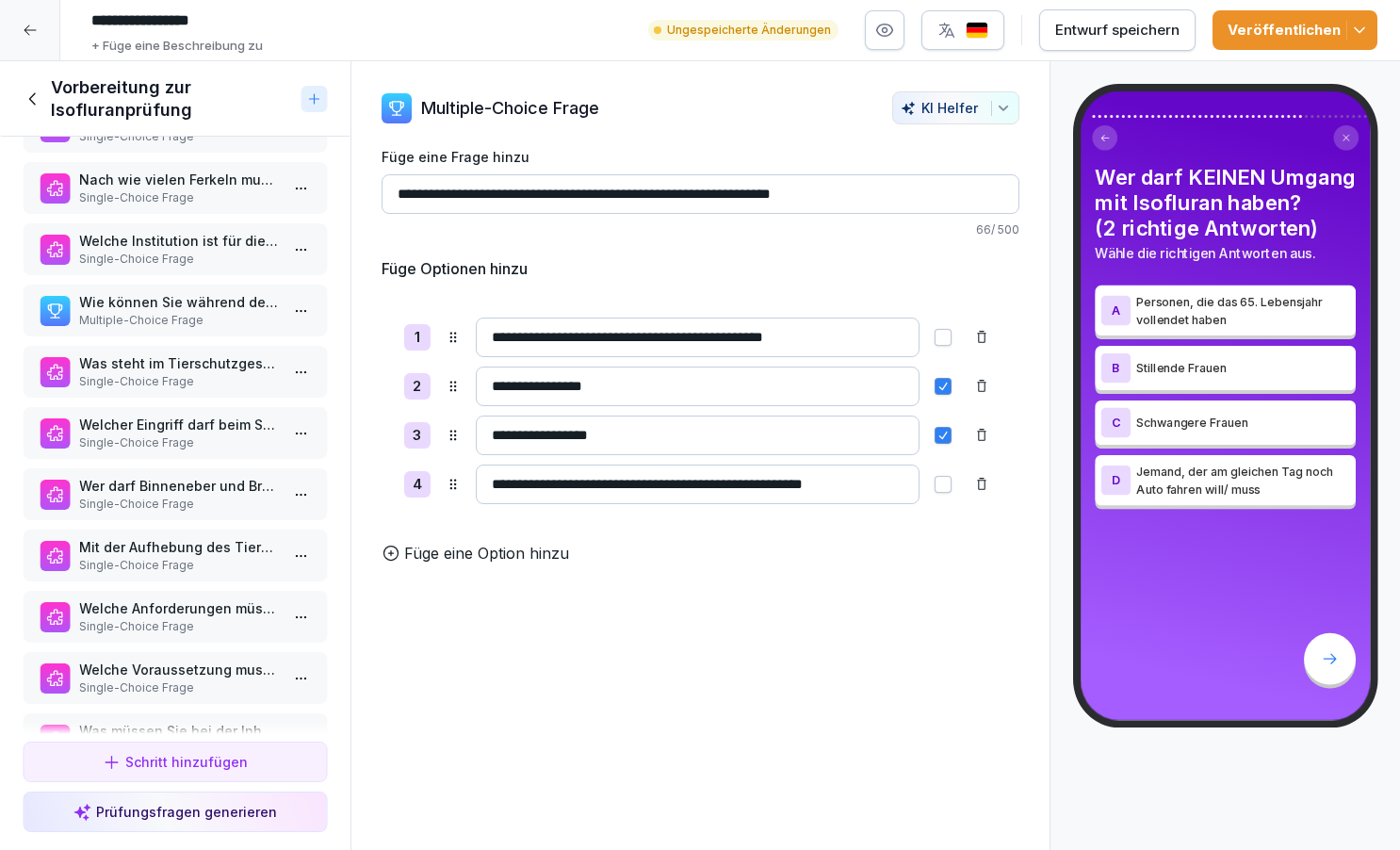
click at [208, 315] on p "Multiple-Choice Frage" at bounding box center [179, 320] width 199 height 17
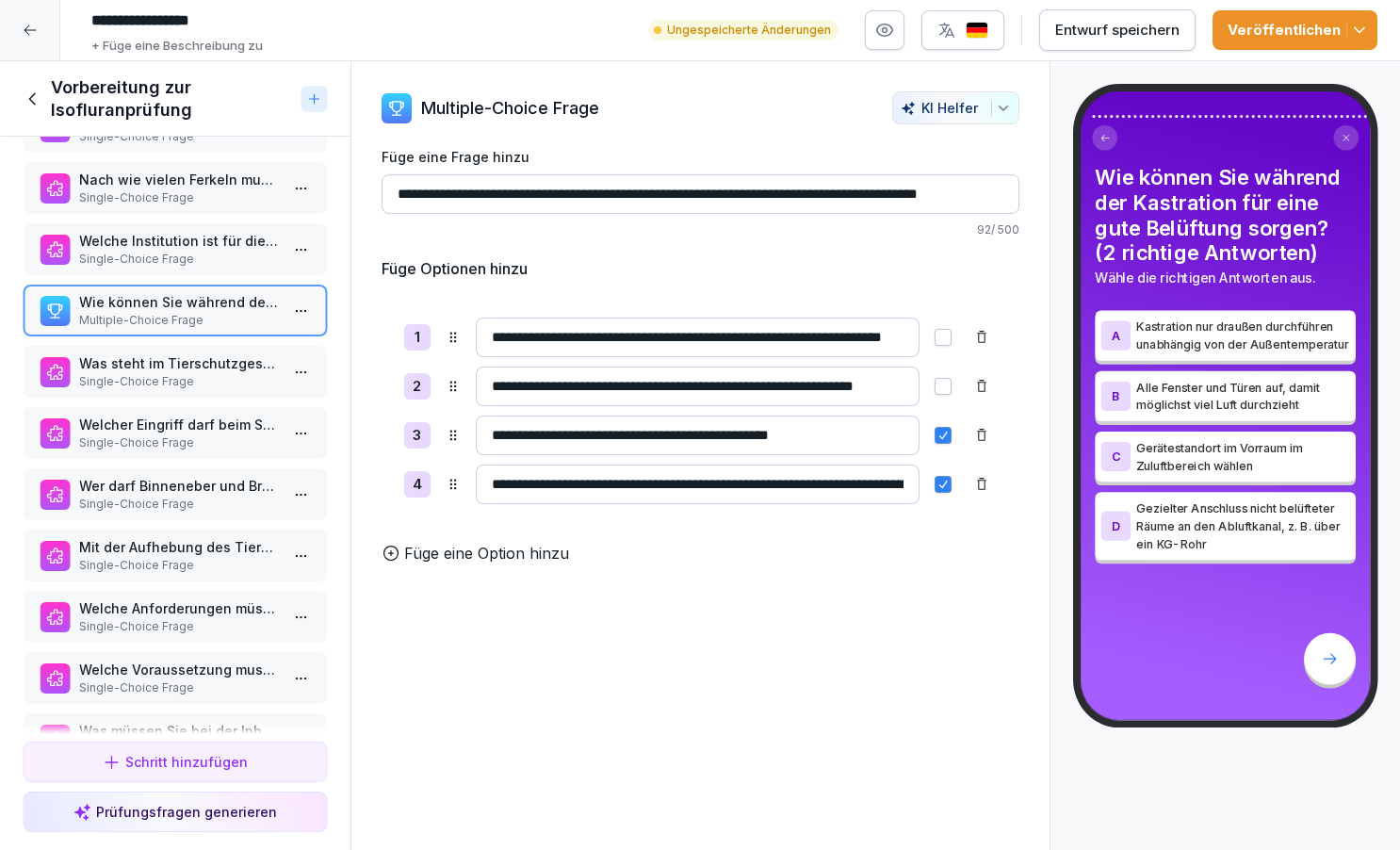
scroll to position [2763, 0]
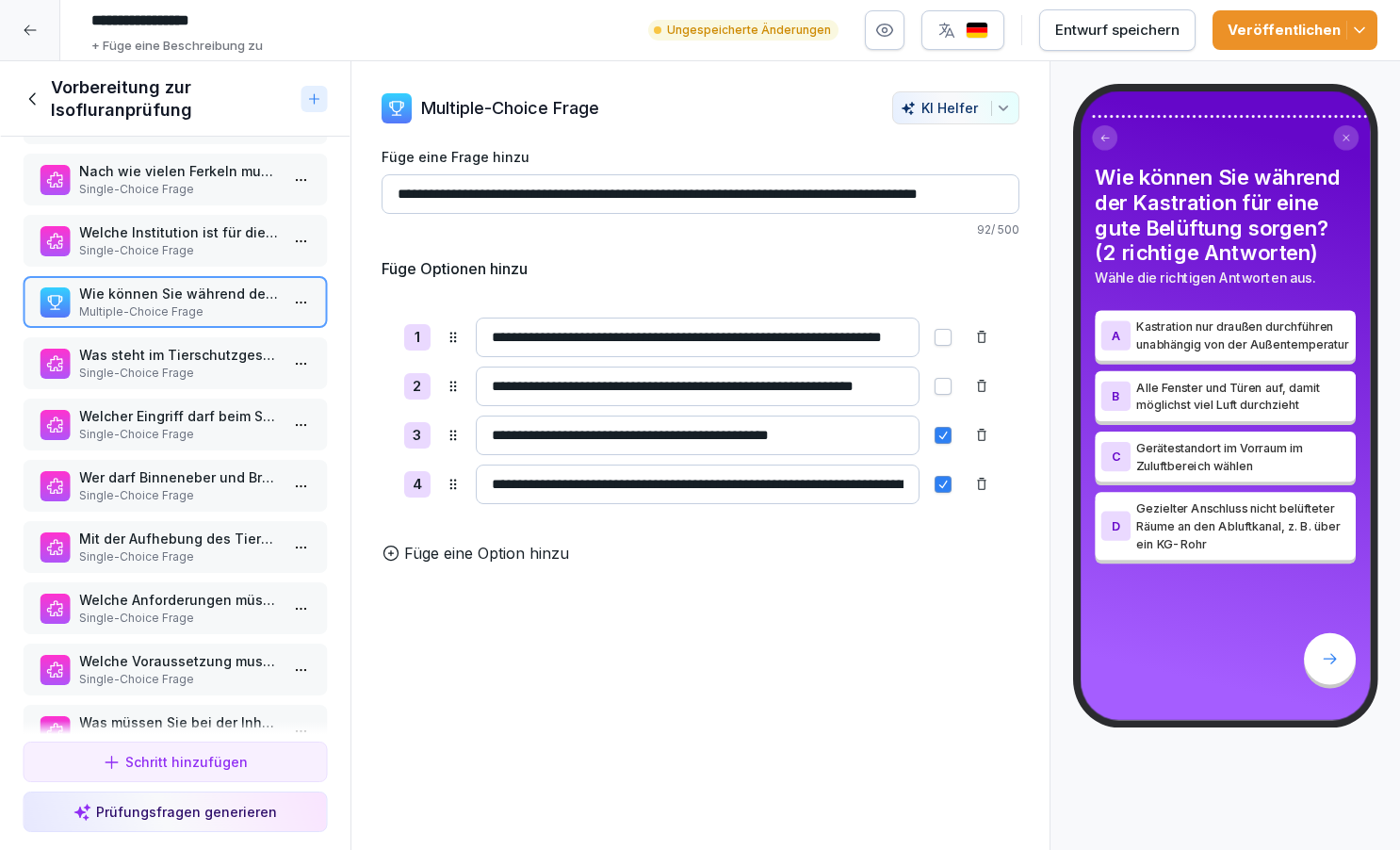
click at [941, 436] on span "button" at bounding box center [942, 435] width 15 height 15
click at [942, 384] on button "button" at bounding box center [942, 386] width 17 height 17
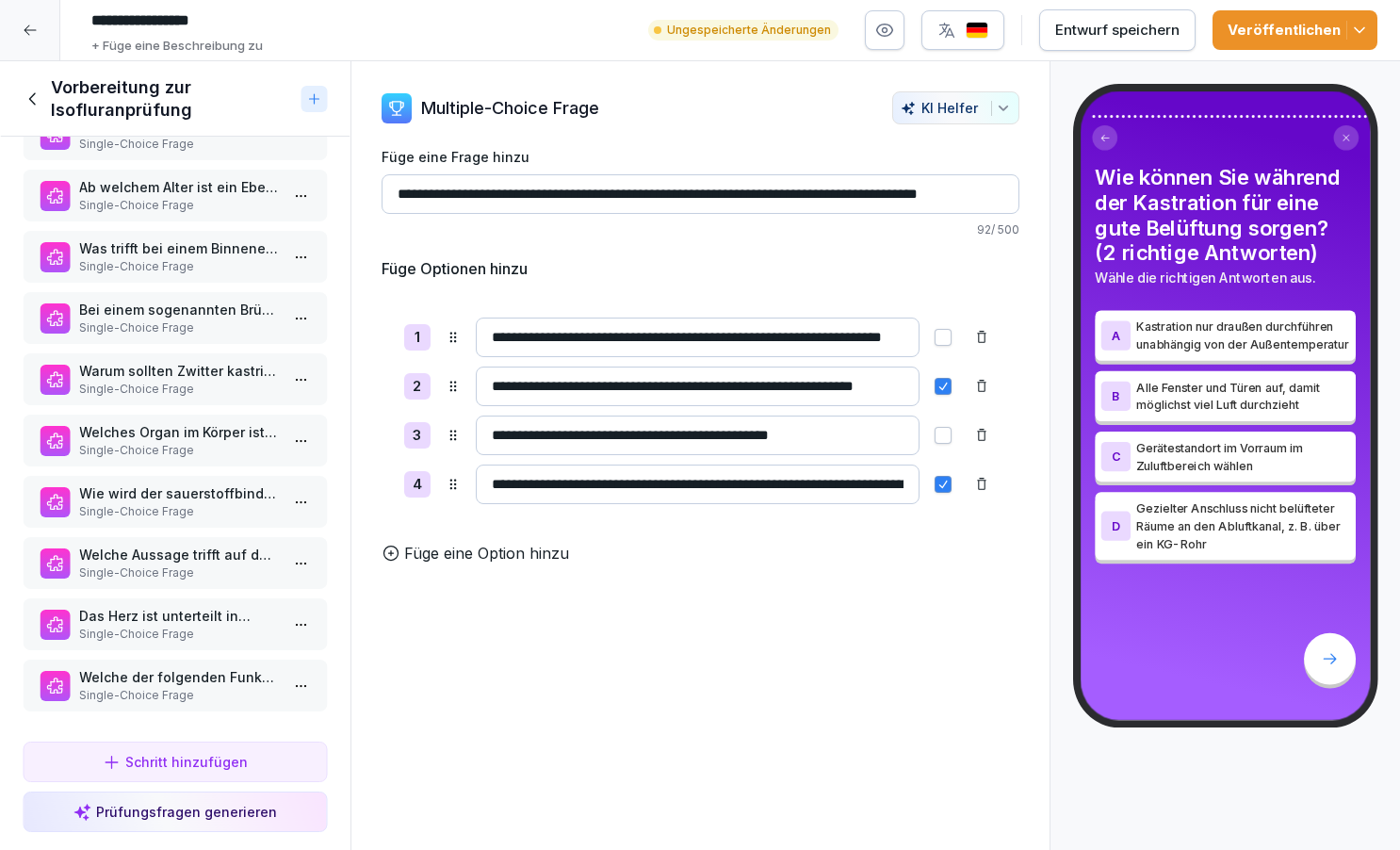
scroll to position [3851, 0]
